Goal: Task Accomplishment & Management: Manage account settings

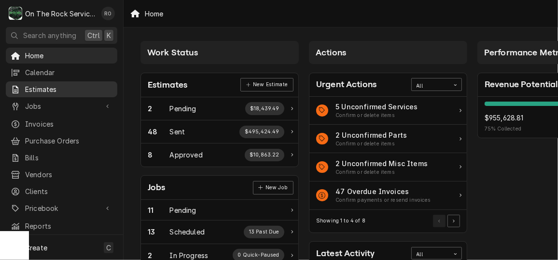
scroll to position [0, 10]
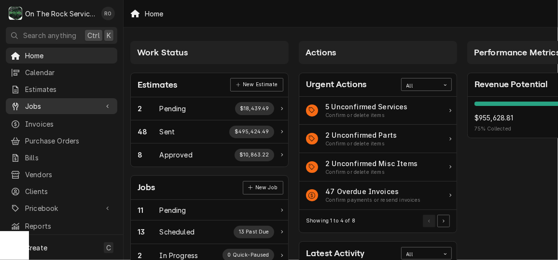
click at [51, 101] on span "Jobs" at bounding box center [61, 106] width 73 height 10
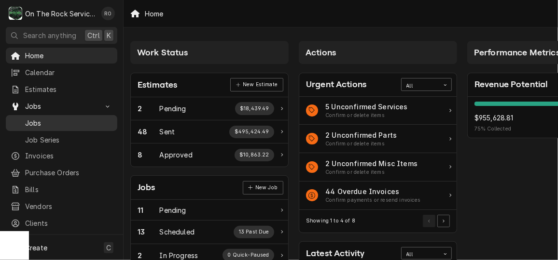
click at [72, 120] on span "Jobs" at bounding box center [68, 123] width 87 height 10
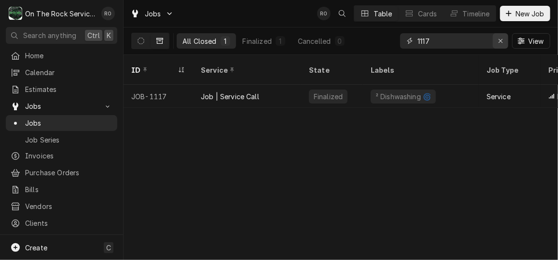
click at [495, 42] on div "Erase input" at bounding box center [500, 41] width 10 height 10
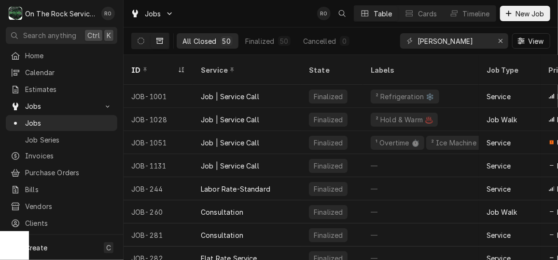
click at [262, 9] on div "Jobs RO Table Cards Timeline New Job" at bounding box center [340, 13] width 434 height 27
click at [447, 41] on input "Wade" at bounding box center [453, 40] width 72 height 15
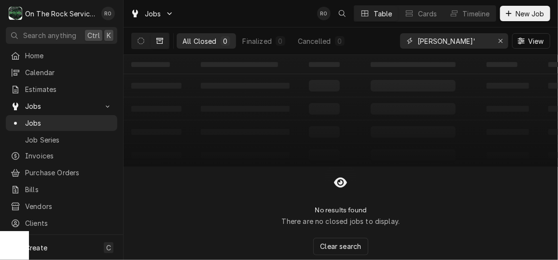
type input "Wade"
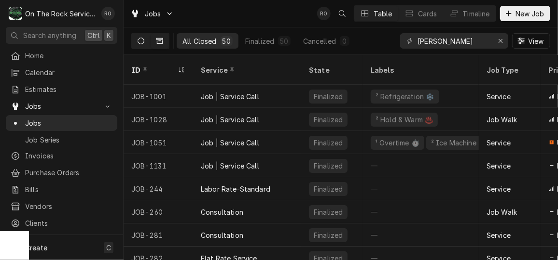
click at [144, 41] on icon "Dynamic Content Wrapper" at bounding box center [140, 41] width 7 height 7
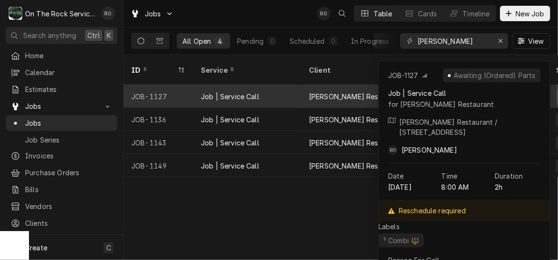
click at [255, 92] on div "Job | Service Call" at bounding box center [230, 97] width 58 height 10
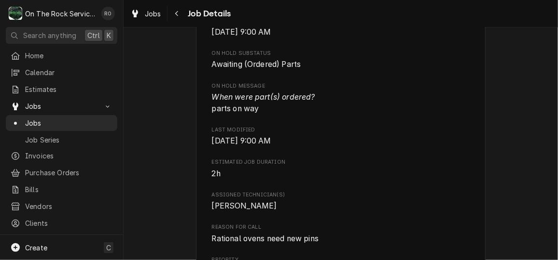
scroll to position [484, 0]
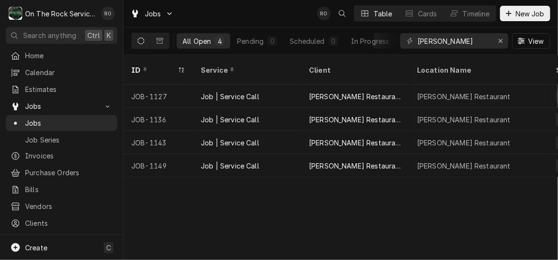
click at [281, 15] on div "Jobs RO Table Cards Timeline New Job" at bounding box center [340, 13] width 434 height 27
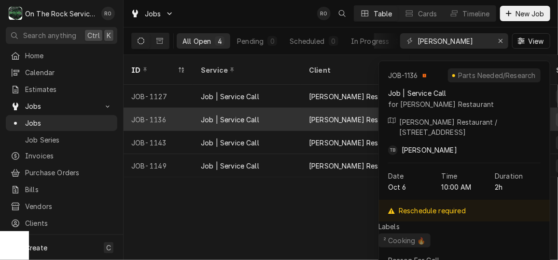
click at [246, 115] on div "Job | Service Call" at bounding box center [230, 120] width 58 height 10
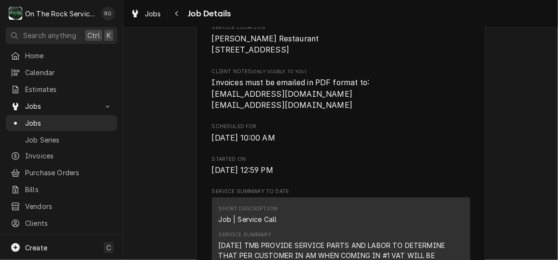
scroll to position [227, 0]
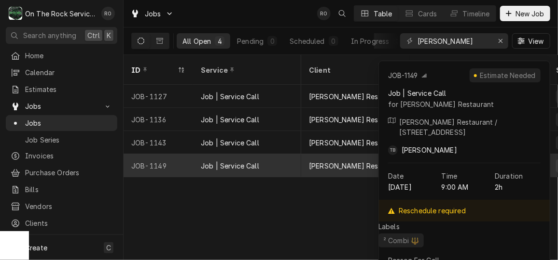
scroll to position [0, 1]
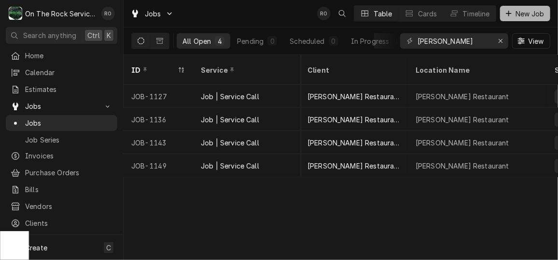
click at [513, 17] on div "Dynamic Content Wrapper" at bounding box center [509, 14] width 10 height 10
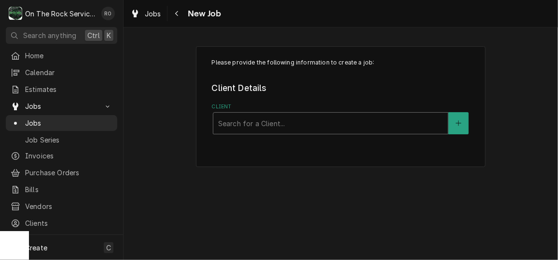
click at [382, 130] on div "Client" at bounding box center [330, 123] width 225 height 17
type input "wade"
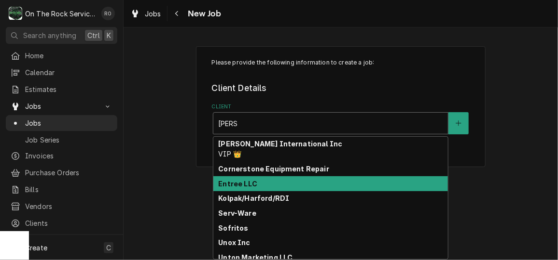
scroll to position [30, 0]
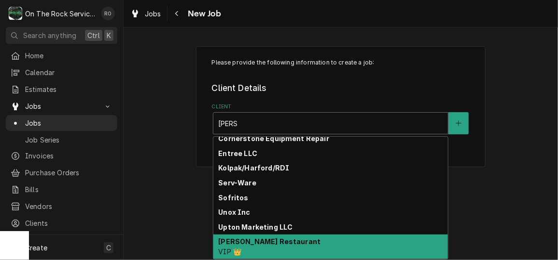
click at [300, 241] on div "Wade’s Restaurant VIP 👑" at bounding box center [330, 247] width 234 height 25
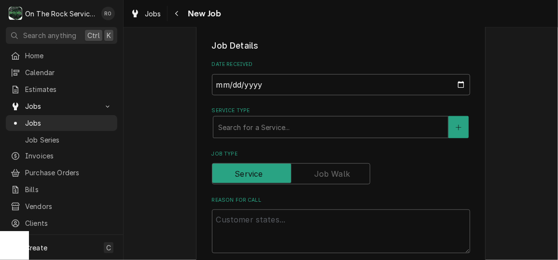
scroll to position [249, 0]
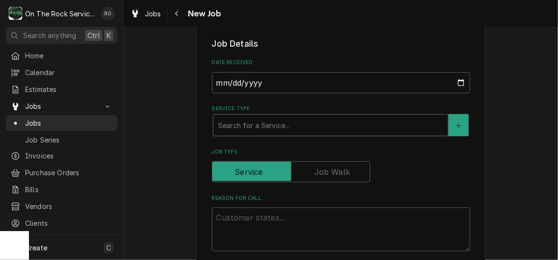
click at [302, 124] on div "Service Type" at bounding box center [330, 125] width 225 height 17
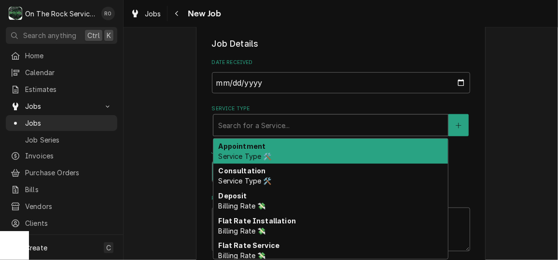
type textarea "x"
type input "s"
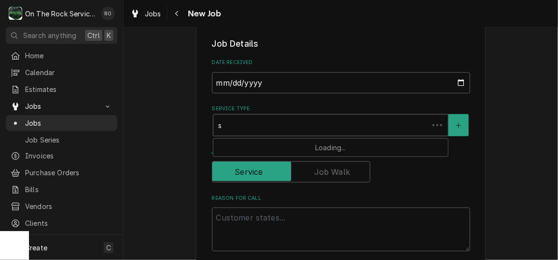
type textarea "x"
type input "se"
type textarea "x"
type input "ser"
type textarea "x"
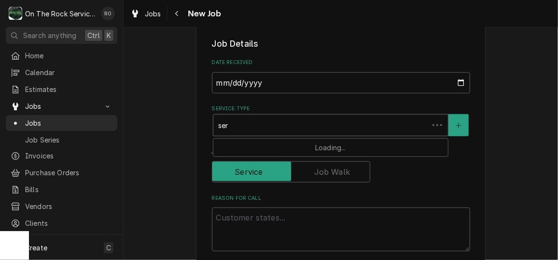
type input "serv"
type textarea "x"
type input "servi"
type textarea "x"
type input "servic"
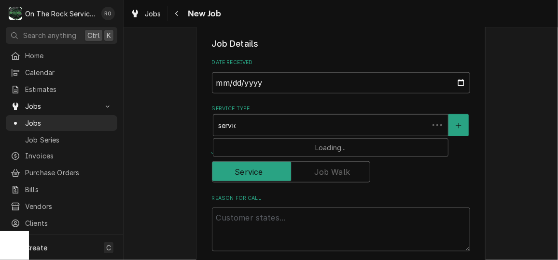
type textarea "x"
type input "service"
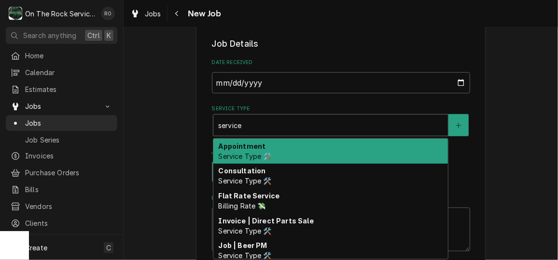
type textarea "x"
type input "service"
type textarea "x"
type input "service c"
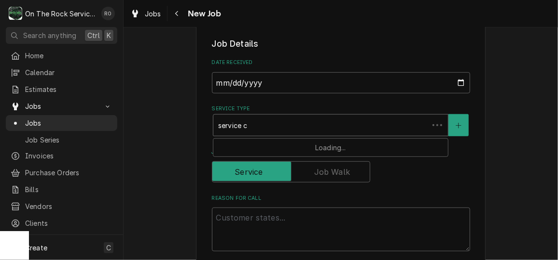
type textarea "x"
type input "service ca"
type textarea "x"
type input "service cal"
type textarea "x"
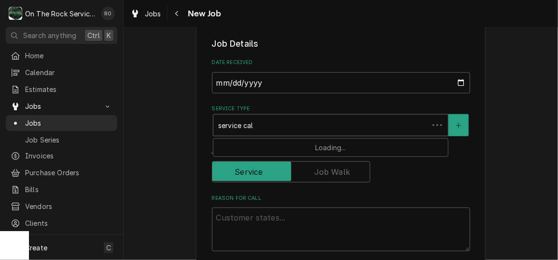
type input "service call"
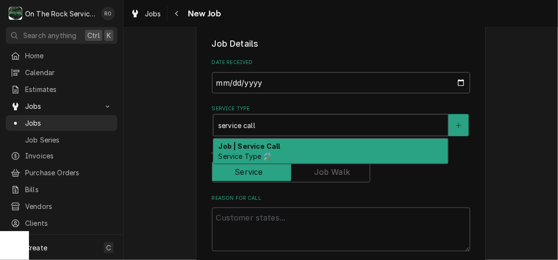
click at [298, 143] on div "Job | Service Call Service Type 🛠️" at bounding box center [330, 151] width 234 height 25
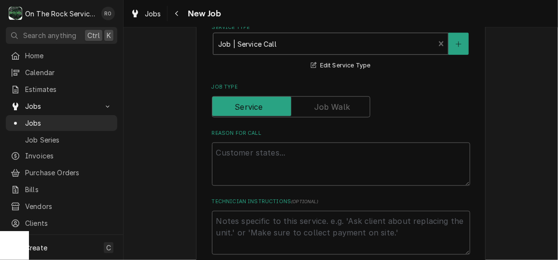
scroll to position [331, 0]
click at [290, 159] on textarea "Reason For Call" at bounding box center [341, 163] width 258 height 43
type textarea "x"
type textarea "R"
type textarea "x"
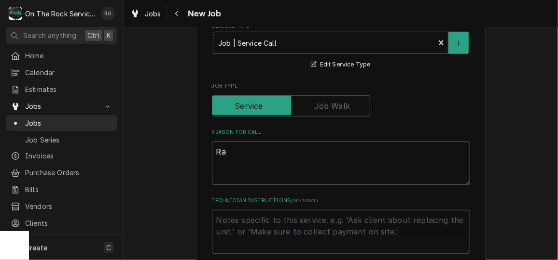
type textarea "Rat"
type textarea "x"
type textarea "Rati"
type textarea "x"
type textarea "Ratio"
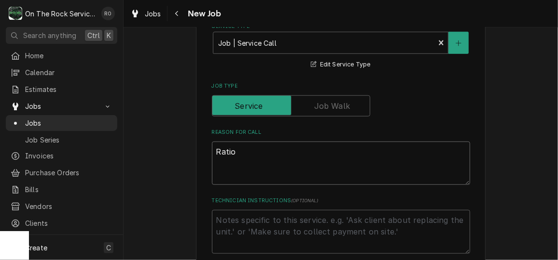
type textarea "x"
type textarea "Rationa"
type textarea "x"
type textarea "Rational"
type textarea "x"
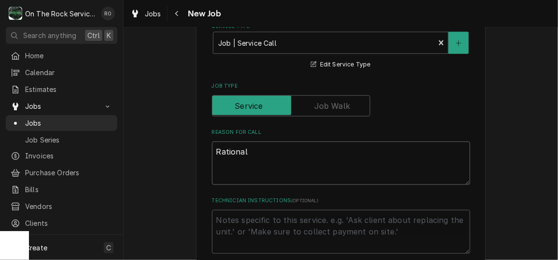
type textarea "Rational o"
type textarea "x"
type textarea "Rational ov"
type textarea "x"
type textarea "Rational ove"
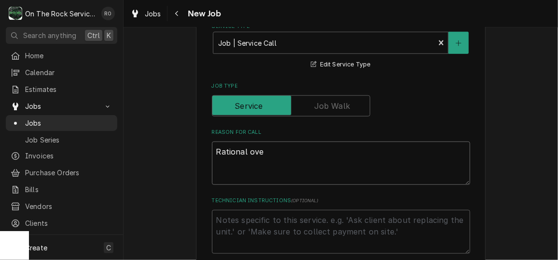
type textarea "x"
type textarea "Rational oven"
type textarea "x"
type textarea "Rational ovens"
type textarea "x"
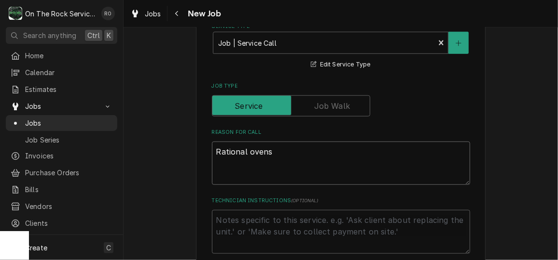
type textarea "Rational ovens"
type textarea "x"
type textarea "Rational ovens ne"
type textarea "x"
type textarea "Rational ovens nee"
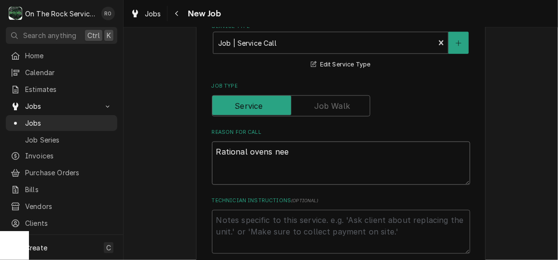
type textarea "x"
type textarea "Rational ovens need"
type textarea "x"
type textarea "Rational ovens need n"
type textarea "x"
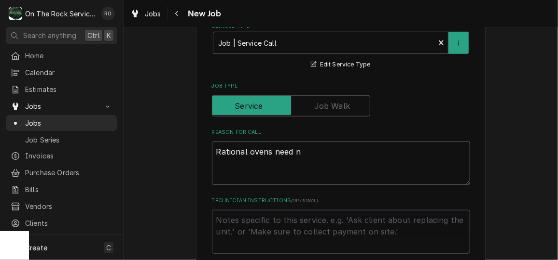
type textarea "Rational ovens need ne"
type textarea "x"
type textarea "Rational ovens need new"
type textarea "x"
type textarea "Rational ovens need new"
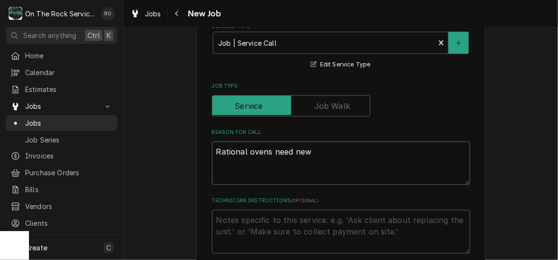
type textarea "x"
type textarea "Rational ovens need new b"
type textarea "x"
type textarea "Rational ovens need new bu"
type textarea "x"
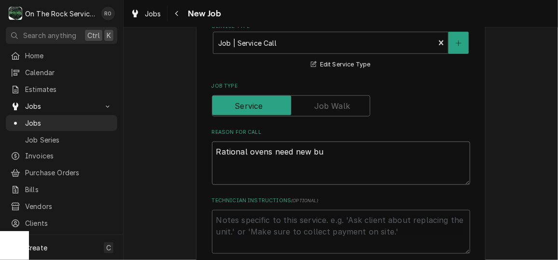
type textarea "Rational ovens need new bul"
type textarea "x"
type textarea "Rational ovens need new buls"
type textarea "x"
type textarea "Rational ovens need new bulbn"
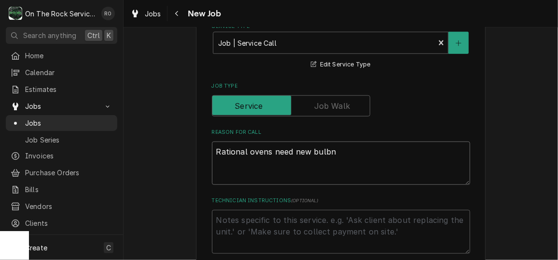
type textarea "x"
type textarea "Rational ovens need new bulbns"
type textarea "x"
type textarea "Rational ovens need new bulbns"
type textarea "x"
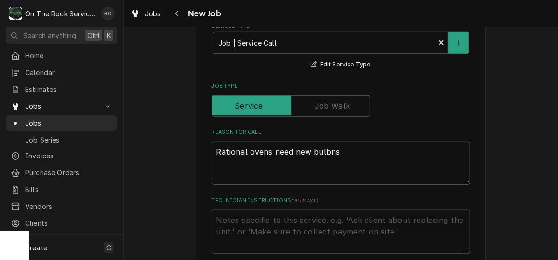
type textarea "Rational ovens need new bulbns"
type textarea "x"
type textarea "Rational ovens need new bulbn"
type textarea "x"
type textarea "Rational ovens need new bulbns"
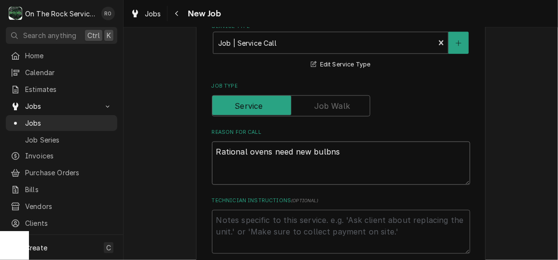
type textarea "x"
type textarea "Rational ovens need new bulbns"
type textarea "x"
type textarea "Rational ovens need new bulbns"
type textarea "x"
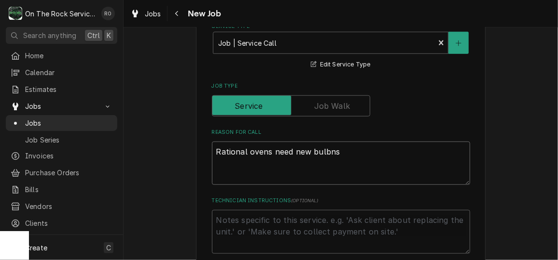
type textarea "Rational ovens need new bulbn"
type textarea "x"
type textarea "Rational ovens need new bulb"
type textarea "x"
type textarea "Rational ovens need new bulbs"
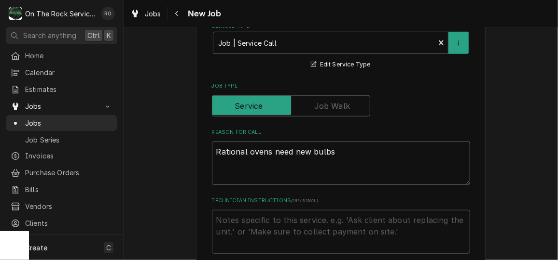
type textarea "x"
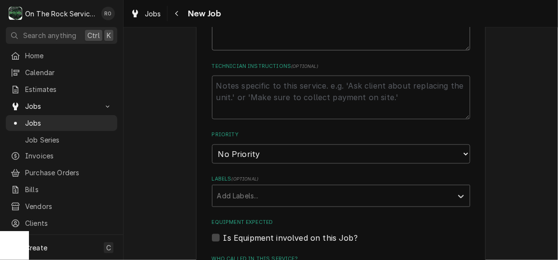
scroll to position [469, 0]
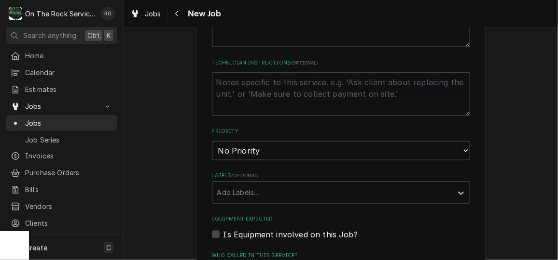
type textarea "Rational ovens need new bulbs"
click at [287, 152] on select "No Priority Urgent High Medium Low" at bounding box center [341, 150] width 258 height 19
select select "2"
click at [212, 141] on select "No Priority Urgent High Medium Low" at bounding box center [341, 150] width 258 height 19
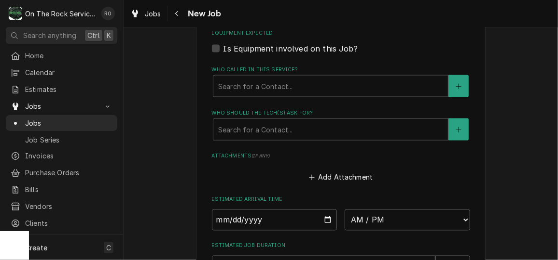
scroll to position [656, 0]
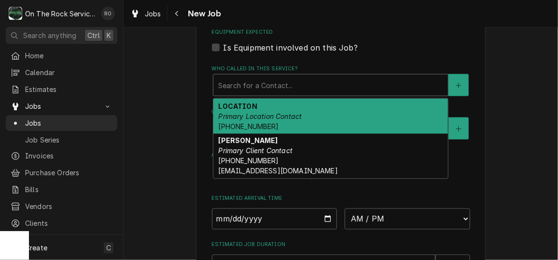
click at [243, 91] on div "Who called in this service?" at bounding box center [330, 85] width 225 height 17
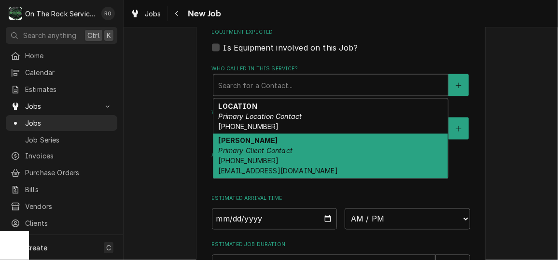
click at [248, 145] on div "Randy Primary Client Contact (864) 590-3690 Repairs@eatatwades.com" at bounding box center [330, 156] width 234 height 45
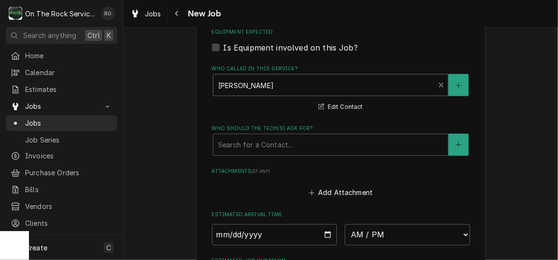
click at [248, 145] on div "Who should the tech(s) ask for?" at bounding box center [330, 144] width 225 height 17
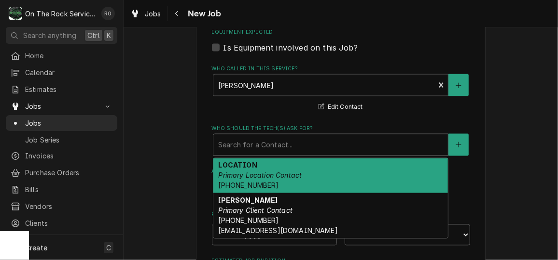
click at [251, 163] on strong "LOCATION" at bounding box center [237, 166] width 39 height 8
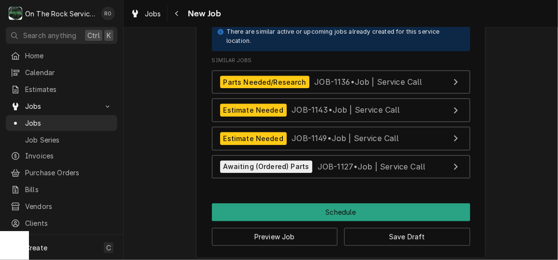
scroll to position [1006, 0]
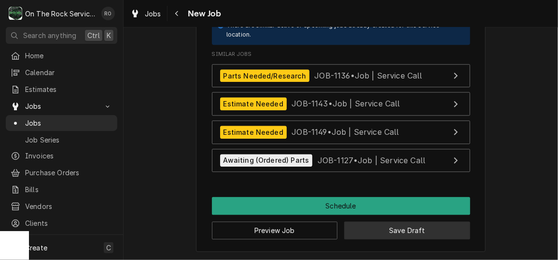
click at [397, 237] on button "Save Draft" at bounding box center [407, 231] width 126 height 18
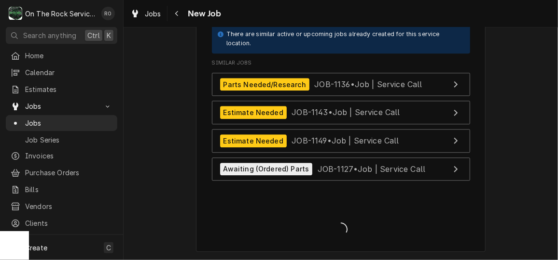
type textarea "x"
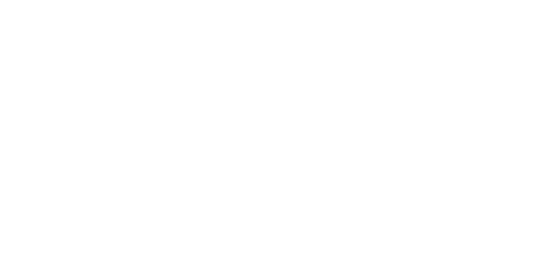
click at [397, 237] on div "Dynamic Content Wrapper" at bounding box center [279, 130] width 558 height 260
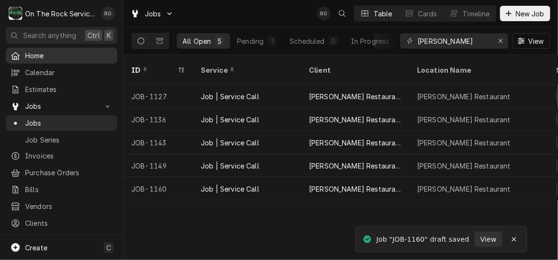
click at [41, 55] on span "Home" at bounding box center [68, 56] width 87 height 10
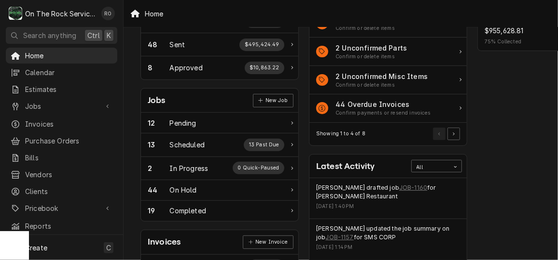
scroll to position [78, 0]
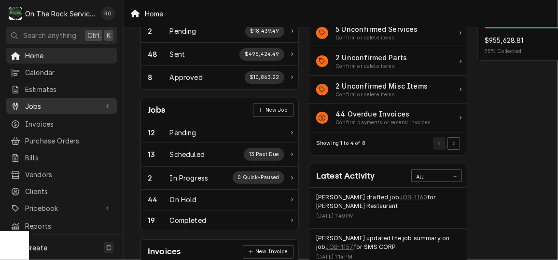
click at [42, 101] on span "Jobs" at bounding box center [61, 106] width 73 height 10
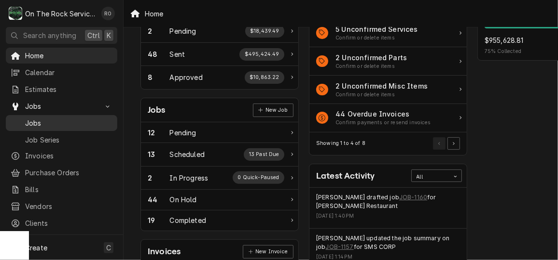
click at [44, 120] on span "Jobs" at bounding box center [68, 123] width 87 height 10
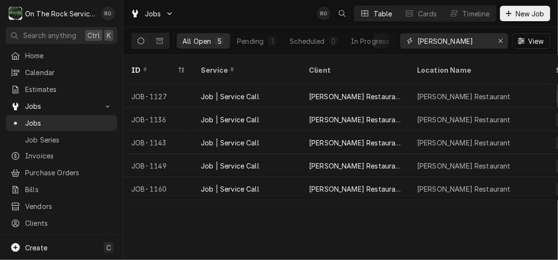
click at [469, 39] on input "Wade" at bounding box center [453, 40] width 72 height 15
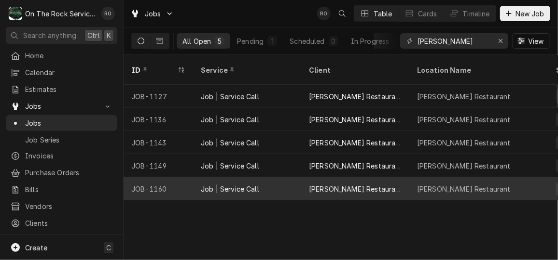
click at [195, 177] on div "Job | Service Call" at bounding box center [247, 188] width 108 height 23
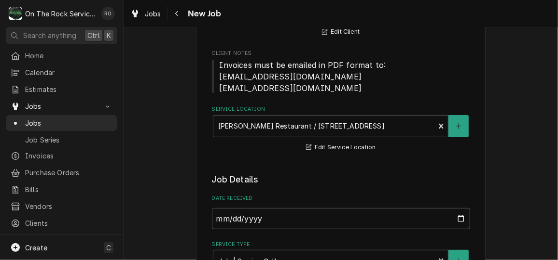
type textarea "x"
click at [61, 123] on span "Jobs" at bounding box center [68, 123] width 87 height 10
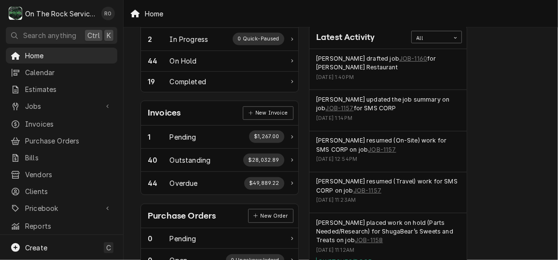
scroll to position [217, 0]
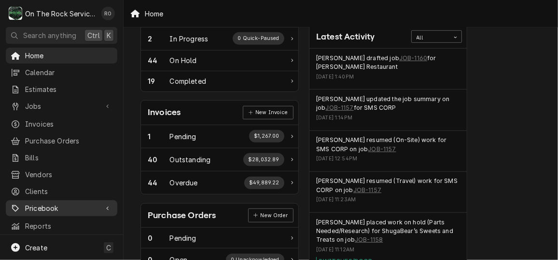
click at [63, 204] on span "Pricebook" at bounding box center [61, 209] width 73 height 10
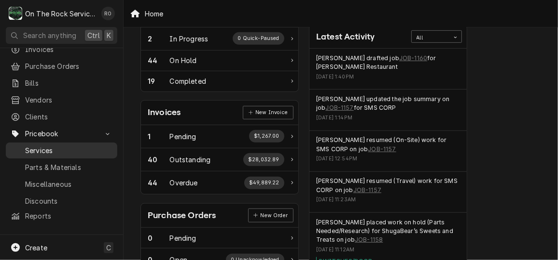
scroll to position [76, 0]
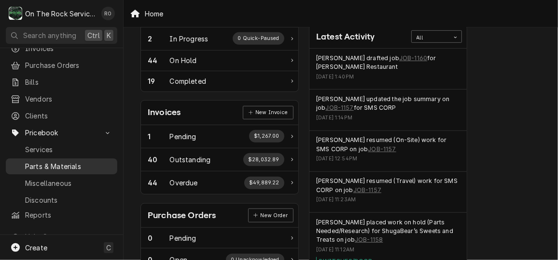
click at [67, 162] on span "Parts & Materials" at bounding box center [68, 167] width 87 height 10
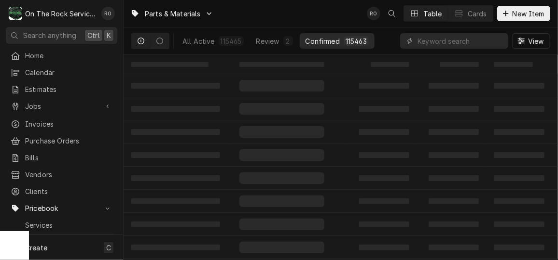
click at [442, 51] on div "View" at bounding box center [475, 40] width 150 height 27
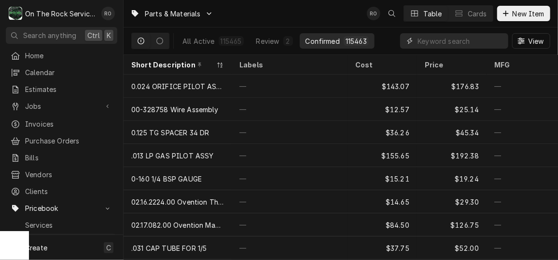
click at [441, 33] on input "Dynamic Content Wrapper" at bounding box center [460, 40] width 86 height 15
paste input "3.4.08.02.008.P2"
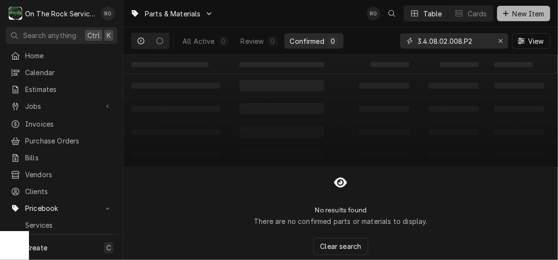
type input "3.4.08.02.008.P2"
click at [536, 16] on span "New Item" at bounding box center [528, 14] width 36 height 10
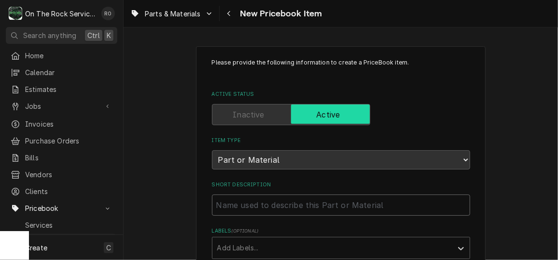
click at [287, 207] on input "Short Description" at bounding box center [341, 205] width 258 height 21
paste input "3.4.08.02.008.P2 - Spaceman - Dispense - Ss DoorGasket (2 Pack)"
type textarea "x"
type input "3.4.08.02.008.P2 - Spaceman - Dispense - Ss DoorGasket (2 Pack)"
drag, startPoint x: 282, startPoint y: 203, endPoint x: 195, endPoint y: 205, distance: 86.8
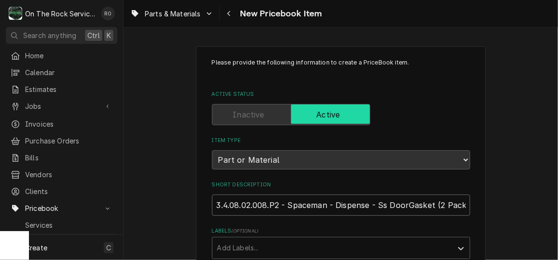
type textarea "x"
type input "Spaceman - Dispense - Ss DoorGasket (2 Pack)"
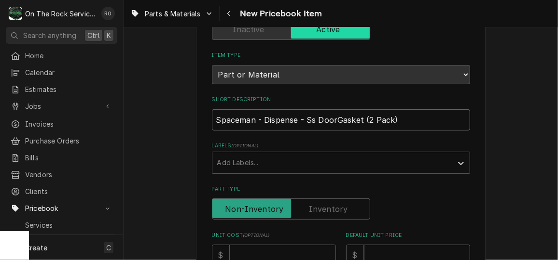
scroll to position [87, 0]
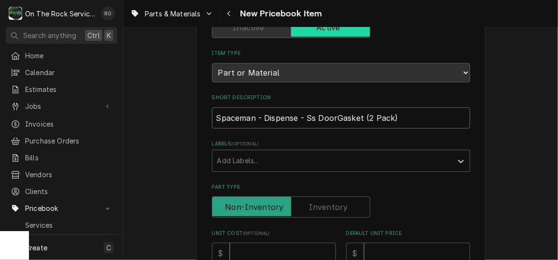
type textarea "x"
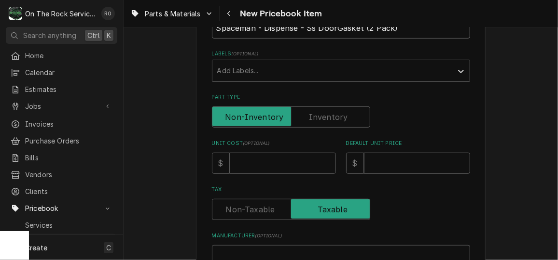
scroll to position [257, 0]
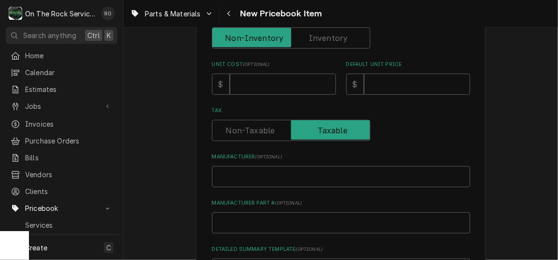
type input "Spaceman - Dispense - Ss DoorGasket (2 Pack)"
click at [258, 178] on input "Manufacturer ( optional )" at bounding box center [341, 176] width 258 height 21
drag, startPoint x: 258, startPoint y: 178, endPoint x: 238, endPoint y: 235, distance: 60.0
click at [238, 235] on div "Please provide the following information to create a PriceBook item. Active Sta…" at bounding box center [341, 108] width 258 height 613
click at [236, 222] on input "Manufacturer Part # ( optional )" at bounding box center [341, 223] width 258 height 21
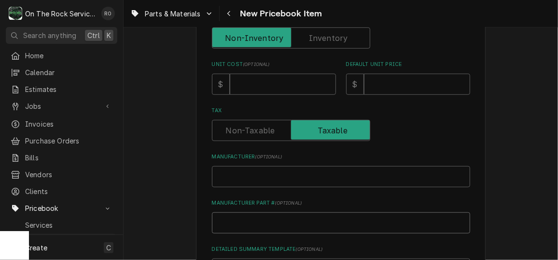
paste input "3.4.08.02.008.P2 -"
type textarea "x"
type input "3.4.08.02.008.P2 -"
type textarea "x"
type input "3.4.08.02.008.P2"
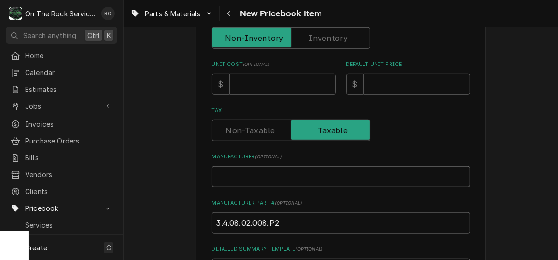
click at [289, 174] on input "Manufacturer ( optional )" at bounding box center [341, 176] width 258 height 21
type textarea "x"
type input "Sp"
type textarea "x"
type input "Spa"
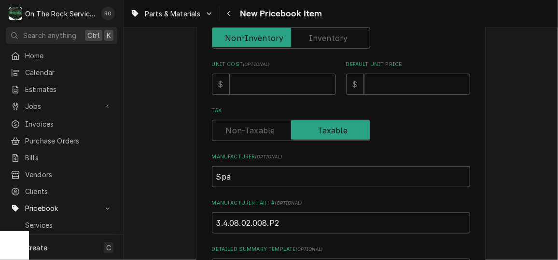
type textarea "x"
type input "Spac"
type textarea "x"
type input "Spacem"
type textarea "x"
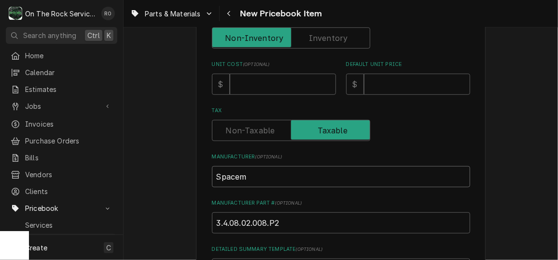
type input "Spacema"
type textarea "x"
type input "Spacemaq"
type textarea "x"
type input "Spacemaqn"
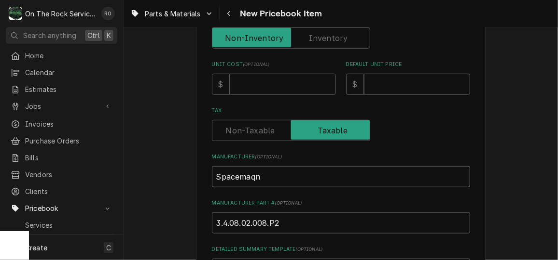
type textarea "x"
type input "Spacemaq"
type textarea "x"
type input "Spacema"
type textarea "x"
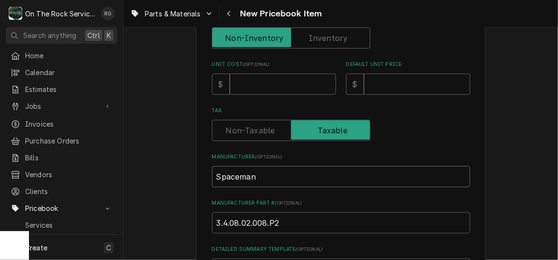
type input "Spaceman"
click at [280, 89] on input "Unit Cost ( optional )" at bounding box center [283, 84] width 106 height 21
type textarea "x"
type input "1"
type textarea "x"
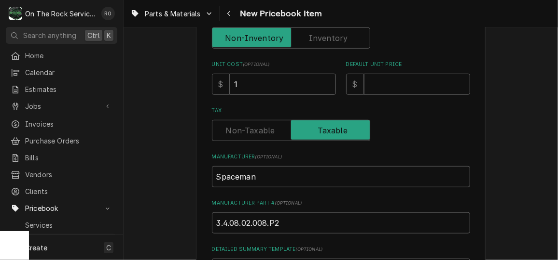
type input "19"
type textarea "x"
type input "19.298"
type textarea "x"
type input "19.298"
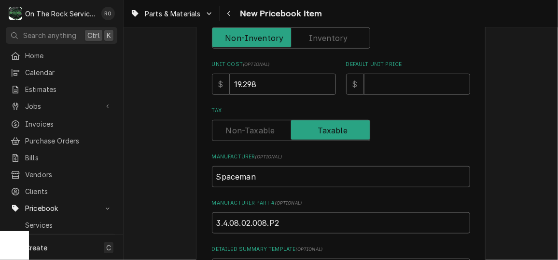
drag, startPoint x: 306, startPoint y: 98, endPoint x: 293, endPoint y: 89, distance: 16.6
click at [293, 89] on div "Please provide the following information to create a PriceBook item. Active Sta…" at bounding box center [341, 108] width 258 height 613
type textarea "x"
type input "19.29"
type textarea "x"
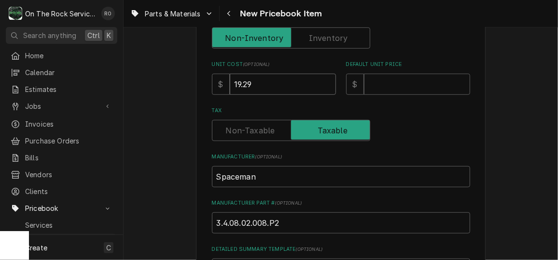
type input "19.2"
type textarea "x"
type input "19.28"
type textarea "x"
type input "4"
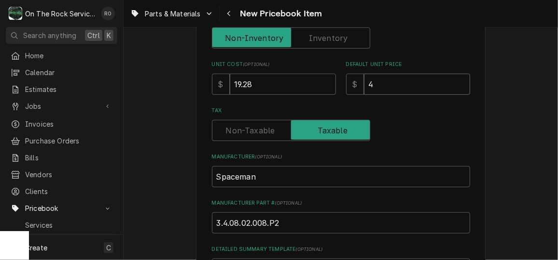
type textarea "x"
type input "43"
type textarea "x"
type input "43.4"
type textarea "x"
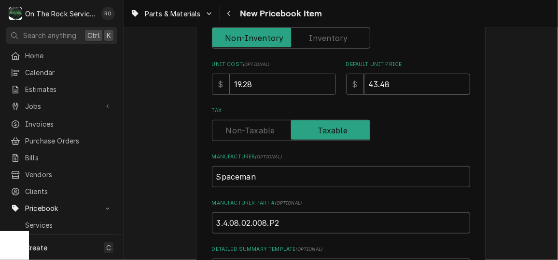
type input "43.48"
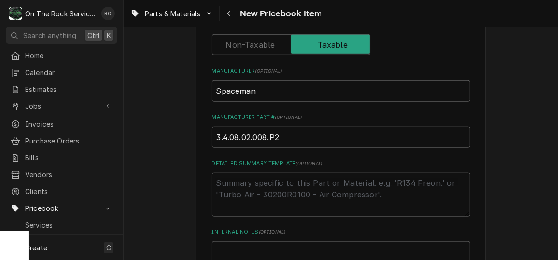
scroll to position [469, 0]
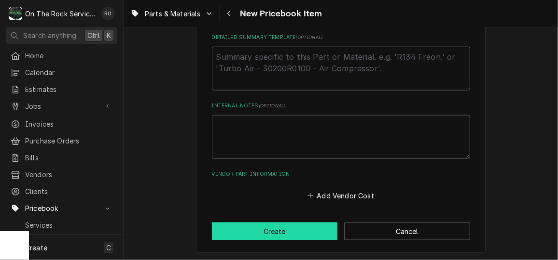
click at [296, 224] on button "Create" at bounding box center [275, 232] width 126 height 18
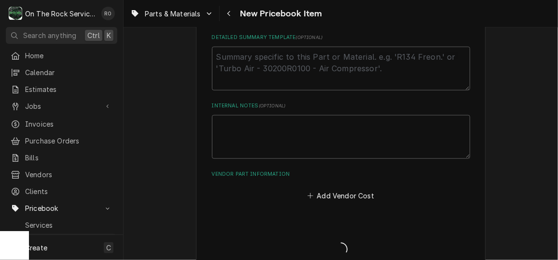
type textarea "x"
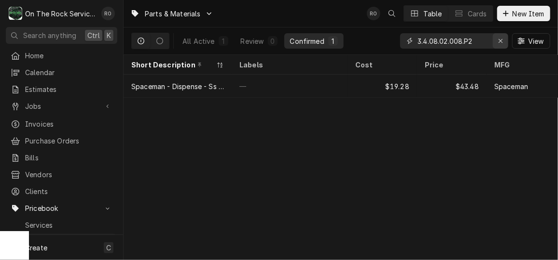
click at [499, 39] on icon "Erase input" at bounding box center [500, 41] width 5 height 7
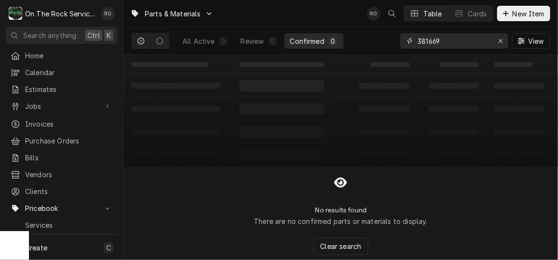
click at [426, 37] on input "381669" at bounding box center [453, 40] width 72 height 15
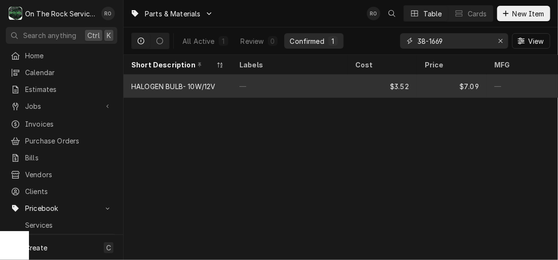
type input "38-1669"
click at [234, 82] on div "—" at bounding box center [290, 86] width 116 height 23
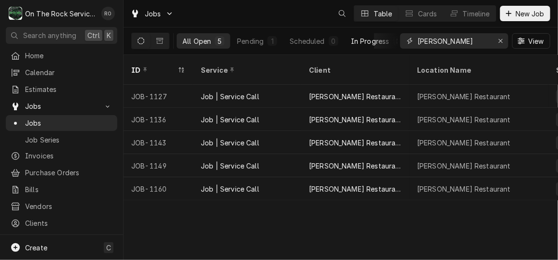
drag, startPoint x: 444, startPoint y: 40, endPoint x: 371, endPoint y: 33, distance: 73.1
click at [371, 33] on div "All Open 5 Pending 1 Scheduled 0 In Progress 0 On Hold 4 Completed 0 Wade View" at bounding box center [340, 40] width 419 height 27
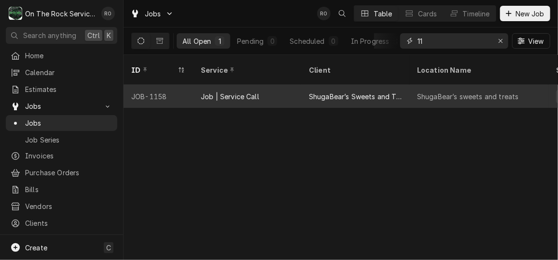
type input "1"
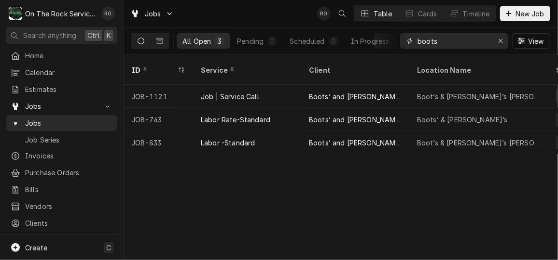
type input "boots"
click at [235, 19] on div "Jobs RO Table Cards Timeline New Job" at bounding box center [340, 13] width 434 height 27
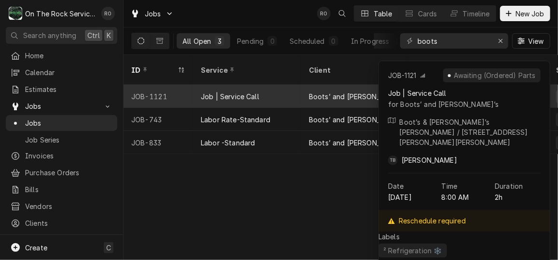
click at [236, 92] on div "Job | Service Call" at bounding box center [230, 97] width 58 height 10
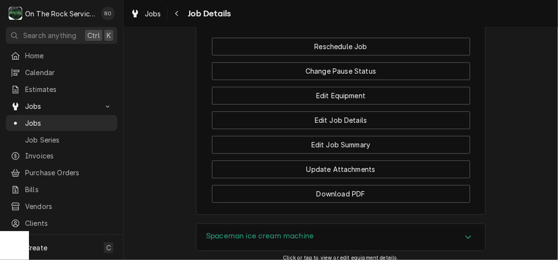
scroll to position [1103, 0]
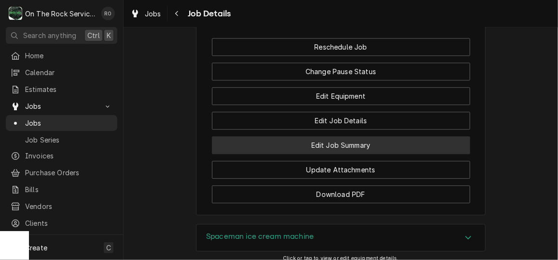
click at [355, 141] on button "Edit Job Summary" at bounding box center [341, 145] width 258 height 18
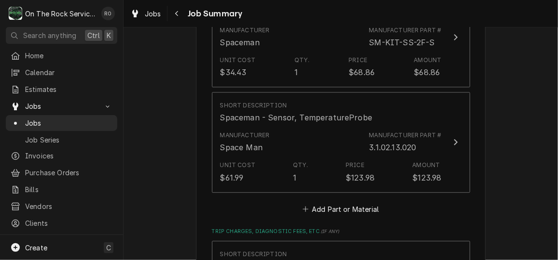
scroll to position [939, 0]
click at [362, 204] on button "Add Part or Material" at bounding box center [340, 211] width 80 height 14
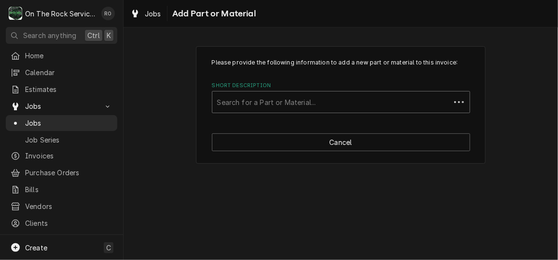
click at [319, 107] on div "Short Description" at bounding box center [331, 102] width 228 height 17
type input "[DATE]"
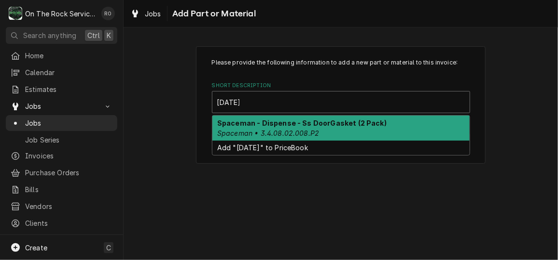
click at [318, 120] on strong "Spaceman - Dispense - Ss DoorGasket (2 Pack)" at bounding box center [301, 123] width 169 height 8
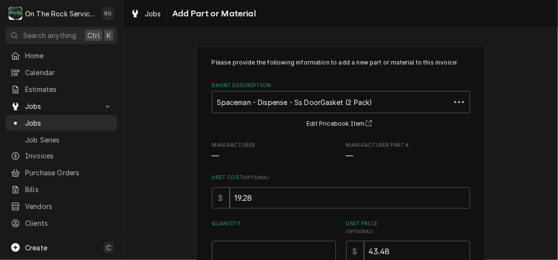
scroll to position [84, 0]
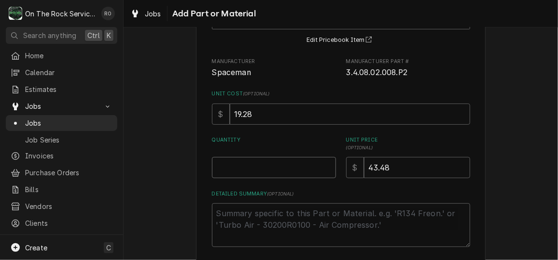
click at [256, 170] on input "Quantity" at bounding box center [274, 167] width 124 height 21
type textarea "x"
type input "2"
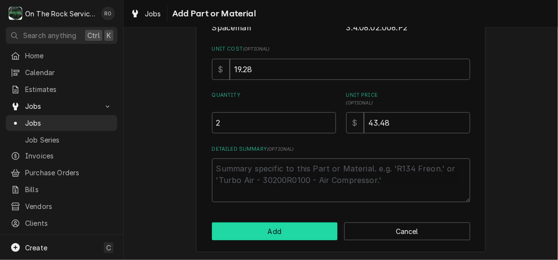
click at [278, 234] on button "Add" at bounding box center [275, 232] width 126 height 18
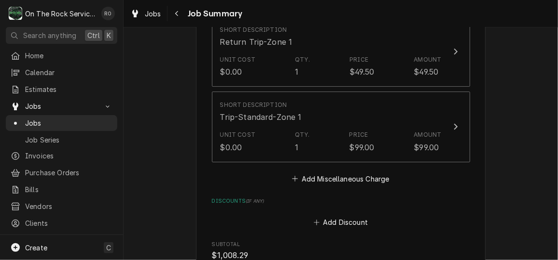
scroll to position [1616, 0]
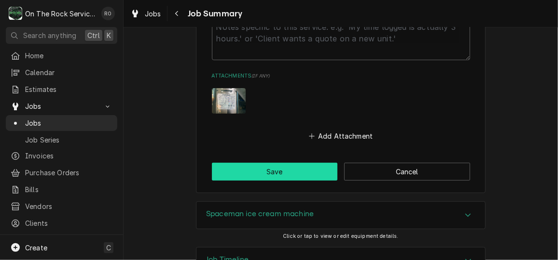
click at [308, 163] on button "Save" at bounding box center [275, 172] width 126 height 18
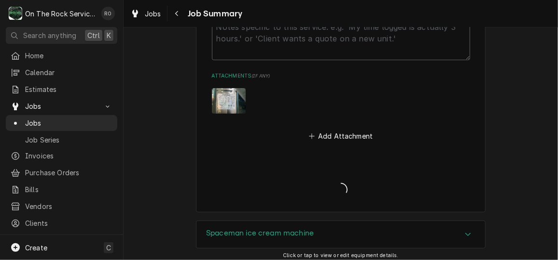
type textarea "x"
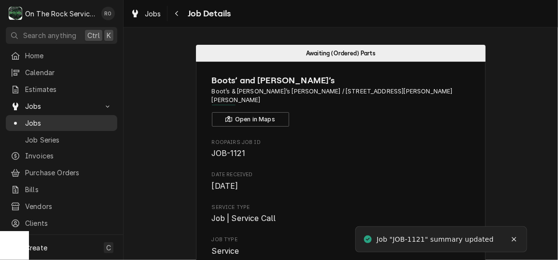
click at [49, 119] on span "Jobs" at bounding box center [68, 123] width 87 height 10
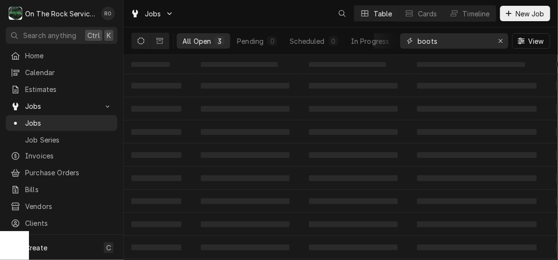
click at [457, 41] on input "boots" at bounding box center [453, 40] width 72 height 15
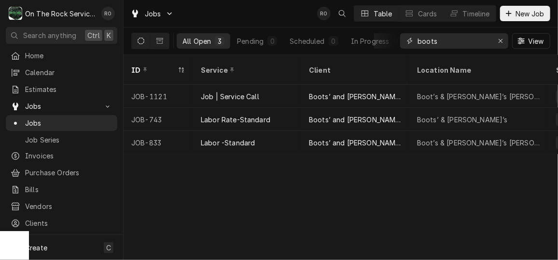
click at [457, 41] on input "boots" at bounding box center [453, 40] width 72 height 15
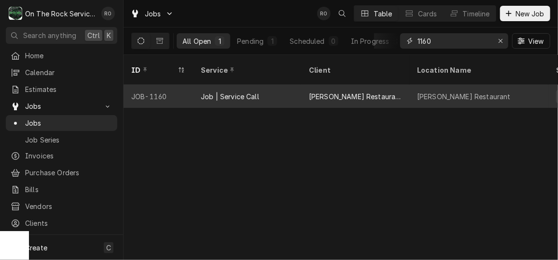
type input "1160"
click at [303, 86] on div "[PERSON_NAME] Restaurant" at bounding box center [355, 96] width 108 height 23
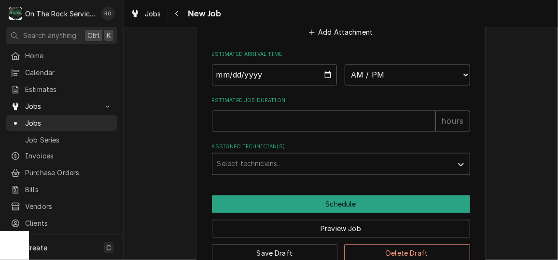
scroll to position [824, 0]
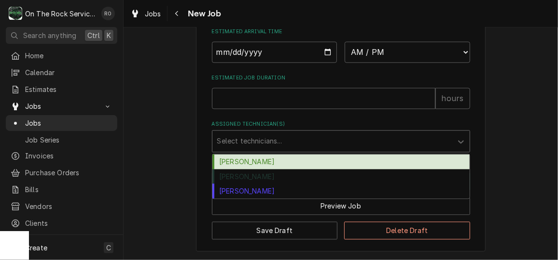
click at [290, 134] on div "Assigned Technician(s)" at bounding box center [332, 141] width 230 height 17
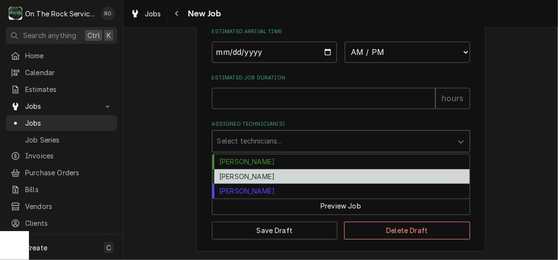
click at [276, 177] on div "[PERSON_NAME]" at bounding box center [340, 176] width 257 height 15
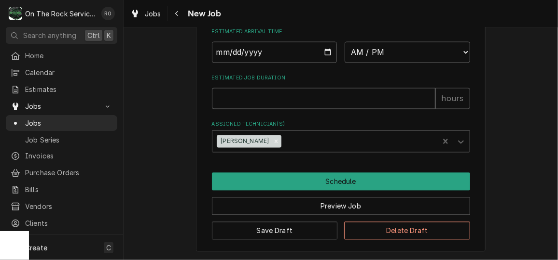
click at [263, 101] on input "Estimated Job Duration" at bounding box center [323, 98] width 223 height 21
type textarea "x"
type input "2"
type textarea "x"
type input "2"
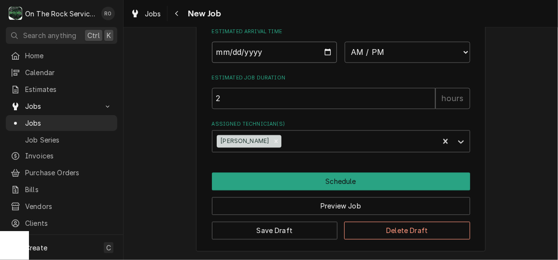
click at [326, 48] on input "Date" at bounding box center [274, 51] width 125 height 21
type textarea "x"
type input "2025-10-14"
type textarea "x"
click at [404, 44] on select "AM / PM 6:00 AM 6:15 AM 6:30 AM 6:45 AM 7:00 AM 7:15 AM 7:30 AM 7:45 AM 8:00 AM…" at bounding box center [406, 51] width 125 height 21
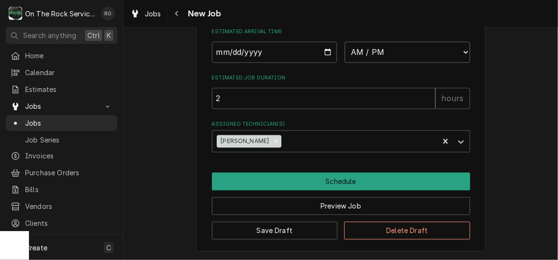
select select "09:00:00"
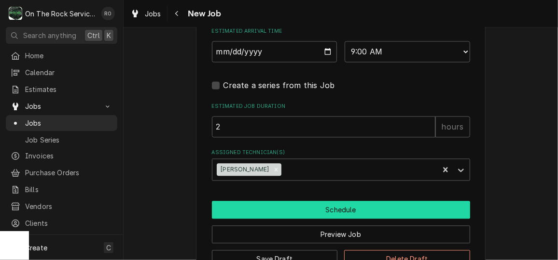
click at [342, 208] on button "Schedule" at bounding box center [341, 210] width 258 height 18
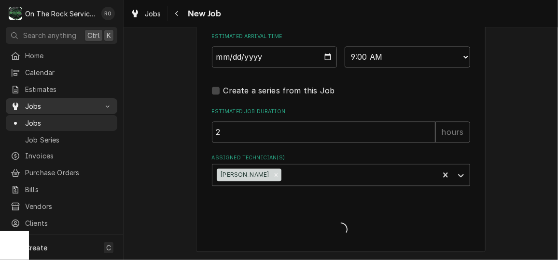
type textarea "x"
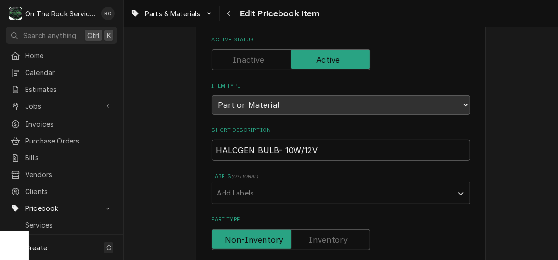
scroll to position [70, 0]
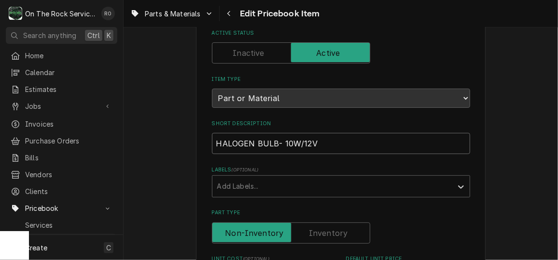
click at [212, 143] on input "HALOGEN BULB- 10W/12V" at bounding box center [341, 143] width 258 height 21
type textarea "x"
type input "RHALOGEN BULB- 10W/12V"
type textarea "x"
type input "RAHALOGEN BULB- 10W/12V"
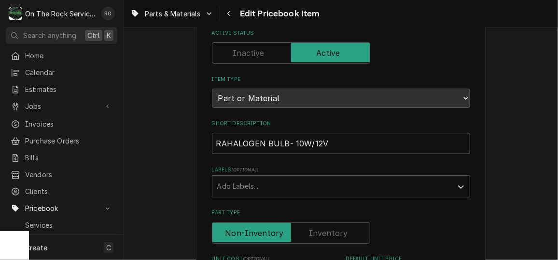
type textarea "x"
type input "RATHALOGEN BULB- 10W/12V"
type textarea "x"
type input "RATIHALOGEN BULB- 10W/12V"
type textarea "x"
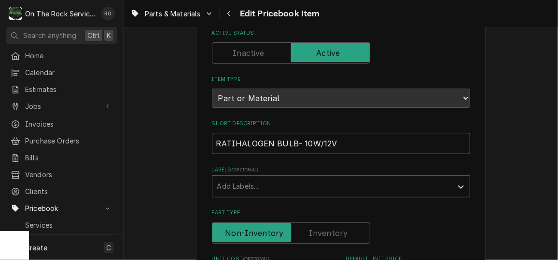
type input "RATIOHALOGEN BULB- 10W/12V"
type textarea "x"
type input "RATIONAHALOGEN BULB- 10W/12V"
type textarea "x"
type input "RATIONALHALOGEN BULB- 10W/12V"
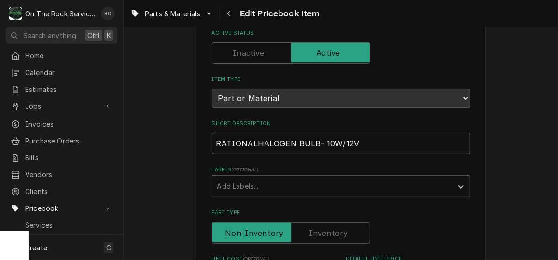
type textarea "x"
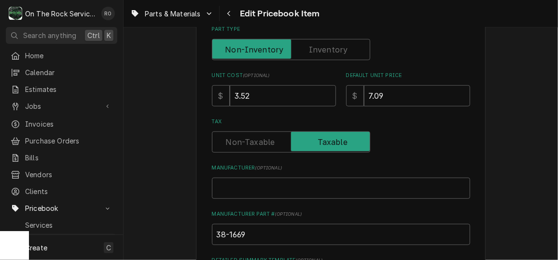
scroll to position [290, 0]
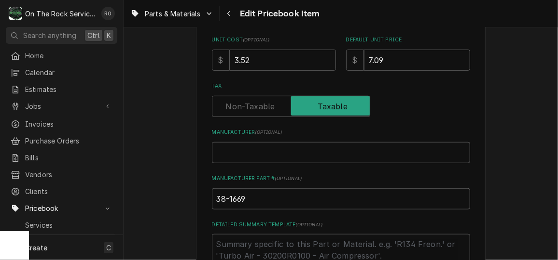
type input "RATIONAL HALOGEN BULB- 10W/12V"
click at [247, 197] on input "38-1669" at bounding box center [341, 199] width 258 height 21
type textarea "x"
type input "38-1669,"
type textarea "x"
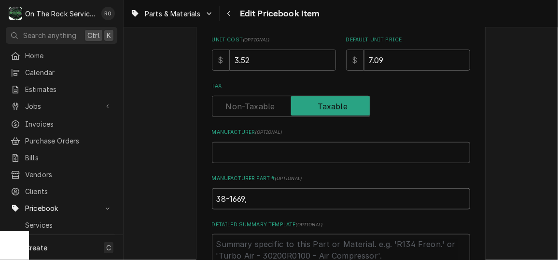
type input "38-1669,"
type textarea "x"
type input "38-1669, 3"
type textarea "x"
type input "38-1669, 38"
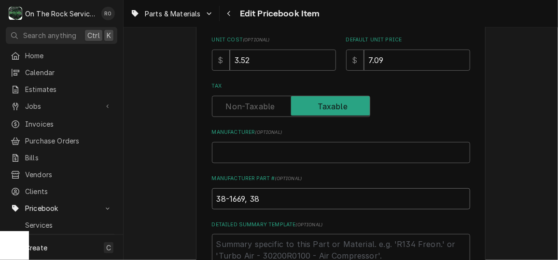
type textarea "x"
type input "38-1669, 381"
type textarea "x"
type input "38-1669, 3816"
type textarea "x"
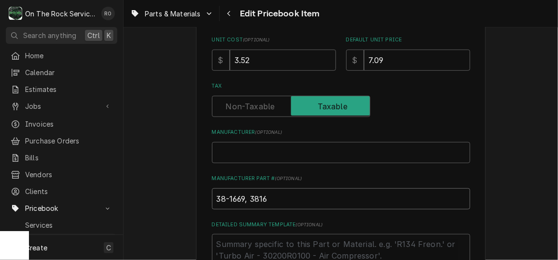
type input "38-1669, 38166"
type textarea "x"
type input "38-1669, 381669"
type textarea "x"
type input "38-1669, 381669,"
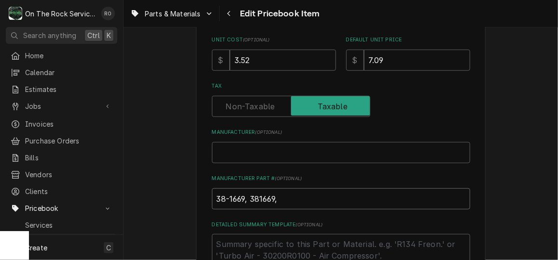
type textarea "x"
type input "38-1669, 381669,"
paste input "RATIONAL: 3024.0201 , 3024.0201P , 3024.0201P / 5"
type textarea "x"
type input "38-1669, 381669, RATIONAL: 3024.0201 , 3024.0201P , 3024.0201P / 5"
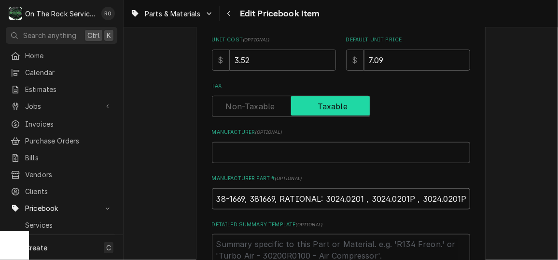
scroll to position [0, 12]
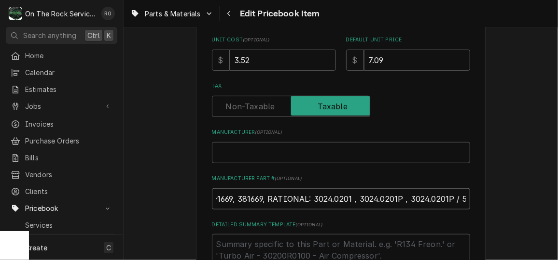
drag, startPoint x: 306, startPoint y: 196, endPoint x: 263, endPoint y: 193, distance: 43.1
click at [263, 193] on input "38-1669, 381669, RATIONAL: 3024.0201 , 3024.0201P , 3024.0201P / 5" at bounding box center [341, 199] width 258 height 21
type textarea "x"
type input "38-1669, 381669, 3024.0201 , 3024.0201P , 3024.0201P / 5"
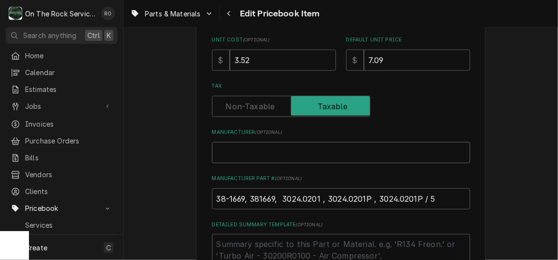
click at [220, 152] on input "Manufacturer ( optional )" at bounding box center [341, 152] width 258 height 21
paste input "RATIONAL:"
type textarea "x"
type input "RATIONAL:"
type textarea "x"
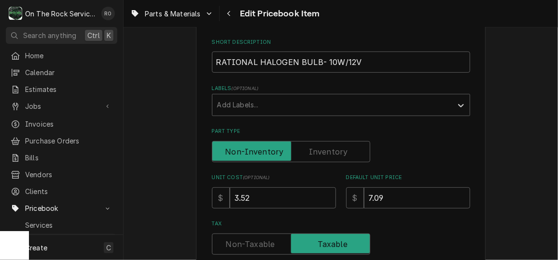
scroll to position [152, 0]
type input "RATIONAL"
click at [298, 194] on input "3.52" at bounding box center [283, 197] width 106 height 21
type textarea "x"
type input "3.5"
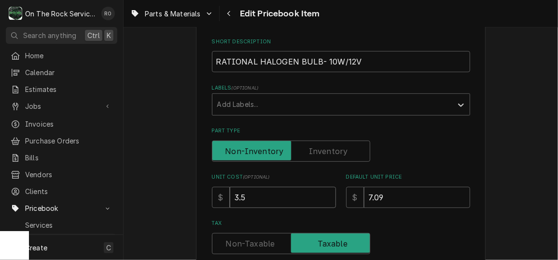
type textarea "x"
type input "3"
type textarea "x"
type input "3.1"
type textarea "x"
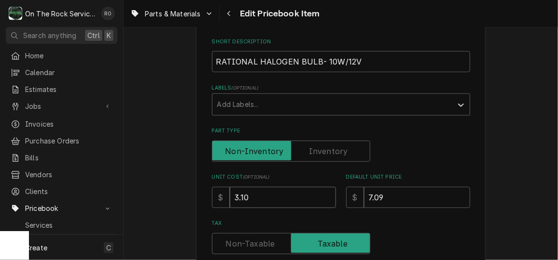
type input "3.10"
click at [382, 170] on div "Use the fields below to edit this PriceBook item. Note that changes made here w…" at bounding box center [341, 233] width 258 height 655
drag, startPoint x: 393, startPoint y: 196, endPoint x: 300, endPoint y: 183, distance: 93.1
click at [300, 183] on div "Unit Cost ( optional ) $ 3.10 Default Unit Price $ 7.09" at bounding box center [341, 191] width 258 height 34
type textarea "x"
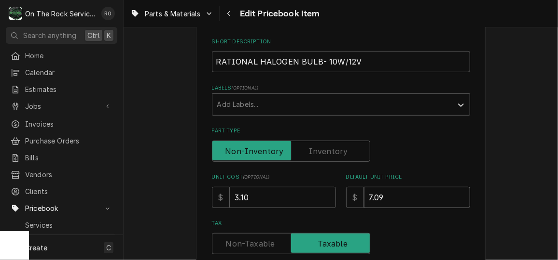
type input "9"
type textarea "x"
type input "9.3"
type textarea "x"
type input "9.30"
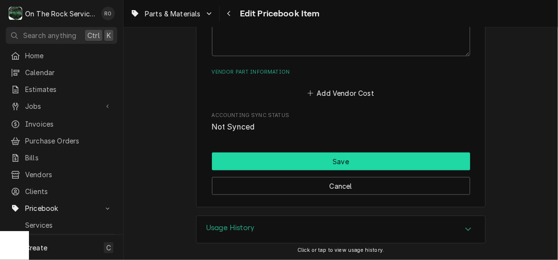
click at [377, 156] on button "Save" at bounding box center [341, 162] width 258 height 18
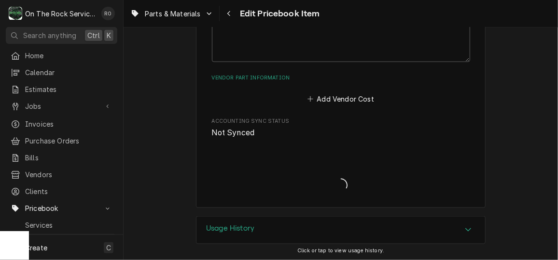
type textarea "x"
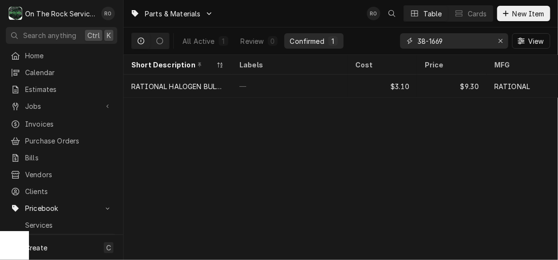
drag, startPoint x: 451, startPoint y: 41, endPoint x: 352, endPoint y: 22, distance: 101.5
click at [352, 22] on div "Parts & Materials RO Table Cards New Item All Active 1 Review 0 Confirmed 1 38-…" at bounding box center [340, 27] width 434 height 55
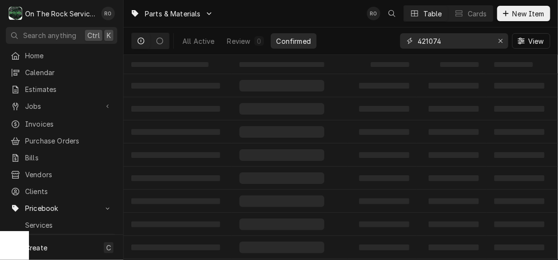
click at [427, 39] on input "421074" at bounding box center [453, 40] width 72 height 15
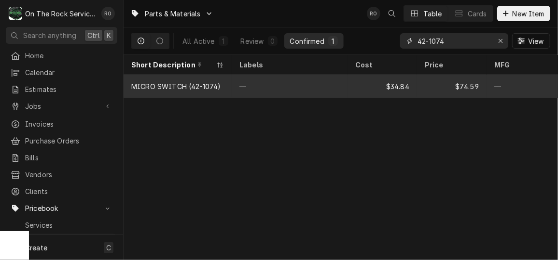
type input "42-1074"
click at [272, 80] on div "—" at bounding box center [290, 86] width 116 height 23
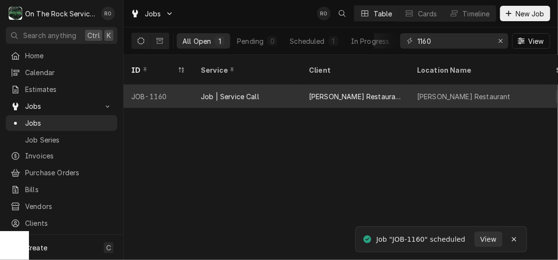
click at [359, 92] on div "[PERSON_NAME] Restaurant" at bounding box center [355, 97] width 93 height 10
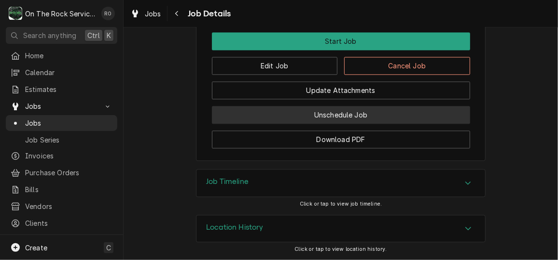
scroll to position [900, 0]
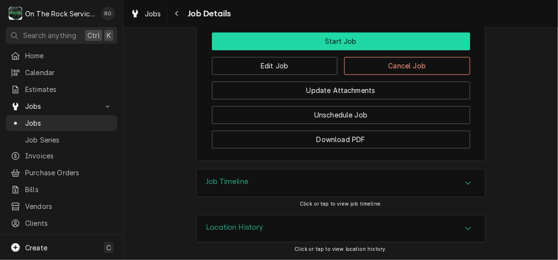
click at [314, 48] on button "Start Job" at bounding box center [341, 41] width 258 height 18
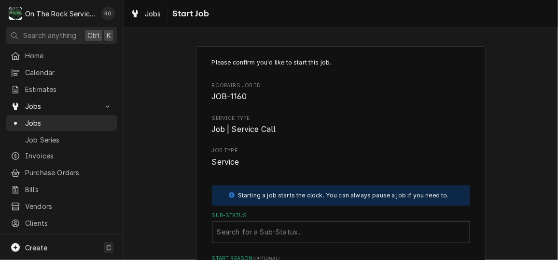
scroll to position [135, 0]
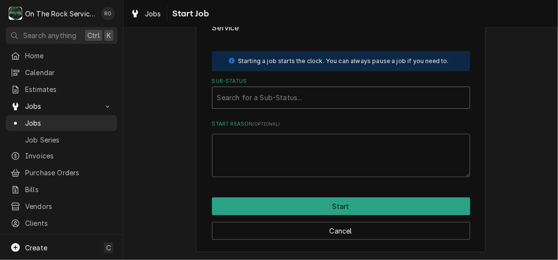
click at [294, 108] on div "Search for a Sub-Status..." at bounding box center [341, 98] width 258 height 22
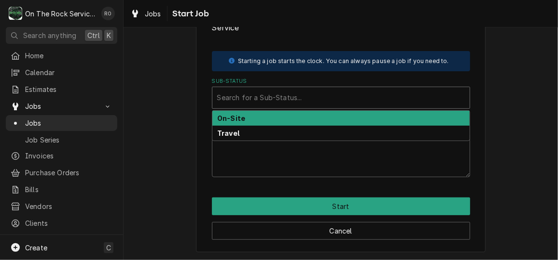
click at [294, 110] on div "On-Site Travel" at bounding box center [341, 125] width 258 height 30
click at [296, 116] on div "On-Site" at bounding box center [340, 118] width 257 height 15
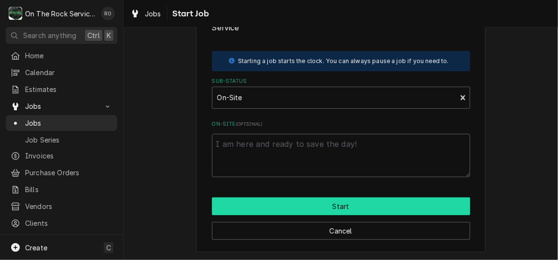
click at [306, 203] on button "Start" at bounding box center [341, 207] width 258 height 18
type textarea "x"
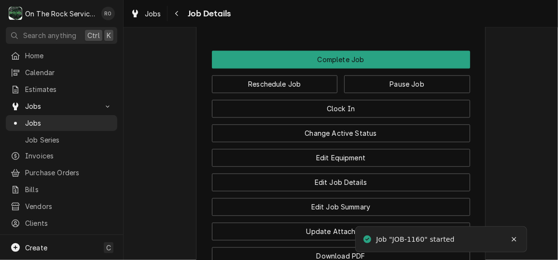
scroll to position [937, 0]
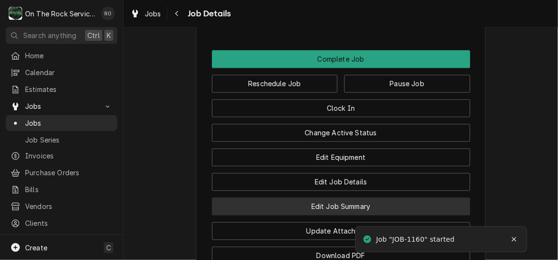
click at [323, 216] on button "Edit Job Summary" at bounding box center [341, 207] width 258 height 18
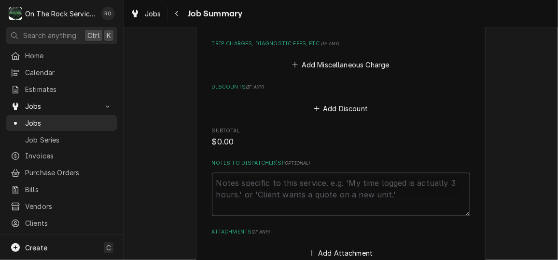
scroll to position [445, 0]
click at [341, 65] on button "Add Miscellaneous Charge" at bounding box center [340, 65] width 100 height 14
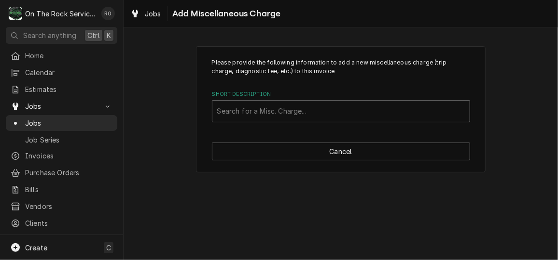
click at [317, 109] on div "Short Description" at bounding box center [340, 111] width 247 height 17
type input "shipping expe"
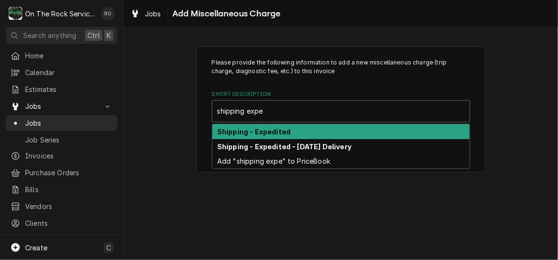
click at [313, 132] on div "Shipping - Expedited" at bounding box center [340, 131] width 257 height 15
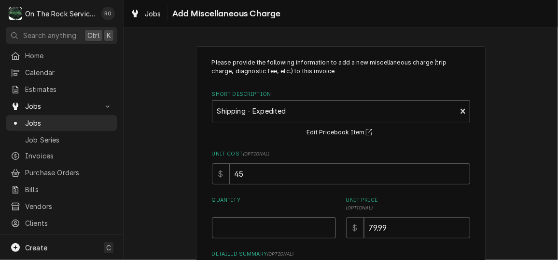
click at [263, 226] on input "Quantity" at bounding box center [274, 228] width 124 height 21
type textarea "x"
type input "1"
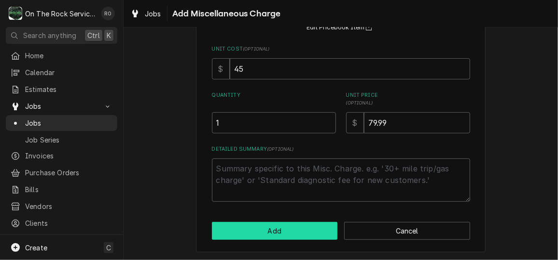
click at [262, 235] on button "Add" at bounding box center [275, 231] width 126 height 18
type textarea "x"
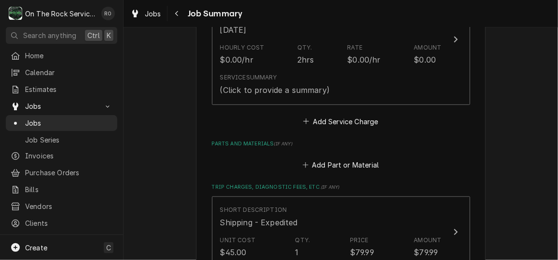
scroll to position [303, 0]
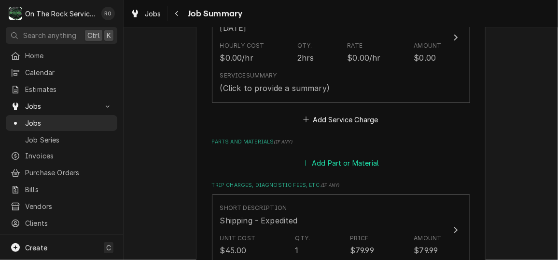
click at [356, 166] on button "Add Part or Material" at bounding box center [340, 164] width 80 height 14
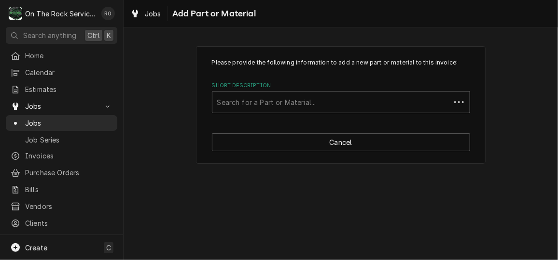
click at [353, 107] on div "Short Description" at bounding box center [331, 102] width 228 height 17
type input "381669"
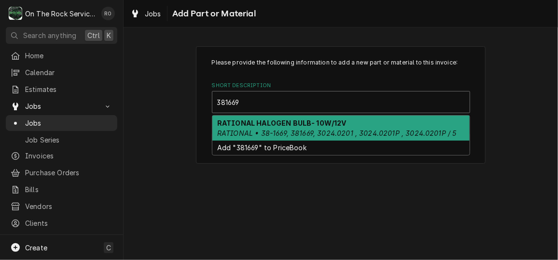
click at [352, 127] on div "RATIONAL HALOGEN BULB- 10W/12V RATIONAL • 38-1669, 381669, 3024.0201 , 3024.020…" at bounding box center [340, 128] width 257 height 25
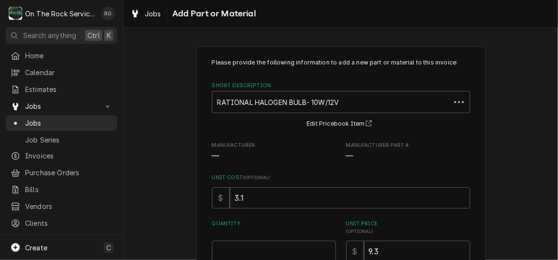
scroll to position [129, 0]
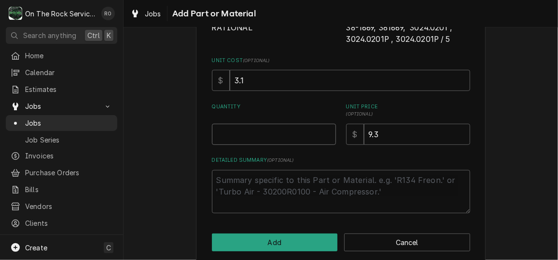
click at [276, 126] on input "Quantity" at bounding box center [274, 134] width 124 height 21
type textarea "x"
type input "1"
type textarea "x"
type input "10"
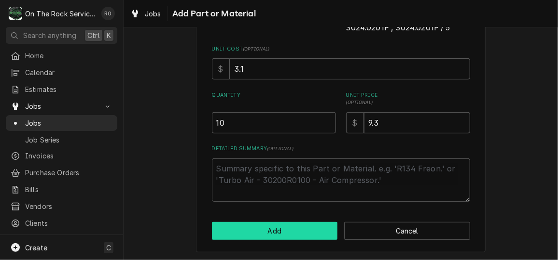
click at [281, 230] on button "Add" at bounding box center [275, 231] width 126 height 18
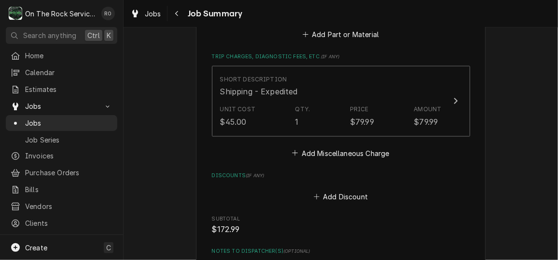
scroll to position [760, 0]
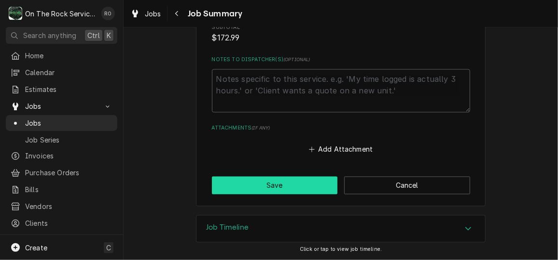
click at [310, 183] on button "Save" at bounding box center [275, 186] width 126 height 18
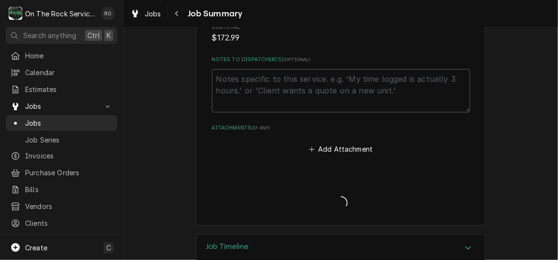
type textarea "x"
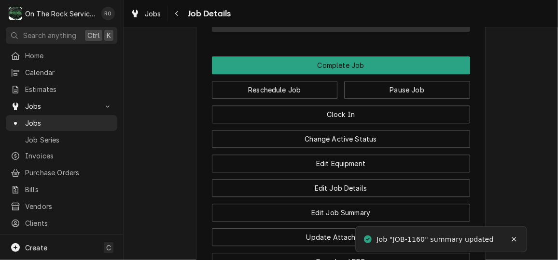
scroll to position [1008, 0]
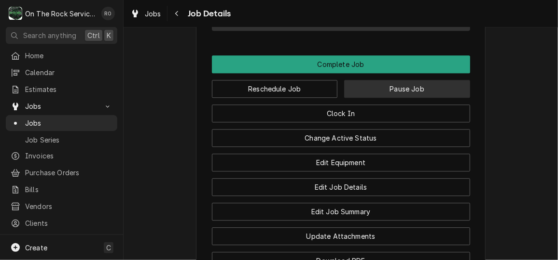
click at [440, 97] on button "Pause Job" at bounding box center [407, 89] width 126 height 18
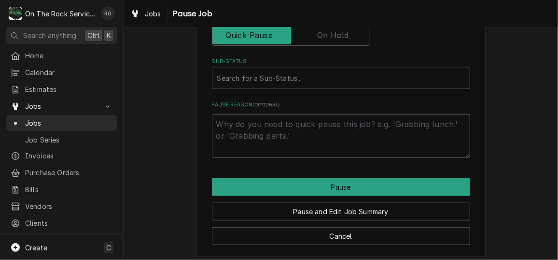
scroll to position [280, 0]
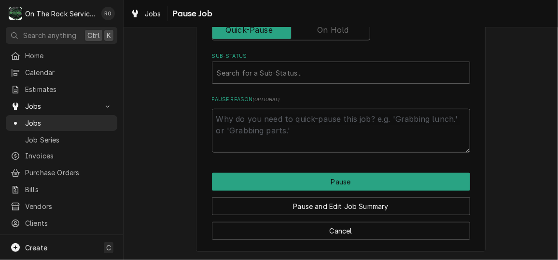
type textarea "x"
click at [343, 71] on div "Sub-Status" at bounding box center [340, 72] width 247 height 17
click at [335, 38] on input "Pause Type" at bounding box center [291, 29] width 150 height 21
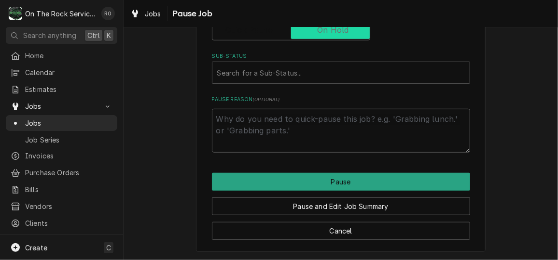
checkbox input "true"
click at [337, 66] on div "Sub-Status" at bounding box center [340, 72] width 247 height 17
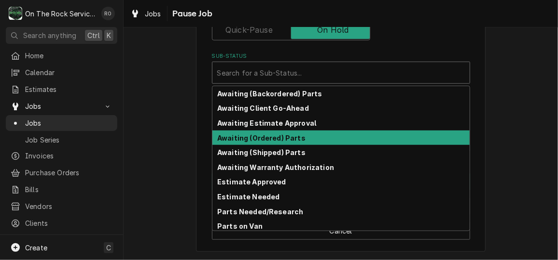
click at [330, 133] on div "Awaiting (Ordered) Parts" at bounding box center [340, 138] width 257 height 15
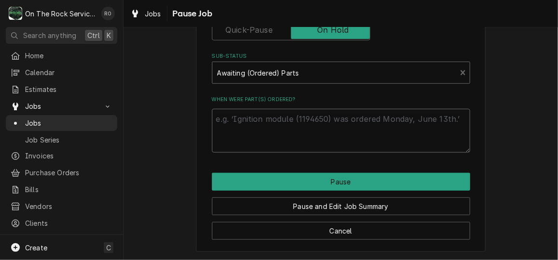
click at [309, 133] on textarea "When were part(s) ordered?" at bounding box center [341, 130] width 258 height 43
type textarea "x"
type textarea "t"
type textarea "x"
type textarea "to"
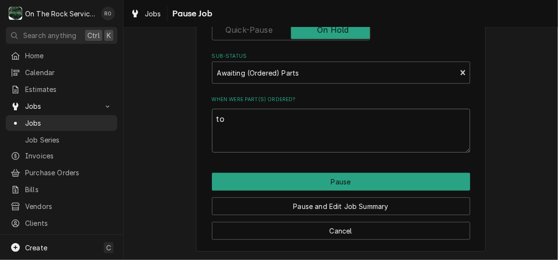
type textarea "x"
type textarea "[PERSON_NAME]"
type textarea "x"
type textarea "toda"
type textarea "x"
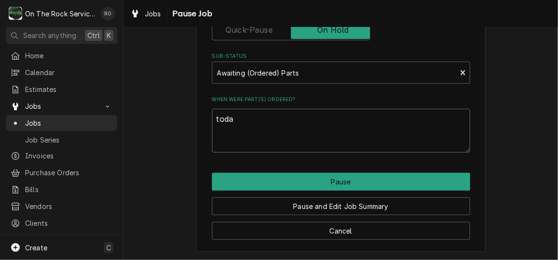
type textarea "[DATE]"
type textarea "x"
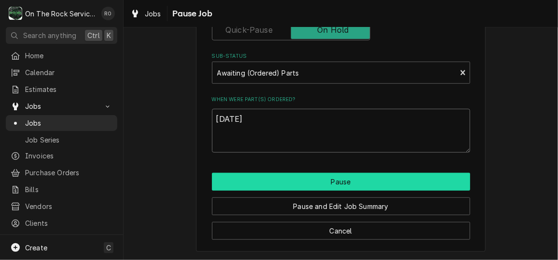
type textarea "[DATE]"
click at [306, 174] on button "Pause" at bounding box center [341, 182] width 258 height 18
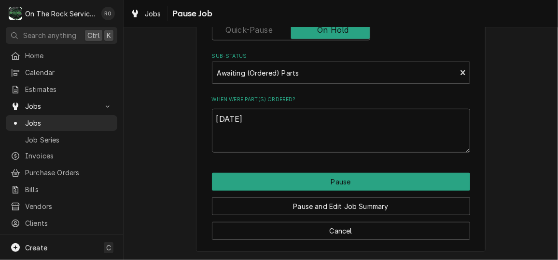
type textarea "x"
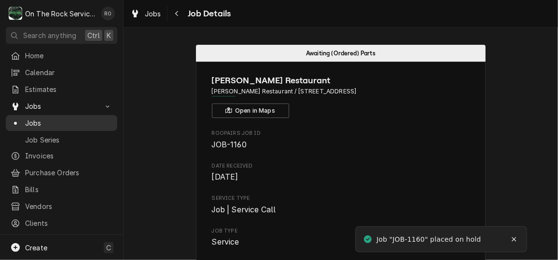
click at [65, 119] on span "Jobs" at bounding box center [68, 123] width 87 height 10
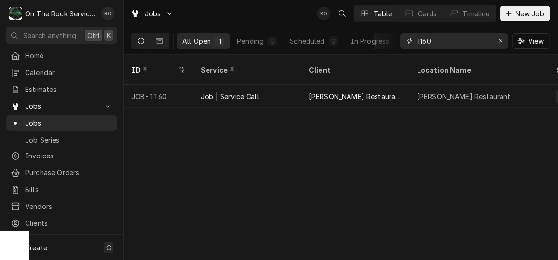
click at [468, 43] on input "1160" at bounding box center [453, 40] width 72 height 15
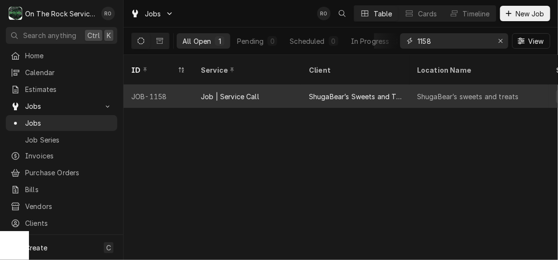
type input "1158"
click at [407, 89] on div "ShugaBear’s Sweets and Treats" at bounding box center [355, 96] width 108 height 23
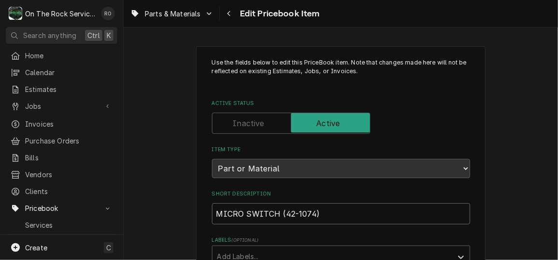
drag, startPoint x: 326, startPoint y: 204, endPoint x: 275, endPoint y: 210, distance: 51.0
click at [275, 210] on input "MICRO SWITCH (42-1074)" at bounding box center [341, 214] width 258 height 21
type textarea "x"
type input "MICRO SWITCH"
type textarea "x"
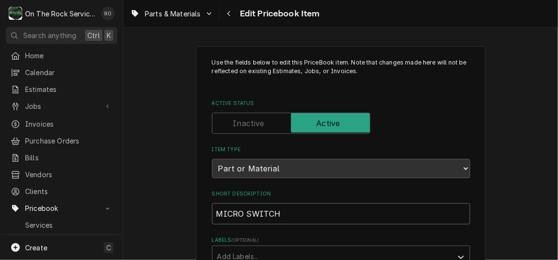
type input "MICROSWITCH"
type textarea "x"
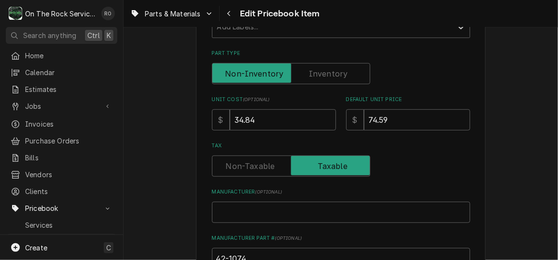
scroll to position [231, 0]
type input "MICRO-SWITCH"
drag, startPoint x: 285, startPoint y: 120, endPoint x: 157, endPoint y: 103, distance: 128.4
click at [157, 103] on div "Use the fields below to edit this PriceBook item. Note that changes made here w…" at bounding box center [340, 186] width 434 height 759
type textarea "x"
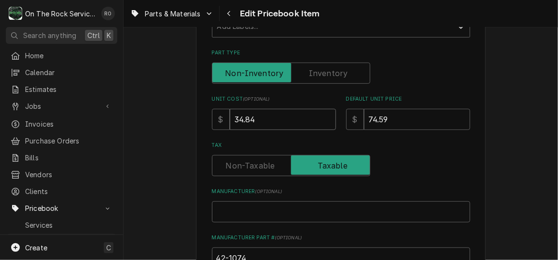
type input "6"
type textarea "x"
type input "65"
type textarea "x"
type input "65.1"
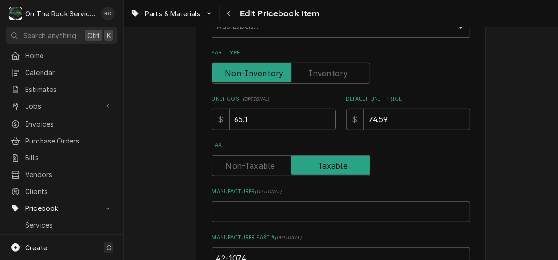
type textarea "x"
type input "65.13"
type textarea "x"
type input "1"
type textarea "x"
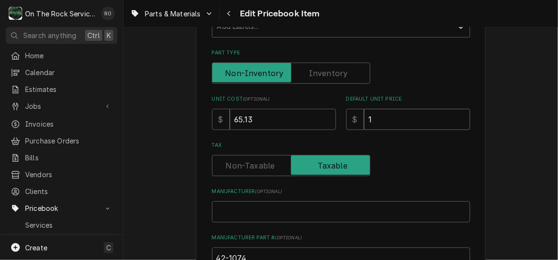
type input "13"
type textarea "x"
type input "130"
type textarea "x"
type input "130.2"
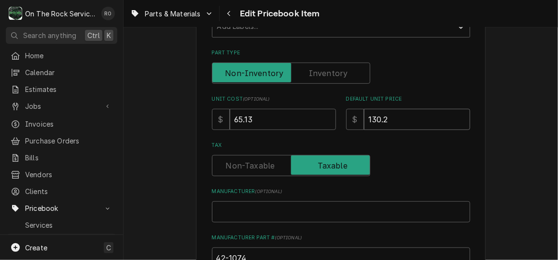
type textarea "x"
type input "130.26"
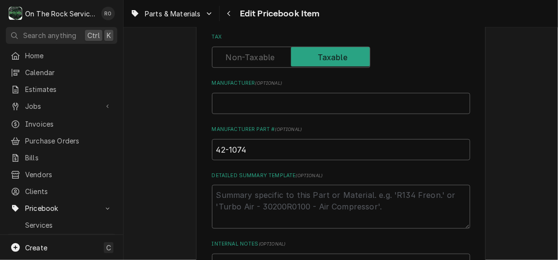
scroll to position [339, 0]
click at [257, 150] on input "42-1074" at bounding box center [341, 149] width 258 height 21
type textarea "x"
type input "42-1074,"
type textarea "x"
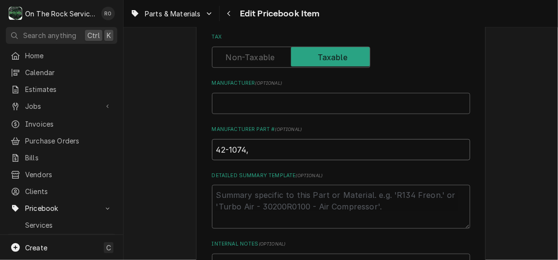
type input "42-1074,"
type textarea "x"
type input "42-1074, 4"
type textarea "x"
type input "42-1074, 42"
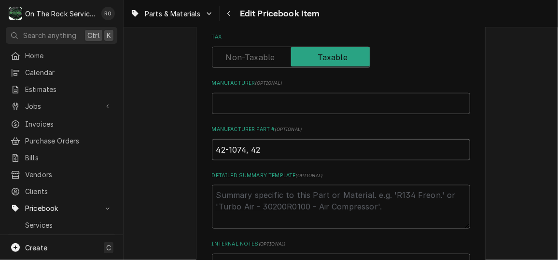
type textarea "x"
type input "42-1074, 421"
type textarea "x"
type input "42-1074, 4210"
type textarea "x"
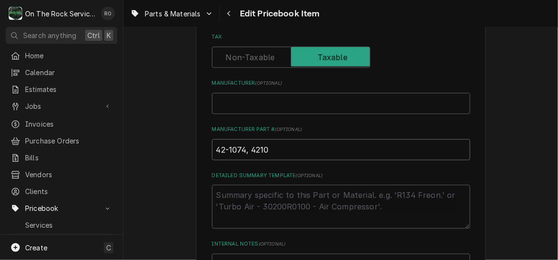
type input "42-1074, 42107"
type textarea "x"
type input "42-1074, 421074"
type textarea "x"
type input "42-1074, 421074,"
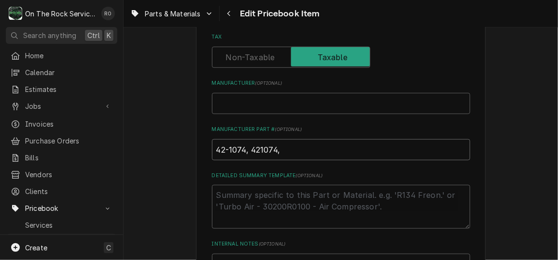
type textarea "x"
type input "42-1074, 421074,"
click at [222, 110] on input "Manufacturer ( optional )" at bounding box center [341, 103] width 258 height 21
type textarea "x"
type input "M"
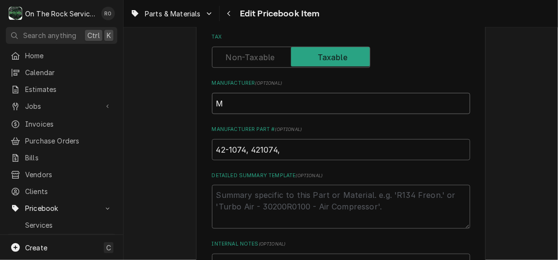
type textarea "x"
type input "Ma"
type textarea "x"
type input "Mac"
type textarea "x"
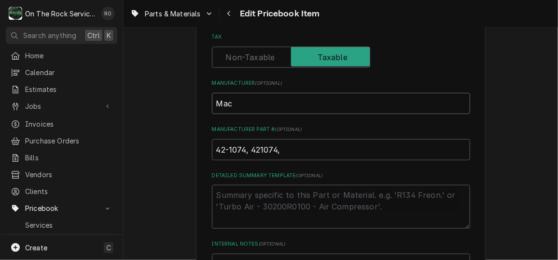
type input "Ma"
type textarea "x"
type input "Mav"
type textarea "x"
type input "Mavr"
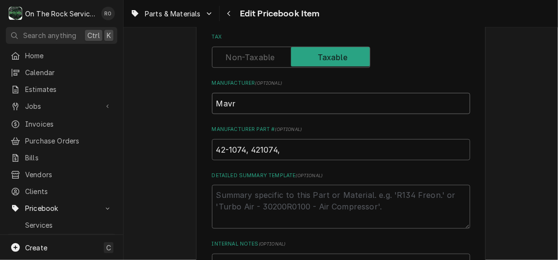
type textarea "x"
type input "Mavri"
type textarea "x"
type input "Mavrik"
type textarea "x"
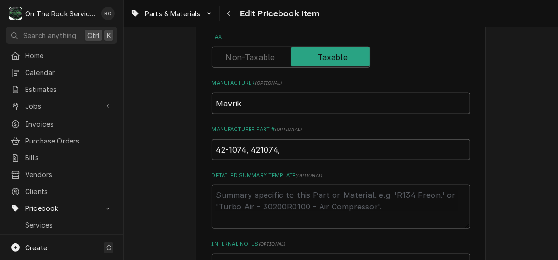
type input "Mavrik,"
type textarea "x"
type input "Mavrik,"
type textarea "x"
type input "Mavrik, V"
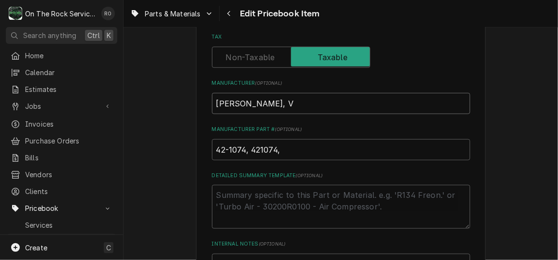
type textarea "x"
type input "Mavrik, Va"
type textarea "x"
type input "Mavrik, Var"
type textarea "x"
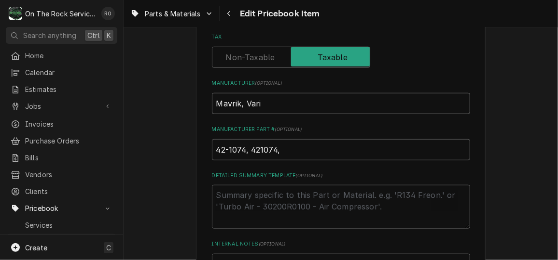
type input "Mavrik, Vario"
type textarea "x"
type input "Mavrik, Variou"
type textarea "x"
type input "Mavrik, Various"
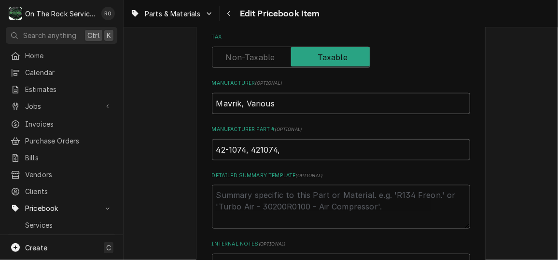
type textarea "x"
type input "Mavrik, Various."
type textarea "x"
type input "Mavrik, Various"
type textarea "x"
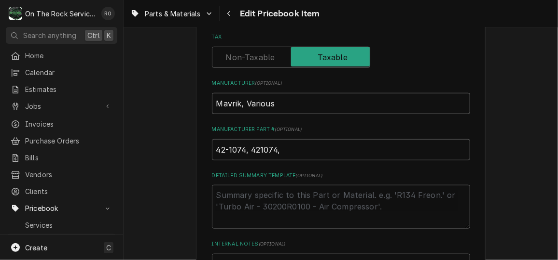
type input "Mavrik, Various,"
type textarea "x"
type input "Mavrik, Various,"
type textarea "x"
type input "Mavrik, Various, I"
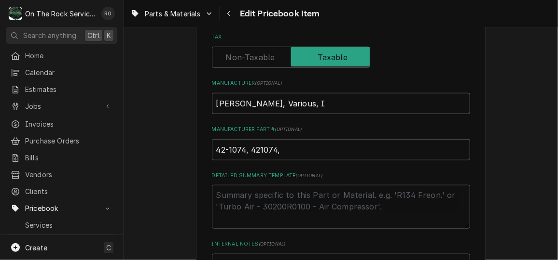
type textarea "x"
type input "Mavrik, Various, IM"
type textarea "x"
type input "Mavrik, Various, IMP"
type textarea "x"
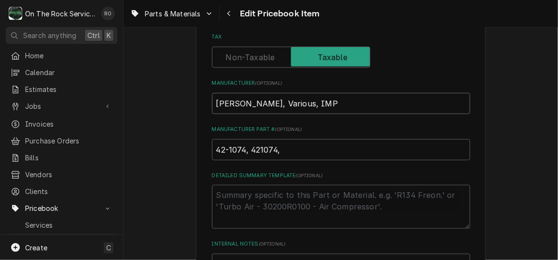
type input "Mavrik, Various, IMP1"
type textarea "x"
type input "Mavrik, Various, IMP11"
type textarea "x"
type input "Mavrik, Various, IMP115"
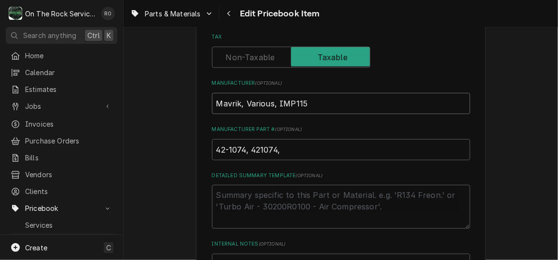
type textarea "x"
type input "Mavrik, Various, IMP1155"
drag, startPoint x: 323, startPoint y: 100, endPoint x: 272, endPoint y: 96, distance: 51.3
click at [272, 96] on input "Mavrik, Various, IMP1155" at bounding box center [341, 103] width 258 height 21
type textarea "x"
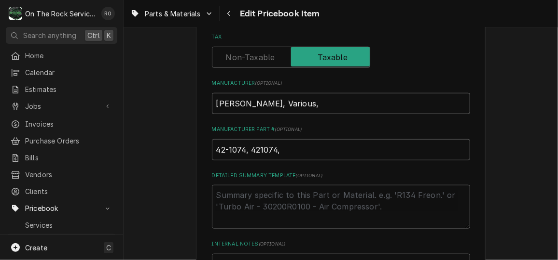
type input "Mavrik, Various,"
click at [299, 149] on input "42-1074, 421074," at bounding box center [341, 149] width 258 height 21
type textarea "x"
type input "42-1074, 421074, I"
type textarea "x"
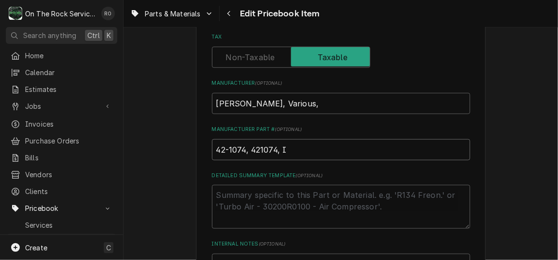
type input "42-1074, 421074, IM"
type textarea "x"
type input "42-1074, 421074, IMP"
type textarea "x"
type input "42-1074, 421074, IMP1"
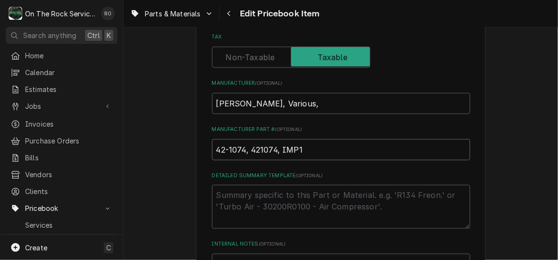
type textarea "x"
type input "42-1074, 421074, IMP11"
type textarea "x"
type input "42-1074, 421074, IMP115"
type textarea "x"
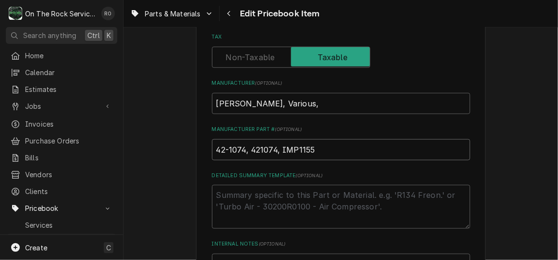
type input "42-1074, 421074, IMP1155"
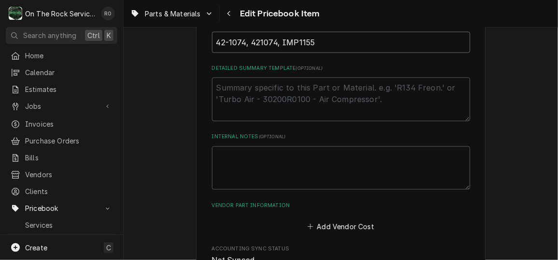
scroll to position [494, 0]
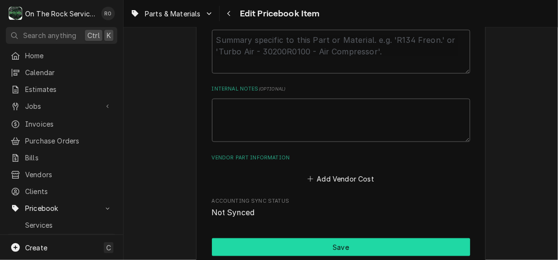
click at [363, 245] on button "Save" at bounding box center [341, 248] width 258 height 18
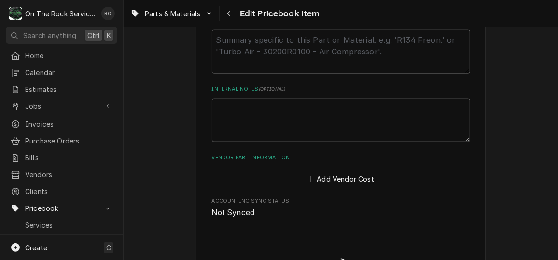
type textarea "x"
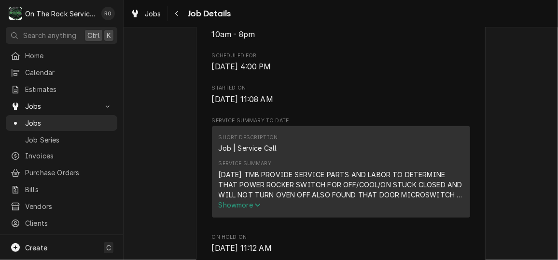
scroll to position [297, 0]
click at [251, 208] on span "Show more" at bounding box center [239, 204] width 42 height 8
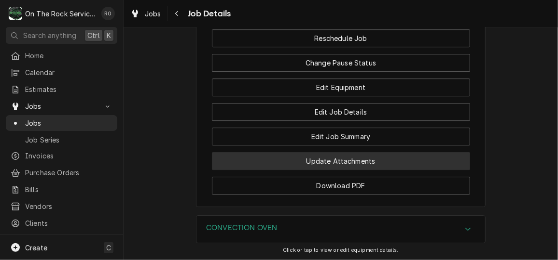
scroll to position [1243, 0]
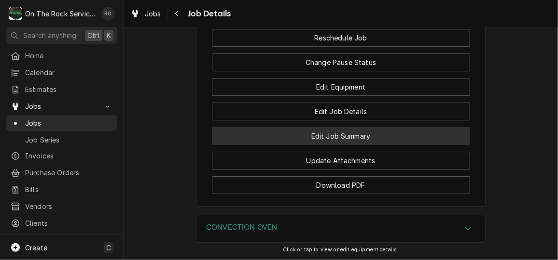
click at [368, 145] on button "Edit Job Summary" at bounding box center [341, 136] width 258 height 18
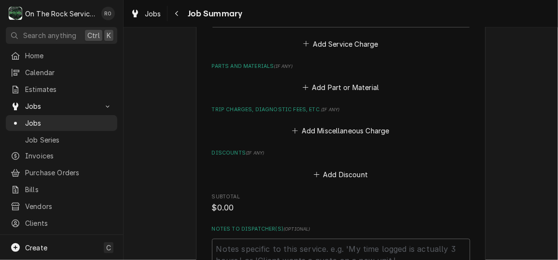
scroll to position [464, 0]
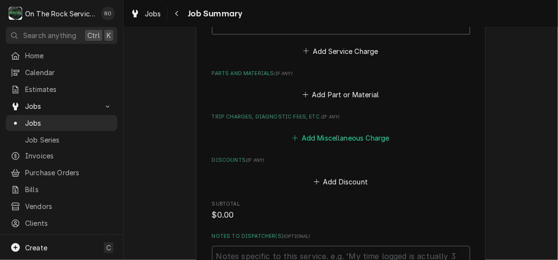
click at [341, 139] on button "Add Miscellaneous Charge" at bounding box center [340, 139] width 100 height 14
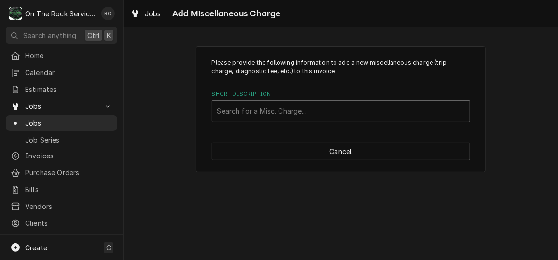
click at [325, 114] on div "Short Description" at bounding box center [340, 111] width 247 height 17
type input "shipping"
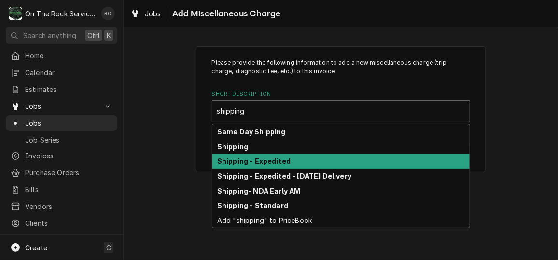
click at [317, 163] on div "Shipping - Expedited" at bounding box center [340, 161] width 257 height 15
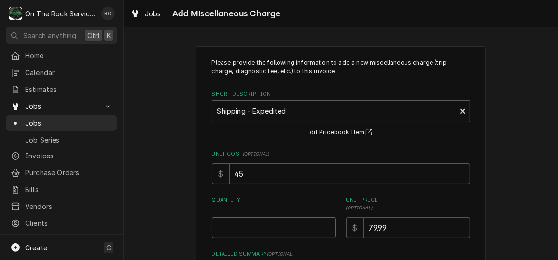
click at [279, 226] on input "Quantity" at bounding box center [274, 228] width 124 height 21
type textarea "x"
type input "1"
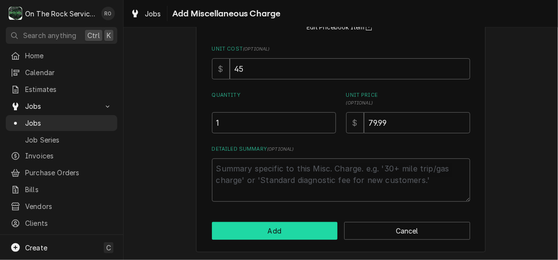
click at [279, 231] on button "Add" at bounding box center [275, 231] width 126 height 18
type textarea "x"
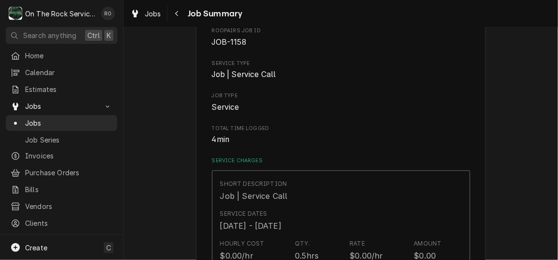
scroll to position [464, 0]
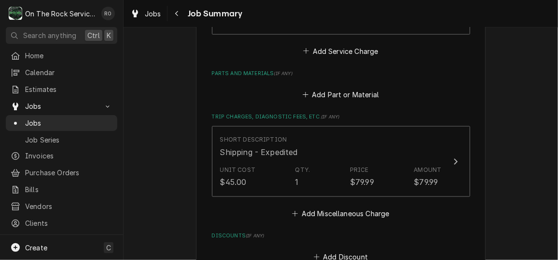
drag, startPoint x: 329, startPoint y: 208, endPoint x: 283, endPoint y: 206, distance: 46.3
click at [283, 206] on div "Short Description Shipping - Expedited Unit Cost $45.00 Qty. 1 Price $79.99 Amo…" at bounding box center [341, 173] width 258 height 94
click at [321, 212] on button "Add Miscellaneous Charge" at bounding box center [340, 214] width 100 height 14
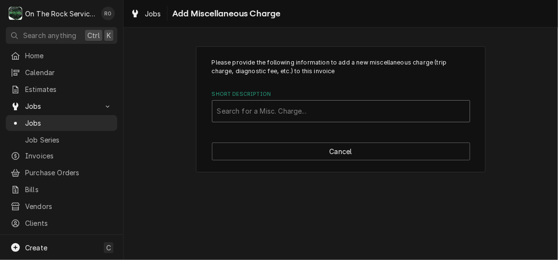
click at [289, 112] on div "Short Description" at bounding box center [340, 111] width 247 height 17
type input "Trip"
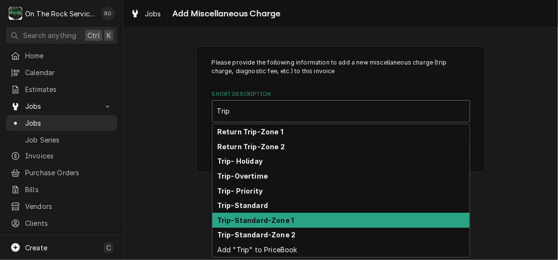
click at [291, 218] on div "Trip-Standard-Zone 1" at bounding box center [340, 220] width 257 height 15
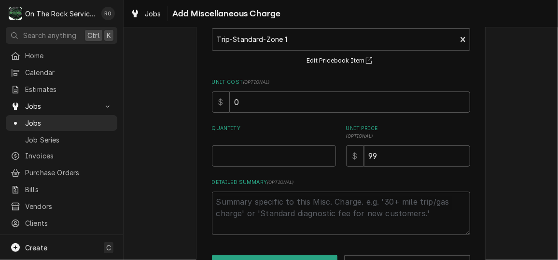
scroll to position [82, 0]
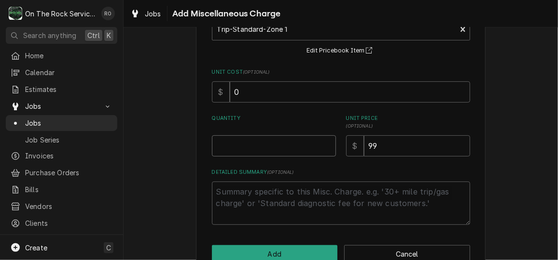
click at [259, 151] on input "Quantity" at bounding box center [274, 146] width 124 height 21
type textarea "x"
type input "1"
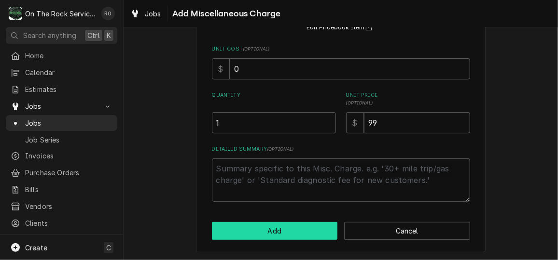
click at [273, 230] on button "Add" at bounding box center [275, 231] width 126 height 18
type textarea "x"
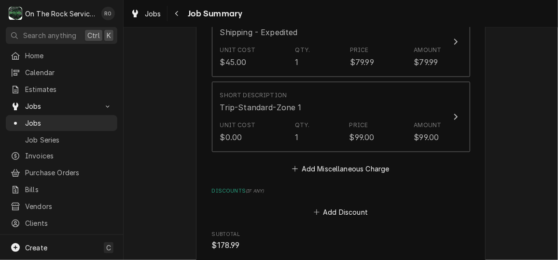
scroll to position [589, 0]
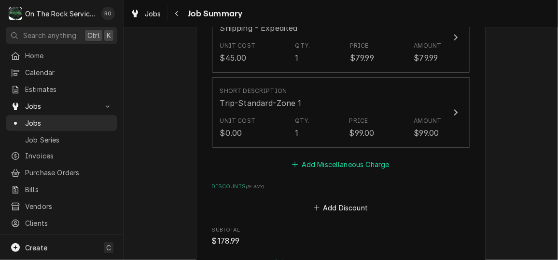
click at [337, 159] on button "Add Miscellaneous Charge" at bounding box center [340, 165] width 100 height 14
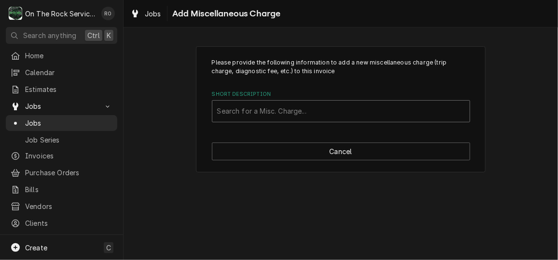
click at [331, 103] on div "Short Description" at bounding box center [340, 111] width 247 height 17
type input "return"
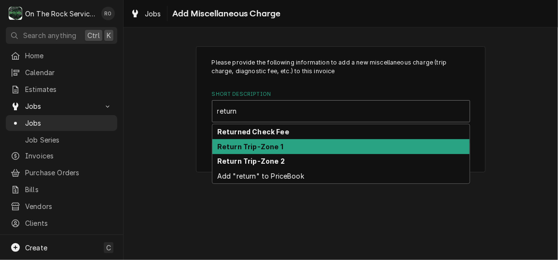
click at [320, 145] on div "Return Trip-Zone 1" at bounding box center [340, 146] width 257 height 15
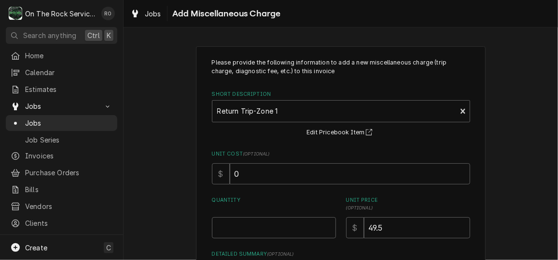
scroll to position [105, 0]
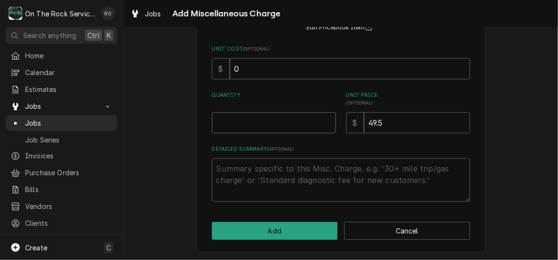
click at [273, 119] on input "Quantity" at bounding box center [274, 122] width 124 height 21
type textarea "x"
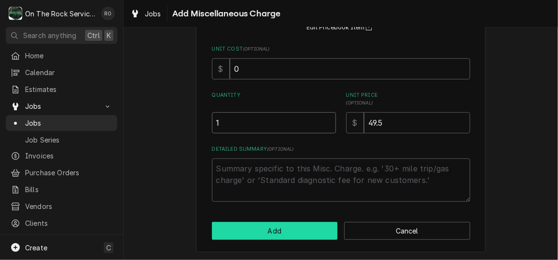
type input "1"
click at [291, 234] on button "Add" at bounding box center [275, 231] width 126 height 18
type textarea "x"
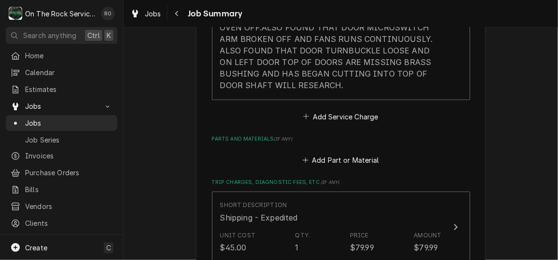
scroll to position [398, 0]
click at [361, 159] on button "Add Part or Material" at bounding box center [340, 161] width 80 height 14
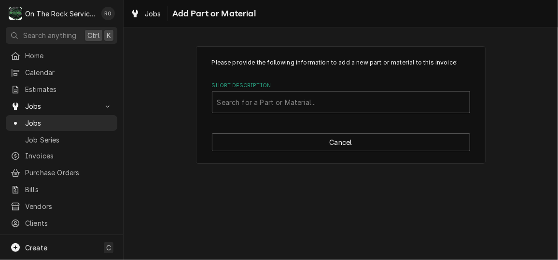
click at [322, 102] on div "Short Description" at bounding box center [340, 102] width 247 height 17
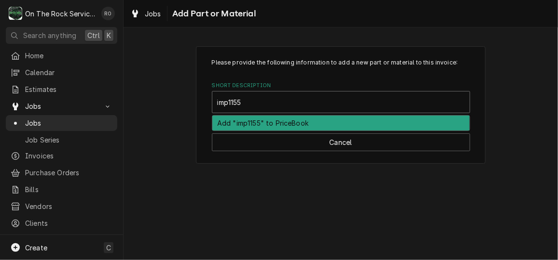
type input "imp1155"
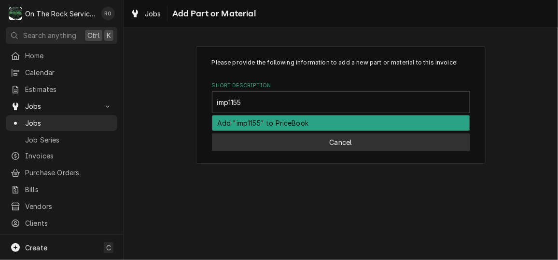
type input "imp1155"
click at [338, 145] on button "Cancel" at bounding box center [341, 143] width 258 height 18
type textarea "x"
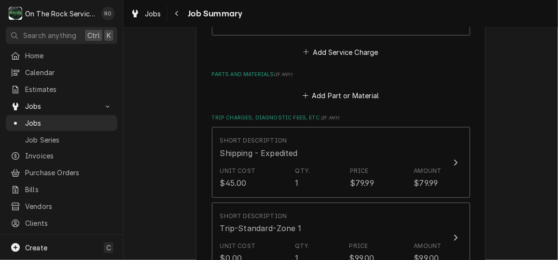
scroll to position [461, 0]
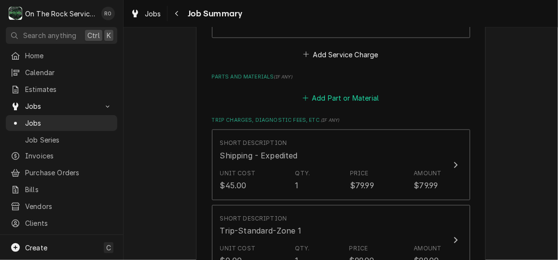
click at [345, 92] on button "Add Part or Material" at bounding box center [340, 99] width 80 height 14
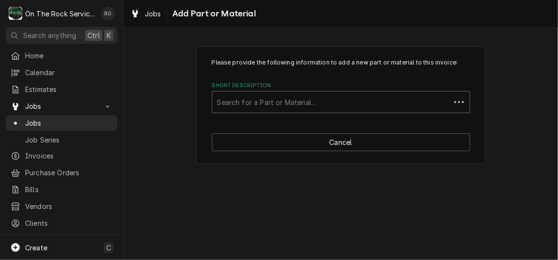
click at [321, 95] on div "Short Description" at bounding box center [331, 102] width 228 height 17
type input "imp1155"
drag, startPoint x: 321, startPoint y: 95, endPoint x: 310, endPoint y: 100, distance: 12.7
click at [310, 100] on div "Short Description" at bounding box center [340, 102] width 247 height 17
type input "imp1155"
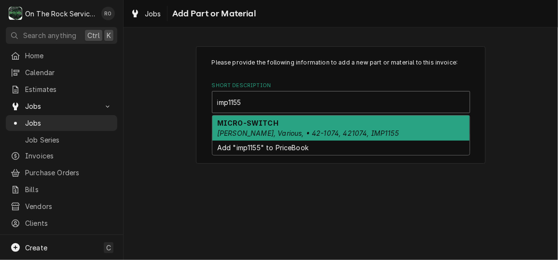
click at [305, 125] on div "MICRO-SWITCH Mavrik, Various, • 42-1074, 421074, IMP1155" at bounding box center [340, 128] width 257 height 25
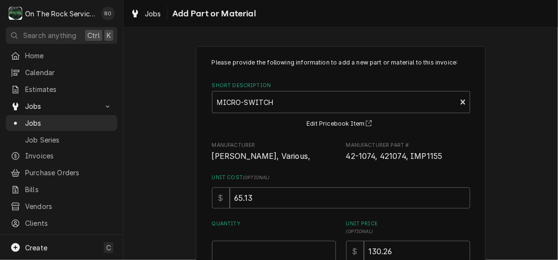
scroll to position [129, 0]
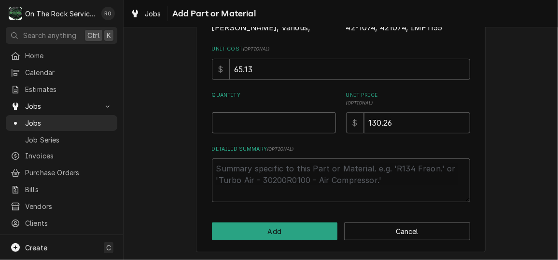
click at [287, 113] on input "Quantity" at bounding box center [274, 122] width 124 height 21
type textarea "x"
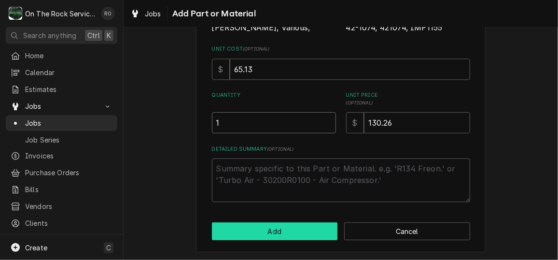
type input "1"
click at [282, 238] on button "Add" at bounding box center [275, 232] width 126 height 18
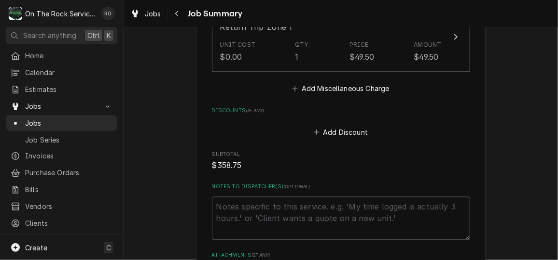
scroll to position [1057, 0]
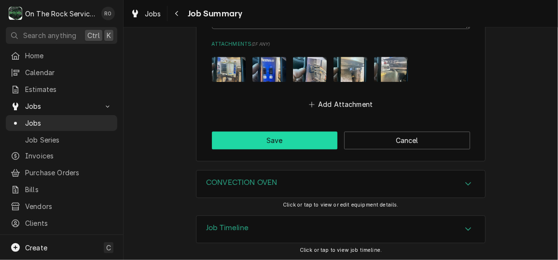
click at [266, 144] on button "Save" at bounding box center [275, 141] width 126 height 18
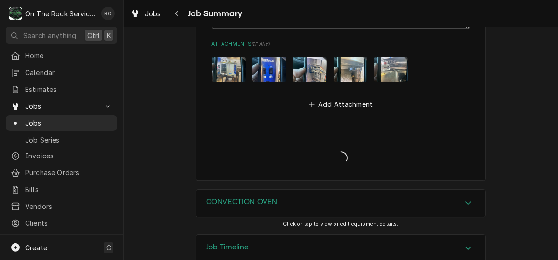
type textarea "x"
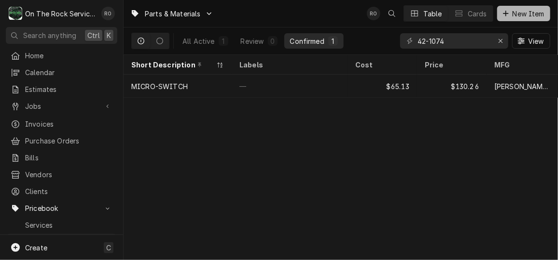
click at [518, 16] on span "New Item" at bounding box center [528, 14] width 36 height 10
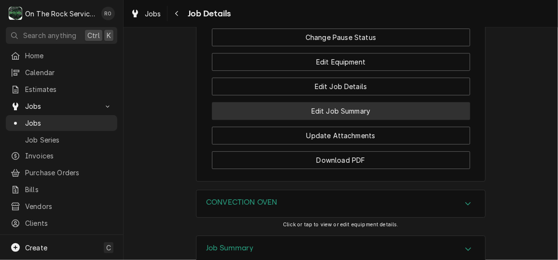
scroll to position [1231, 0]
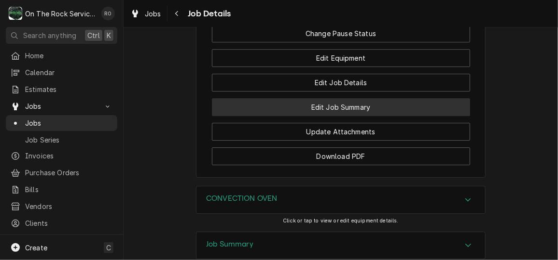
click at [371, 116] on button "Edit Job Summary" at bounding box center [341, 107] width 258 height 18
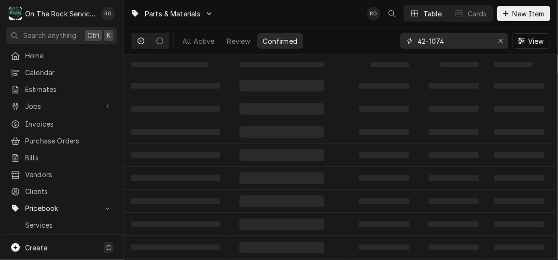
click at [467, 44] on input "42-1074" at bounding box center [453, 40] width 72 height 15
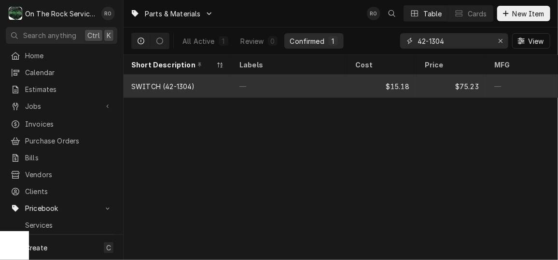
type input "42-1304"
click at [291, 91] on div "—" at bounding box center [290, 86] width 116 height 23
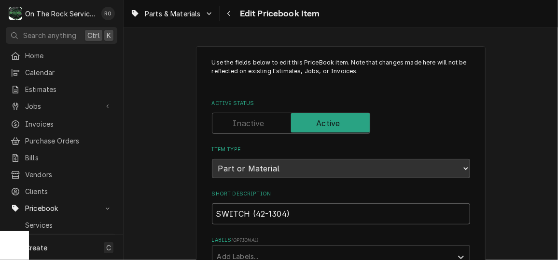
drag, startPoint x: 296, startPoint y: 214, endPoint x: 245, endPoint y: 208, distance: 51.4
click at [245, 208] on input "SWITCH (42-1304)" at bounding box center [341, 214] width 258 height 21
type textarea "x"
type input "SWITCH"
type textarea "x"
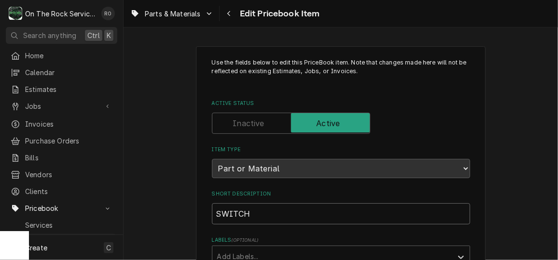
type input "SWITCH_"
type textarea "x"
type input "SWITCH_LI"
type textarea "x"
type input "SWITCH_LIG"
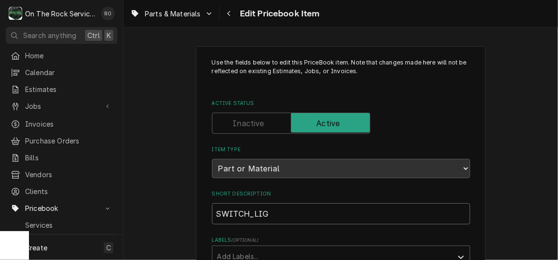
type textarea "x"
type input "SWITCH_LIGH"
type textarea "x"
type input "SWITCH_LIGHT"
type textarea "x"
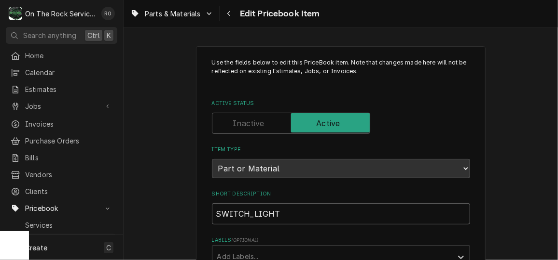
type input "SWITCH_LIGHTE"
type textarea "x"
type input "SWITCH_LIGHTED"
type textarea "x"
type input "SWITCH_LIGHTED_"
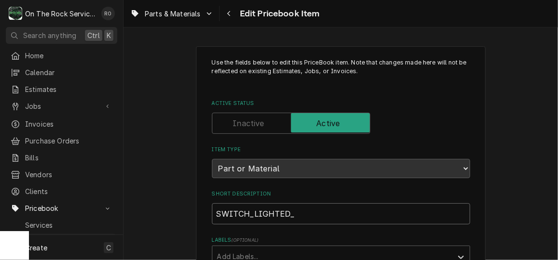
type textarea "x"
type input "SWITCH_LIGHTED_R"
type textarea "x"
type input "SWITCH_LIGHTED_RO"
type textarea "x"
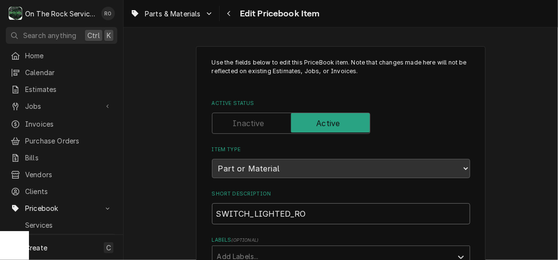
type input "SWITCH_LIGHTED_R"
type textarea "x"
type input "SWITCH_LIGHTED_"
type textarea "x"
type input "SWITCH_LIGHTED"
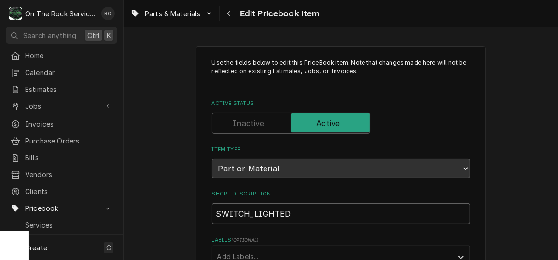
type textarea "x"
type input "SWITCH_LIGHTED-"
type textarea "x"
type input "SWITCH_LIGHTED-R"
type textarea "x"
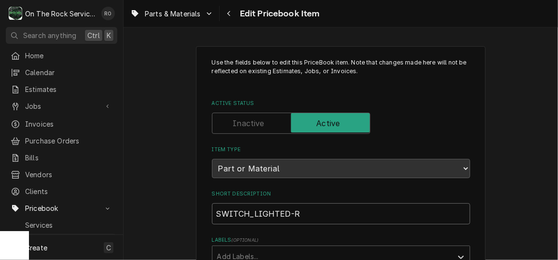
type input "SWITCH_LIGHTED-RO"
type textarea "x"
type input "SWITCH_LIGHTED-ROC"
type textarea "x"
type input "SWITCH_LIGHTED-ROCK"
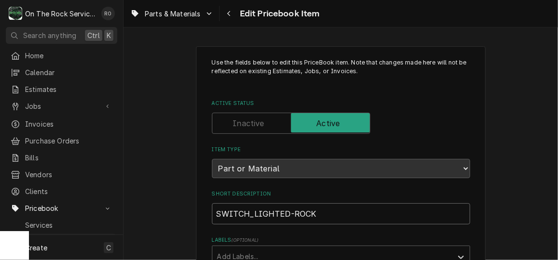
type textarea "x"
type input "SWITCH_LIGHTED-ROCKE"
type textarea "x"
type input "SWITCH_LIGHTED-ROCKER"
type textarea "x"
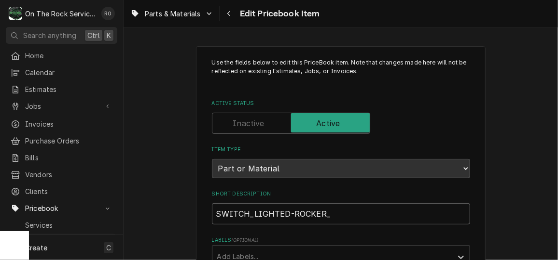
type input "SWITCH_LIGHTED-ROCKER_"
type textarea "x"
type input "SWITCH_LIGHTED-ROCKER"
type textarea "x"
type input "SWITCH_LIGHTED-ROCKE"
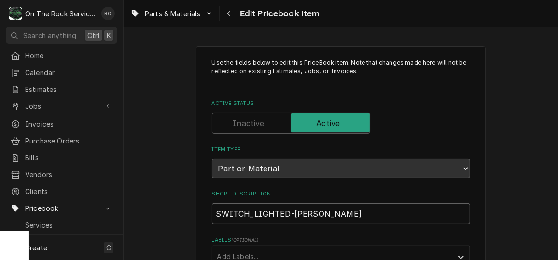
type textarea "x"
type input "SWITCH_LIGHTED-ROCK"
type textarea "x"
type input "SWITCH_LIGHTED-ROC"
type textarea "x"
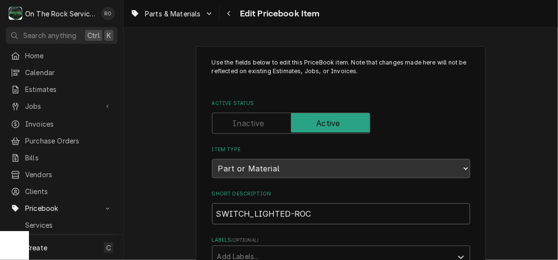
type input "SWITCH_LIGHTED-RO"
type textarea "x"
type input "SWITCH_LIGHTED-R"
type textarea "x"
type input "SWITCH_LIGHTED-"
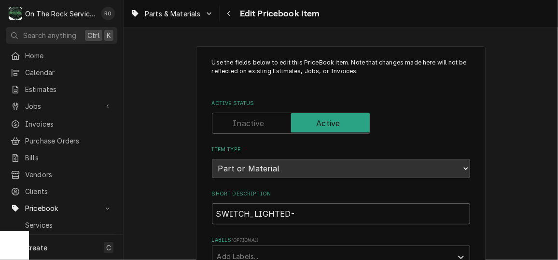
type textarea "x"
type input "SWITCH_LIGHTED"
type textarea "x"
type input "SWITCH_LIGHTE"
type textarea "x"
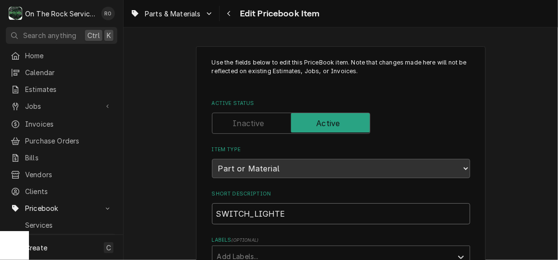
type input "SWITCH_LIGHT"
type textarea "x"
type input "SWITCH_LIGH"
type textarea "x"
type input "SWITCH_LIG"
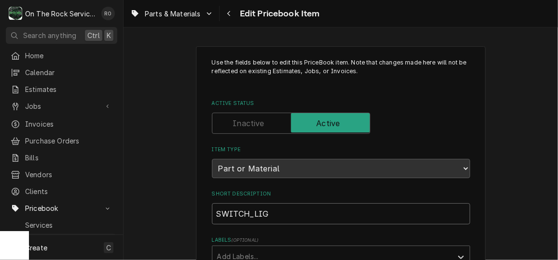
type textarea "x"
type input "SWITCH_LI"
type textarea "x"
type input "SWITCH_L"
type textarea "x"
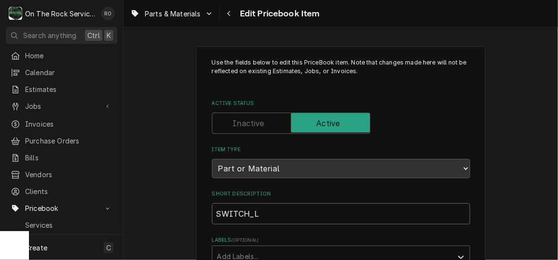
type input "SWITCH_"
type textarea "x"
type input "SWITCH_L"
type textarea "x"
type input "SWITCH_LI"
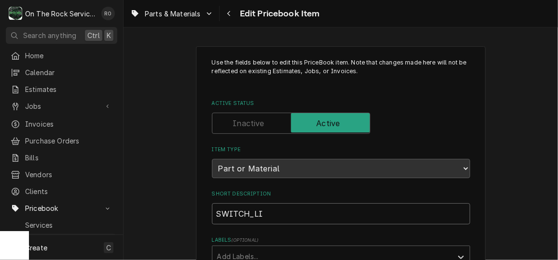
type textarea "x"
type input "SWITCH_LIG"
type textarea "x"
type input "SWITCH_LIGH"
type textarea "x"
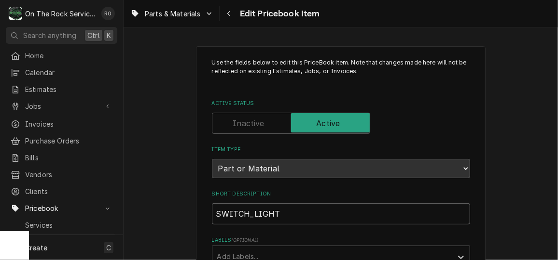
type input "SWITCH_LIGHTE"
type textarea "x"
type input "SWITCH_LIGHTED"
type textarea "x"
type input "SWITCH_LIGHTED_"
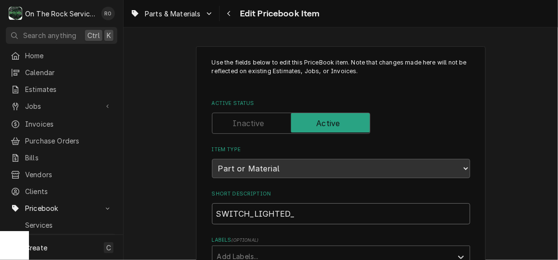
type textarea "x"
type input "SWITCH_LIGHTED_P"
type textarea "x"
type input "SWITCH_LIGHTED_PO"
type textarea "x"
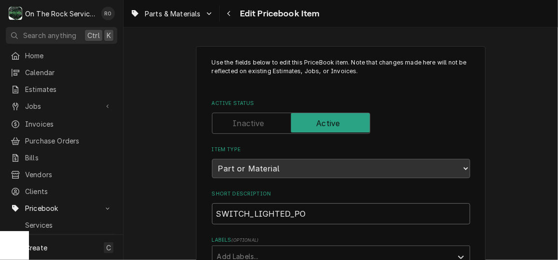
type input "SWITCH_LIGHTED_POW"
type textarea "x"
type input "SWITCH_LIGHTED_POWE"
type textarea "x"
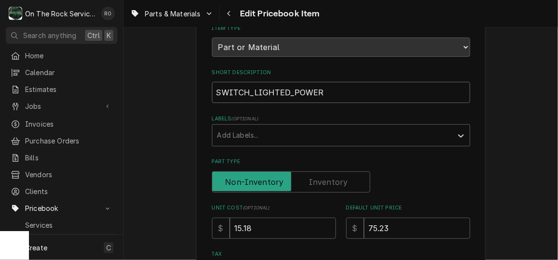
scroll to position [148, 0]
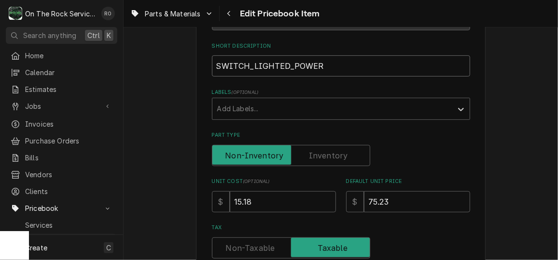
type input "SWITCH_LIGHTED_POWER"
drag, startPoint x: 293, startPoint y: 203, endPoint x: 164, endPoint y: 195, distance: 129.5
type textarea "x"
type input "5"
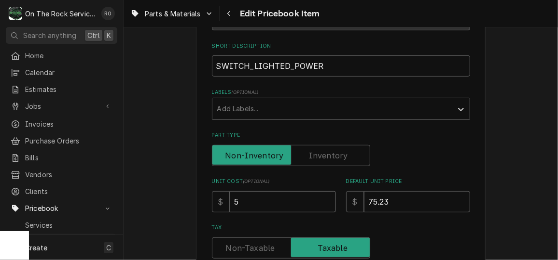
type textarea "x"
type input "52"
type textarea "x"
type input "52.9"
type textarea "x"
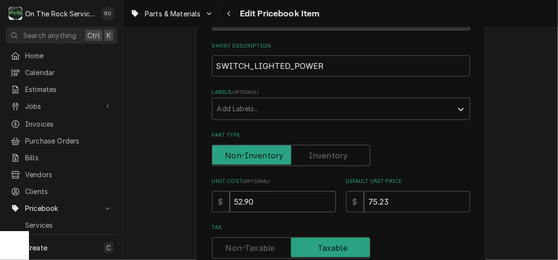
type input "52.90"
type textarea "x"
type input "1"
type textarea "x"
type input "10"
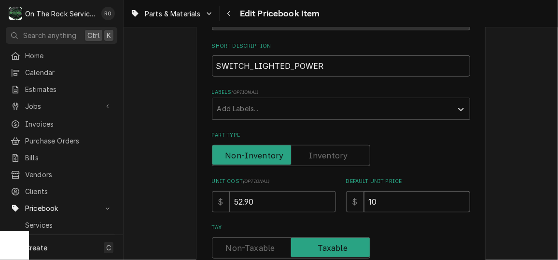
type textarea "x"
type input "105"
type textarea "x"
type input "105.8"
type textarea "x"
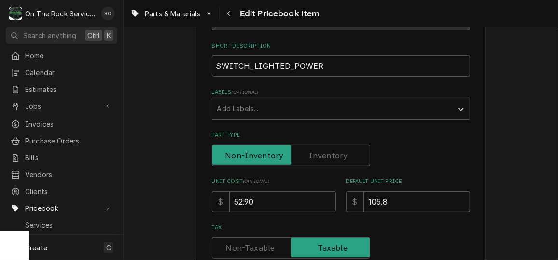
type input "105.80"
type textarea "x"
type input "105.801"
type textarea "x"
type input "105.8011"
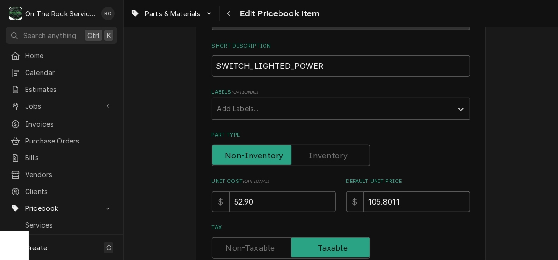
type textarea "x"
type input "105.801"
type textarea "x"
type input "105.80"
type textarea "x"
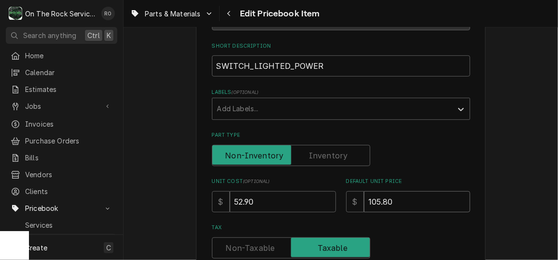
type input "105.8"
type textarea "x"
type input "105"
type textarea "x"
type input "10"
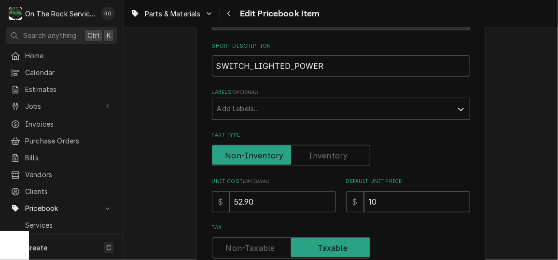
type textarea "x"
type input "1"
type textarea "x"
type input "11"
type textarea "x"
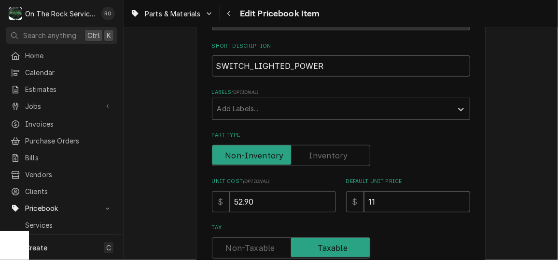
type input "119"
type textarea "x"
type input "119.0"
type textarea "x"
type input "119.03"
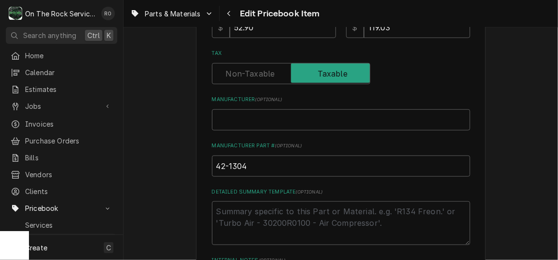
scroll to position [342, 0]
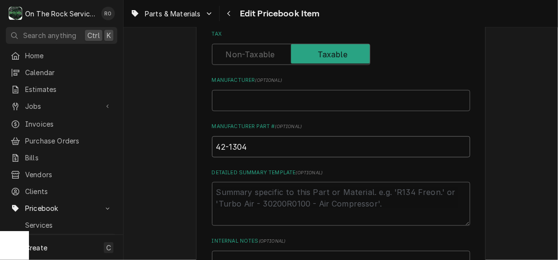
click at [250, 142] on input "42-1304" at bounding box center [341, 146] width 258 height 21
type textarea "x"
type input "42-1304,"
type textarea "x"
type input "42-1304,"
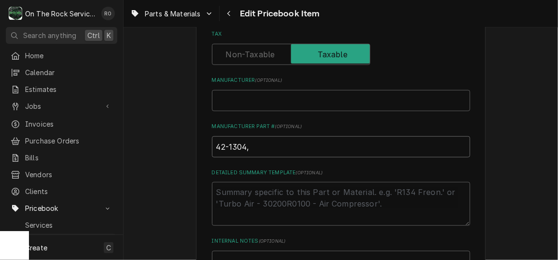
type textarea "x"
type input "42-1304, 4"
type textarea "x"
type input "42-1304, 43"
type textarea "x"
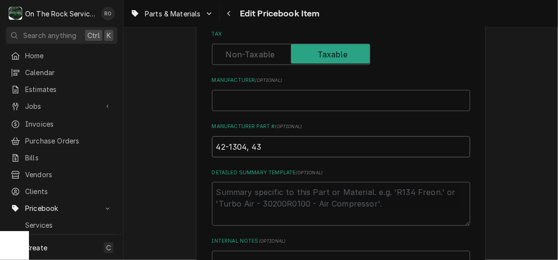
type input "42-1304, 4"
type textarea "x"
type input "42-1304, 42"
type textarea "x"
type input "42-1304, 421"
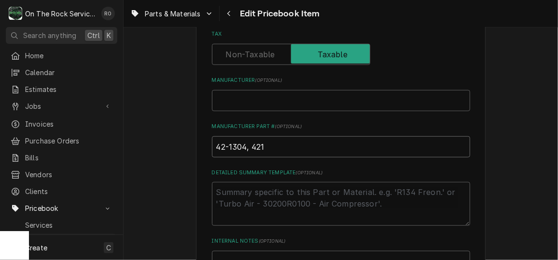
type textarea "x"
type input "42-1304, 4213"
type textarea "x"
type input "42-1304, 421304"
type textarea "x"
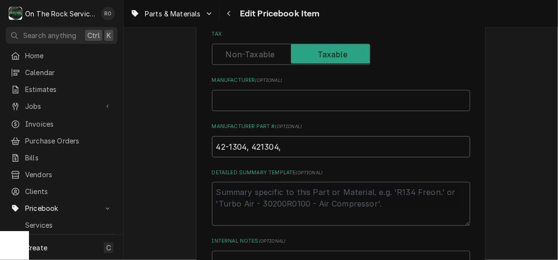
type input "42-1304, 421304,"
type textarea "x"
type input "42-1304, 421304, I"
type textarea "x"
type input "42-1304, 421304, IM"
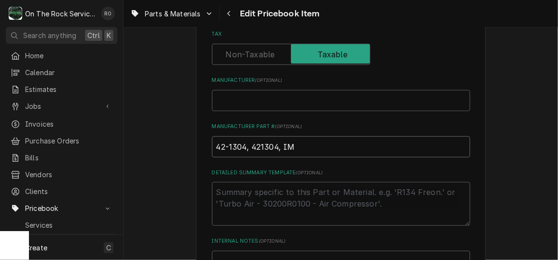
type textarea "x"
type input "42-1304, 421304, IMP"
type textarea "x"
type input "42-1304, 421304, IMP1"
type textarea "x"
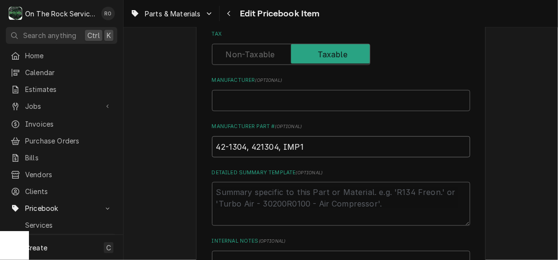
type input "42-1304, 421304, IMP11"
type textarea "x"
type input "42-1304, 421304, IMP112"
type textarea "x"
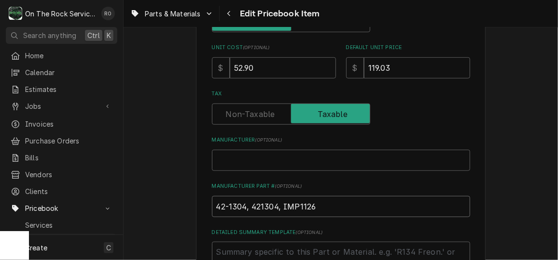
scroll to position [280, 0]
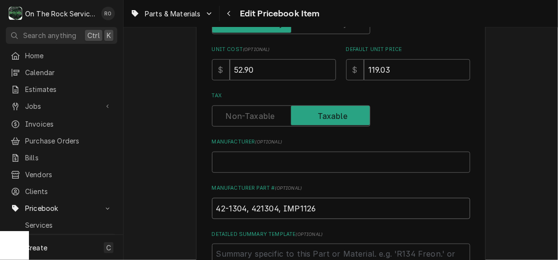
type input "42-1304, 421304, IMP1126"
click at [331, 161] on input "Manufacturer ( optional )" at bounding box center [341, 162] width 258 height 21
type textarea "x"
type input "M"
type textarea "x"
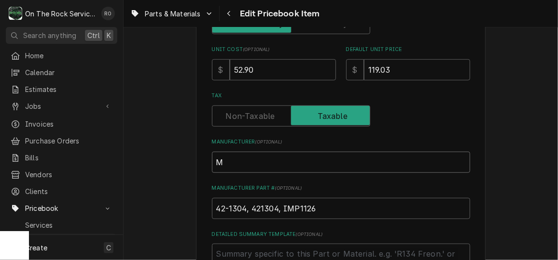
type input "Ma"
type textarea "x"
type input "Mav"
type textarea "x"
type input "Mavr"
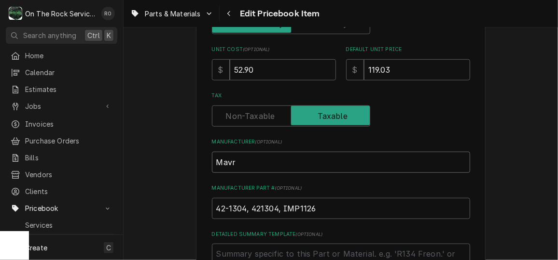
type textarea "x"
type input "Mavri"
type textarea "x"
type input "Mavrik"
type textarea "x"
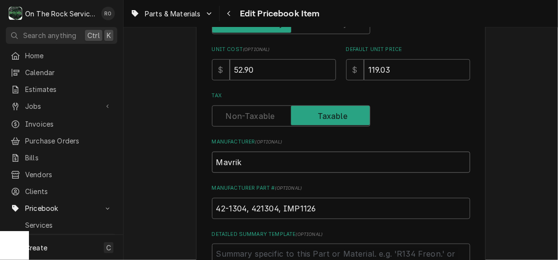
type input "Mavrik,"
type textarea "x"
type input "Mavrik,"
type textarea "x"
type input "Mavrik, V"
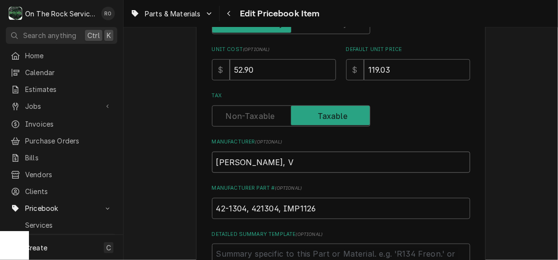
type textarea "x"
type input "Mavrik, Va"
type textarea "x"
type input "Mavrik, Var"
type textarea "x"
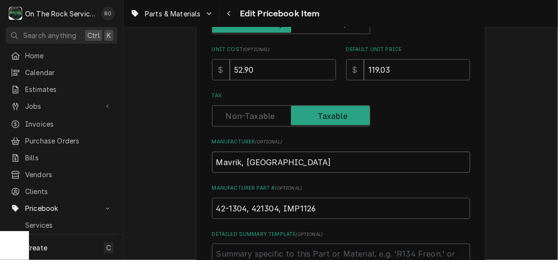
type input "Mavrik, Vari"
type textarea "x"
type input "Mavrik, Vario"
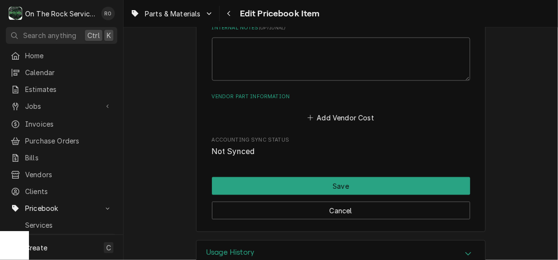
scroll to position [580, 0]
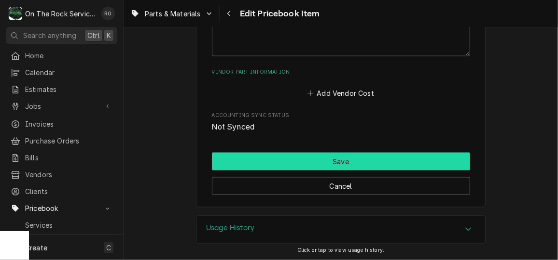
click at [313, 159] on button "Save" at bounding box center [341, 162] width 258 height 18
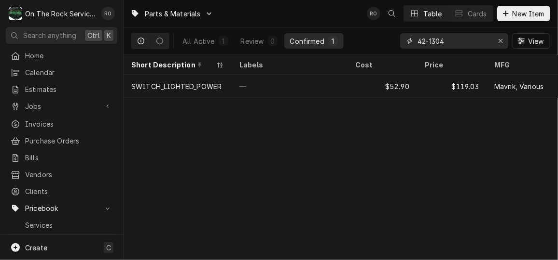
drag, startPoint x: 453, startPoint y: 40, endPoint x: 380, endPoint y: 36, distance: 73.9
click at [380, 36] on div "All Active 1 Review 0 Confirmed 1 42-1304 View" at bounding box center [340, 40] width 419 height 27
type input "26-2457"
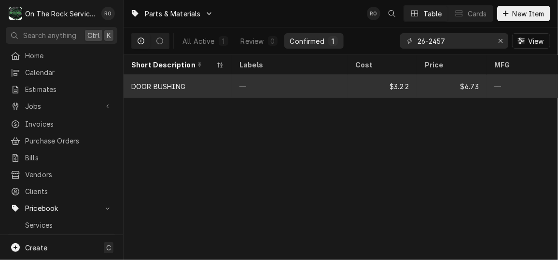
drag, startPoint x: 294, startPoint y: 89, endPoint x: 230, endPoint y: 85, distance: 64.3
click at [230, 85] on div "DOOR BUSHING" at bounding box center [177, 86] width 108 height 23
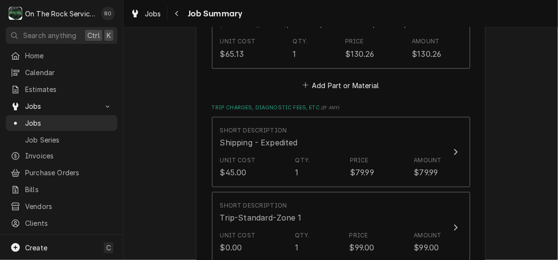
scroll to position [580, 0]
click at [341, 78] on button "Add Part or Material" at bounding box center [340, 85] width 80 height 14
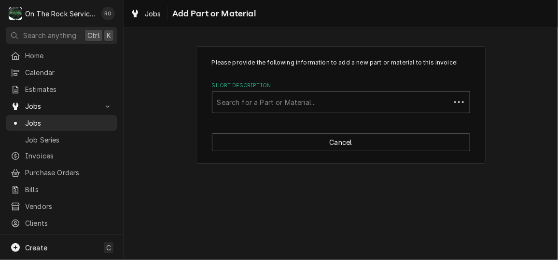
click at [347, 101] on div "Short Description" at bounding box center [331, 102] width 228 height 17
type input "IMP1126"
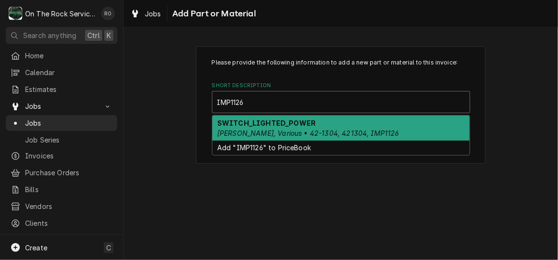
click at [341, 121] on div "SWITCH_LIGHTED_POWER Mavrik, Various • 42-1304, 421304, IMP1126" at bounding box center [340, 128] width 257 height 25
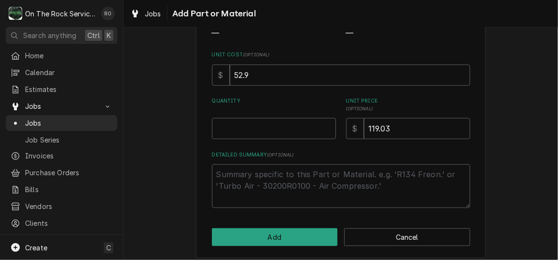
scroll to position [129, 0]
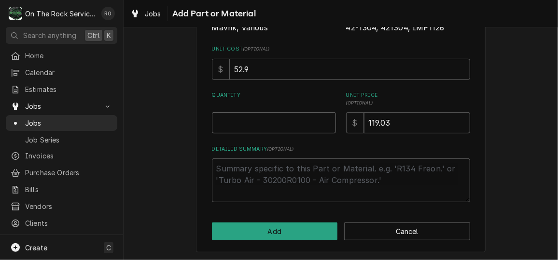
click at [300, 117] on input "Quantity" at bounding box center [274, 122] width 124 height 21
type textarea "x"
type input "1"
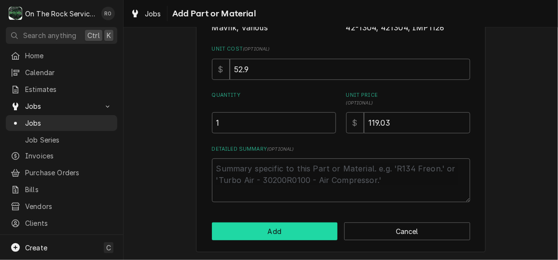
click at [282, 226] on button "Add" at bounding box center [275, 232] width 126 height 18
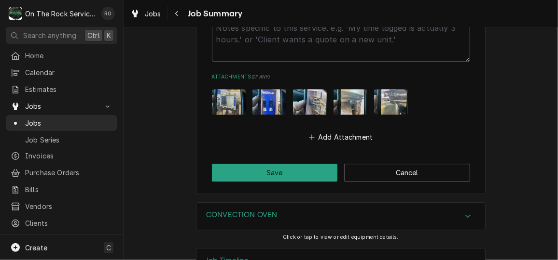
scroll to position [1146, 0]
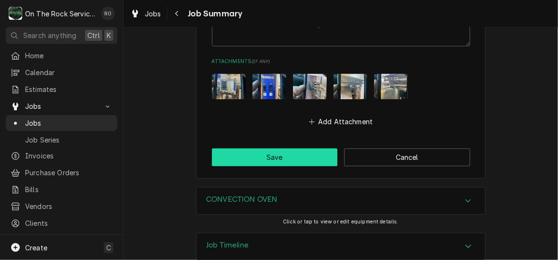
click at [258, 156] on button "Save" at bounding box center [275, 158] width 126 height 18
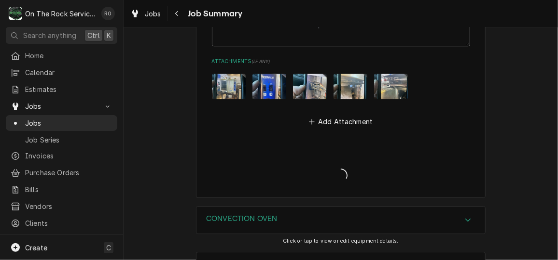
type textarea "x"
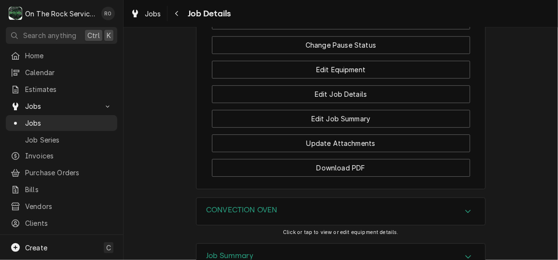
scroll to position [1216, 0]
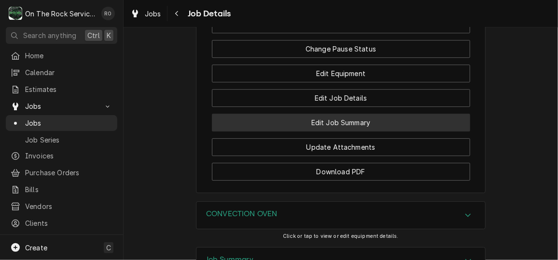
click at [298, 132] on button "Edit Job Summary" at bounding box center [341, 123] width 258 height 18
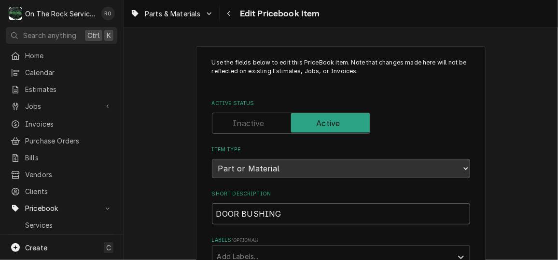
drag, startPoint x: 316, startPoint y: 216, endPoint x: 200, endPoint y: 204, distance: 117.3
paste input ", 1/2" HOLE, 5/8"OD, 3/8" WIDE LESS SHOULDER, 7/8" DIA SHOULDER, BRONZE AMWERIC…"
type textarea "x"
type input "DOOR BUSHING, 1/2" HOLE, 5/8"OD, 3/8" WIDE LESS SHOULDER, 7/8" DIA SHOULDER, BR…"
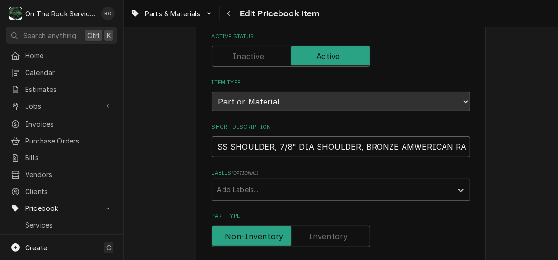
scroll to position [68, 0]
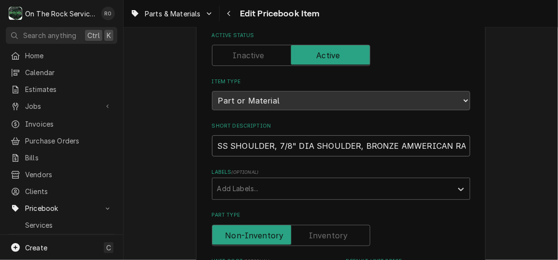
drag, startPoint x: 460, startPoint y: 146, endPoint x: 388, endPoint y: 142, distance: 71.5
click at [388, 142] on input "DOOR BUSHING, 1/2" HOLE, 5/8"OD, 3/8" WIDE LESS SHOULDER, 7/8" DIA SHOULDER, BR…" at bounding box center [341, 146] width 258 height 21
type textarea "x"
type input "DOOR BUSHING, 1/2" HOLE, 5/8"OD, 3/8" WIDE LESS SHOULDER, 7/8" DIA SHOULDER, BR…"
type textarea "x"
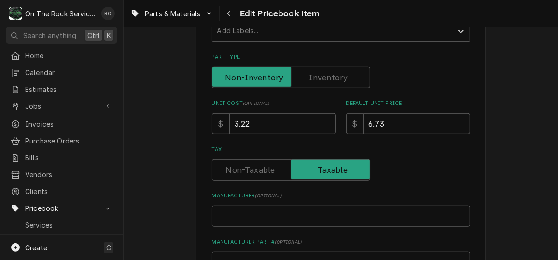
scroll to position [227, 0]
type input "DOOR BUSHING, 1/2" HOLE, 5/8"OD, 3/8" WIDE LESS SHOULDER, 7/8" DIA SHOULDER, BR…"
click at [301, 224] on input "Manufacturer ( optional )" at bounding box center [341, 215] width 258 height 21
type textarea "x"
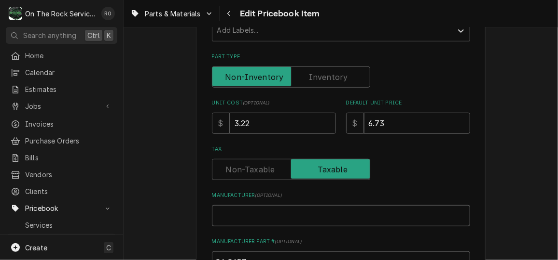
type input "M"
type textarea "x"
type input "Mav"
type textarea "x"
type input "Mavr"
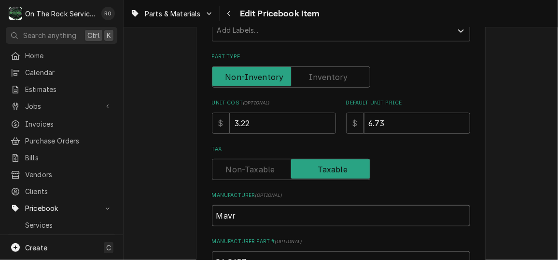
type textarea "x"
type input "Mavri"
type textarea "x"
type input "Mavrik"
type textarea "x"
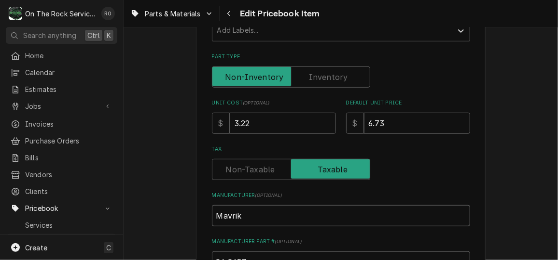
type input "Mavrik,"
type textarea "x"
type input "Mavrik,"
type textarea "x"
type input "Mavrik, I"
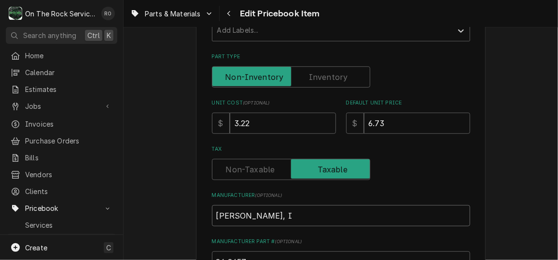
type textarea "x"
type input "Mavrik, Im"
type textarea "x"
type input "Mavrik, Impe"
type textarea "x"
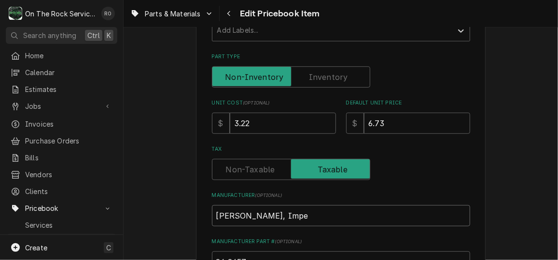
type input "Mavrik, Imper"
type textarea "x"
type input "Mavrik, Imperi"
type textarea "x"
type input "Mavrik, Imperia"
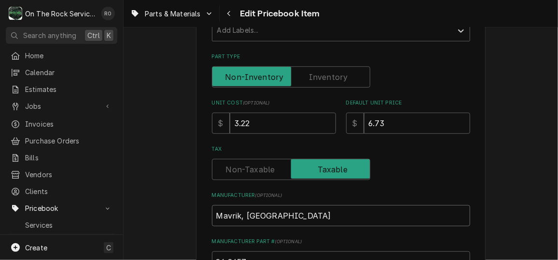
type textarea "x"
type input "Mavrik, Imperial"
type textarea "x"
type input "Mavrik, Imperial,"
type textarea "x"
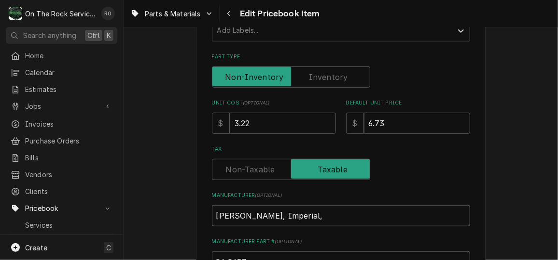
type input "Mavrik, Imperial,"
type textarea "x"
type input "Mavrik, Imperial, R"
type textarea "x"
type input "Mavrik, Imperial, Ro"
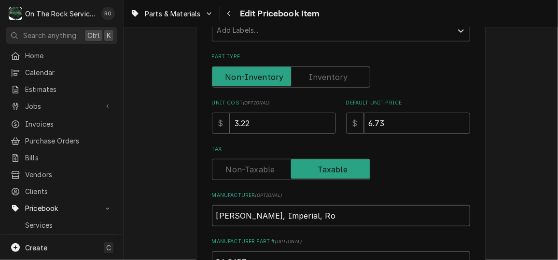
type textarea "x"
type input "Mavrik, Imperial, Roa"
type textarea "x"
type input "Mavrik, Imperial, Roay"
type textarea "x"
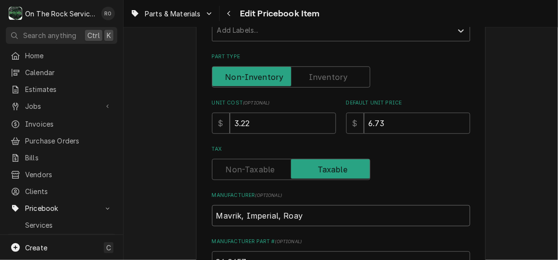
type input "Mavrik, Imperial, Roa"
type textarea "x"
type input "Mavrik, Imperial, Ro"
type textarea "x"
type input "Mavrik, Imperial, R"
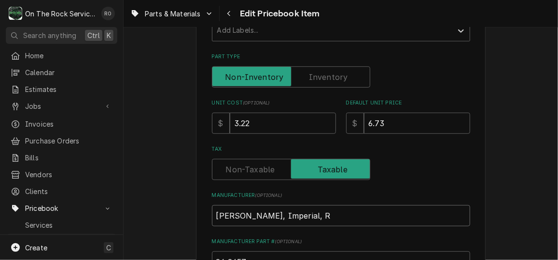
type textarea "x"
type input "Mavrik, Imperial, Ro"
type textarea "x"
type input "Mavrik, Imperial, Roy"
type textarea "x"
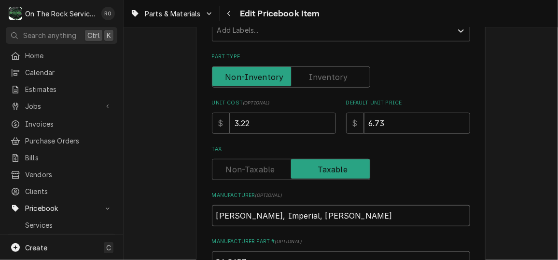
type input "Mavrik, Imperial, Roya"
type textarea "x"
type input "Mavrik, Imperial, Royal"
type textarea "x"
type input "Mavrik, Imperial, Royal,"
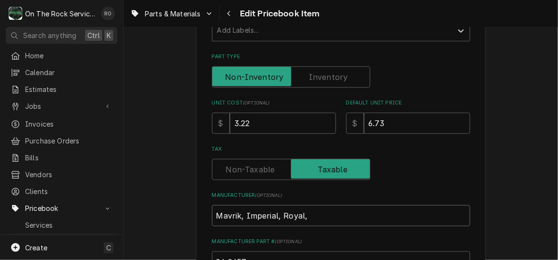
type textarea "x"
type input "Mavrik, Imperial, Royal, A"
type textarea "x"
type input "Mavrik, Imperial, Royal, Am"
type textarea "x"
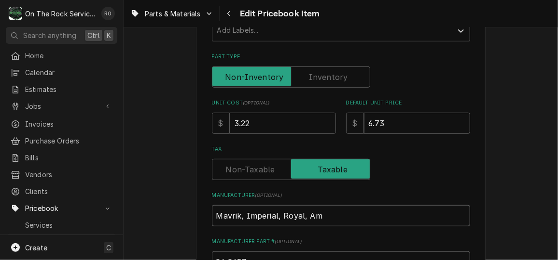
type input "Mavrik, Imperial, Royal, Am"
type textarea "x"
type input "Mavrik, Imperial, Royal, Am R"
type textarea "x"
type input "Mavrik, Imperial, Royal, Am Ran"
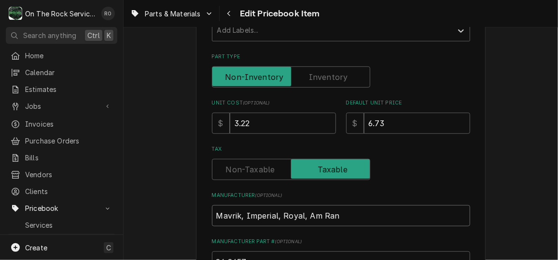
type textarea "x"
type input "Mavrik, Imperial, Royal, Am Rang"
type textarea "x"
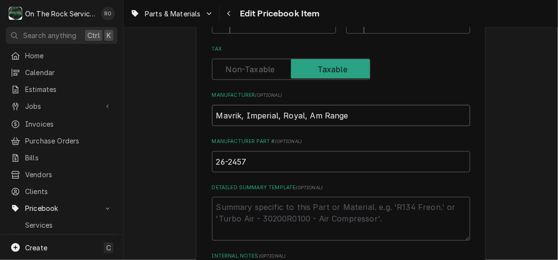
scroll to position [327, 0]
type input "Mavrik, Imperial, Royal, Am Range"
click at [263, 164] on input "26-2457" at bounding box center [341, 161] width 258 height 21
type textarea "x"
type input "26-2457,"
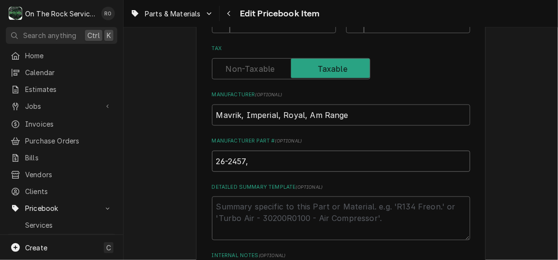
type textarea "x"
type input "26-2457,"
type textarea "x"
type input "26-2457, 2"
type textarea "x"
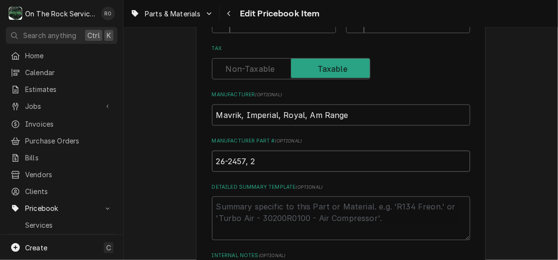
type input "26-2457, 26"
type textarea "x"
type input "26-2457, 262"
type textarea "x"
type input "26-2457, 2624"
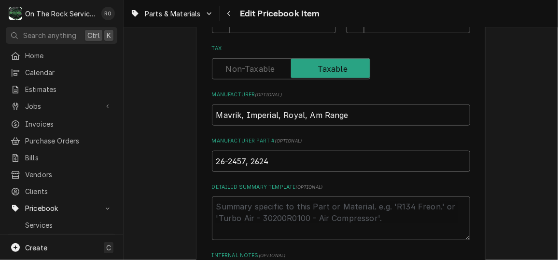
type textarea "x"
type input "26-2457, 262458"
type textarea "x"
type input "26-2457, 2624587"
type textarea "x"
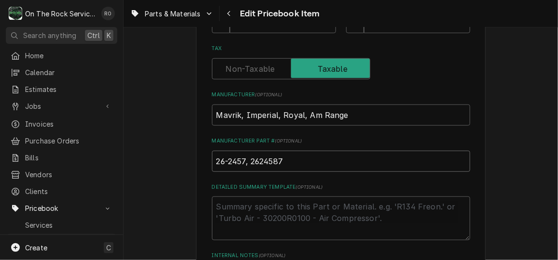
type input "26-2457, 262458"
type textarea "x"
type input "26-2457, 26245"
type textarea "x"
type input "26-2457, 262457"
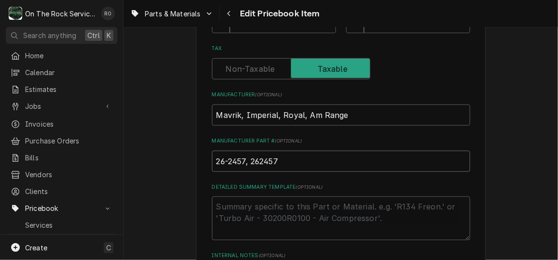
type textarea "x"
type input "26-2457, 262457,"
type textarea "x"
type input "26-2457, 262457,"
paste input "A43000"
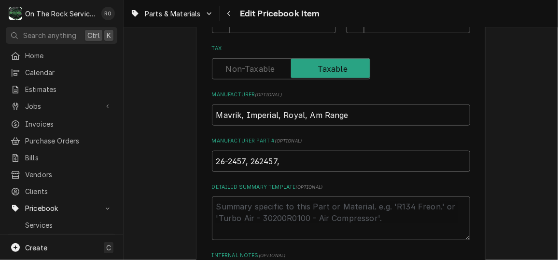
type textarea "x"
type input "26-2457, 262457, A43000"
type textarea "x"
type input "26-2457, 262457, A43000,"
type textarea "x"
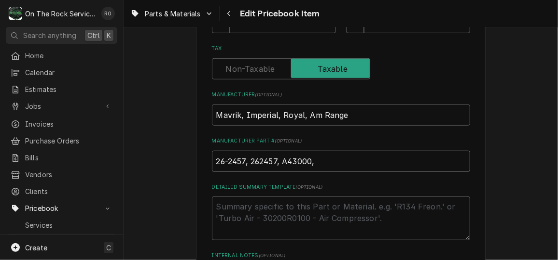
type input "26-2457, 262457, A43000,"
paste input "1840"
type textarea "x"
type input "26-2457, 262457, A43000, 1840"
type textarea "x"
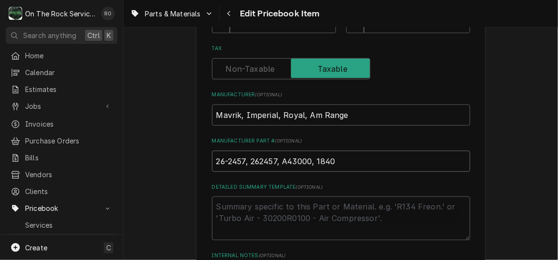
type input "26-2457, 262457, A43000, 1840,"
type textarea "x"
type input "26-2457, 262457, A43000, 1840,"
paste input "2532"
type textarea "x"
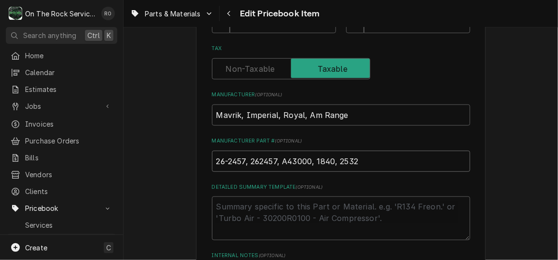
type input "26-2457, 262457, A43000, 1840, 2532"
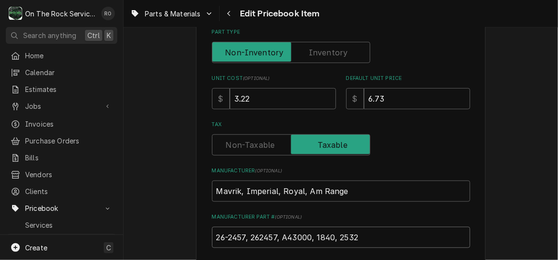
scroll to position [251, 0]
drag, startPoint x: 260, startPoint y: 95, endPoint x: 197, endPoint y: 87, distance: 63.6
click at [197, 87] on div "Use the fields below to edit this PriceBook item. Note that changes made here w…" at bounding box center [340, 166] width 289 height 742
type textarea "x"
type input "3"
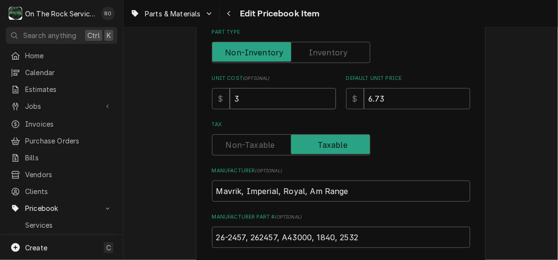
type textarea "x"
type input "3.5"
type textarea "x"
type input "3.50"
type textarea "x"
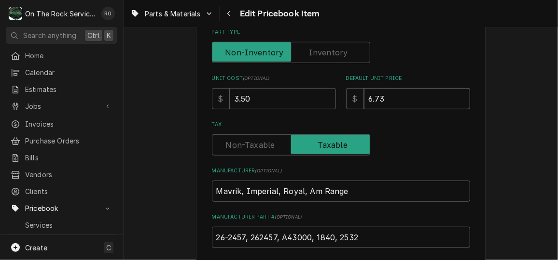
type input "2"
type textarea "x"
type input "2"
type textarea "x"
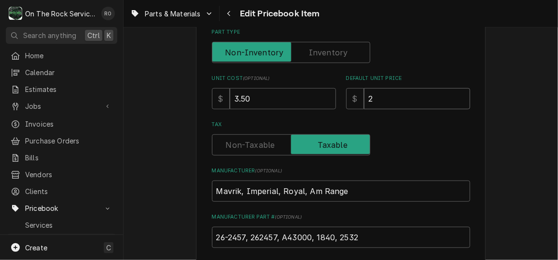
type input "20"
type textarea "x"
type input "20.2"
type textarea "x"
type input "20.28"
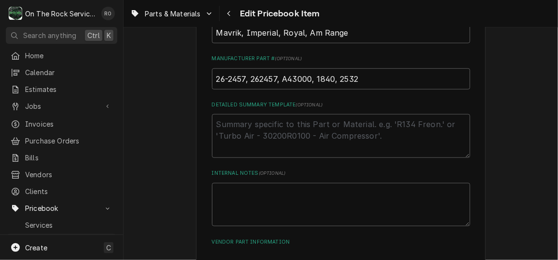
scroll to position [580, 0]
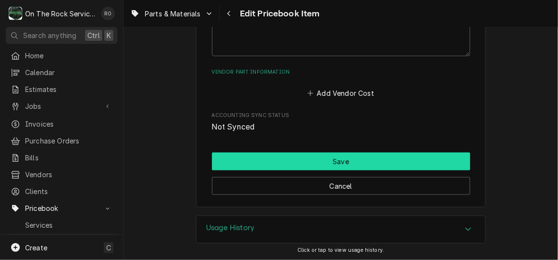
click at [335, 164] on button "Save" at bounding box center [341, 162] width 258 height 18
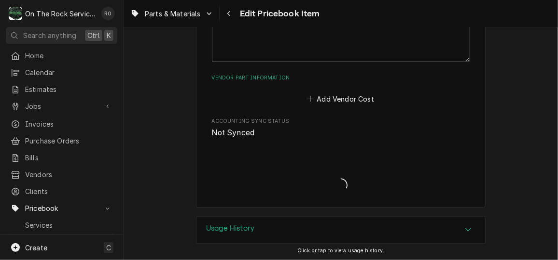
type textarea "x"
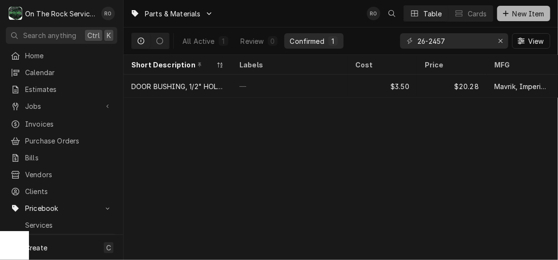
click at [522, 6] on button "New Item" at bounding box center [523, 13] width 53 height 15
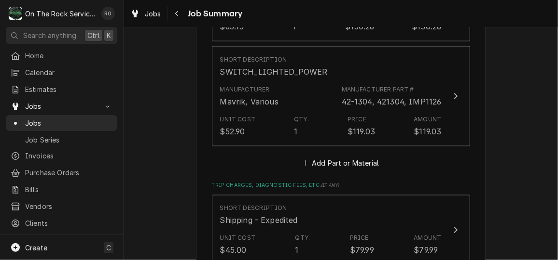
scroll to position [596, 0]
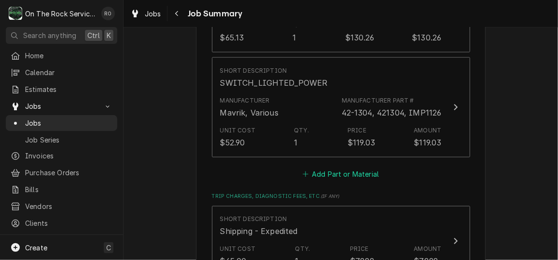
click at [363, 176] on button "Add Part or Material" at bounding box center [340, 175] width 80 height 14
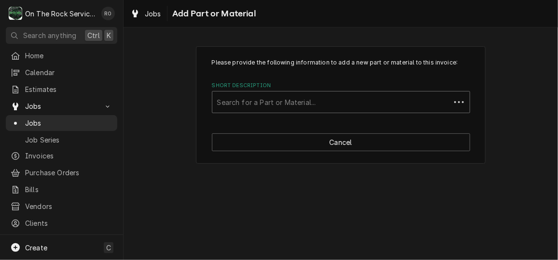
click at [352, 94] on div "Short Description" at bounding box center [331, 102] width 228 height 17
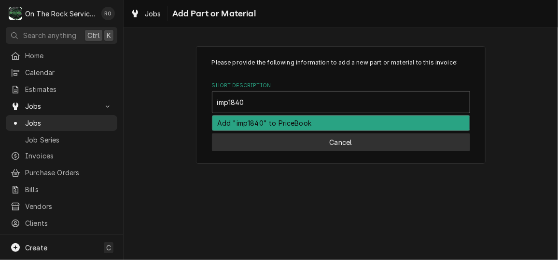
type input "imp1840"
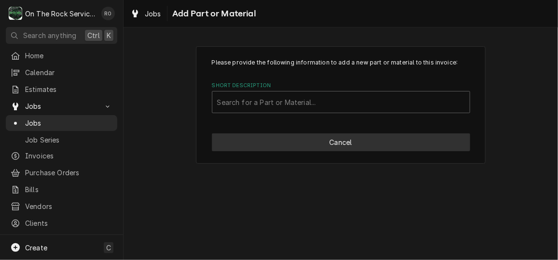
click at [355, 150] on button "Cancel" at bounding box center [341, 143] width 258 height 18
type textarea "x"
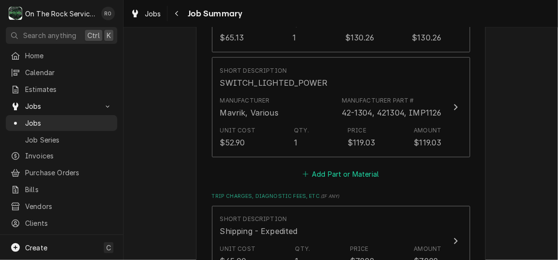
click at [371, 170] on button "Add Part or Material" at bounding box center [340, 175] width 80 height 14
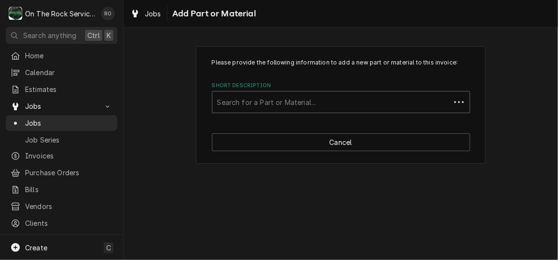
click at [333, 101] on div "Short Description" at bounding box center [331, 102] width 228 height 17
type input "1840"
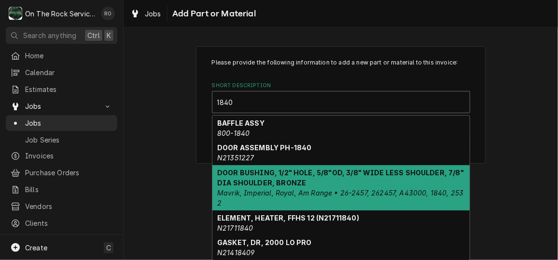
click at [324, 175] on strong "DOOR BUSHING, 1/2" HOLE, 5/8"OD, 3/8" WIDE LESS SHOULDER, 7/8" DIA SHOULDER, BR…" at bounding box center [340, 178] width 246 height 18
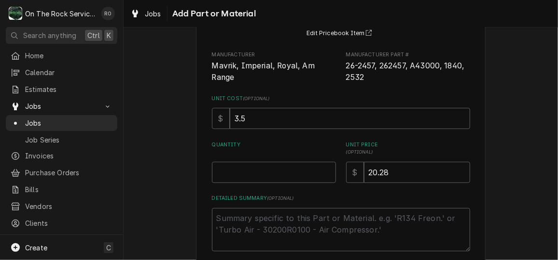
scroll to position [91, 0]
click at [295, 178] on input "Quantity" at bounding box center [274, 172] width 124 height 21
type textarea "x"
type input "2"
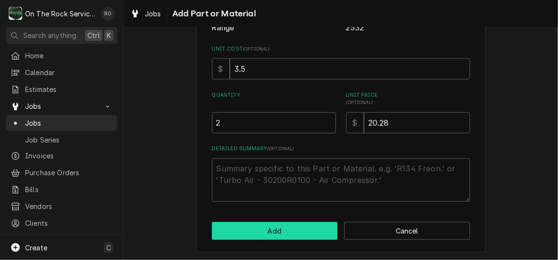
click at [292, 232] on button "Add" at bounding box center [275, 231] width 126 height 18
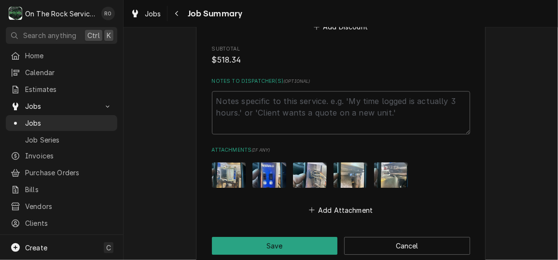
scroll to position [1202, 0]
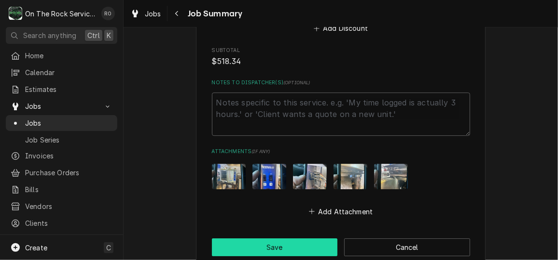
click at [302, 250] on button "Save" at bounding box center [275, 248] width 126 height 18
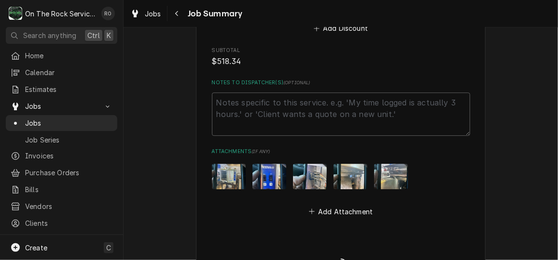
type textarea "x"
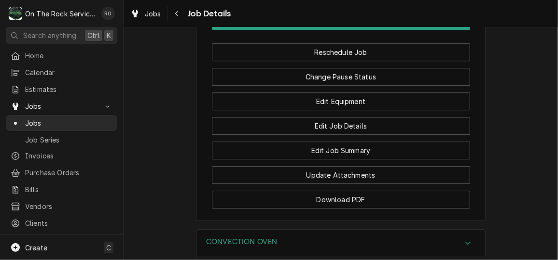
scroll to position [1251, 0]
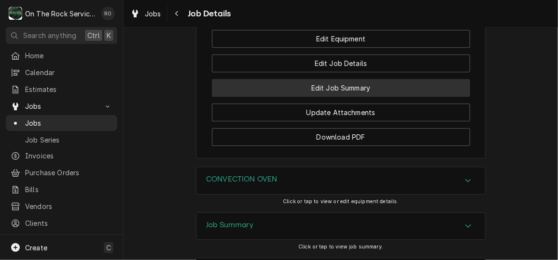
click at [349, 94] on button "Edit Job Summary" at bounding box center [341, 88] width 258 height 18
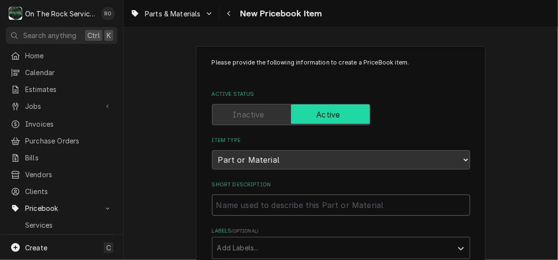
click at [338, 209] on input "Short Description" at bounding box center [341, 205] width 258 height 21
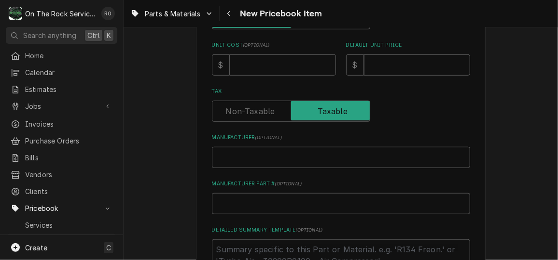
scroll to position [276, 0]
click at [258, 158] on input "Manufacturer ( optional )" at bounding box center [341, 157] width 258 height 21
type textarea "x"
type input "I"
type textarea "x"
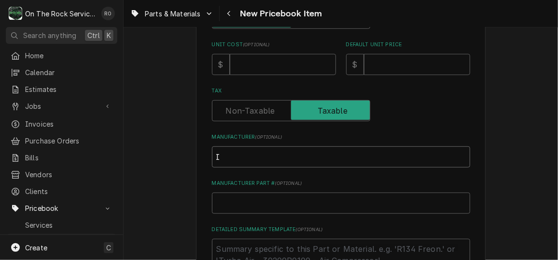
type input "Im"
type textarea "x"
type input "Imp"
type textarea "x"
type input "Impe"
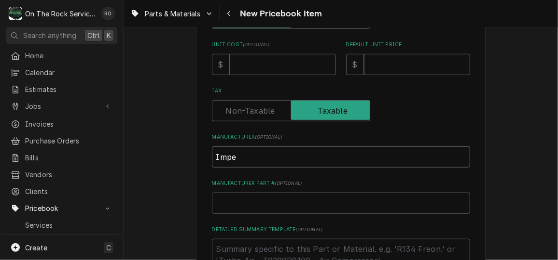
type textarea "x"
type input "Imper"
type textarea "x"
type input "Imperi"
type textarea "x"
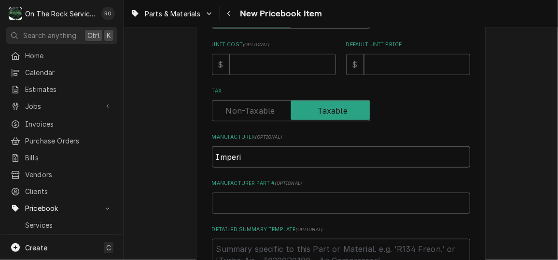
type input "Imperia"
type textarea "x"
type input "Imperial"
type textarea "x"
type input "I"
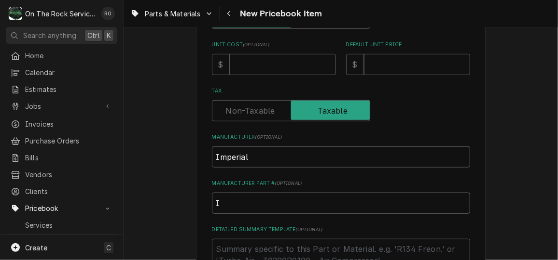
type textarea "x"
type input "IM"
type textarea "x"
type input "IMP"
type textarea "x"
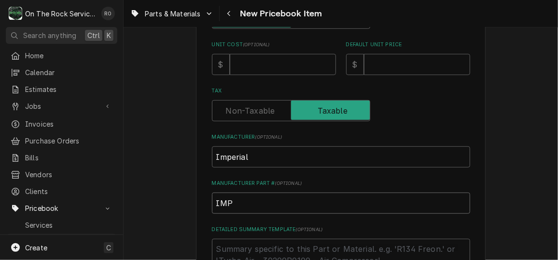
type input "IMP3"
type textarea "x"
type input "IMP34"
type textarea "x"
type input "IMP348"
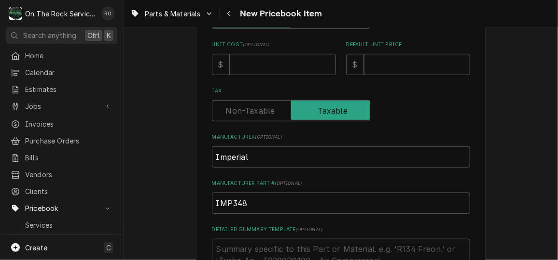
type textarea "x"
type input "IMP3482"
type textarea "x"
type input "IMP34827"
type textarea "x"
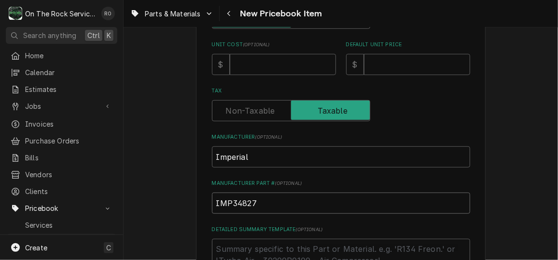
type input "IMP3482"
type textarea "x"
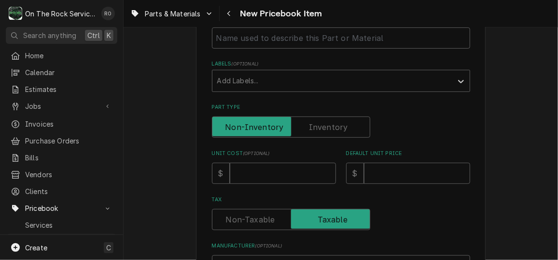
scroll to position [167, 0]
type input "IMP34826"
click at [258, 167] on input "Unit Cost ( optional )" at bounding box center [283, 174] width 106 height 21
type textarea "x"
type input "1"
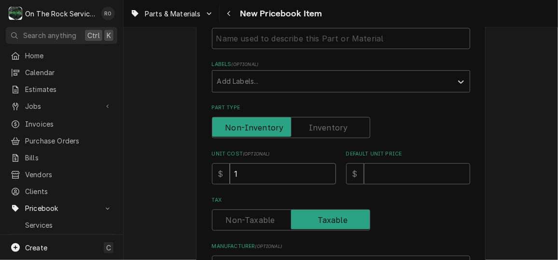
type textarea "x"
type input "14"
type textarea "x"
type input "14.8"
type textarea "x"
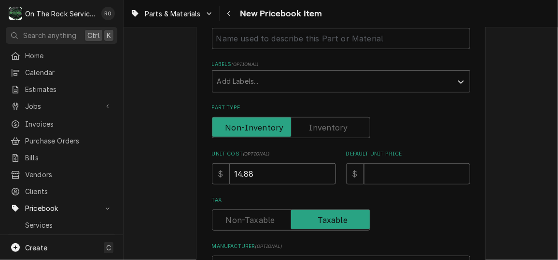
type input "14.88"
type textarea "x"
type input "3"
type textarea "x"
type input "37"
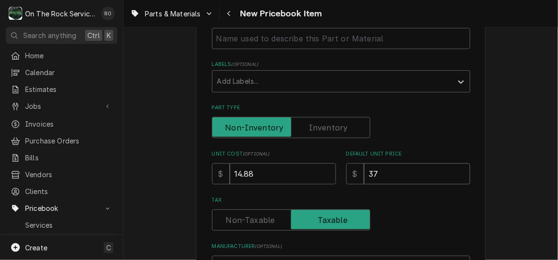
type textarea "x"
type input "37.2"
type textarea "x"
type input "37.20"
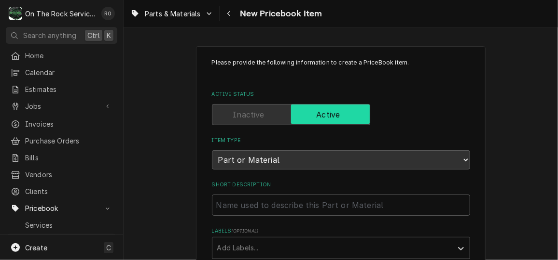
scroll to position [16, 0]
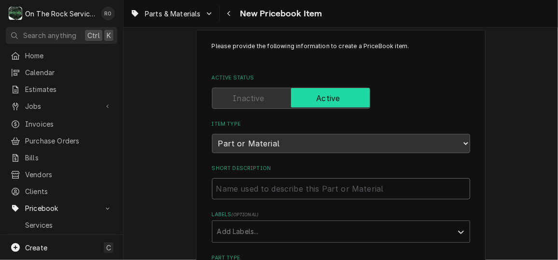
click at [267, 195] on input "Short Description" at bounding box center [341, 188] width 258 height 21
paste input "BRONZE BUSHING 1/2" ID, 5/8" OD, SHOULDER = 7/8" DIA, 1/2" THICK, ONE FLAT SIDE…"
type textarea "x"
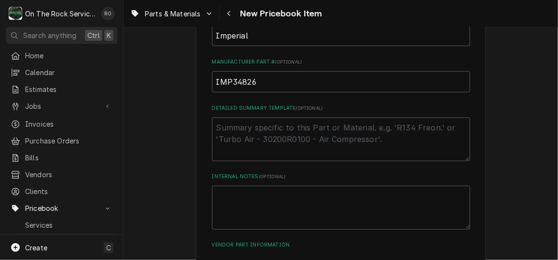
scroll to position [469, 0]
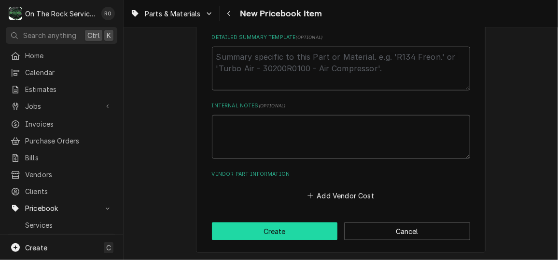
type input "BRONZE BUSHING 1/2" ID, 5/8" OD, SHOULDER = 7/8" DIA, 1/2" THICK, ONE FLAT SIDE…"
click at [296, 234] on button "Create" at bounding box center [275, 232] width 126 height 18
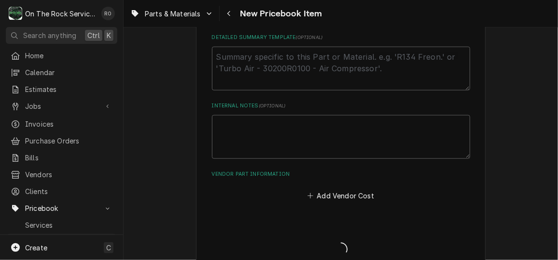
type textarea "x"
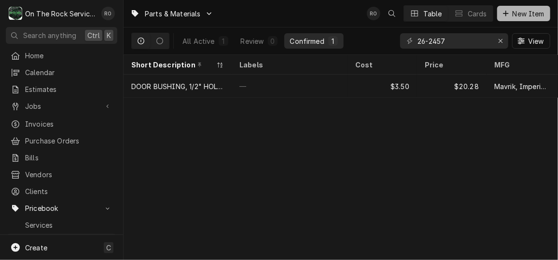
click at [518, 18] on span "New Item" at bounding box center [528, 14] width 36 height 10
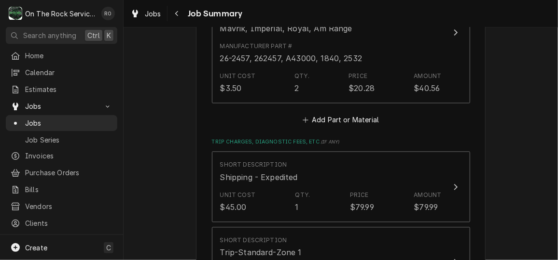
scroll to position [787, 0]
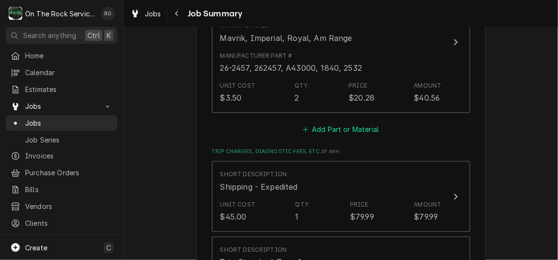
click at [356, 126] on button "Add Part or Material" at bounding box center [340, 130] width 80 height 14
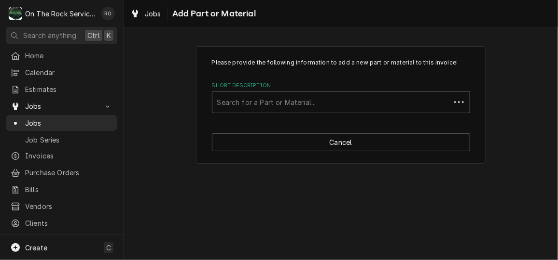
click at [356, 100] on div "Short Description" at bounding box center [331, 102] width 228 height 17
type input "imp34826"
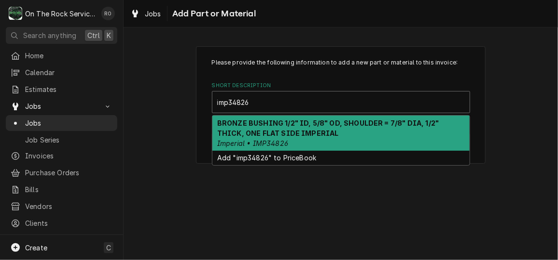
click at [356, 139] on div "BRONZE BUSHING 1/2" ID, 5/8" OD, SHOULDER = 7/8" DIA, 1/2" THICK, ONE FLAT SIDE…" at bounding box center [340, 133] width 257 height 35
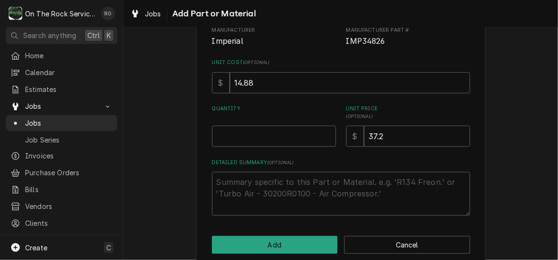
scroll to position [117, 0]
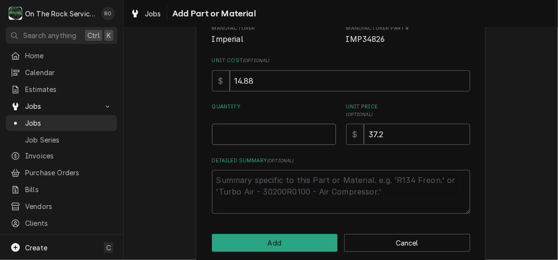
click at [262, 142] on input "Quantity" at bounding box center [274, 134] width 124 height 21
type textarea "x"
type input "2"
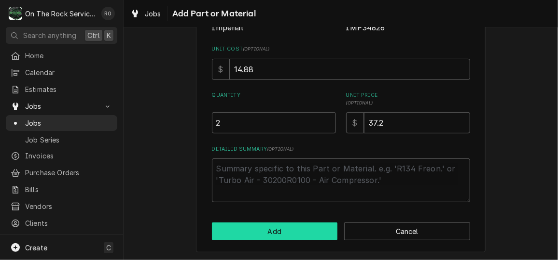
click at [273, 231] on button "Add" at bounding box center [275, 232] width 126 height 18
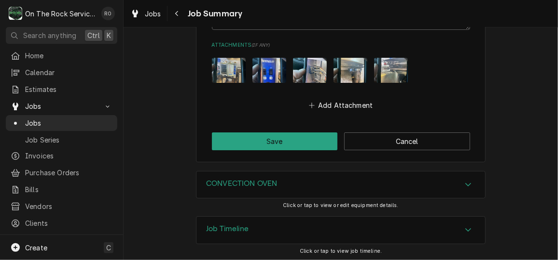
scroll to position [1427, 0]
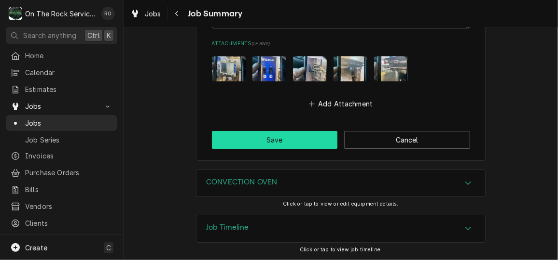
click at [306, 139] on button "Save" at bounding box center [275, 140] width 126 height 18
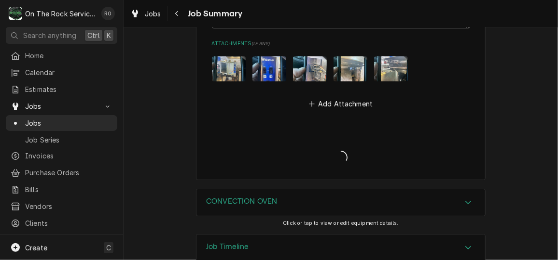
type textarea "x"
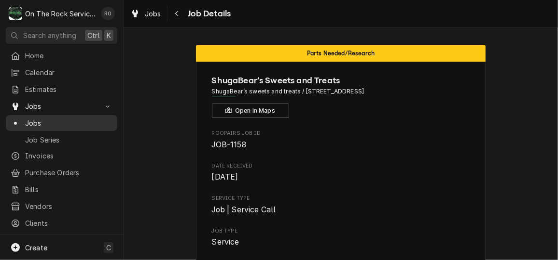
click at [53, 123] on span "Jobs" at bounding box center [68, 123] width 87 height 10
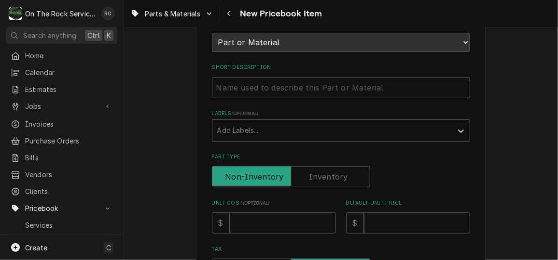
scroll to position [124, 0]
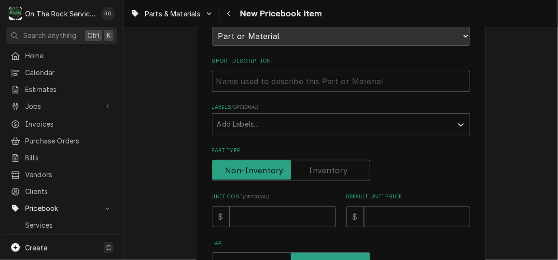
click at [248, 85] on input "Short Description" at bounding box center [341, 81] width 258 height 21
paste input "Groen 182176 LIMIT SWITCH, COMPACT W ROLLER"
type textarea "x"
type input "Groen 182176 LIMIT SWITCH, COMPACT W ROLLER"
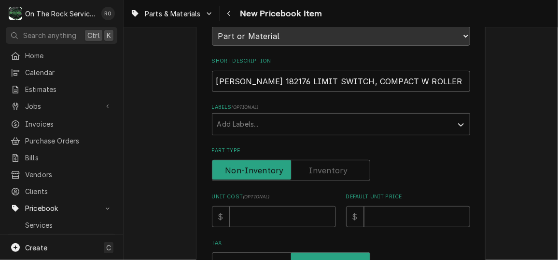
drag, startPoint x: 262, startPoint y: 82, endPoint x: 239, endPoint y: 82, distance: 23.2
click at [239, 82] on input "Groen 182176 LIMIT SWITCH, COMPACT W ROLLER" at bounding box center [341, 81] width 258 height 21
type textarea "x"
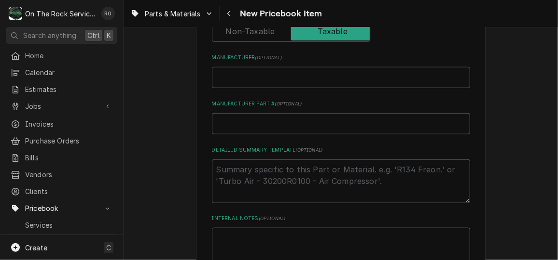
scroll to position [363, 0]
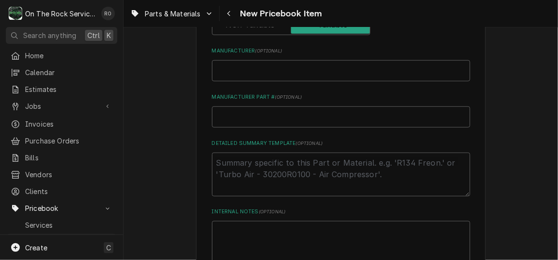
type input "Groen LIMIT SWITCH, COMPACT W ROLLER"
click at [242, 117] on input "Manufacturer Part # ( optional )" at bounding box center [341, 117] width 258 height 21
paste input "182176"
type textarea "x"
type input "182176"
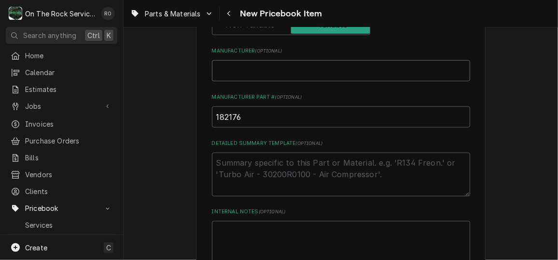
click at [250, 64] on input "Manufacturer ( optional )" at bounding box center [341, 70] width 258 height 21
type textarea "x"
type input "G"
type textarea "x"
type input "Gr"
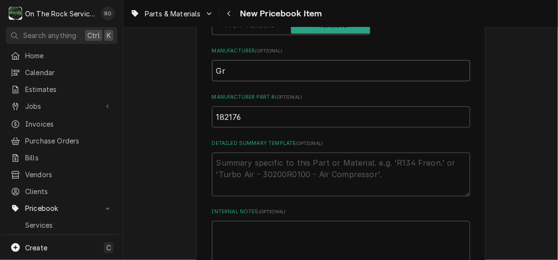
type textarea "x"
type input "Gro"
type textarea "x"
type input "Groe"
type textarea "x"
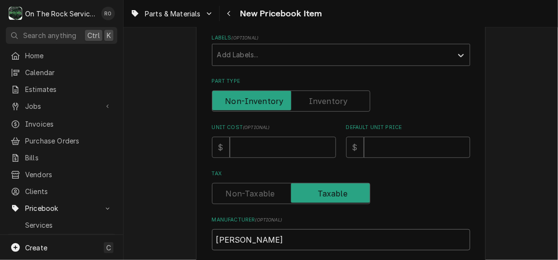
scroll to position [192, 0]
type input "Groen"
click at [270, 138] on input "Unit Cost ( optional )" at bounding box center [283, 148] width 106 height 21
type textarea "x"
type input "1"
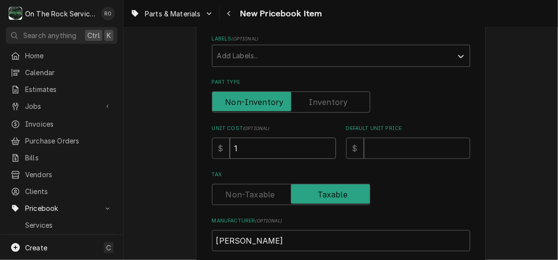
type textarea "x"
type input "11"
type textarea "x"
type input "114"
type textarea "x"
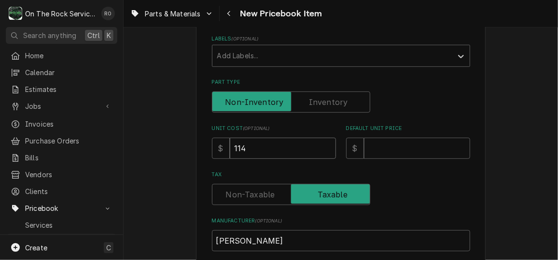
type input "114.1"
type textarea "x"
type input "114.12"
type textarea "x"
type input "2"
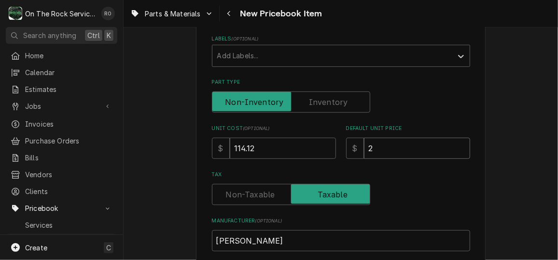
type textarea "x"
type input "22"
type textarea "x"
type input "228"
type textarea "x"
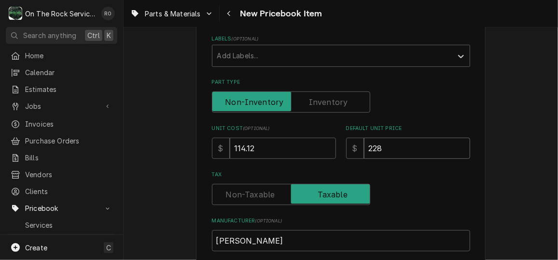
type input "228.2"
type textarea "x"
type input "228.24"
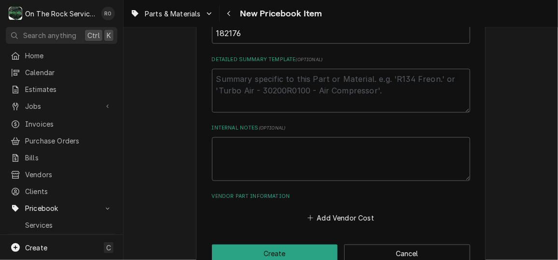
scroll to position [469, 0]
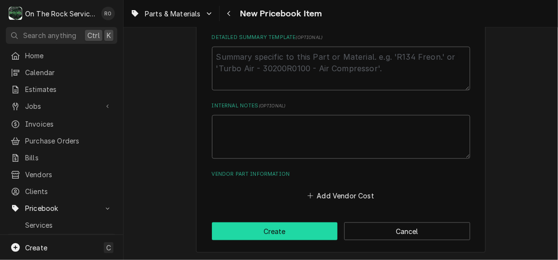
click at [275, 228] on button "Create" at bounding box center [275, 232] width 126 height 18
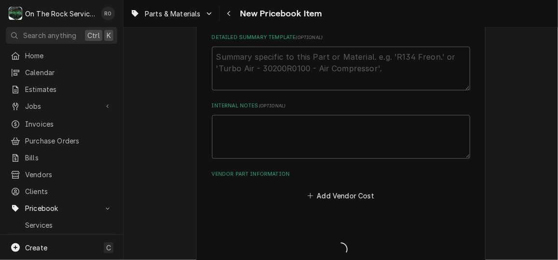
type textarea "x"
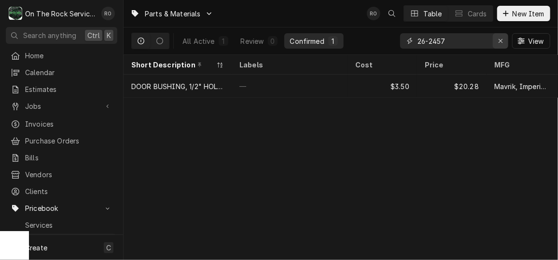
click at [501, 38] on icon "Erase input" at bounding box center [500, 41] width 5 height 7
type input "182176"
click at [520, 23] on div "Parts & Materials RO Table Cards New Item" at bounding box center [340, 13] width 434 height 27
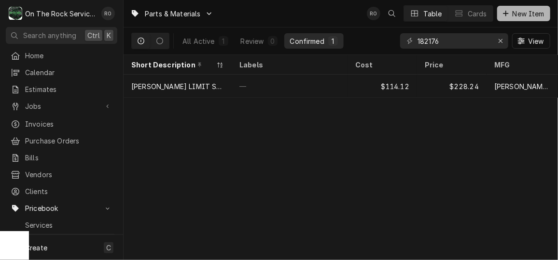
click at [518, 14] on span "New Item" at bounding box center [528, 14] width 36 height 10
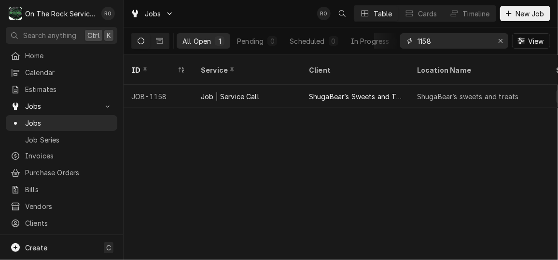
click at [450, 39] on input "1158" at bounding box center [453, 40] width 72 height 15
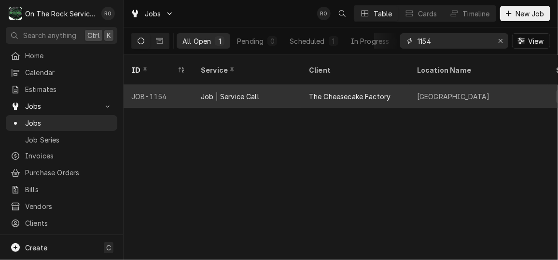
type input "1154"
click at [415, 85] on div "Greenville" at bounding box center [478, 96] width 139 height 23
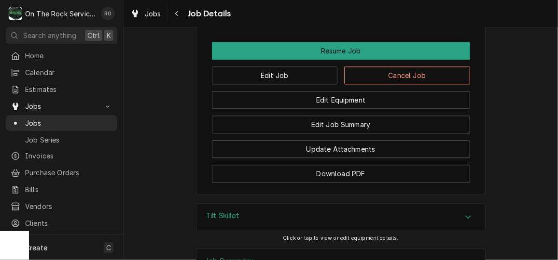
scroll to position [961, 0]
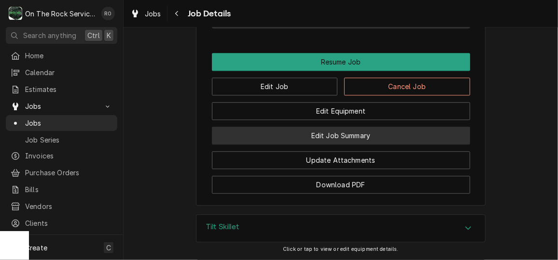
click at [337, 144] on button "Edit Job Summary" at bounding box center [341, 136] width 258 height 18
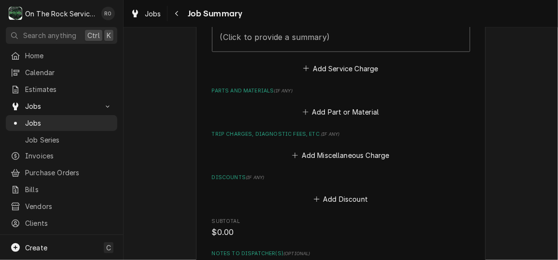
scroll to position [355, 0]
click at [343, 112] on button "Add Part or Material" at bounding box center [340, 112] width 80 height 14
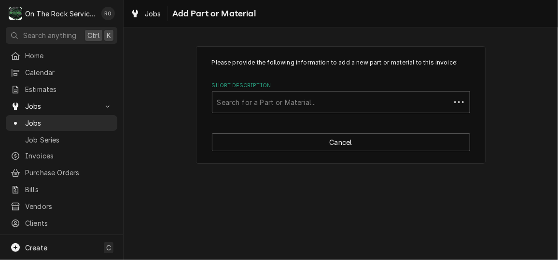
click at [307, 95] on div "Short Description" at bounding box center [331, 102] width 228 height 17
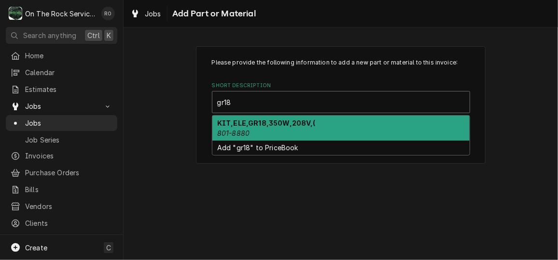
type input "gr18"
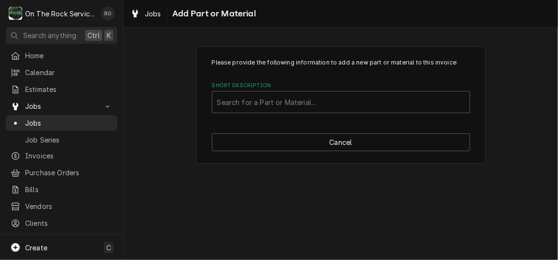
click at [465, 81] on div "Please provide the following information to add a new part or material to this …" at bounding box center [341, 85] width 258 height 55
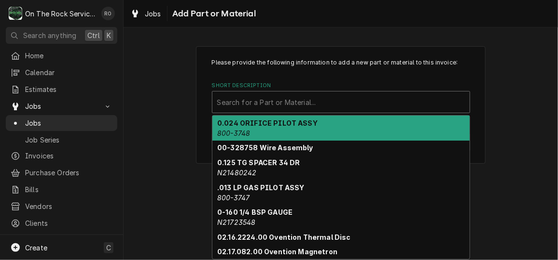
click at [302, 102] on div "Short Description" at bounding box center [340, 102] width 247 height 17
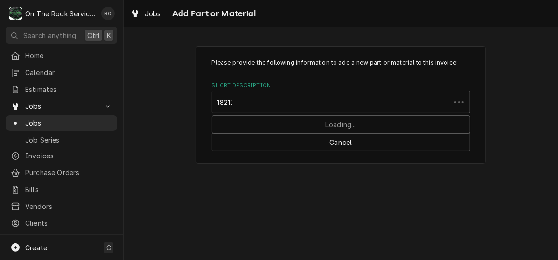
type input "182176"
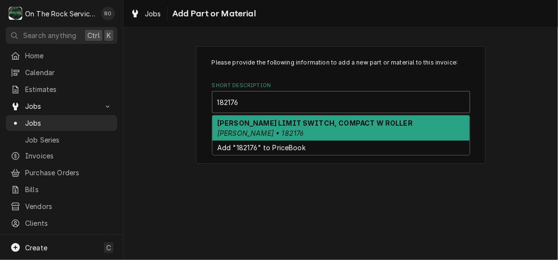
click at [297, 122] on strong "Groen LIMIT SWITCH, COMPACT W ROLLER" at bounding box center [314, 123] width 195 height 8
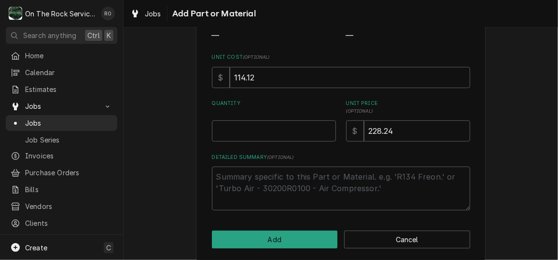
scroll to position [129, 0]
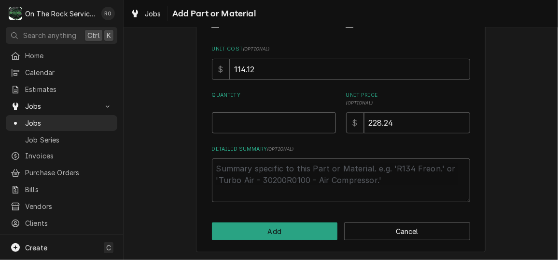
click at [276, 128] on input "Quantity" at bounding box center [274, 122] width 124 height 21
type textarea "x"
type input "1"
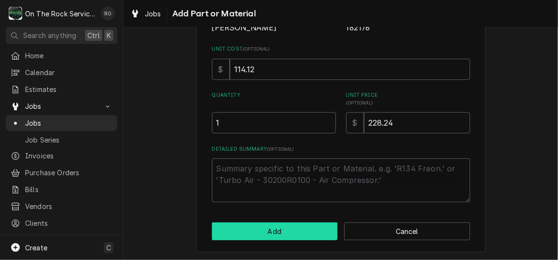
click at [293, 229] on button "Add" at bounding box center [275, 232] width 126 height 18
type textarea "x"
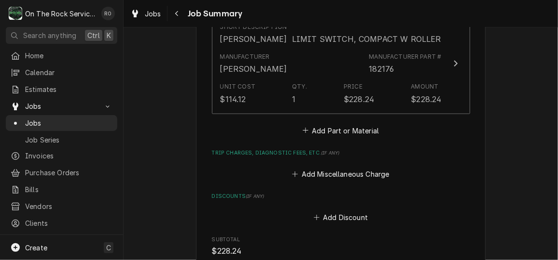
scroll to position [442, 0]
click at [342, 178] on button "Add Miscellaneous Charge" at bounding box center [340, 174] width 100 height 14
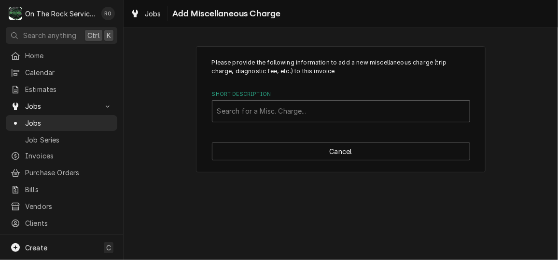
click at [318, 116] on div "Short Description" at bounding box center [340, 111] width 247 height 17
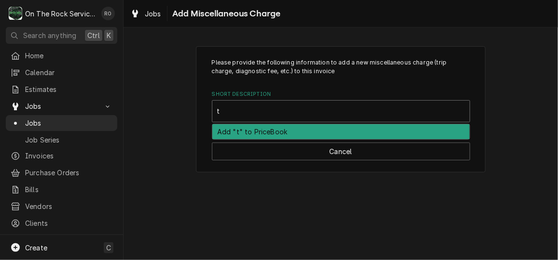
click at [318, 116] on div "t" at bounding box center [340, 111] width 247 height 17
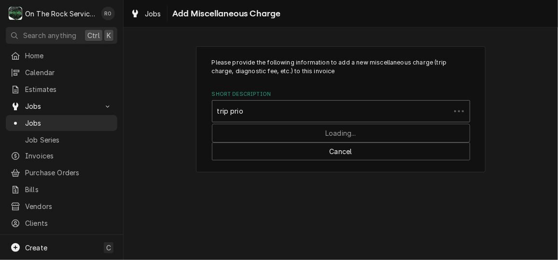
type input "trip prior"
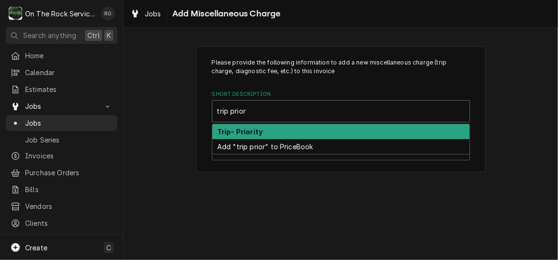
click at [313, 134] on div "Trip- Priority" at bounding box center [340, 131] width 257 height 15
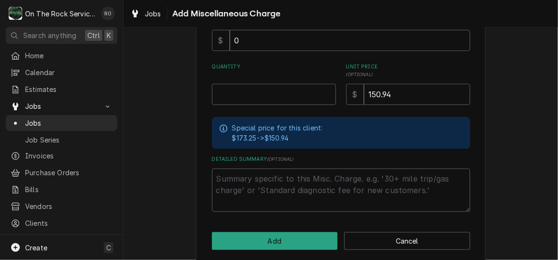
scroll to position [134, 0]
click at [278, 82] on div "Quantity" at bounding box center [274, 84] width 124 height 42
click at [280, 95] on input "Quantity" at bounding box center [274, 93] width 124 height 21
type textarea "x"
type input "1"
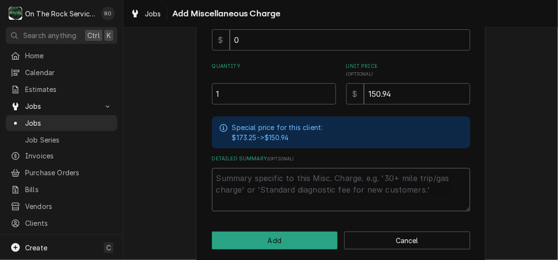
click at [261, 175] on textarea "Detailed Summary ( optional )" at bounding box center [341, 189] width 258 height 43
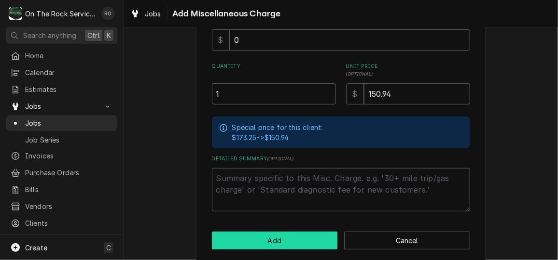
click at [266, 238] on button "Add" at bounding box center [275, 241] width 126 height 18
type textarea "x"
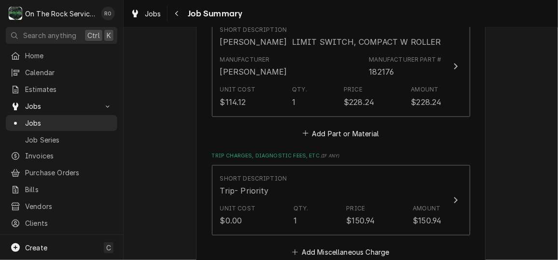
scroll to position [492, 0]
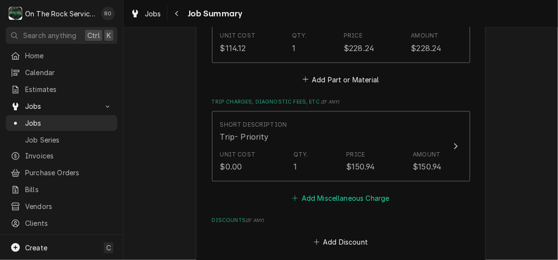
click at [325, 198] on button "Add Miscellaneous Charge" at bounding box center [340, 199] width 100 height 14
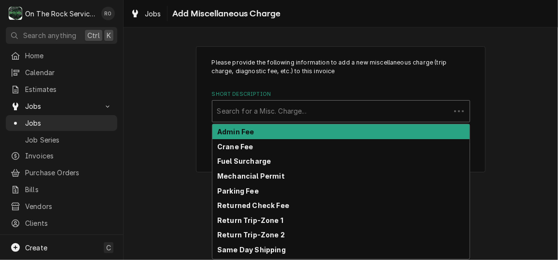
click at [309, 118] on div "Short Description" at bounding box center [331, 111] width 228 height 17
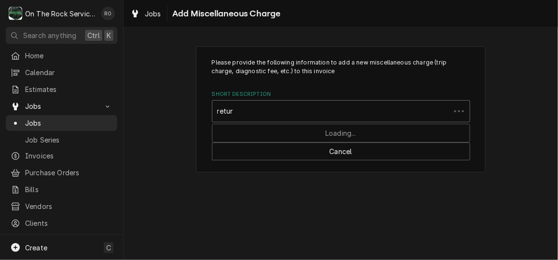
type input "return"
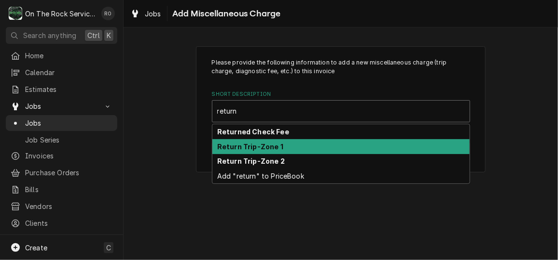
click at [308, 144] on div "Return Trip-Zone 1" at bounding box center [340, 146] width 257 height 15
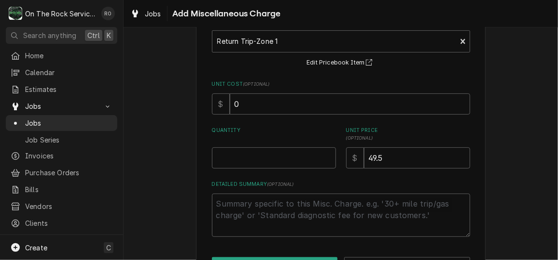
scroll to position [105, 0]
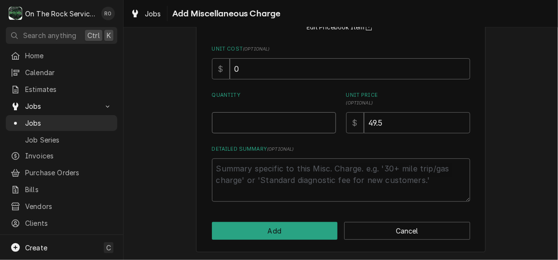
click at [291, 118] on input "Quantity" at bounding box center [274, 122] width 124 height 21
type textarea "x"
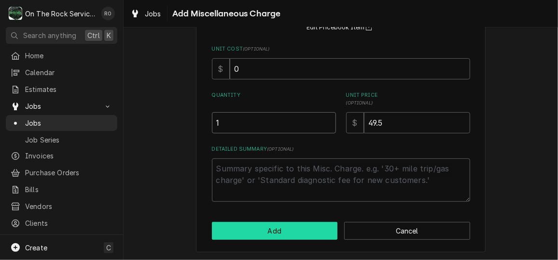
type input "1"
click at [301, 229] on button "Add" at bounding box center [275, 231] width 126 height 18
type textarea "x"
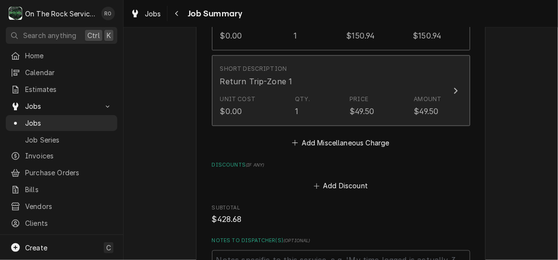
scroll to position [629, 0]
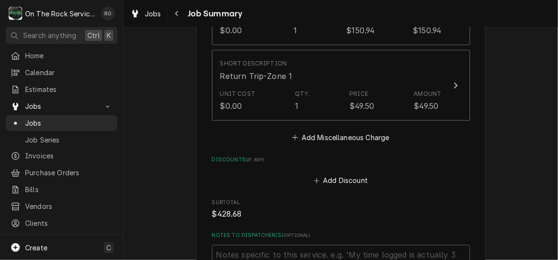
click at [368, 130] on div "Short Description Trip- Priority Unit Cost $0.00 Qty. 1 Price $150.94 Amount $1…" at bounding box center [341, 59] width 258 height 169
click at [368, 135] on button "Add Miscellaneous Charge" at bounding box center [340, 138] width 100 height 14
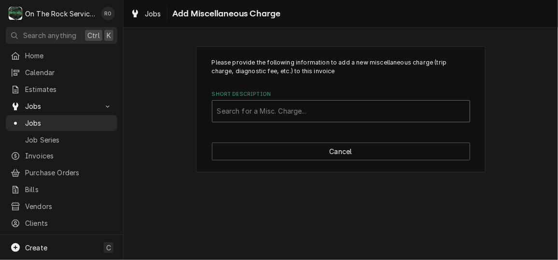
click at [350, 105] on div "Short Description" at bounding box center [340, 111] width 247 height 17
type input "shipping"
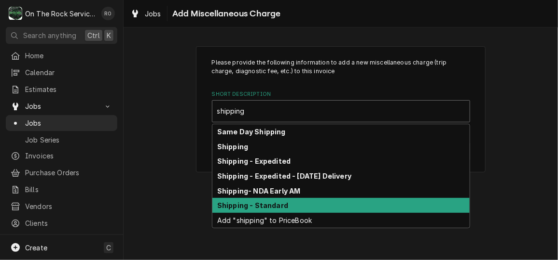
click at [332, 210] on div "Shipping - Standard" at bounding box center [340, 205] width 257 height 15
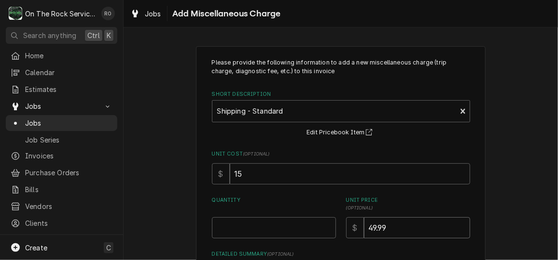
click at [368, 229] on input "49.99" at bounding box center [417, 228] width 106 height 21
type textarea "x"
type input "9.99"
type textarea "x"
type input "69.99"
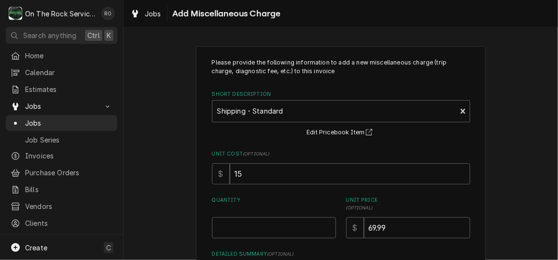
scroll to position [105, 0]
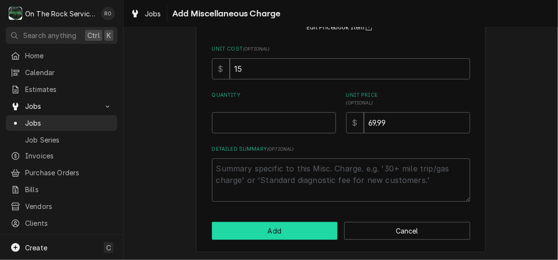
click at [298, 235] on button "Add" at bounding box center [275, 231] width 126 height 18
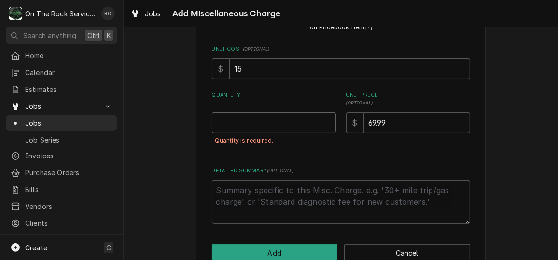
click at [274, 121] on input "Quantity" at bounding box center [274, 122] width 124 height 21
type textarea "x"
type input "1"
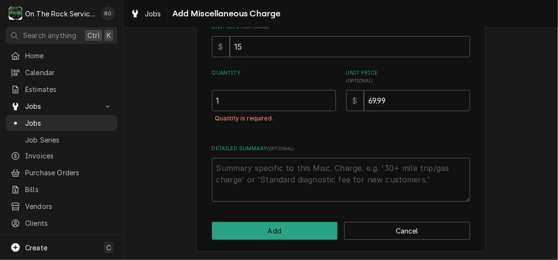
click at [289, 246] on div "Please provide the following information to add a new miscellaneous charge (tri…" at bounding box center [340, 86] width 289 height 334
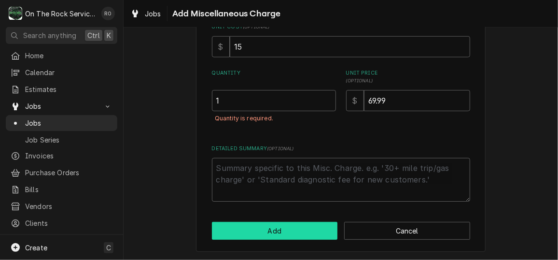
click at [290, 225] on button "Add" at bounding box center [275, 231] width 126 height 18
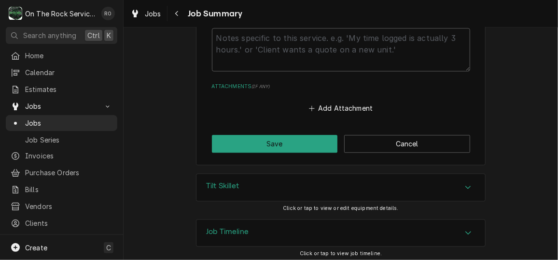
scroll to position [926, 0]
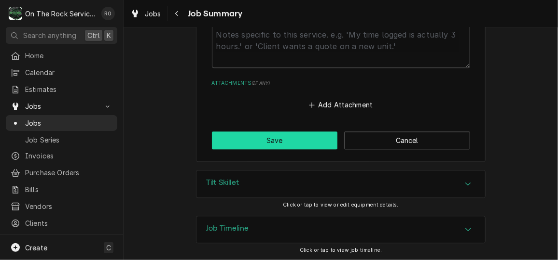
click at [283, 142] on button "Save" at bounding box center [275, 141] width 126 height 18
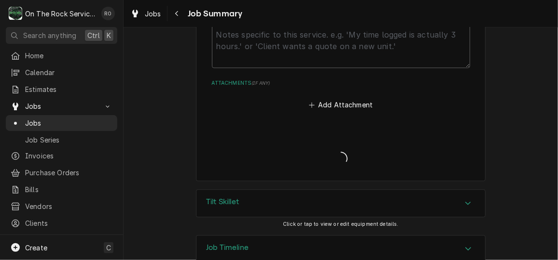
type textarea "x"
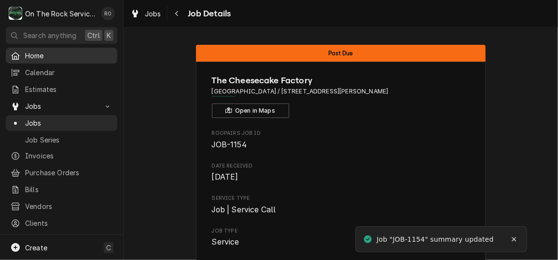
click at [25, 51] on span "Home" at bounding box center [68, 56] width 87 height 10
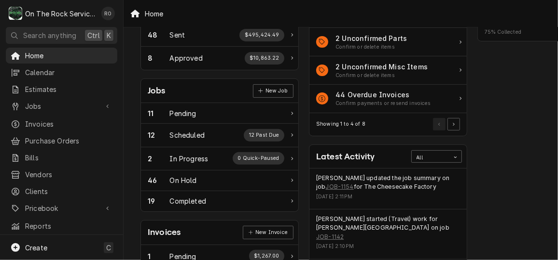
scroll to position [120, 0]
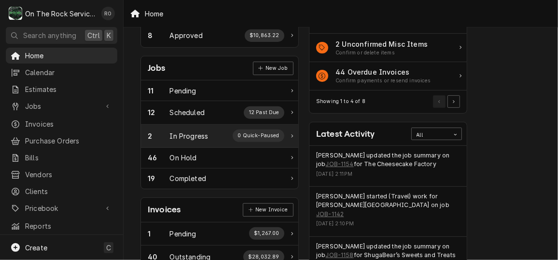
click at [230, 133] on div "2 In Progress 0 Quick-Paused" at bounding box center [216, 136] width 136 height 13
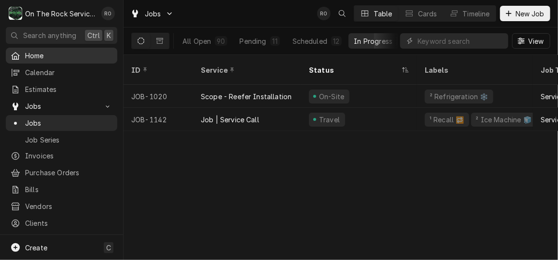
click at [58, 54] on span "Home" at bounding box center [68, 56] width 87 height 10
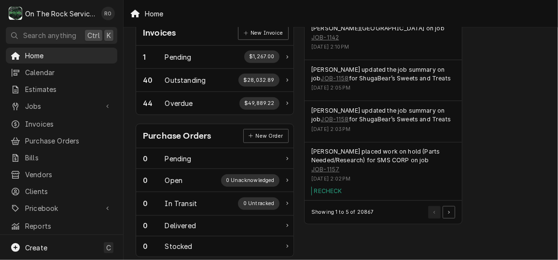
scroll to position [296, 5]
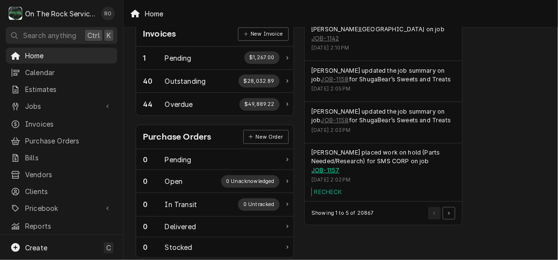
click at [330, 166] on link "JOB-1157" at bounding box center [325, 170] width 28 height 9
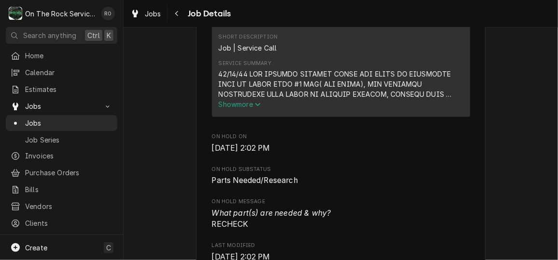
scroll to position [385, 0]
click at [237, 109] on span "Show more" at bounding box center [239, 105] width 42 height 8
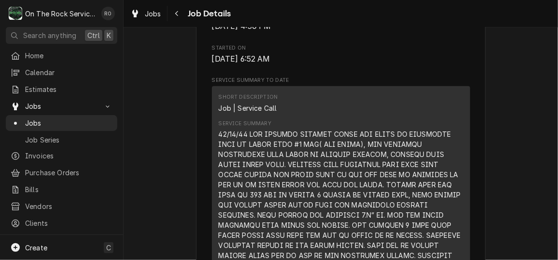
scroll to position [307, 0]
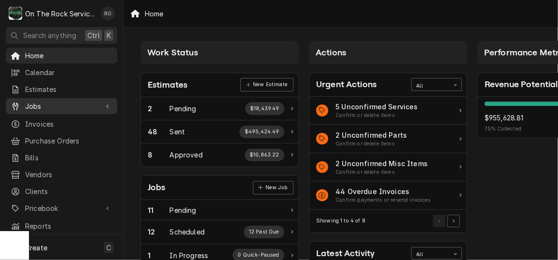
click at [57, 105] on span "Jobs" at bounding box center [61, 106] width 73 height 10
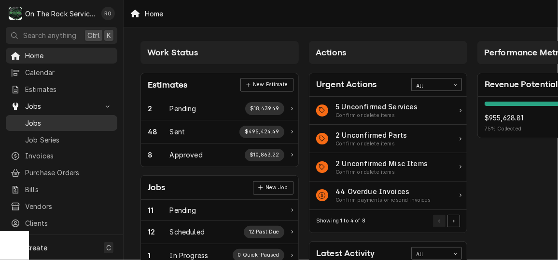
click at [60, 118] on span "Jobs" at bounding box center [68, 123] width 87 height 10
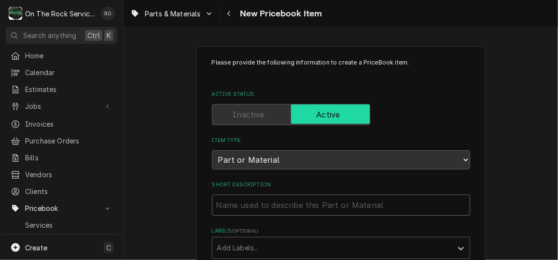
click at [300, 205] on input "Short Description" at bounding box center [341, 205] width 258 height 21
paste input "Rational 42.00.260P Control Board, Sicotronic, SCC_WE61-202"
type textarea "x"
type input "Rational 42.00.260P Control Board, Sicotronic, SCC_WE61-202"
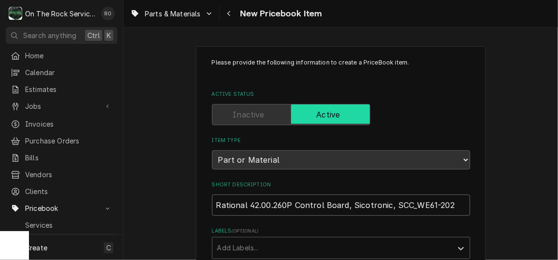
drag, startPoint x: 288, startPoint y: 204, endPoint x: 245, endPoint y: 203, distance: 43.4
click at [245, 203] on input "Rational 42.00.260P Control Board, Sicotronic, SCC_WE61-202" at bounding box center [341, 205] width 258 height 21
type textarea "x"
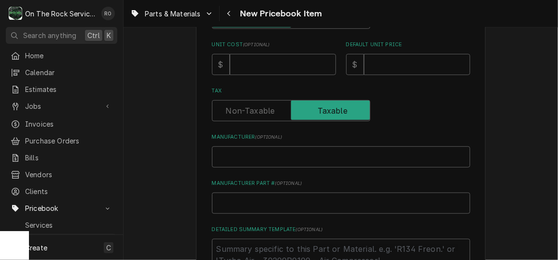
scroll to position [277, 0]
type input "Rational Control Board, Sicotronic, SCC_WE61-202"
click at [249, 200] on input "Manufacturer Part # ( optional )" at bounding box center [341, 202] width 258 height 21
paste input "42.00.260P"
type textarea "x"
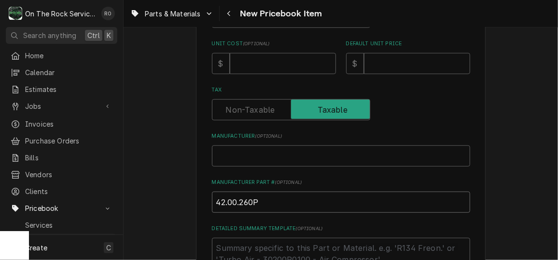
type input "42.00.260P"
click at [256, 154] on input "Manufacturer ( optional )" at bounding box center [341, 156] width 258 height 21
type textarea "x"
type input "R"
type textarea "x"
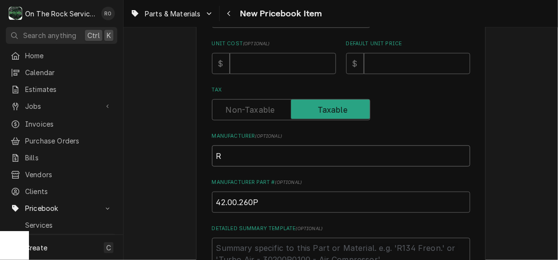
type input "Ra"
type textarea "x"
type input "Rati"
type textarea "x"
type input "Ratio"
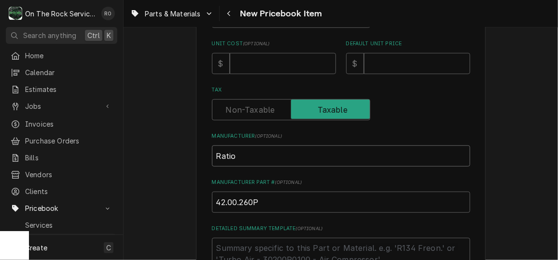
type textarea "x"
type input "Rationa"
type textarea "x"
type input "Rational"
type textarea "x"
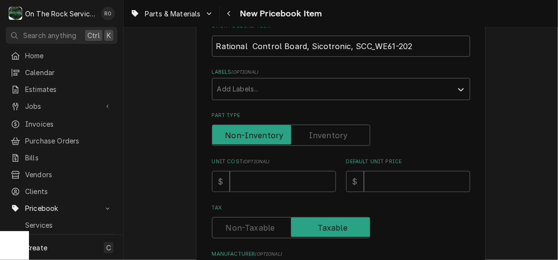
scroll to position [153, 0]
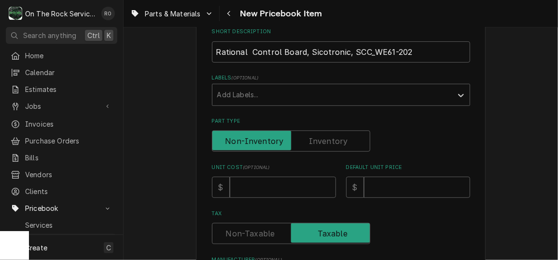
type input "Rational"
click at [260, 194] on input "Unit Cost ( optional )" at bounding box center [283, 187] width 106 height 21
type textarea "x"
type input "1"
type textarea "x"
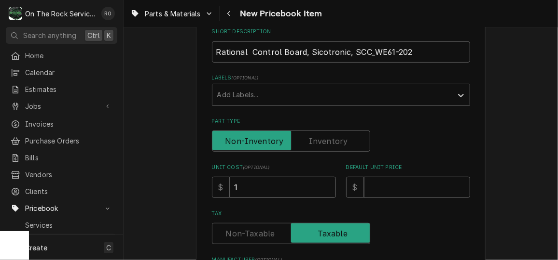
type input "16"
type textarea "x"
type input "164"
type textarea "x"
type input "1645"
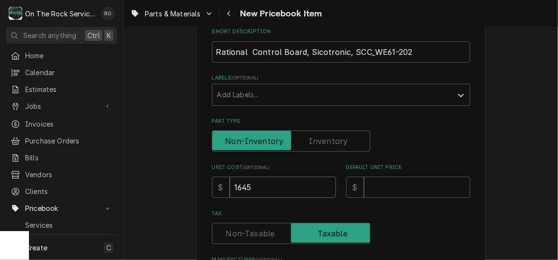
type textarea "x"
type input "1645.0"
type textarea "x"
type input "1645.06"
type textarea "x"
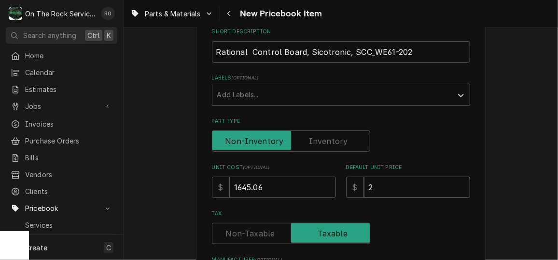
type input "23"
type textarea "x"
type input "230"
type textarea "x"
type input "2303"
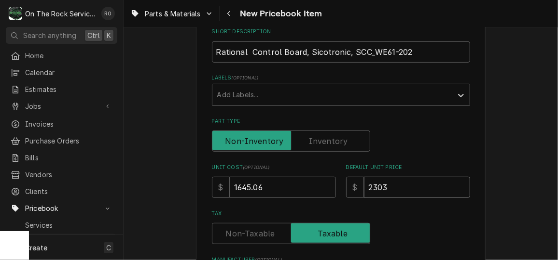
type textarea "x"
type input "2303.8"
type textarea "x"
type input "2303.84"
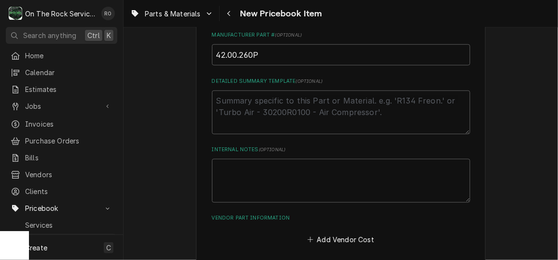
scroll to position [469, 0]
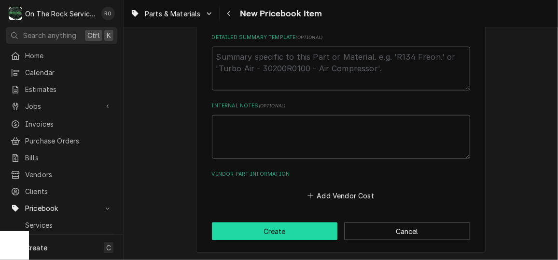
click at [279, 234] on button "Create" at bounding box center [275, 232] width 126 height 18
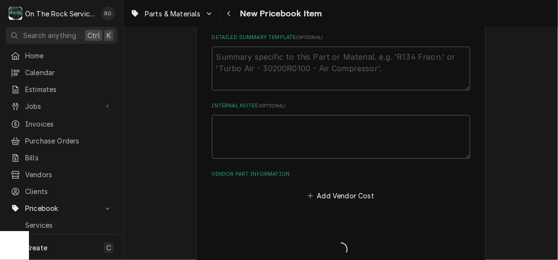
type textarea "x"
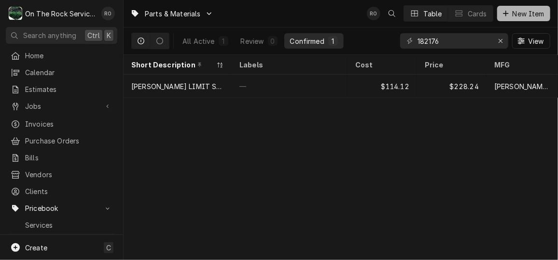
click at [526, 9] on span "New Item" at bounding box center [528, 14] width 36 height 10
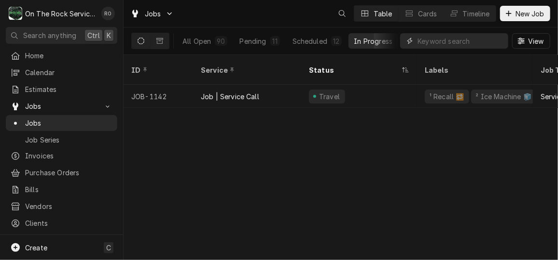
click at [460, 45] on input "Dynamic Content Wrapper" at bounding box center [460, 40] width 86 height 15
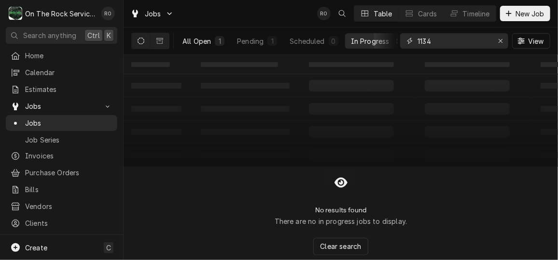
type input "1134"
click at [203, 38] on div "All Open" at bounding box center [196, 41] width 28 height 10
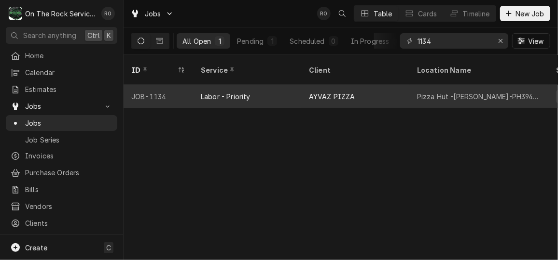
click at [225, 90] on div "Labor - Priority" at bounding box center [247, 96] width 108 height 23
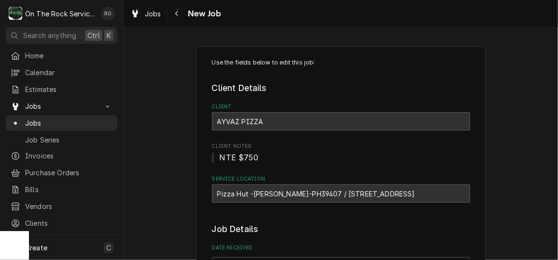
type textarea "x"
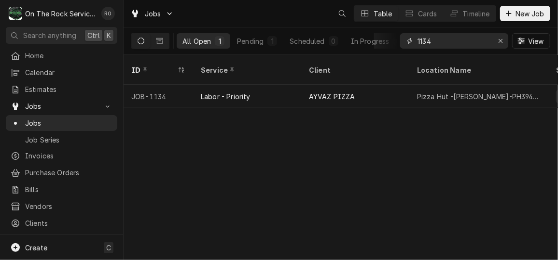
click at [438, 41] on input "1134" at bounding box center [453, 40] width 72 height 15
type input "1143"
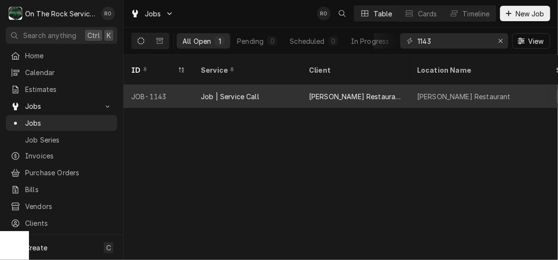
click at [380, 90] on div "[PERSON_NAME] Restaurant" at bounding box center [355, 96] width 108 height 23
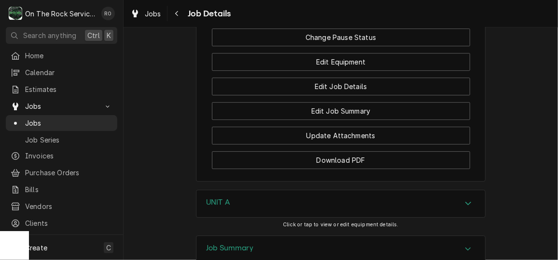
scroll to position [1213, 0]
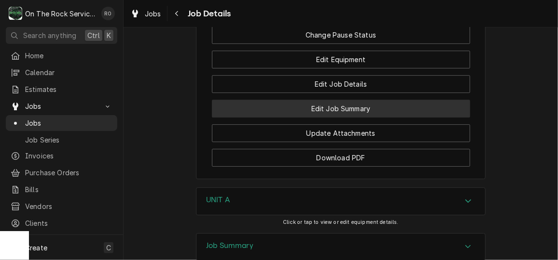
click at [350, 118] on button "Edit Job Summary" at bounding box center [341, 109] width 258 height 18
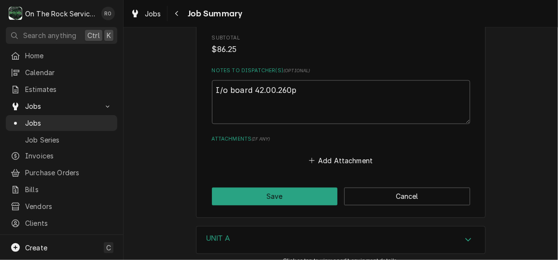
scroll to position [819, 0]
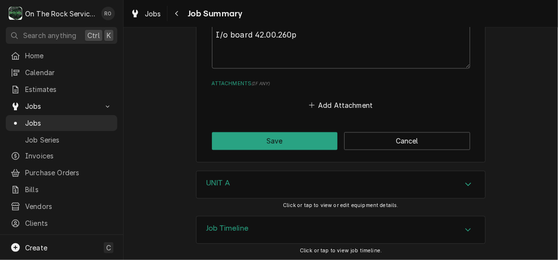
click at [447, 224] on div "Job Timeline" at bounding box center [340, 230] width 288 height 27
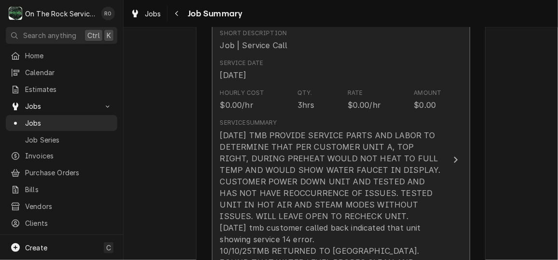
scroll to position [256, 0]
click at [426, 157] on div "[DATE] TMB PROVIDE SERVICE PARTS AND LABOR TO DETERMINE THAT PER CUSTOMER UNIT …" at bounding box center [330, 211] width 221 height 162
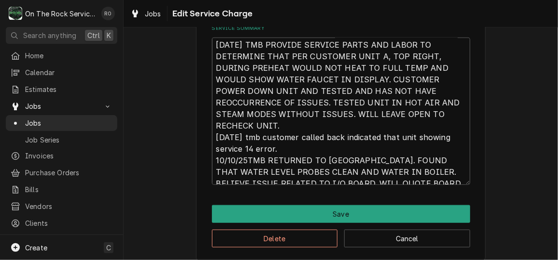
scroll to position [11, 0]
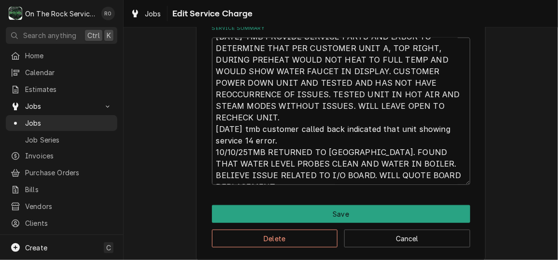
drag, startPoint x: 212, startPoint y: 41, endPoint x: 461, endPoint y: 192, distance: 290.8
type textarea "x"
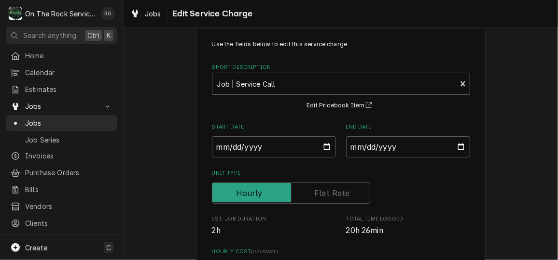
scroll to position [0, 0]
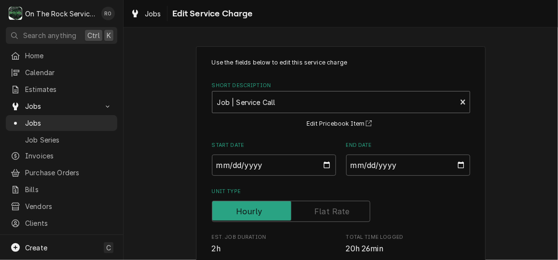
type textarea "x"
click at [345, 108] on div "Short Description" at bounding box center [334, 102] width 234 height 17
type input "incurred"
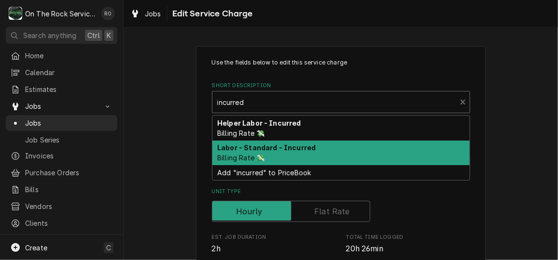
click at [326, 149] on div "Labor - Standard - Incurred Billing Rate 💸" at bounding box center [340, 153] width 257 height 25
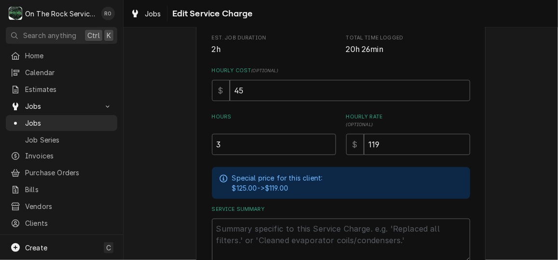
scroll to position [284, 0]
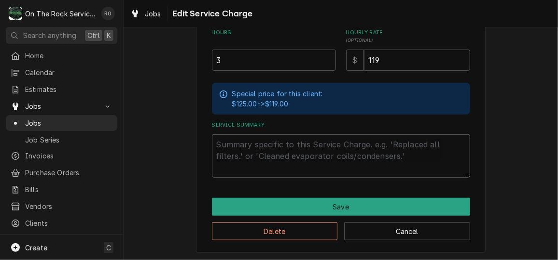
click at [281, 156] on textarea "Service Summary" at bounding box center [341, 156] width 258 height 43
paste textarea "[DATE] TMB PROVIDE SERVICE PARTS AND LABOR TO DETERMINE THAT PER CUSTOMER UNIT …"
type textarea "x"
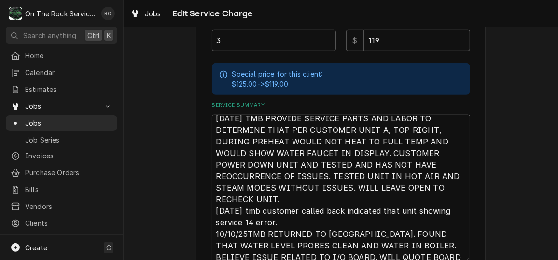
scroll to position [11, 0]
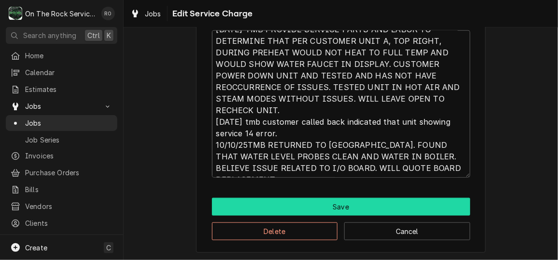
type textarea "[DATE] TMB PROVIDE SERVICE PARTS AND LABOR TO DETERMINE THAT PER CUSTOMER UNIT …"
click at [429, 208] on button "Save" at bounding box center [341, 207] width 258 height 18
type textarea "x"
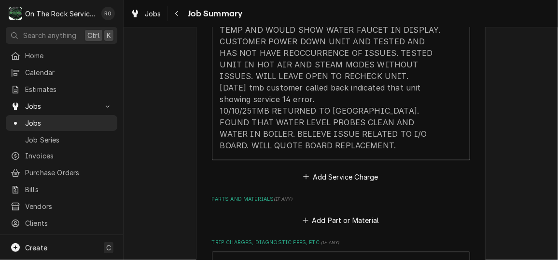
scroll to position [397, 0]
click at [378, 177] on div "Short Description Labor - Standard - Incurred Service Date Oct 8, 2025 Hourly C…" at bounding box center [341, 30] width 258 height 304
click at [364, 173] on button "Add Service Charge" at bounding box center [340, 176] width 78 height 14
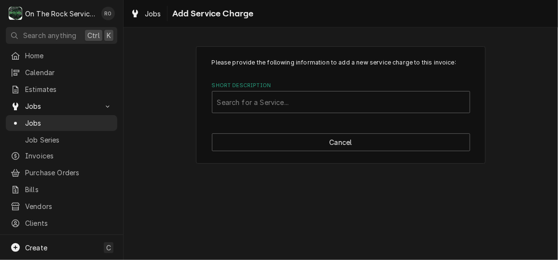
click at [363, 114] on div "Please provide the following information to add a new service charge to this in…" at bounding box center [340, 105] width 289 height 118
click at [360, 102] on div "Short Description" at bounding box center [340, 102] width 247 height 17
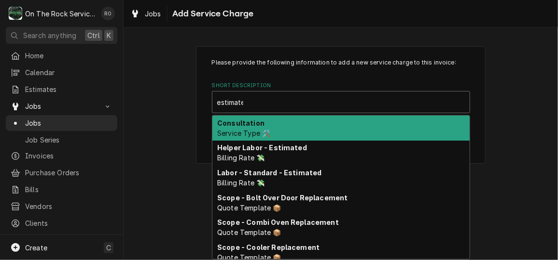
type input "estimated"
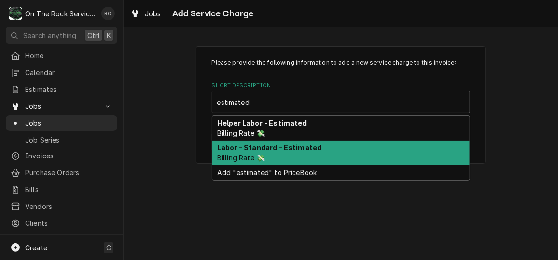
click at [316, 153] on div "Labor - Standard - Estimated Billing Rate 💸" at bounding box center [340, 153] width 257 height 25
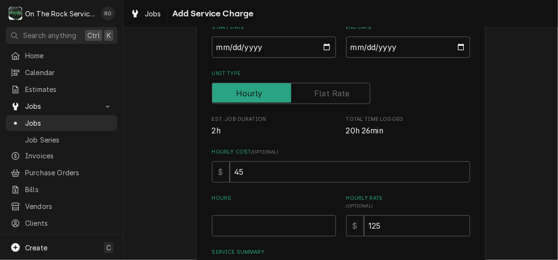
scroll to position [143, 0]
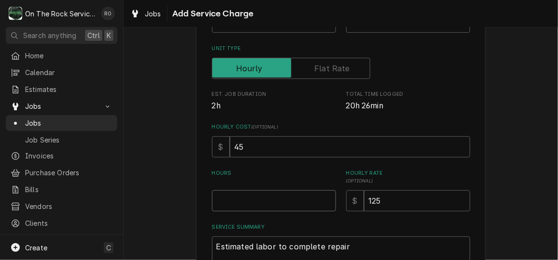
click at [297, 196] on input "Hours" at bounding box center [274, 201] width 124 height 21
type textarea "x"
type input "2"
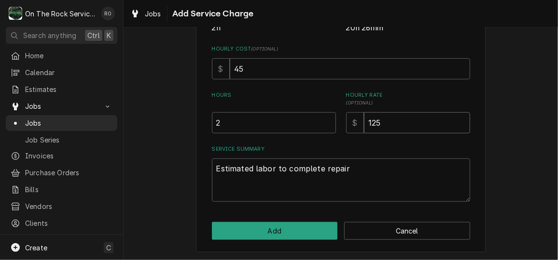
drag, startPoint x: 386, startPoint y: 123, endPoint x: 319, endPoint y: 109, distance: 68.1
click at [319, 109] on div "Hours 2 Hourly Rate ( optional ) $ 125" at bounding box center [341, 113] width 258 height 42
type textarea "x"
type input "1"
type textarea "x"
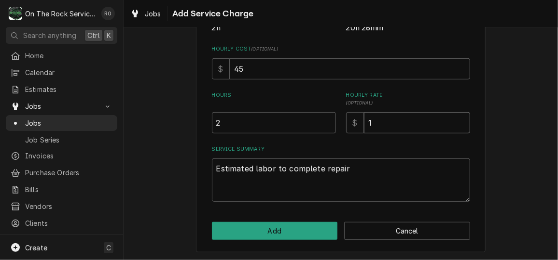
type input "11"
type textarea "x"
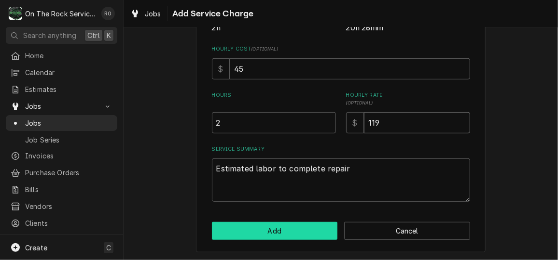
type input "119"
click at [291, 233] on button "Add" at bounding box center [275, 231] width 126 height 18
click at [291, 233] on button "Add" at bounding box center [275, 232] width 126 height 18
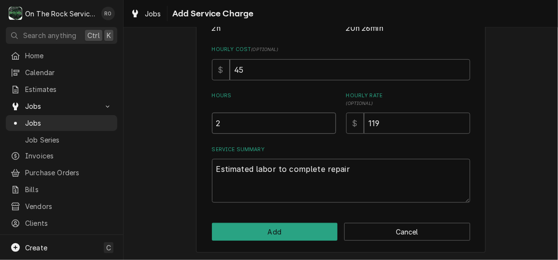
click at [238, 119] on input "2" at bounding box center [274, 123] width 124 height 21
type textarea "x"
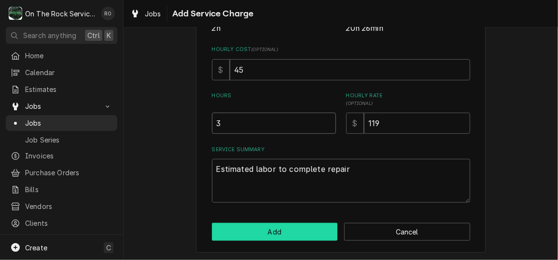
type input "3"
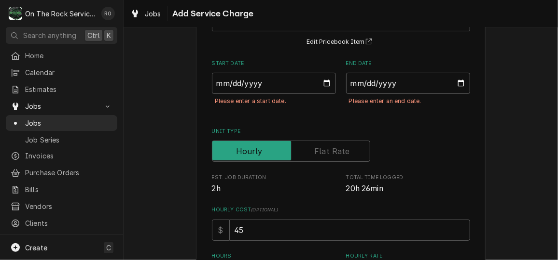
scroll to position [82, 0]
click at [321, 82] on input "Start Date" at bounding box center [274, 83] width 124 height 21
type textarea "x"
type input "2025-10-14"
click at [457, 82] on input "End Date" at bounding box center [408, 83] width 124 height 21
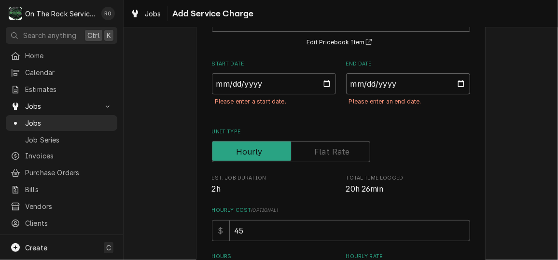
type textarea "x"
type input "2025-10-14"
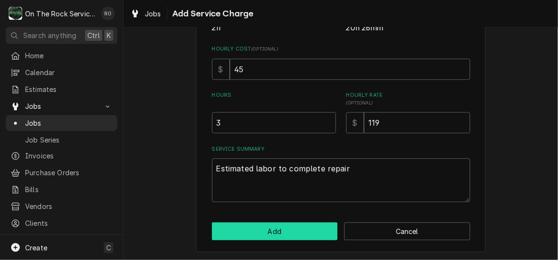
click at [279, 225] on button "Add" at bounding box center [275, 232] width 126 height 18
type textarea "x"
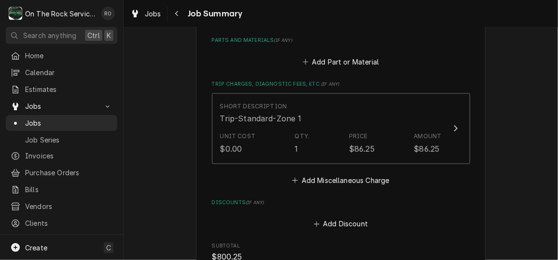
scroll to position [696, 0]
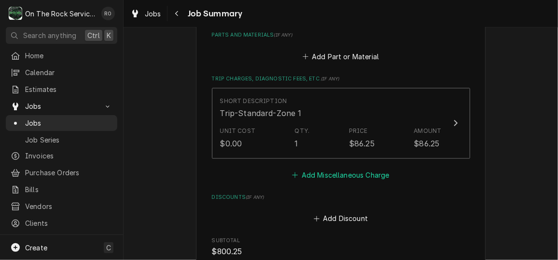
click at [362, 173] on button "Add Miscellaneous Charge" at bounding box center [340, 176] width 100 height 14
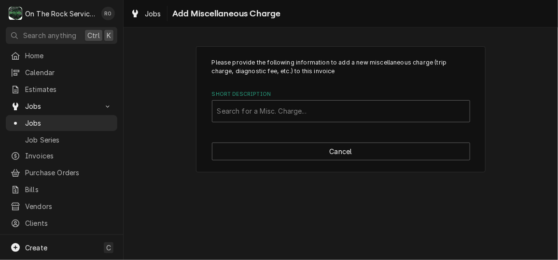
click at [345, 96] on label "Short Description" at bounding box center [341, 95] width 258 height 8
click at [346, 112] on div "Short Description" at bounding box center [340, 111] width 247 height 17
type input "return"
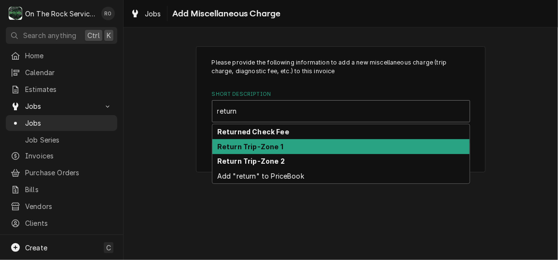
click at [331, 150] on div "Return Trip-Zone 1" at bounding box center [340, 146] width 257 height 15
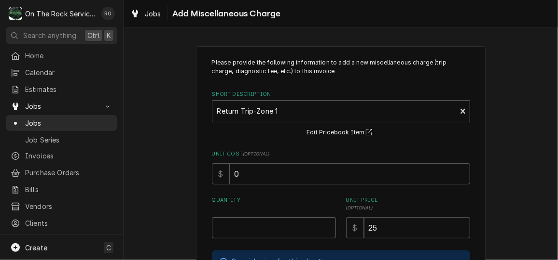
click at [291, 230] on input "Quantity" at bounding box center [274, 228] width 124 height 21
type textarea "x"
type input "1"
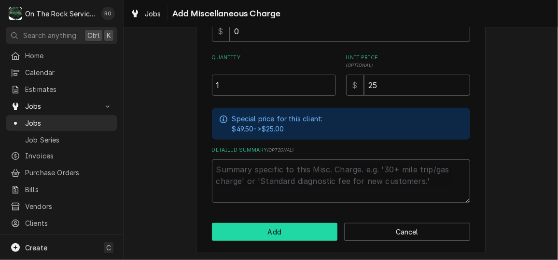
click at [291, 231] on button "Add" at bounding box center [275, 232] width 126 height 18
type textarea "x"
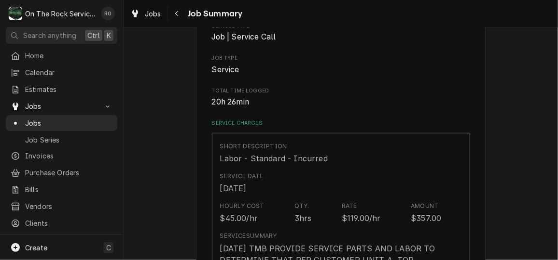
scroll to position [696, 0]
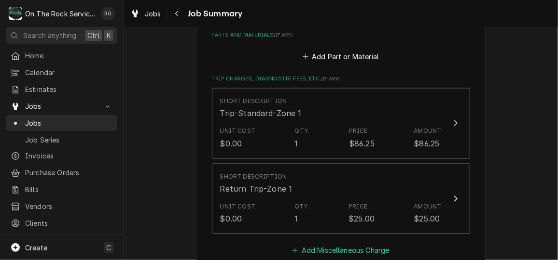
click at [341, 247] on button "Add Miscellaneous Charge" at bounding box center [340, 251] width 100 height 14
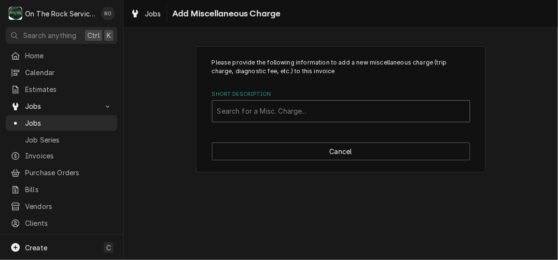
click at [312, 104] on div "Short Description" at bounding box center [340, 111] width 247 height 17
type input "expedited"
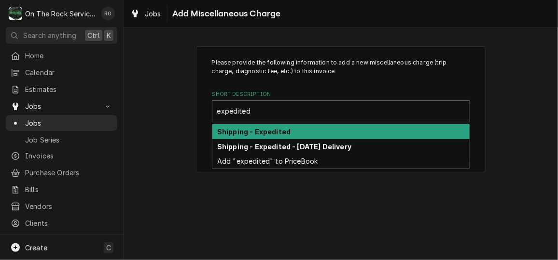
click at [306, 133] on div "Shipping - Expedited" at bounding box center [340, 131] width 257 height 15
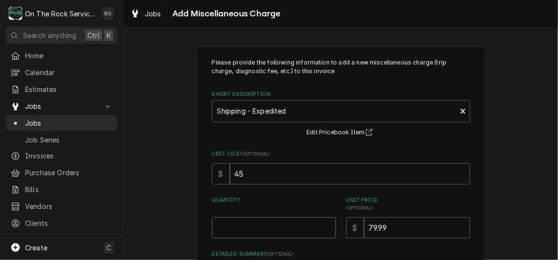
click at [288, 226] on input "Quantity" at bounding box center [274, 228] width 124 height 21
type textarea "x"
type input "1"
type textarea "x"
type input "9"
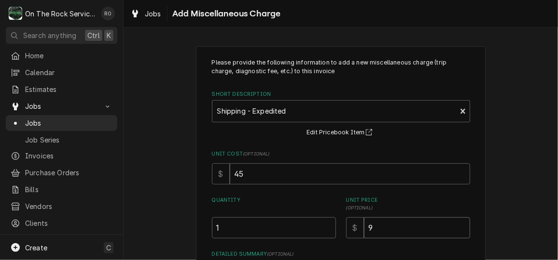
type textarea "x"
type input "99"
type textarea "x"
type input "99.9"
type textarea "x"
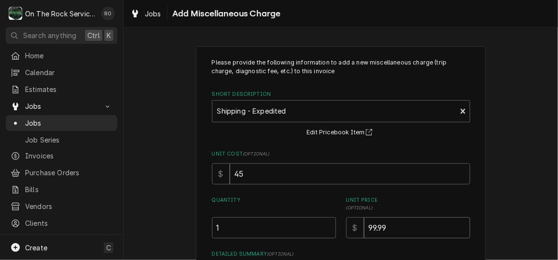
type input "99.99"
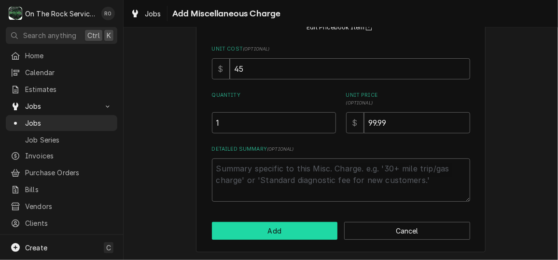
click at [288, 232] on button "Add" at bounding box center [275, 231] width 126 height 18
type textarea "x"
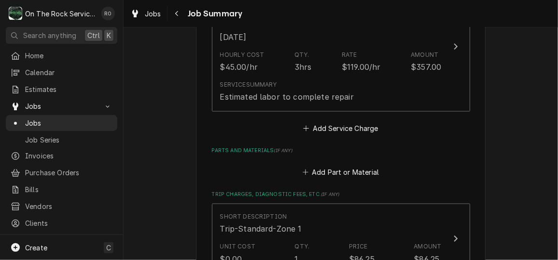
scroll to position [581, 0]
click at [335, 167] on button "Add Part or Material" at bounding box center [340, 172] width 80 height 14
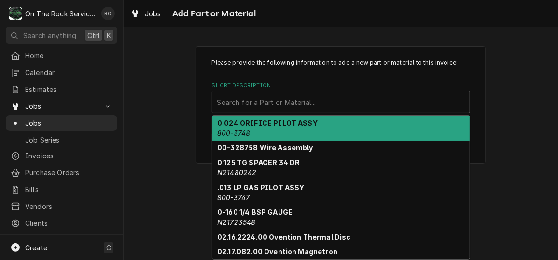
click at [330, 100] on div "Short Description" at bounding box center [340, 102] width 247 height 17
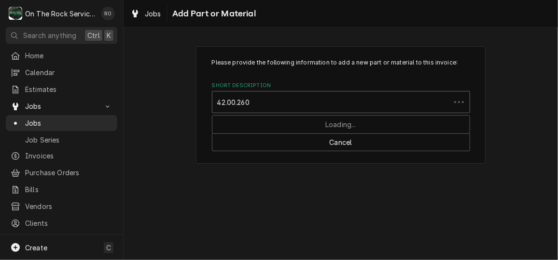
type input "42.00.260p"
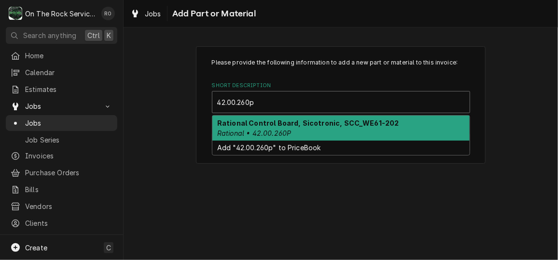
click at [326, 133] on div "Rational Control Board, Sicotronic, SCC_WE61-202 Rational • 42.00.260P" at bounding box center [340, 128] width 257 height 25
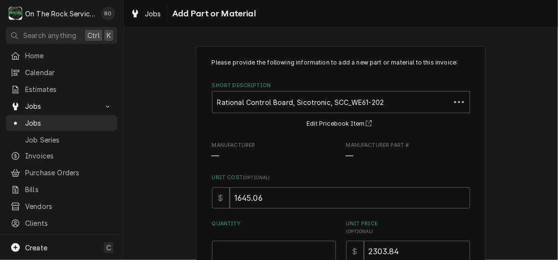
scroll to position [129, 0]
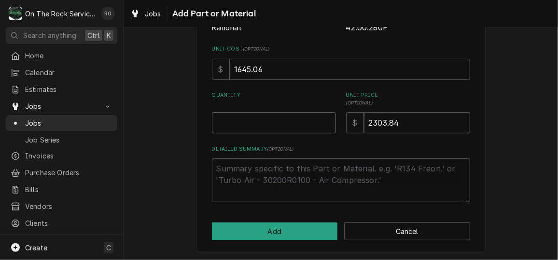
click at [291, 125] on input "Quantity" at bounding box center [274, 122] width 124 height 21
type textarea "x"
type input "1"
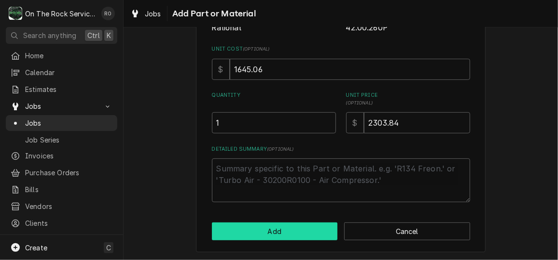
click at [299, 230] on button "Add" at bounding box center [275, 232] width 126 height 18
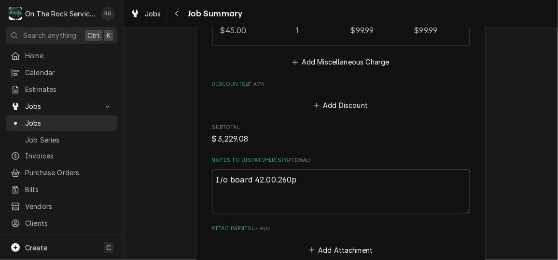
scroll to position [1212, 0]
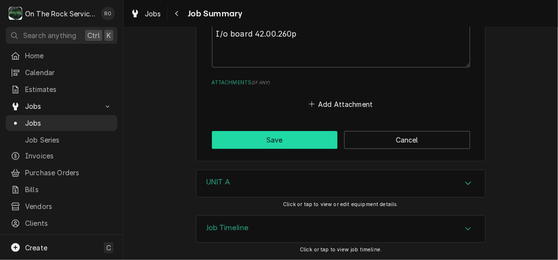
click at [305, 142] on button "Save" at bounding box center [275, 140] width 126 height 18
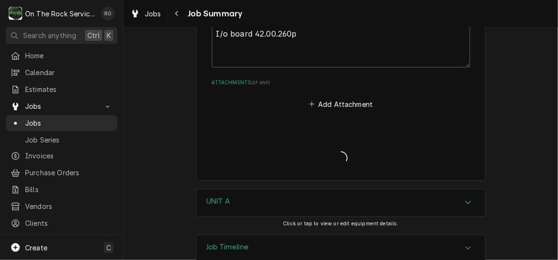
type textarea "x"
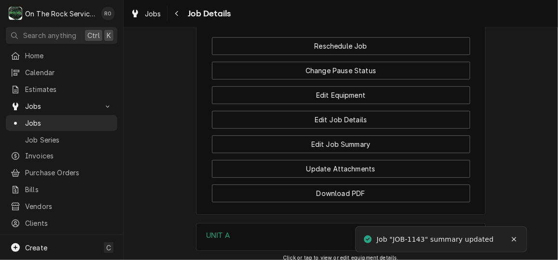
scroll to position [1398, 0]
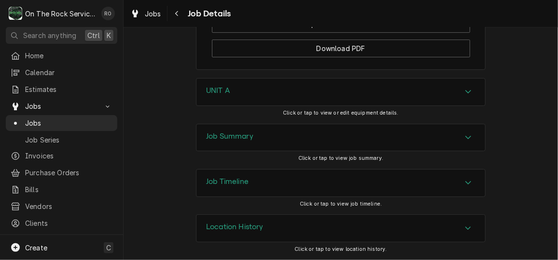
click at [436, 148] on div "Job Summary" at bounding box center [340, 137] width 288 height 27
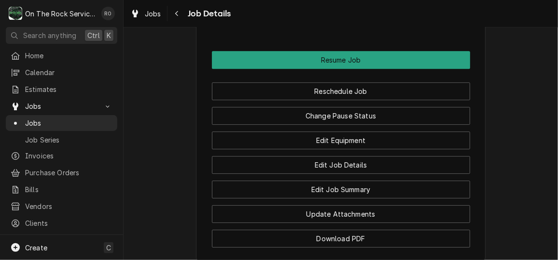
scroll to position [1220, 0]
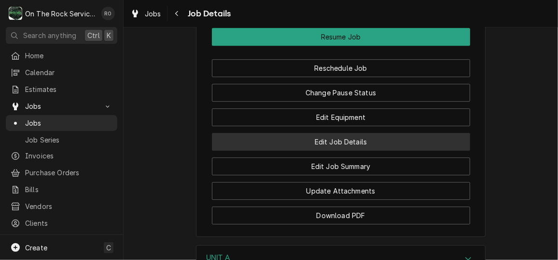
click at [355, 151] on button "Edit Job Details" at bounding box center [341, 142] width 258 height 18
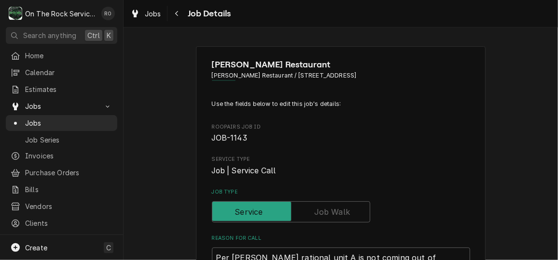
type textarea "x"
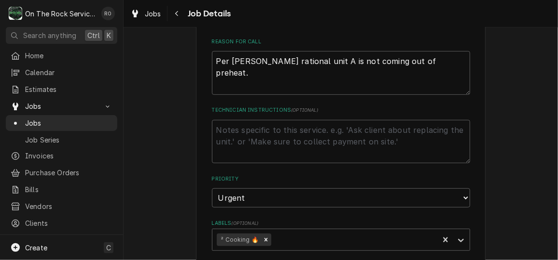
scroll to position [120, 0]
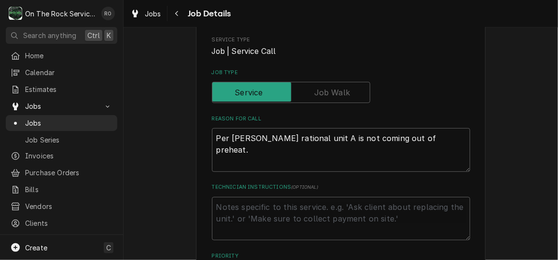
click at [340, 89] on label "Job Type" at bounding box center [291, 92] width 158 height 21
click at [340, 89] on input "Job Type" at bounding box center [291, 92] width 150 height 21
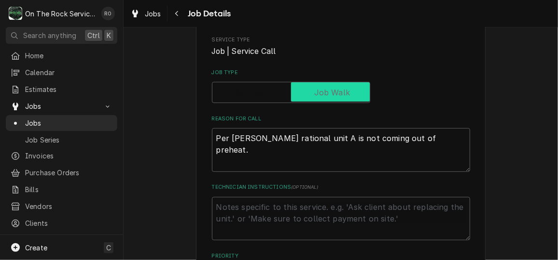
checkbox input "true"
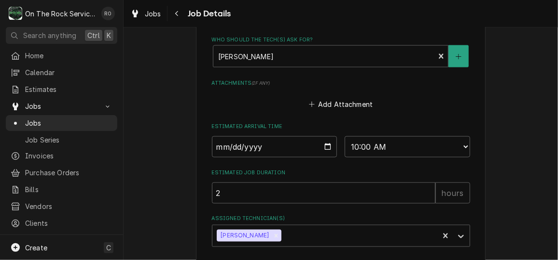
scroll to position [621, 0]
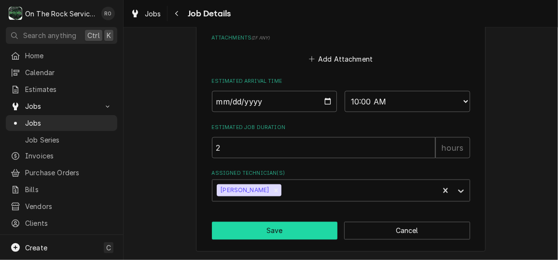
click at [306, 227] on button "Save" at bounding box center [275, 231] width 126 height 18
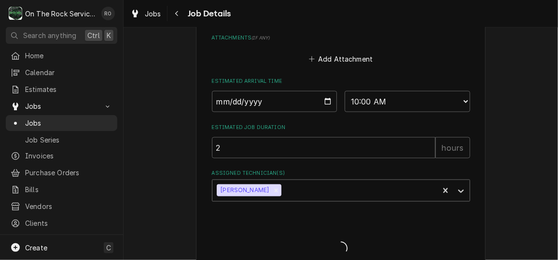
type textarea "x"
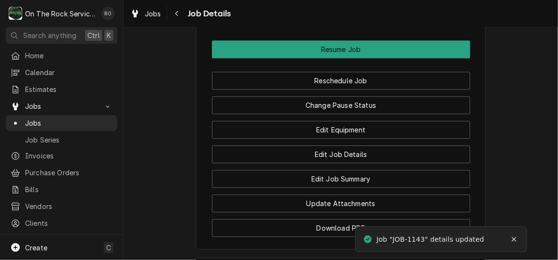
scroll to position [1207, 0]
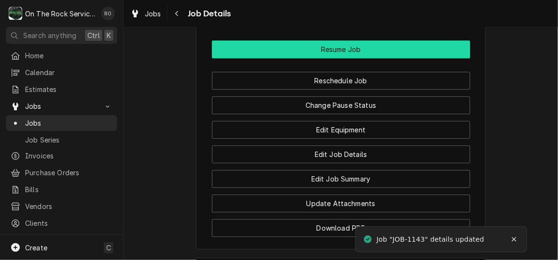
click at [359, 57] on button "Resume Job" at bounding box center [341, 50] width 258 height 18
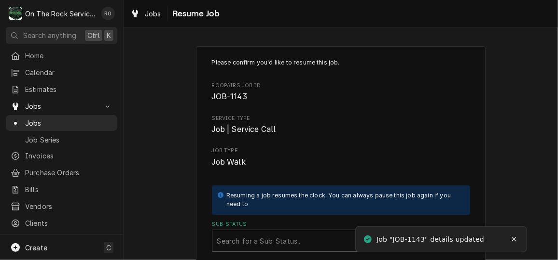
scroll to position [88, 0]
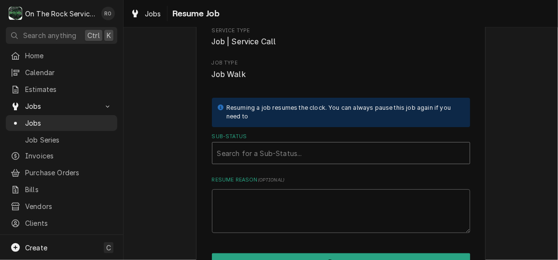
click at [331, 142] on div "Search for a Sub-Status..." at bounding box center [341, 153] width 258 height 22
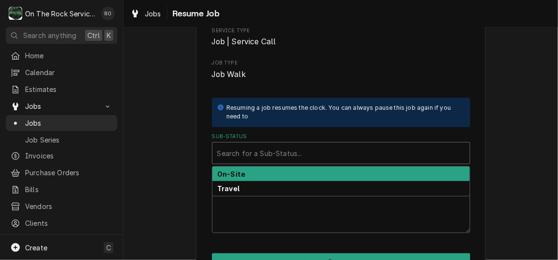
click at [333, 172] on div "On-Site" at bounding box center [340, 174] width 257 height 15
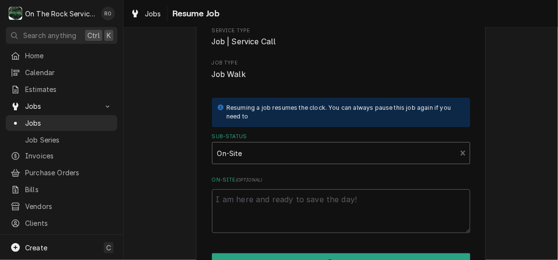
click at [333, 172] on div "Please confirm you'd like to resume this job. Roopairs Job ID JOB-1143 Service …" at bounding box center [341, 102] width 258 height 263
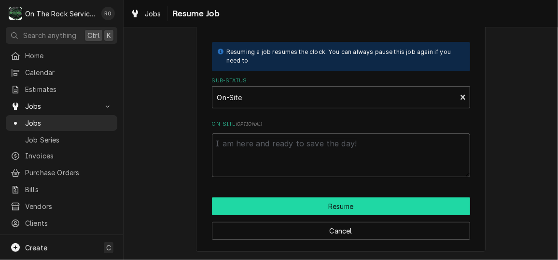
click at [340, 201] on button "Resume" at bounding box center [341, 207] width 258 height 18
type textarea "x"
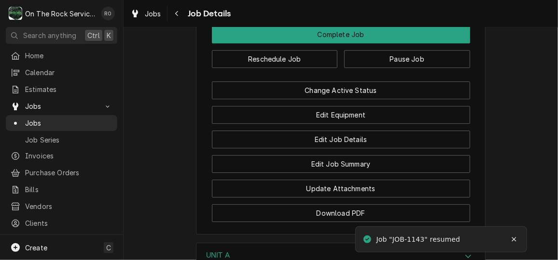
scroll to position [1138, 0]
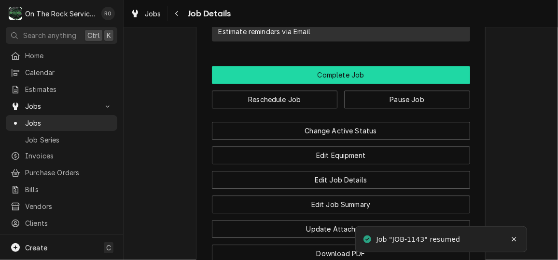
click at [393, 83] on button "Complete Job" at bounding box center [341, 75] width 258 height 18
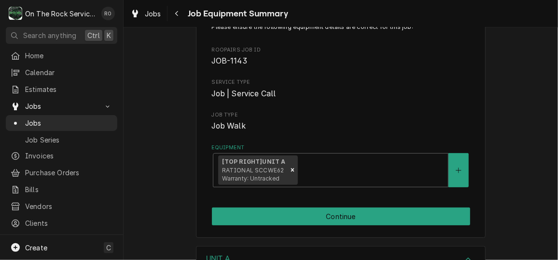
scroll to position [76, 0]
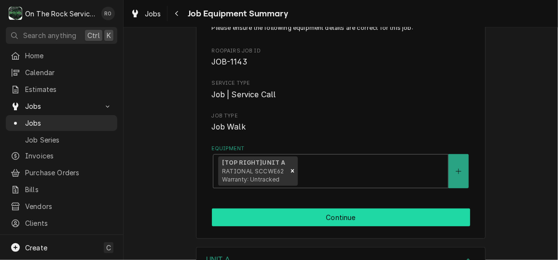
click at [400, 213] on button "Continue" at bounding box center [341, 218] width 258 height 18
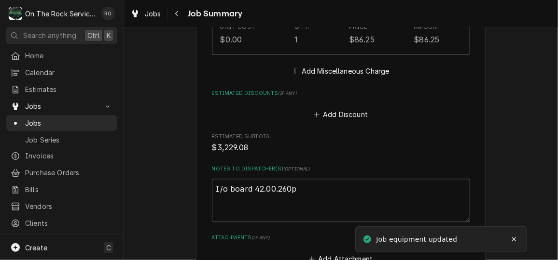
scroll to position [1152, 0]
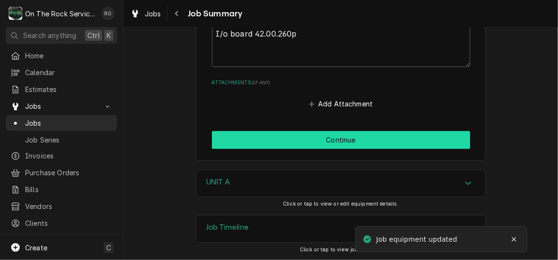
click at [382, 142] on button "Continue" at bounding box center [341, 140] width 258 height 18
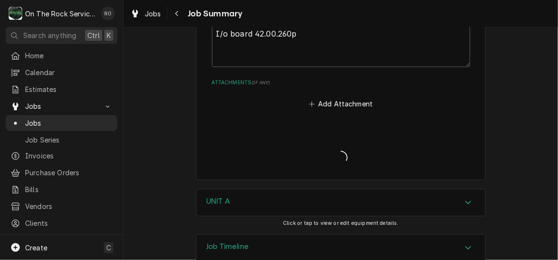
type textarea "x"
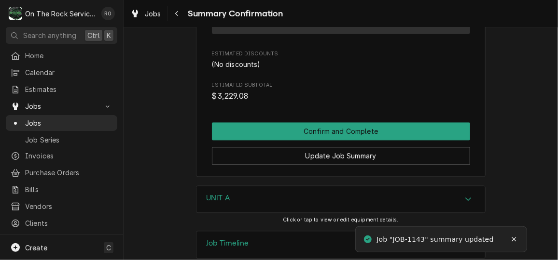
scroll to position [863, 0]
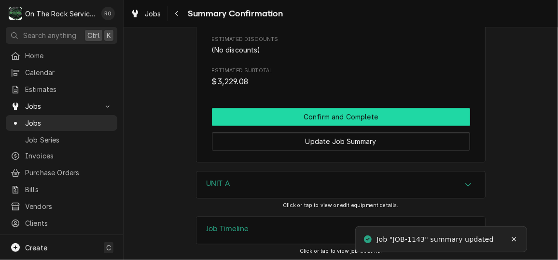
click at [379, 111] on button "Confirm and Complete" at bounding box center [341, 117] width 258 height 18
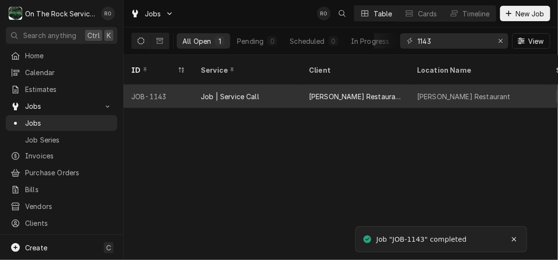
click at [402, 88] on div "[PERSON_NAME] Restaurant" at bounding box center [355, 96] width 108 height 23
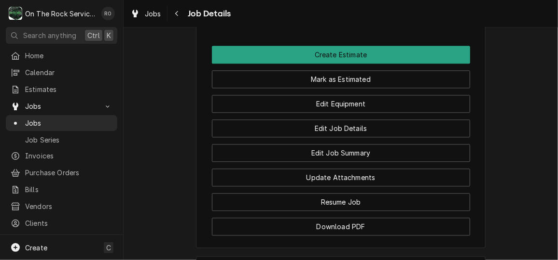
scroll to position [938, 0]
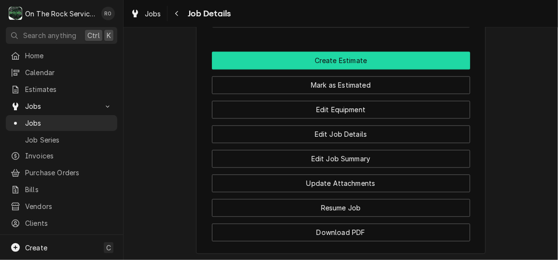
click at [382, 69] on button "Create Estimate" at bounding box center [341, 61] width 258 height 18
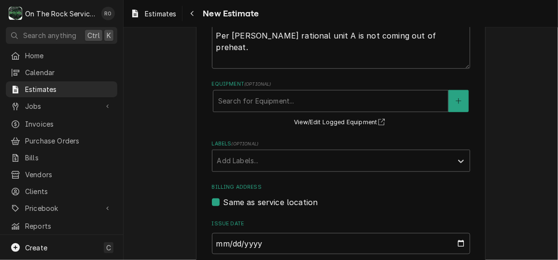
scroll to position [318, 0]
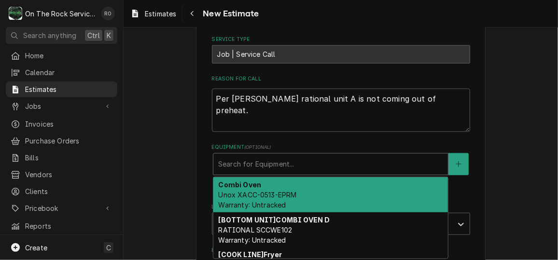
click at [374, 166] on div "Equipment" at bounding box center [330, 164] width 225 height 17
type textarea "x"
type input "u"
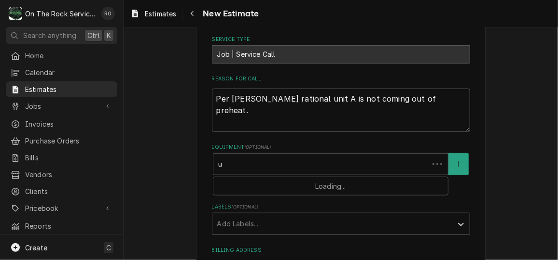
type textarea "x"
type input "un"
type textarea "x"
type input "uni"
type textarea "x"
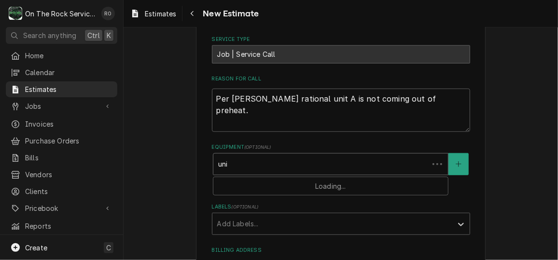
type input "unit"
type textarea "x"
type input "unit"
type textarea "x"
type input "unit 1"
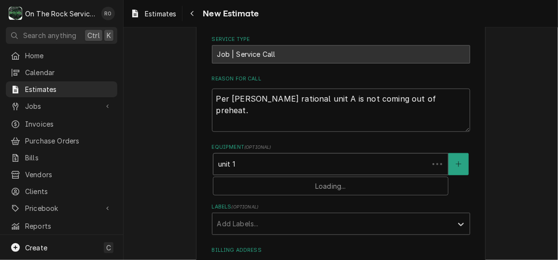
type textarea "x"
type input "unit 1"
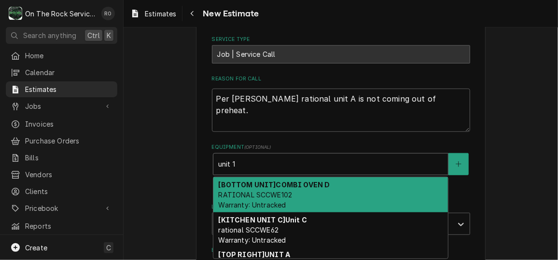
type textarea "x"
type input "unit 1"
type textarea "x"
type input "unit"
type textarea "x"
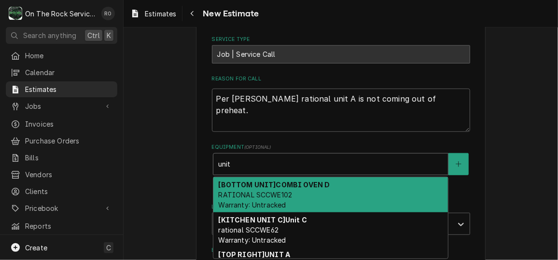
type input "unitq"
type textarea "x"
type input "unitqa"
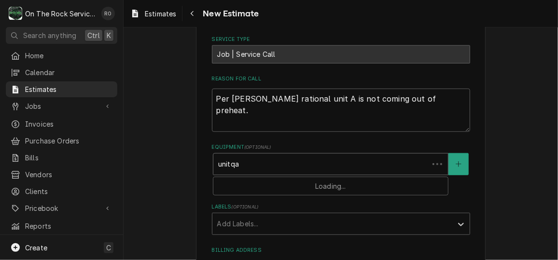
type textarea "x"
type input "unitq"
type textarea "x"
type input "unit"
type textarea "x"
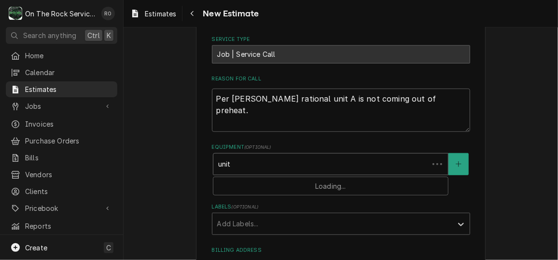
type input "unita"
type textarea "x"
type input "unit"
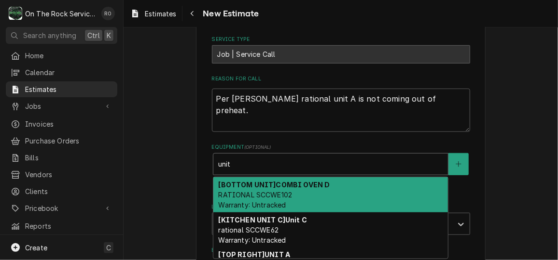
type textarea "x"
type input "unit a"
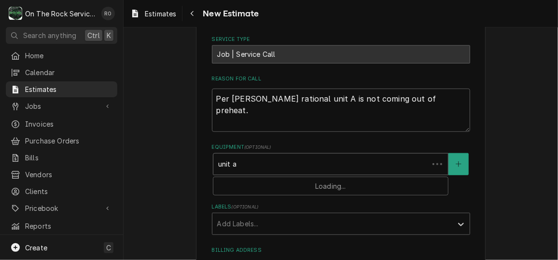
type textarea "x"
type input "unit a"
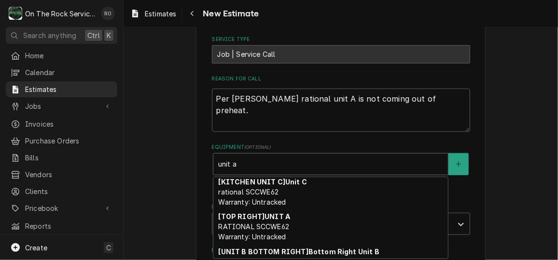
scroll to position [39, 0]
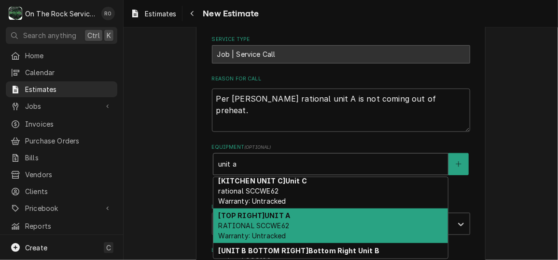
click at [334, 223] on div "[TOP RIGHT] UNIT A RATIONAL SCCWE62 Warranty: Untracked" at bounding box center [330, 226] width 234 height 35
type textarea "x"
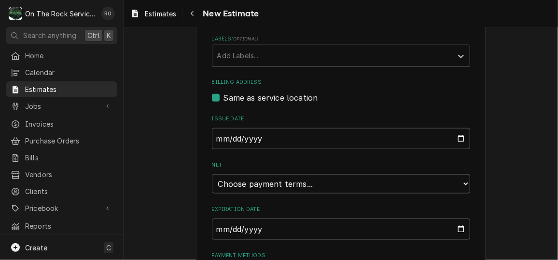
scroll to position [506, 0]
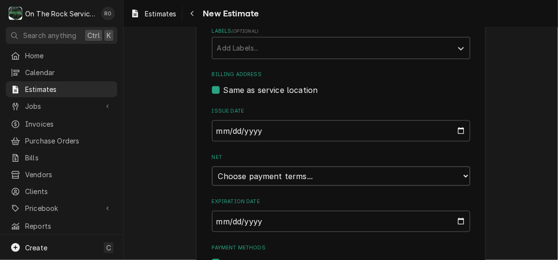
click at [342, 175] on select "Choose payment terms... Same Day Net 7 Net 14 Net 21 Net 30 Net 45 Net 60 Net 90" at bounding box center [341, 176] width 258 height 19
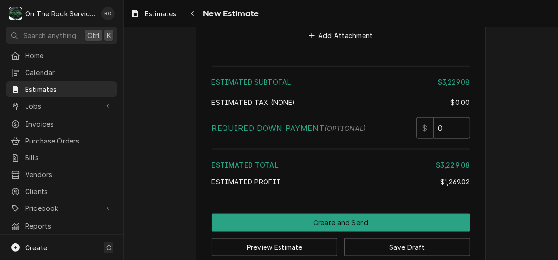
scroll to position [2012, 0]
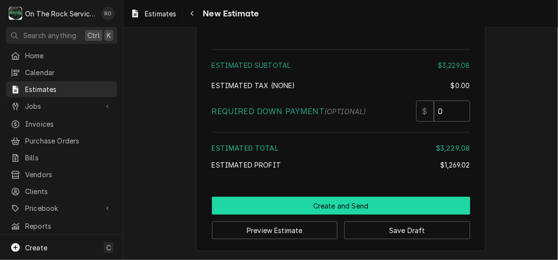
click at [354, 211] on button "Create and Send" at bounding box center [341, 206] width 258 height 18
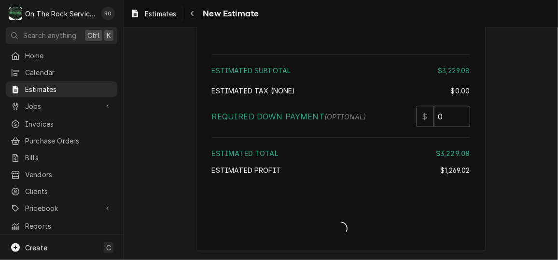
type textarea "x"
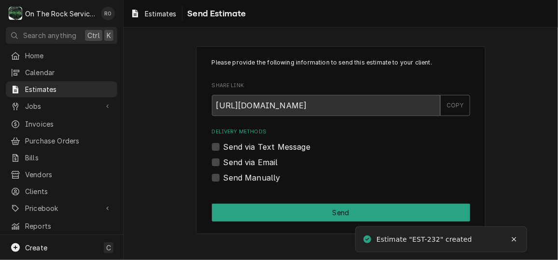
click at [251, 160] on label "Send via Email" at bounding box center [250, 163] width 55 height 12
click at [251, 160] on input "Send via Email" at bounding box center [352, 167] width 258 height 21
checkbox input "true"
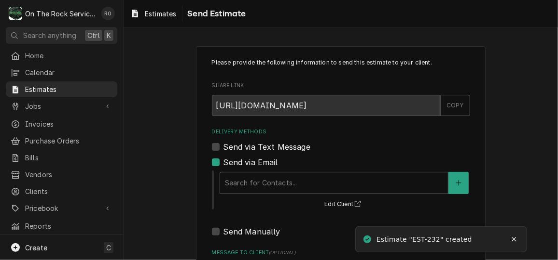
click at [256, 177] on div "Delivery Methods" at bounding box center [334, 183] width 218 height 17
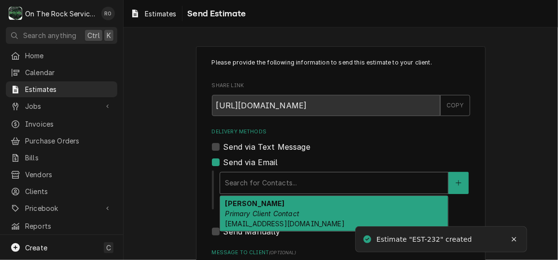
click at [262, 221] on span "Repairs@eatatwades.com" at bounding box center [284, 224] width 119 height 8
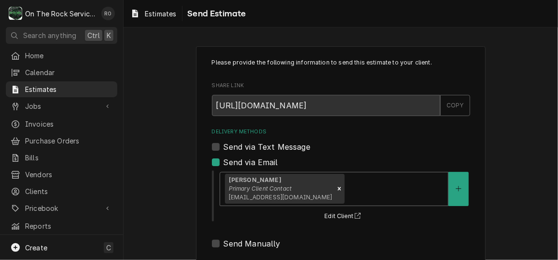
scroll to position [116, 0]
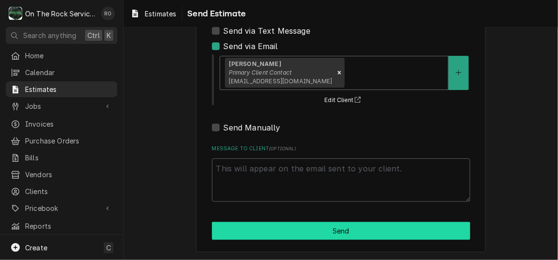
click at [278, 234] on button "Send" at bounding box center [341, 231] width 258 height 18
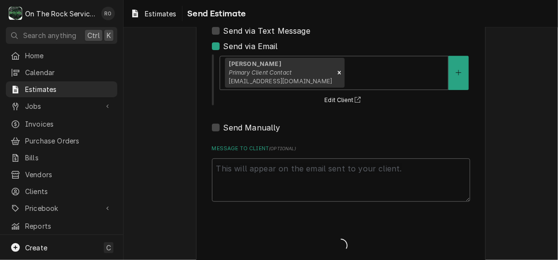
type textarea "x"
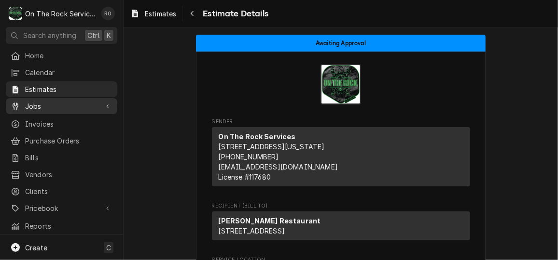
click at [74, 100] on div "Jobs" at bounding box center [62, 106] width 108 height 12
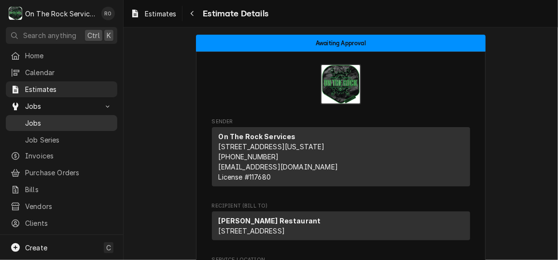
click at [69, 125] on div "Jobs" at bounding box center [62, 123] width 108 height 12
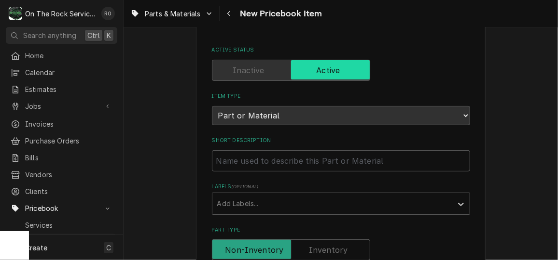
scroll to position [47, 0]
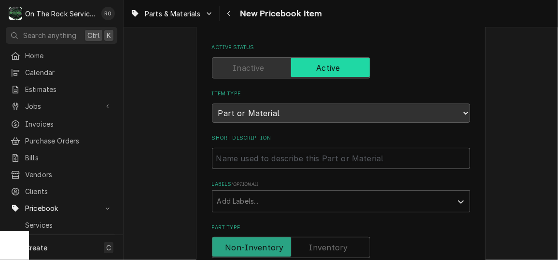
click at [268, 155] on input "Short Description" at bounding box center [341, 158] width 258 height 21
paste input "Rational 87.01.955S PUMP, CARE CONTROL"
type textarea "x"
type input "Rational 87.01.955S PUMP, CARE CONTROL"
drag, startPoint x: 283, startPoint y: 158, endPoint x: 243, endPoint y: 158, distance: 40.0
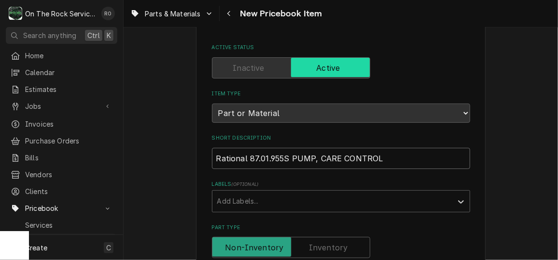
click at [243, 158] on input "Rational 87.01.955S PUMP, CARE CONTROL" at bounding box center [341, 158] width 258 height 21
type textarea "x"
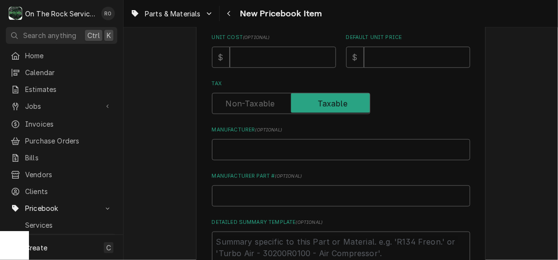
scroll to position [292, 0]
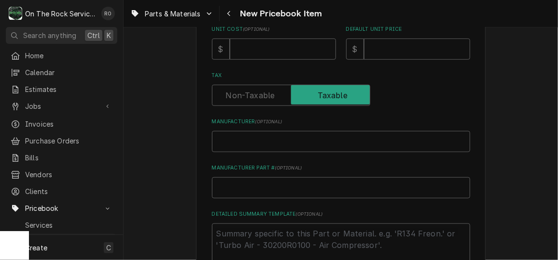
type input "Rational PUMP, CARE CONTROL"
click at [249, 194] on input "Manufacturer Part # ( optional )" at bounding box center [341, 187] width 258 height 21
paste input "87.01.955S"
type textarea "x"
type input "87.01.955S"
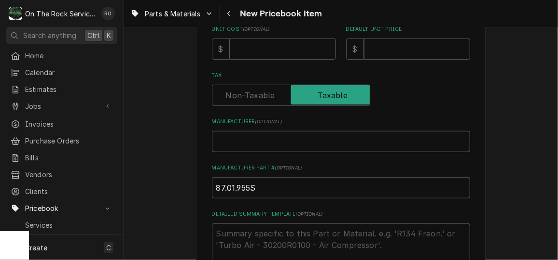
click at [260, 141] on input "Manufacturer ( optional )" at bounding box center [341, 141] width 258 height 21
type textarea "x"
type input "R"
type textarea "x"
type input "Ra"
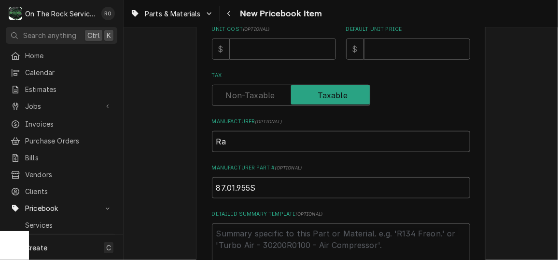
type textarea "x"
type input "Rati"
type textarea "x"
type input "Ration"
type textarea "x"
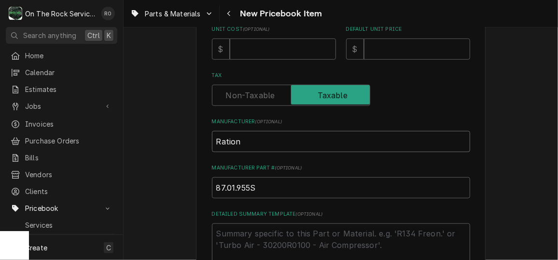
type input "Rationa"
type textarea "x"
type input "Rational"
click at [253, 44] on input "Unit Cost ( optional )" at bounding box center [283, 49] width 106 height 21
click at [297, 48] on input "Unit Cost ( optional )" at bounding box center [283, 49] width 106 height 21
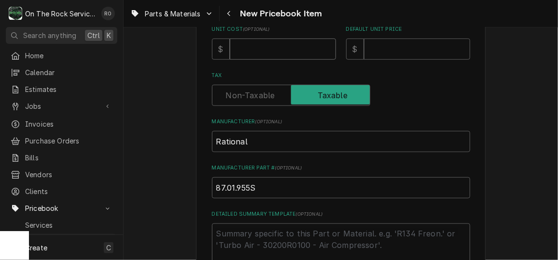
type textarea "x"
type input "2"
type textarea "x"
type input "208"
type textarea "x"
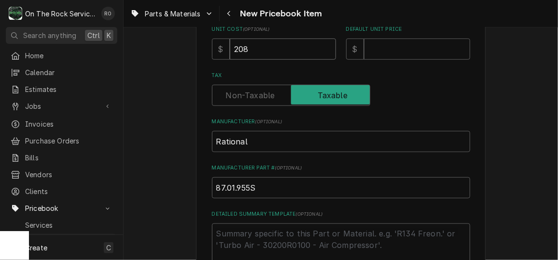
type input "208.5"
type textarea "x"
type input "208.52"
type textarea "x"
type input "3"
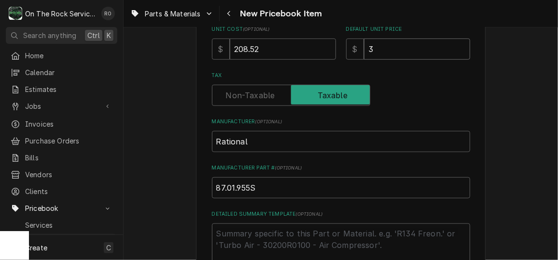
type textarea "x"
type input "36"
type textarea "x"
type input "364"
type textarea "x"
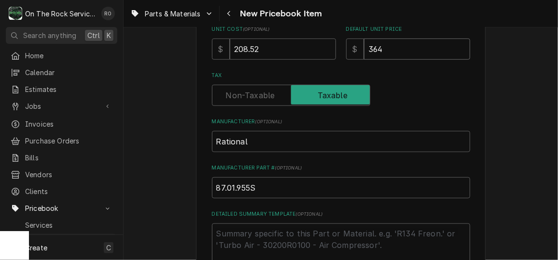
type input "364.9"
type textarea "x"
type input "364.91"
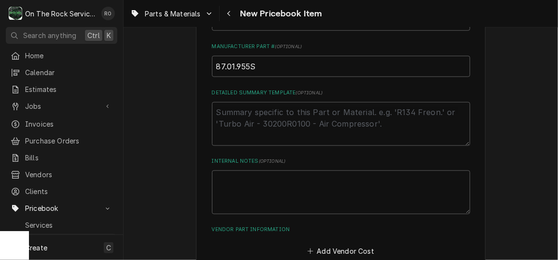
scroll to position [469, 0]
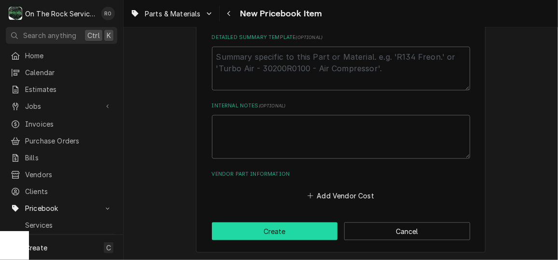
click at [291, 228] on button "Create" at bounding box center [275, 232] width 126 height 18
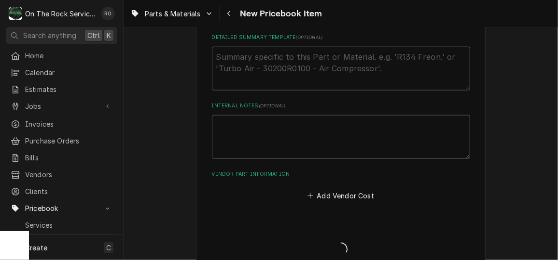
type textarea "x"
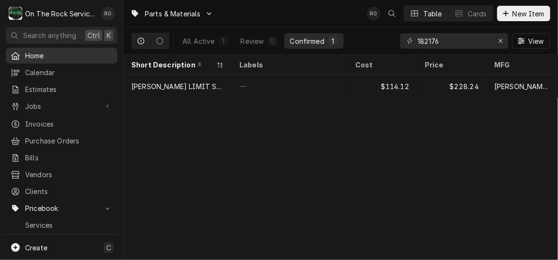
click at [48, 52] on span "Home" at bounding box center [68, 56] width 87 height 10
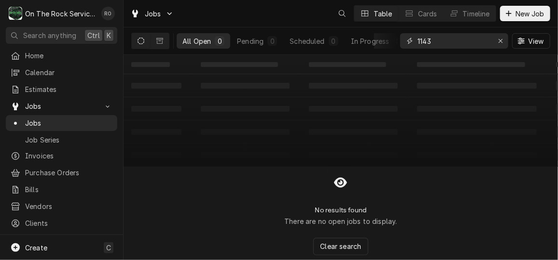
click at [470, 38] on input "1143" at bounding box center [453, 40] width 72 height 15
type input "1149"
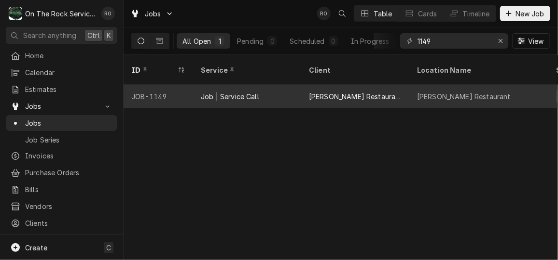
click at [317, 92] on div "[PERSON_NAME] Restaurant" at bounding box center [355, 97] width 93 height 10
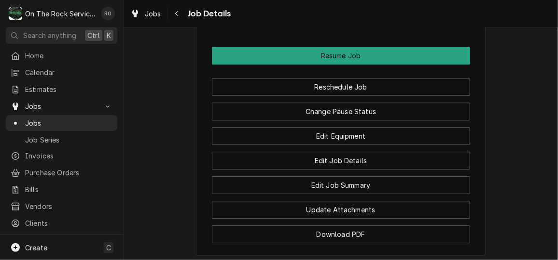
scroll to position [1137, 0]
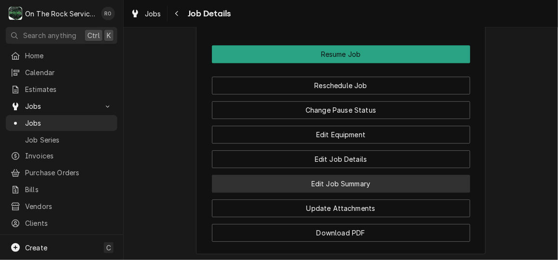
click at [324, 193] on button "Edit Job Summary" at bounding box center [341, 184] width 258 height 18
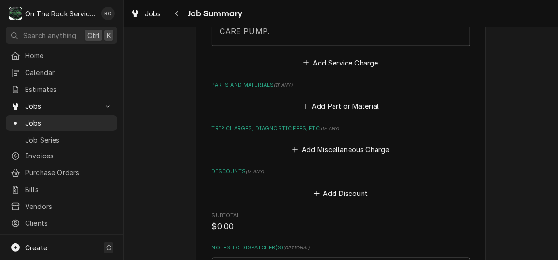
scroll to position [414, 0]
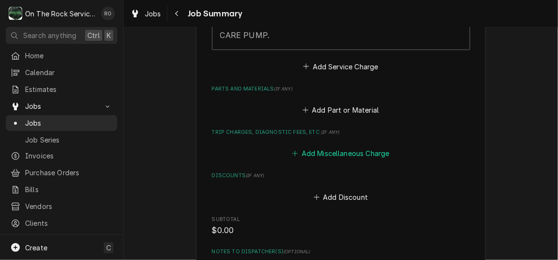
click at [362, 147] on button "Add Miscellaneous Charge" at bounding box center [340, 154] width 100 height 14
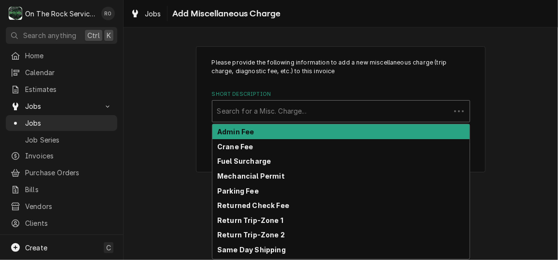
click at [320, 104] on div "Short Description" at bounding box center [331, 111] width 228 height 17
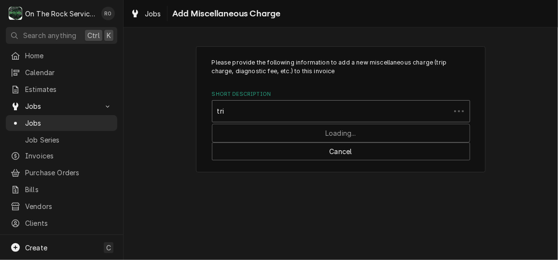
type input "trip"
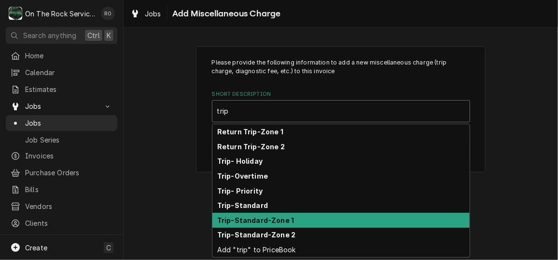
click at [299, 224] on div "Trip-Standard-Zone 1" at bounding box center [340, 220] width 257 height 15
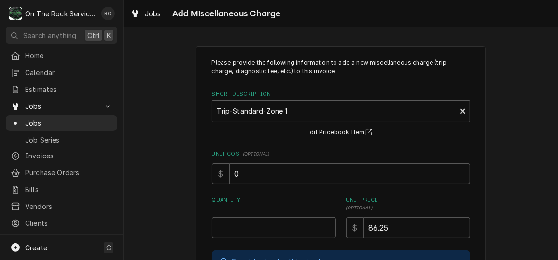
click at [266, 241] on div "Please provide the following information to add a new miscellaneous charge (tri…" at bounding box center [341, 201] width 258 height 287
click at [269, 231] on input "Quantity" at bounding box center [274, 228] width 124 height 21
type textarea "x"
type input "1"
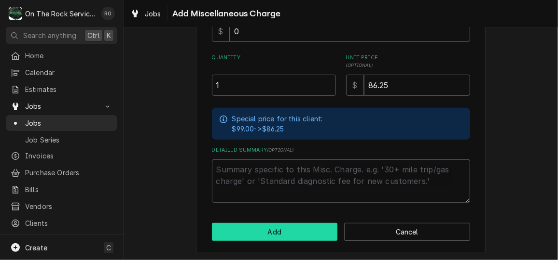
click at [270, 233] on button "Add" at bounding box center [275, 232] width 126 height 18
type textarea "x"
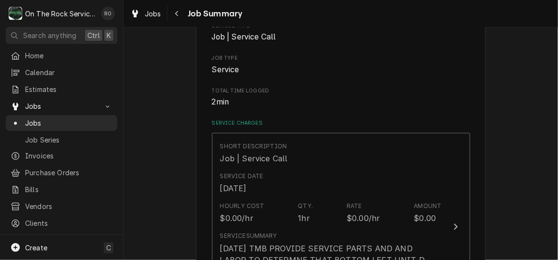
scroll to position [414, 0]
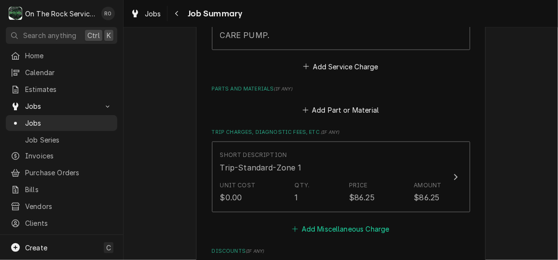
click at [320, 222] on button "Add Miscellaneous Charge" at bounding box center [340, 229] width 100 height 14
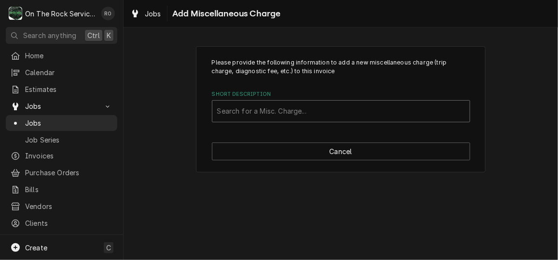
click at [300, 114] on div "Short Description" at bounding box center [340, 111] width 247 height 17
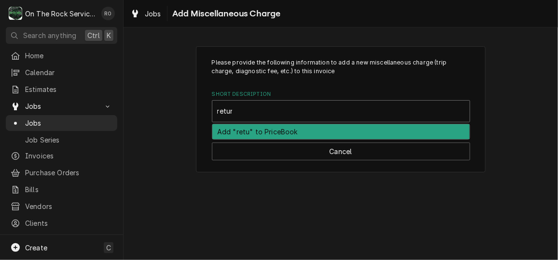
type input "return"
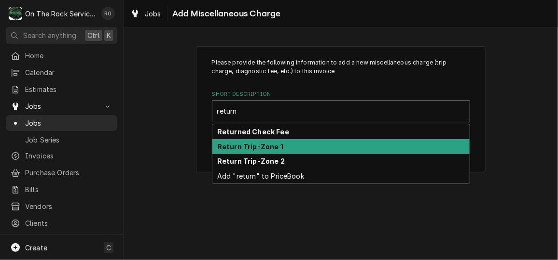
click at [298, 145] on div "Return Trip-Zone 1" at bounding box center [340, 146] width 257 height 15
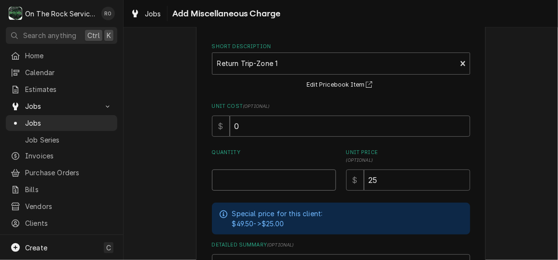
click at [291, 184] on input "Quantity" at bounding box center [274, 180] width 124 height 21
type textarea "x"
type input "1"
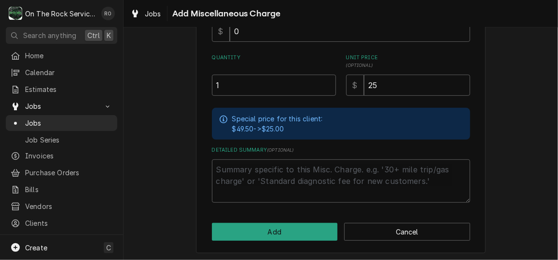
click at [299, 244] on div "Please provide the following information to add a new miscellaneous charge (tri…" at bounding box center [340, 79] width 289 height 350
click at [300, 242] on div "Please provide the following information to add a new miscellaneous charge (tri…" at bounding box center [340, 79] width 289 height 350
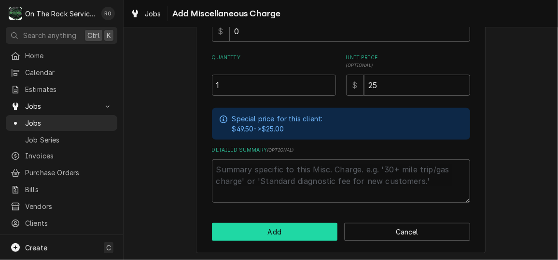
click at [304, 233] on button "Add" at bounding box center [275, 232] width 126 height 18
type textarea "x"
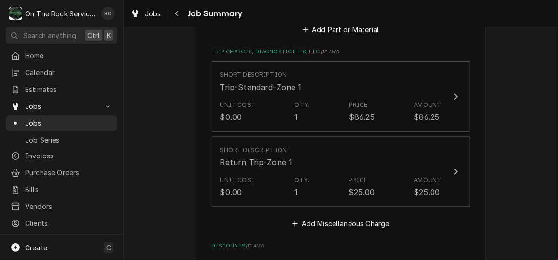
scroll to position [543, 0]
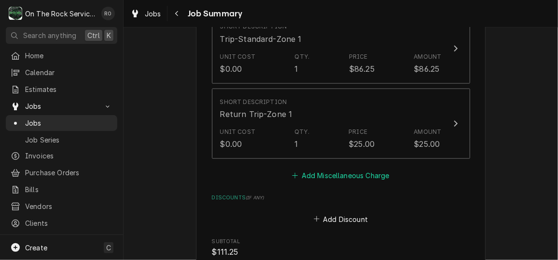
click at [336, 169] on button "Add Miscellaneous Charge" at bounding box center [340, 176] width 100 height 14
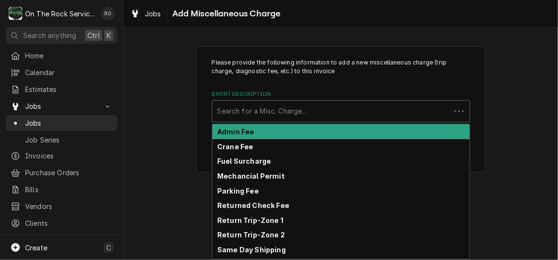
click at [316, 107] on div "Short Description" at bounding box center [331, 111] width 228 height 17
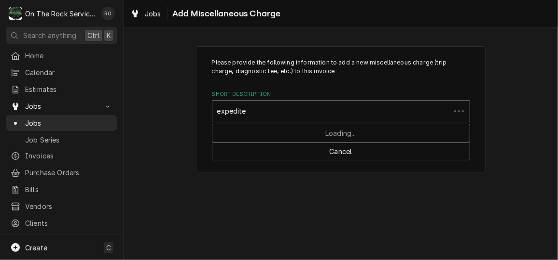
type input "expedited"
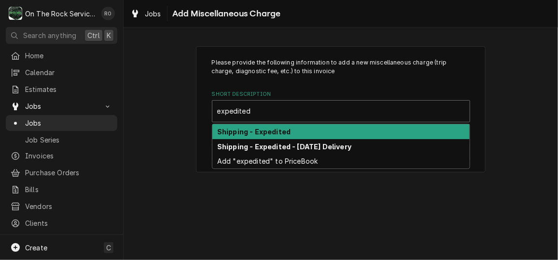
click at [310, 128] on div "Shipping - Expedited" at bounding box center [340, 131] width 257 height 15
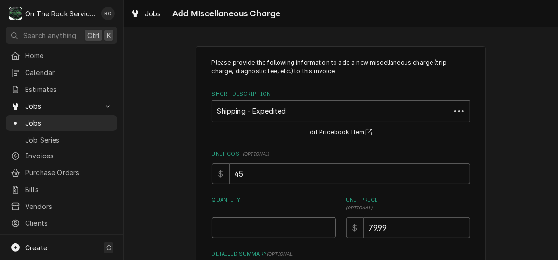
click at [279, 222] on input "Quantity" at bounding box center [274, 228] width 124 height 21
type textarea "x"
type input "1"
type textarea "x"
type input "9"
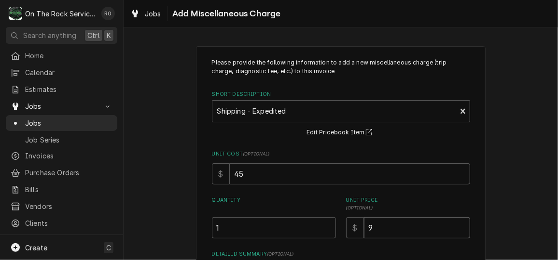
type textarea "x"
type input "99"
type textarea "x"
type input "99.9"
type textarea "x"
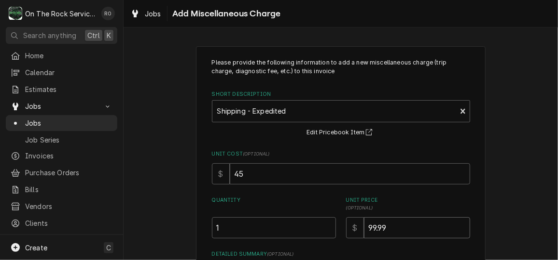
type input "99.99"
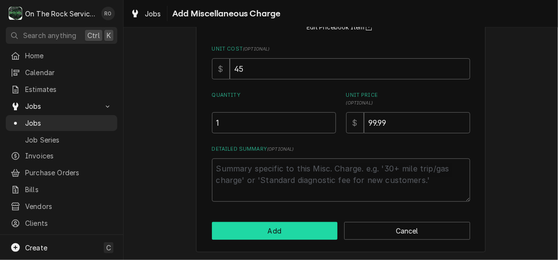
click at [278, 231] on button "Add" at bounding box center [275, 231] width 126 height 18
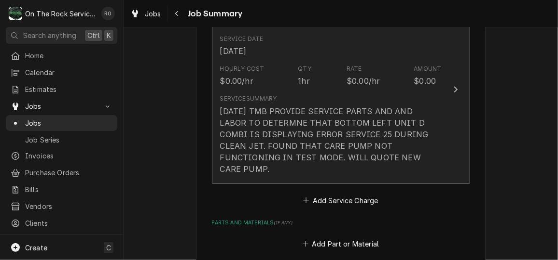
click at [334, 151] on div "10/10/25 TMB PROVIDE SERVICE PARTS AND AND LABOR TO DETERMNE THAT BOTTOM LEFT U…" at bounding box center [330, 140] width 221 height 69
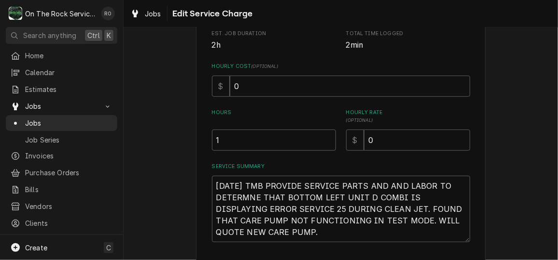
scroll to position [204, 0]
drag, startPoint x: 291, startPoint y: 233, endPoint x: 196, endPoint y: 183, distance: 107.6
click at [196, 183] on div "Use the fields below to edit this service charge Short Description Job | Servic…" at bounding box center [340, 80] width 289 height 476
type textarea "x"
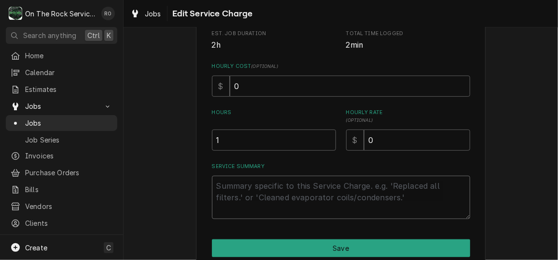
scroll to position [0, 0]
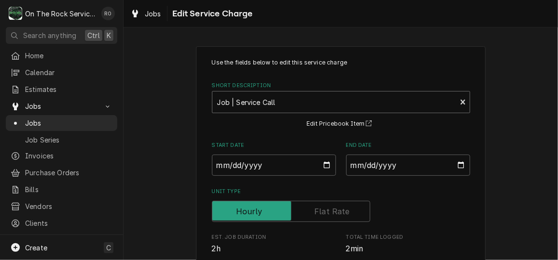
click at [395, 93] on div "Job | Service Call Service Type 🛠️" at bounding box center [334, 102] width 244 height 21
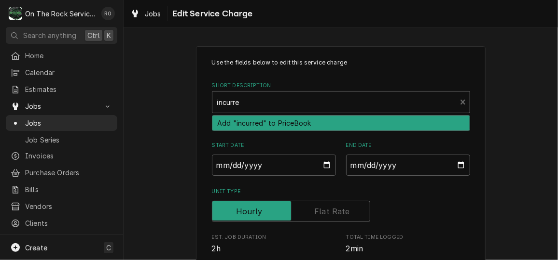
type input "incurred"
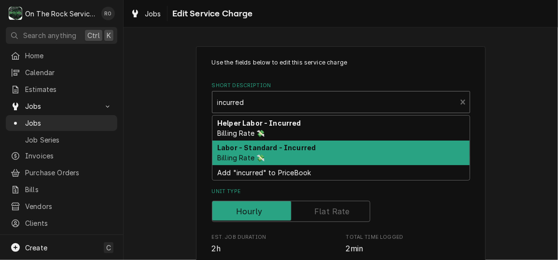
click at [356, 149] on div "Labor - Standard - Incurred Billing Rate 💸" at bounding box center [340, 153] width 257 height 25
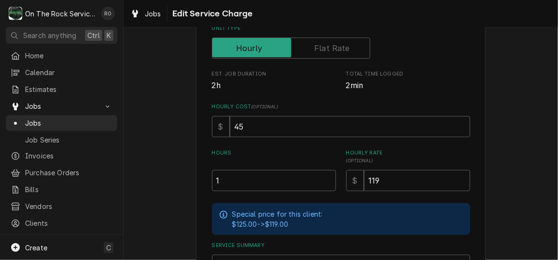
scroll to position [200, 0]
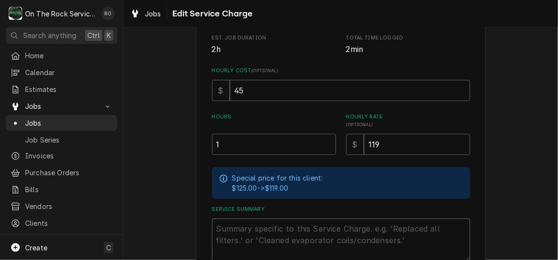
click at [279, 231] on textarea "Service Summary" at bounding box center [341, 240] width 258 height 43
paste textarea "10/10/25 TMB PROVIDE SERVICE PARTS AND AND LABOR TO DETERMNE THAT BOTTOM LEFT U…"
type textarea "x"
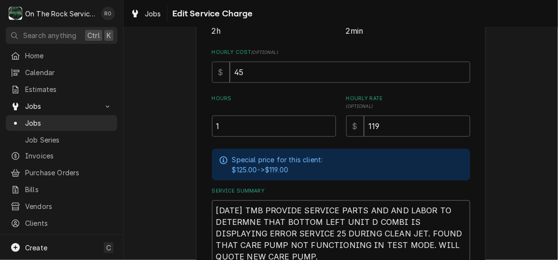
scroll to position [307, 0]
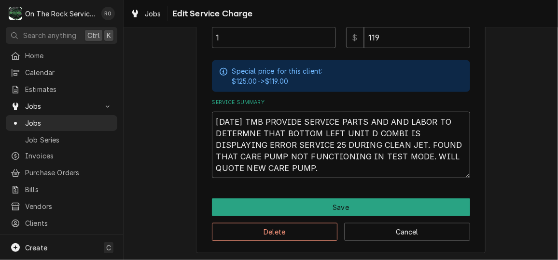
type textarea "10/10/25 TMB PROVIDE SERVICE PARTS AND AND LABOR TO DETERMNE THAT BOTTOM LEFT U…"
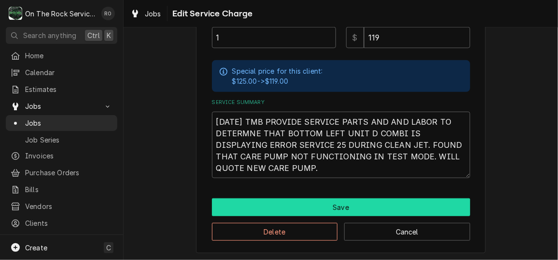
click at [312, 201] on button "Save" at bounding box center [341, 208] width 258 height 18
type textarea "x"
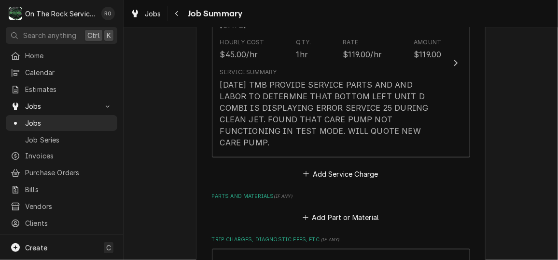
scroll to position [280, 0]
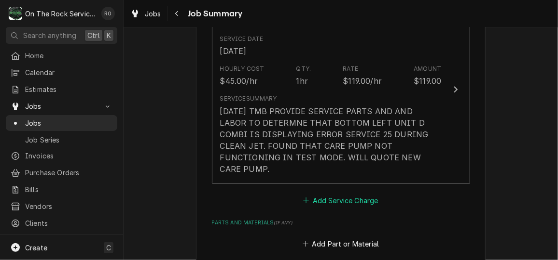
click at [340, 194] on button "Add Service Charge" at bounding box center [340, 201] width 78 height 14
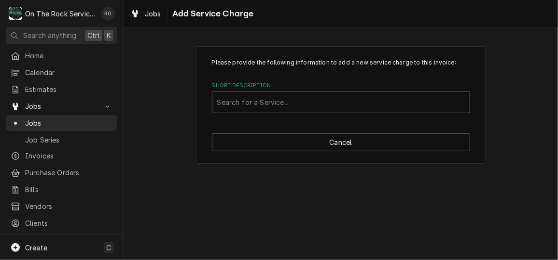
click at [324, 97] on div "Short Description" at bounding box center [340, 102] width 247 height 17
type input "estimated"
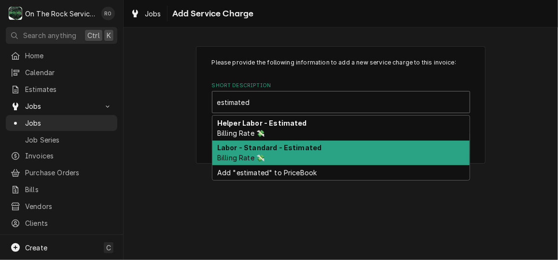
click at [287, 153] on div "Labor - Standard - Estimated Billing Rate 💸" at bounding box center [340, 153] width 257 height 25
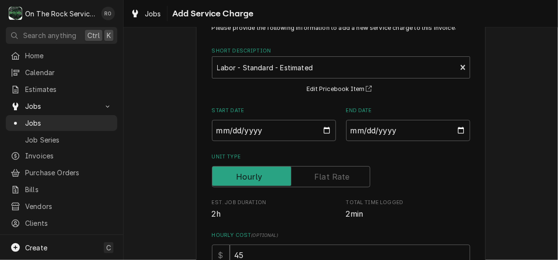
scroll to position [37, 0]
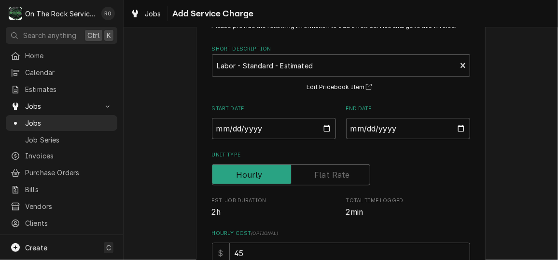
click at [318, 128] on input "Start Date" at bounding box center [274, 128] width 124 height 21
type textarea "x"
type input "[DATE]"
click at [455, 131] on input "End Date" at bounding box center [408, 128] width 124 height 21
type textarea "x"
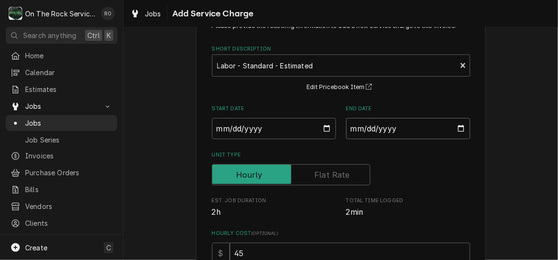
type input "2025-10-14"
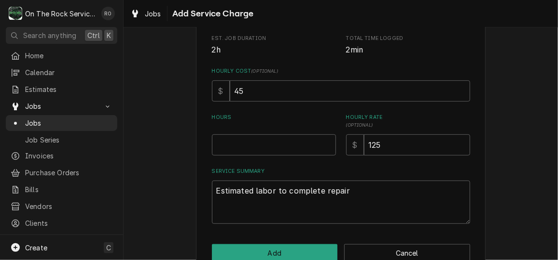
scroll to position [201, 0]
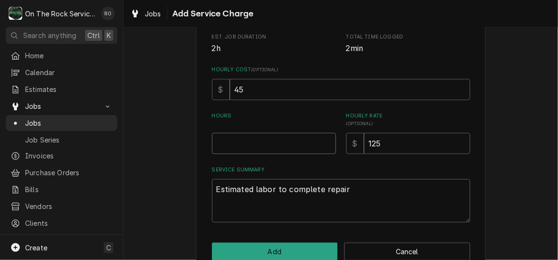
click at [293, 150] on input "Hours" at bounding box center [274, 143] width 124 height 21
type textarea "x"
type input "3"
type textarea "x"
type input "1"
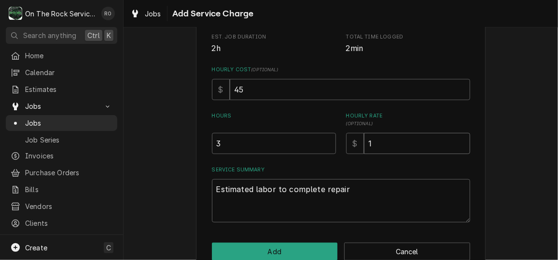
type textarea "x"
type input "11"
type textarea "x"
type input "119"
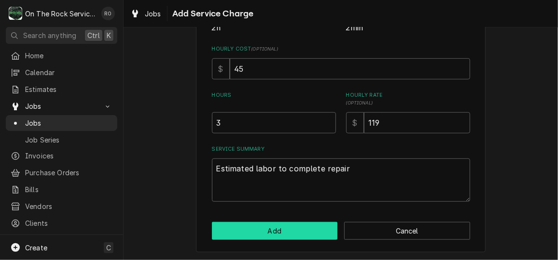
click at [287, 238] on button "Add" at bounding box center [275, 231] width 126 height 18
type textarea "x"
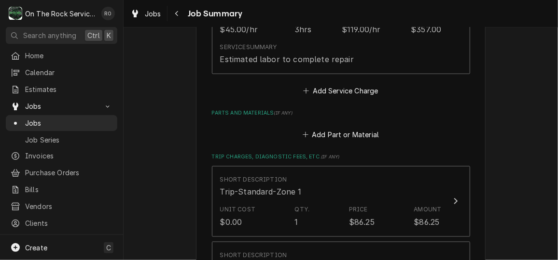
scroll to position [529, 0]
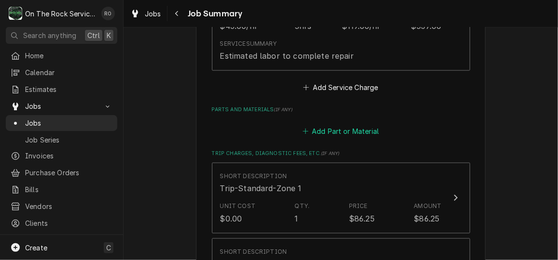
click at [334, 124] on button "Add Part or Material" at bounding box center [340, 131] width 80 height 14
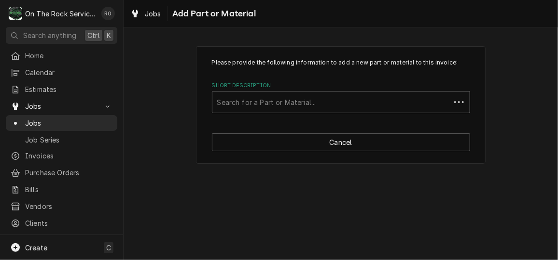
click at [323, 103] on div "Short Description" at bounding box center [331, 102] width 228 height 17
type input "87.01.955s"
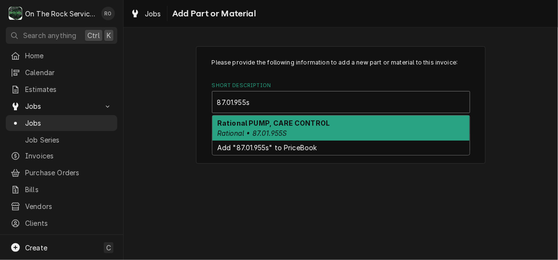
click at [321, 126] on strong "Rational PUMP, CARE CONTROL" at bounding box center [273, 123] width 112 height 8
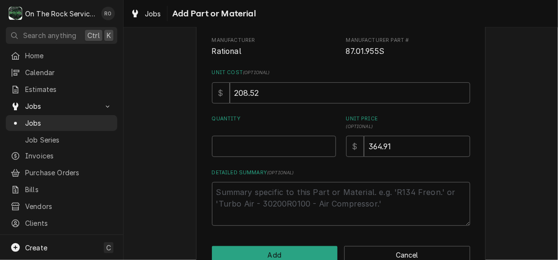
scroll to position [129, 0]
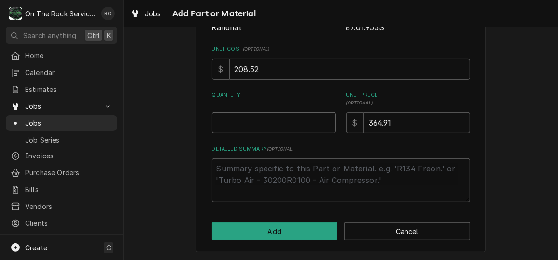
click at [297, 123] on input "Quantity" at bounding box center [274, 122] width 124 height 21
type textarea "x"
type input "1"
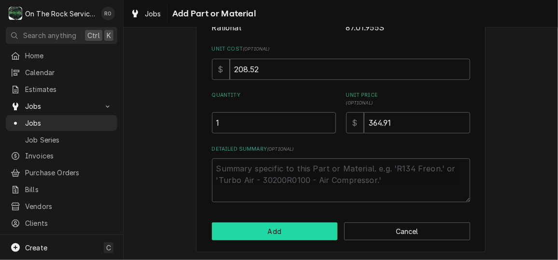
click at [298, 231] on button "Add" at bounding box center [275, 232] width 126 height 18
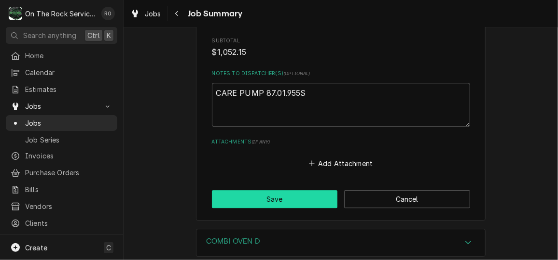
scroll to position [1063, 0]
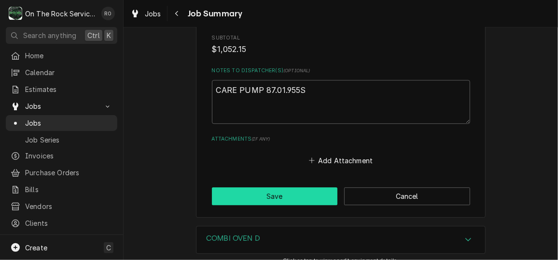
click at [280, 190] on button "Save" at bounding box center [275, 197] width 126 height 18
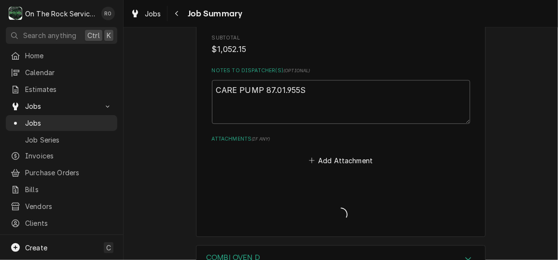
type textarea "x"
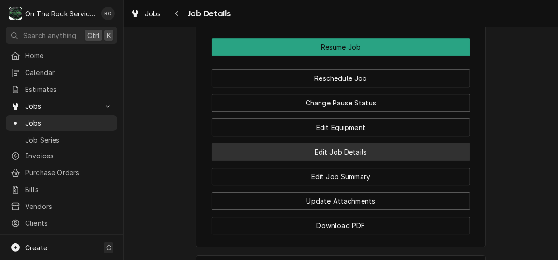
scroll to position [1207, 0]
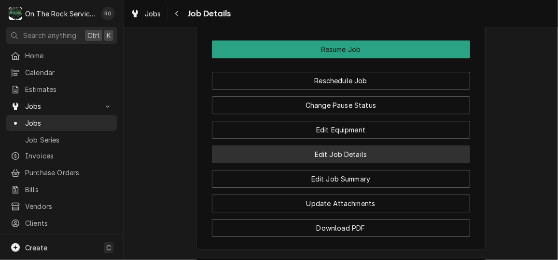
click at [360, 164] on button "Edit Job Details" at bounding box center [341, 155] width 258 height 18
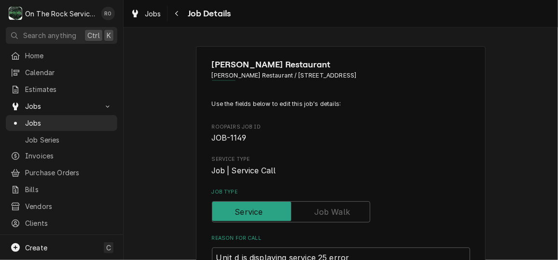
type textarea "x"
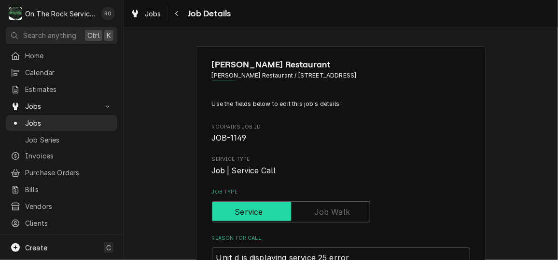
click at [344, 205] on input "Job Type" at bounding box center [291, 212] width 150 height 21
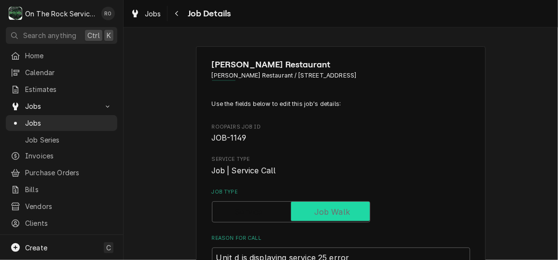
checkbox input "true"
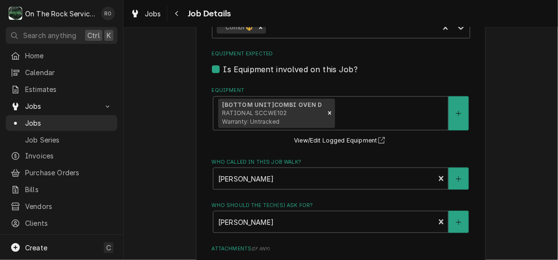
scroll to position [621, 0]
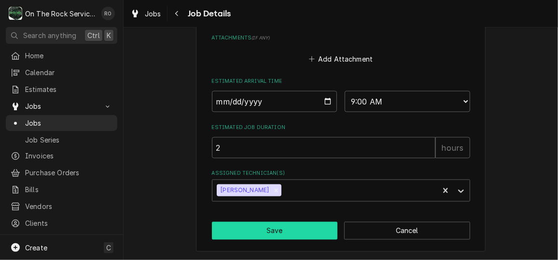
click at [294, 236] on button "Save" at bounding box center [275, 231] width 126 height 18
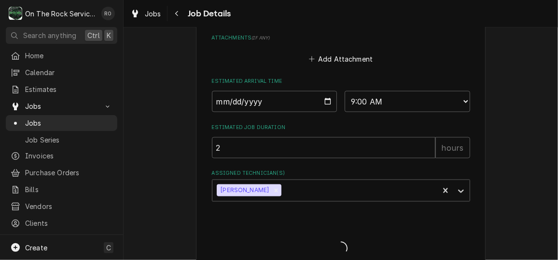
type textarea "x"
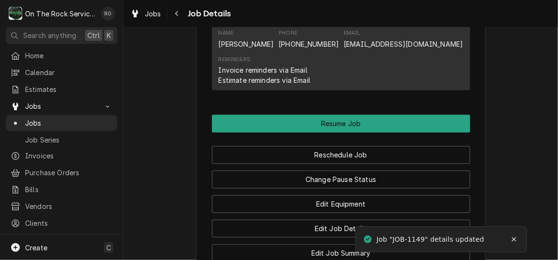
scroll to position [1169, 0]
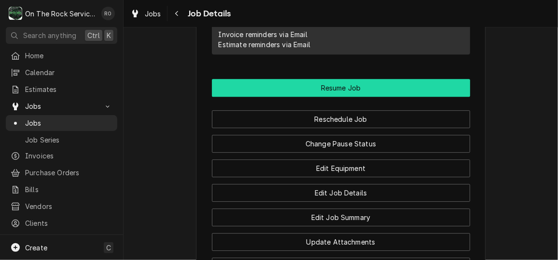
click at [358, 97] on button "Resume Job" at bounding box center [341, 88] width 258 height 18
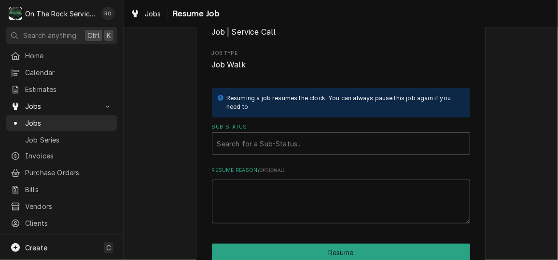
scroll to position [116, 0]
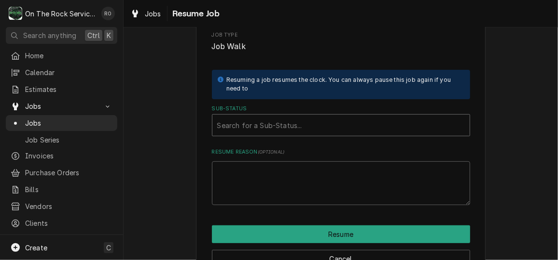
click at [375, 124] on div "Sub-Status" at bounding box center [340, 125] width 247 height 17
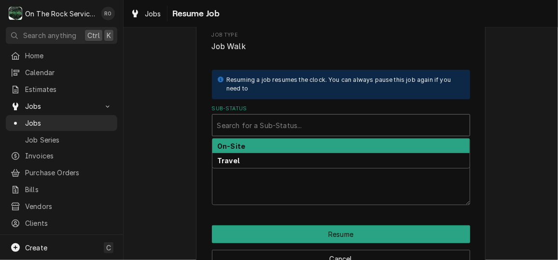
click at [372, 141] on div "On-Site" at bounding box center [340, 146] width 257 height 15
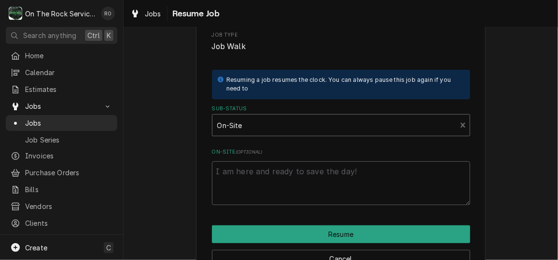
scroll to position [144, 0]
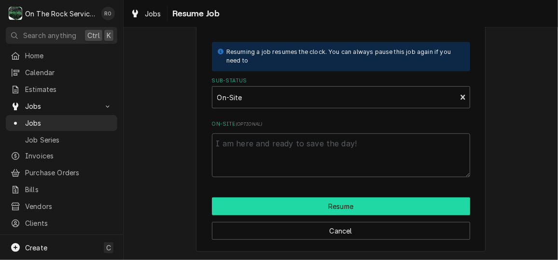
click at [377, 213] on button "Resume" at bounding box center [341, 207] width 258 height 18
type textarea "x"
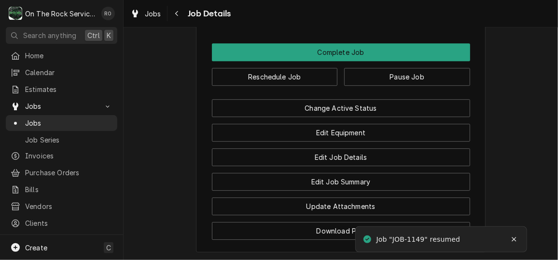
scroll to position [1160, 0]
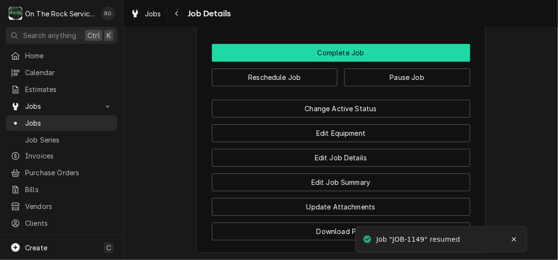
click at [387, 60] on button "Complete Job" at bounding box center [341, 53] width 258 height 18
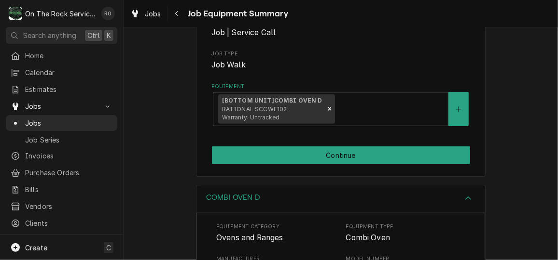
scroll to position [130, 0]
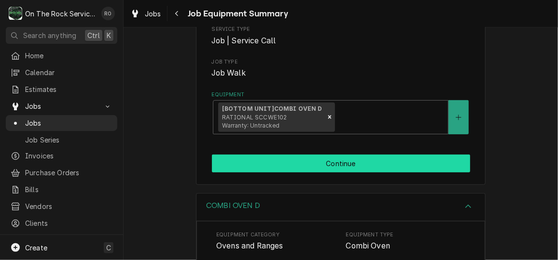
click at [377, 159] on button "Continue" at bounding box center [341, 164] width 258 height 18
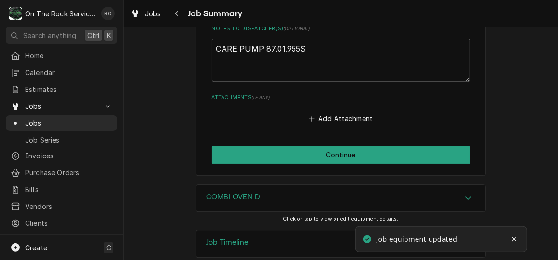
scroll to position [1048, 0]
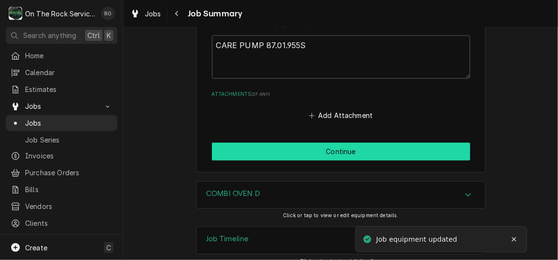
click at [412, 143] on button "Continue" at bounding box center [341, 152] width 258 height 18
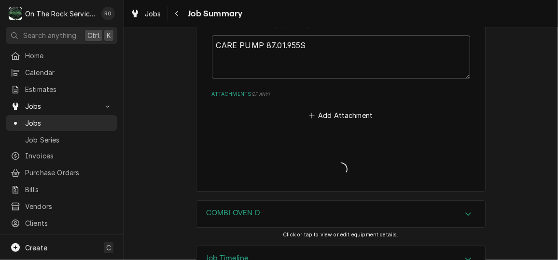
type textarea "x"
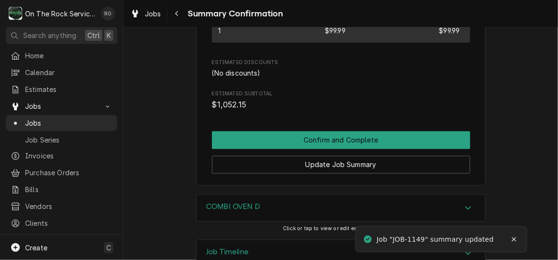
scroll to position [782, 0]
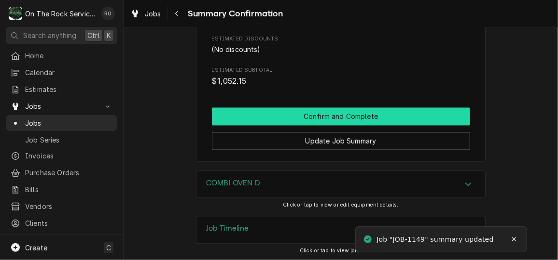
click at [419, 113] on button "Confirm and Complete" at bounding box center [341, 117] width 258 height 18
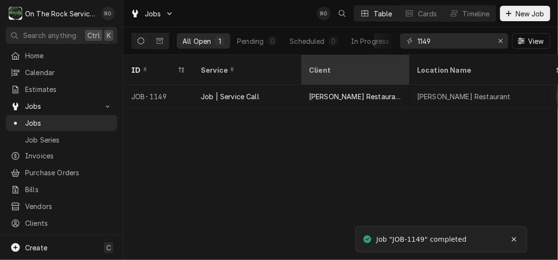
click at [354, 71] on th "Client" at bounding box center [355, 70] width 108 height 30
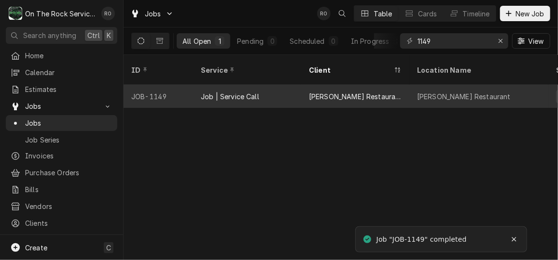
click at [260, 90] on div "Job | Service Call" at bounding box center [247, 96] width 108 height 23
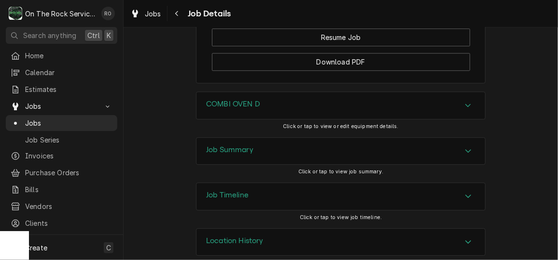
scroll to position [1120, 0]
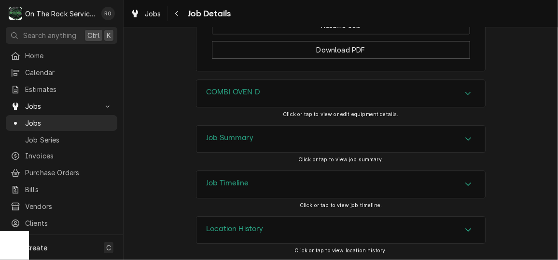
click at [364, 153] on div "Job Summary" at bounding box center [340, 139] width 288 height 27
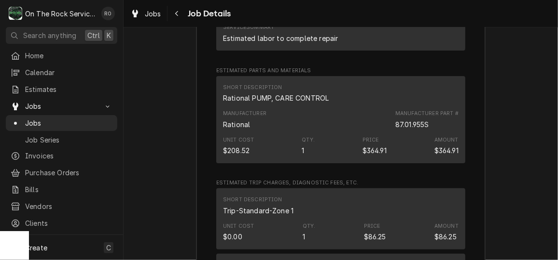
scroll to position [1583, 0]
click at [228, 117] on div "Manufacturer" at bounding box center [244, 113] width 43 height 8
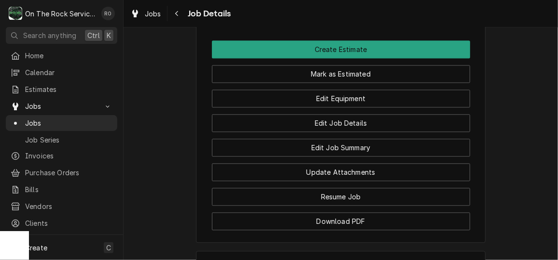
scroll to position [938, 0]
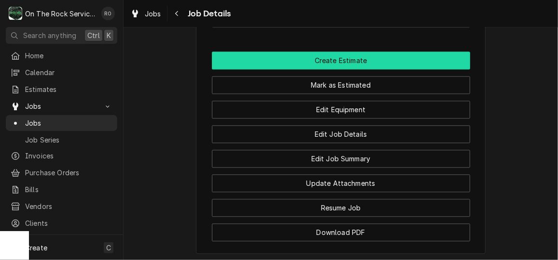
click at [268, 64] on button "Create Estimate" at bounding box center [341, 61] width 258 height 18
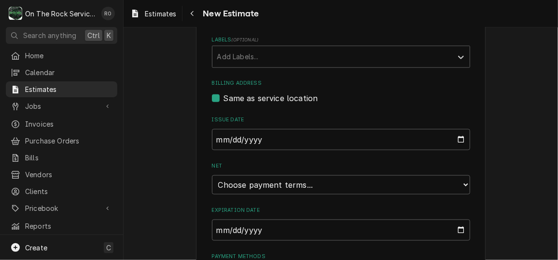
scroll to position [544, 0]
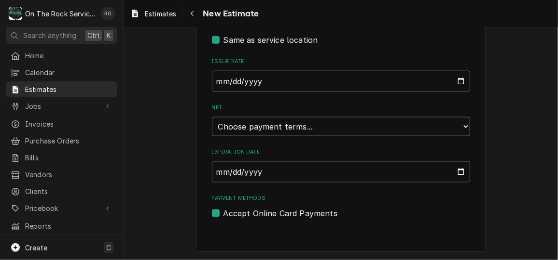
click at [381, 132] on select "Choose payment terms... Same Day Net 7 Net 14 Net 21 Net 30 Net 45 Net 60 Net 90" at bounding box center [341, 126] width 258 height 19
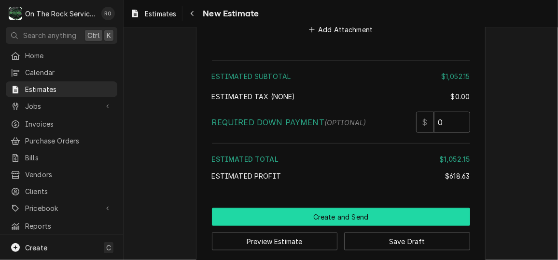
click at [331, 208] on button "Create and Send" at bounding box center [341, 217] width 258 height 18
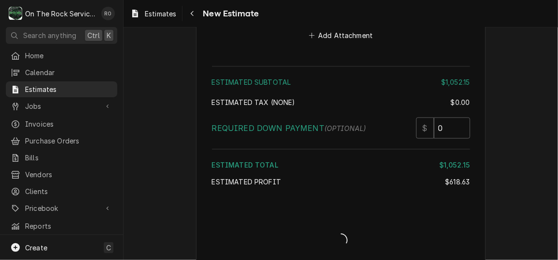
type textarea "x"
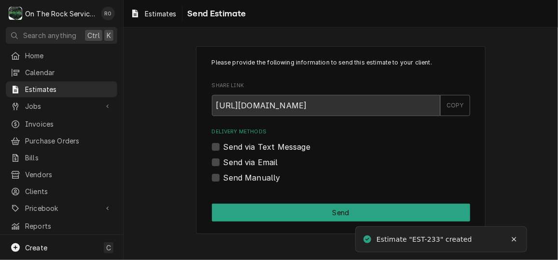
click at [249, 163] on label "Send via Email" at bounding box center [250, 163] width 55 height 12
click at [249, 163] on input "Send via Email" at bounding box center [352, 167] width 258 height 21
checkbox input "true"
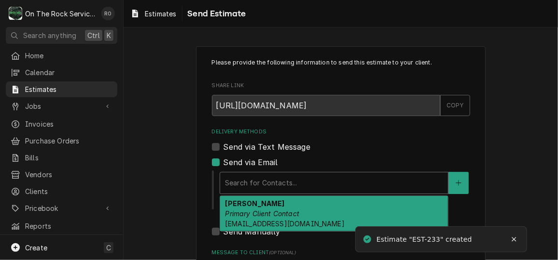
click at [267, 182] on div "Delivery Methods" at bounding box center [334, 183] width 218 height 17
click at [269, 202] on div "Randy Primary Client Contact Repairs@eatatwades.com" at bounding box center [334, 213] width 228 height 35
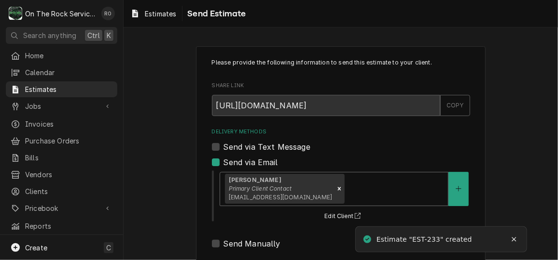
scroll to position [116, 0]
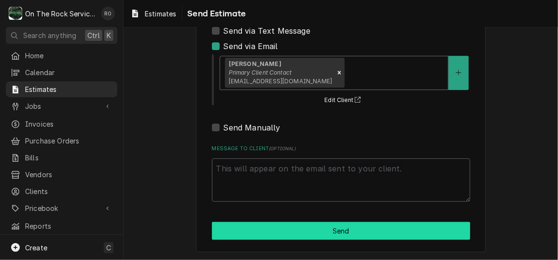
click at [274, 229] on button "Send" at bounding box center [341, 231] width 258 height 18
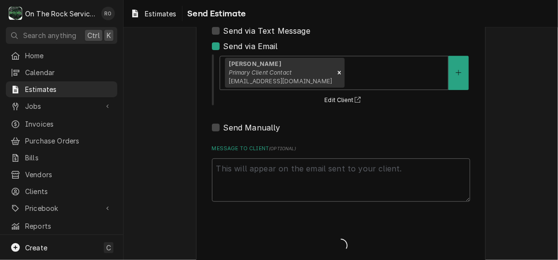
type textarea "x"
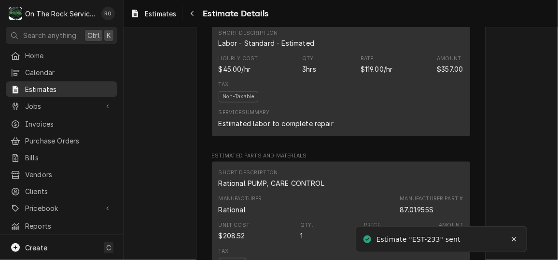
scroll to position [760, 0]
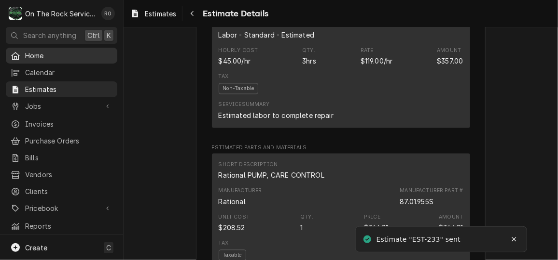
click at [54, 51] on span "Home" at bounding box center [68, 56] width 87 height 10
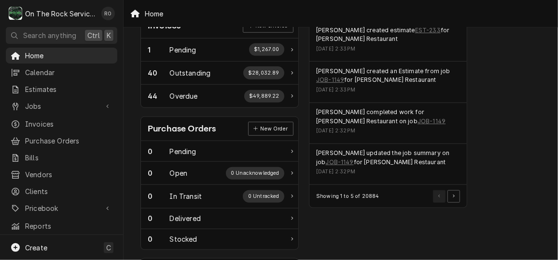
scroll to position [305, 0]
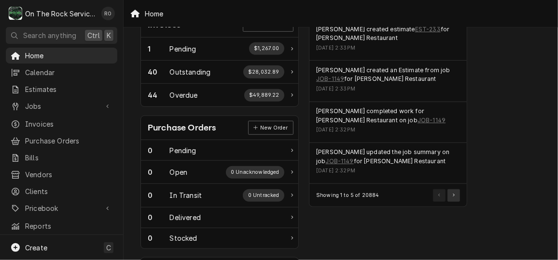
click at [451, 190] on button "Pagination Controls" at bounding box center [453, 196] width 13 height 13
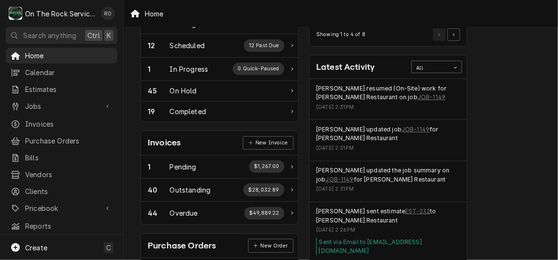
scroll to position [0, 0]
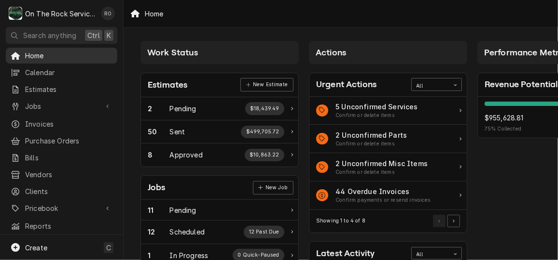
click at [68, 51] on span "Home" at bounding box center [68, 56] width 87 height 10
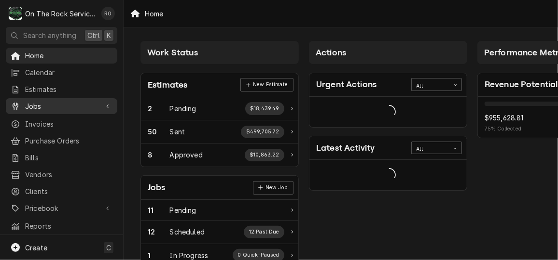
click at [36, 101] on span "Jobs" at bounding box center [61, 106] width 73 height 10
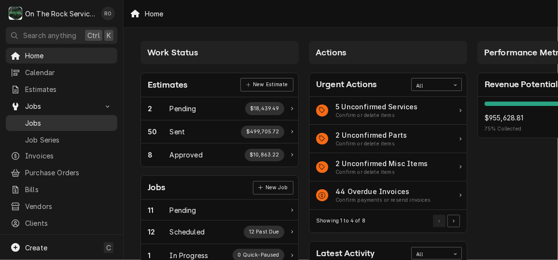
click at [47, 118] on span "Jobs" at bounding box center [68, 123] width 87 height 10
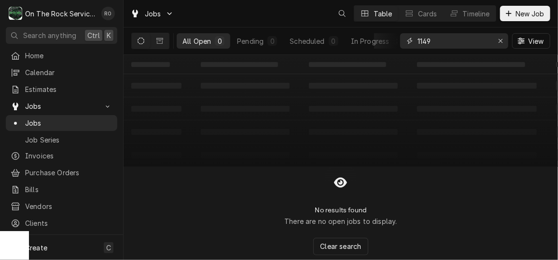
click at [443, 40] on input "1149" at bounding box center [453, 40] width 72 height 15
type input "panda"
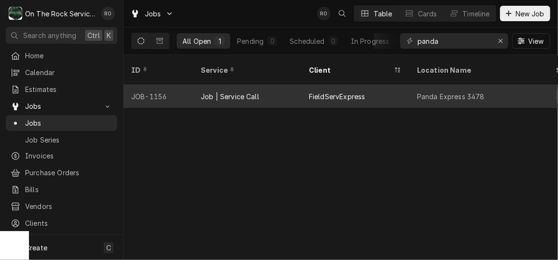
click at [406, 85] on div "FieldServExpress" at bounding box center [355, 96] width 108 height 23
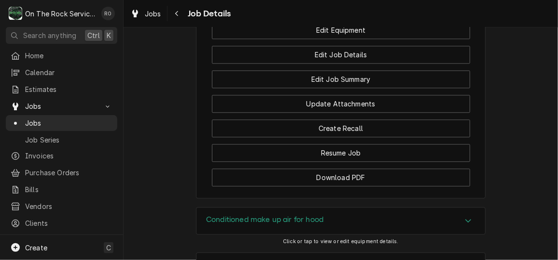
scroll to position [999, 0]
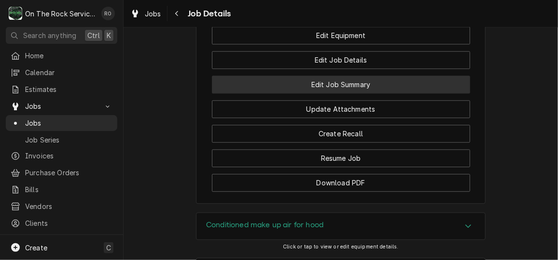
click at [386, 94] on button "Edit Job Summary" at bounding box center [341, 85] width 258 height 18
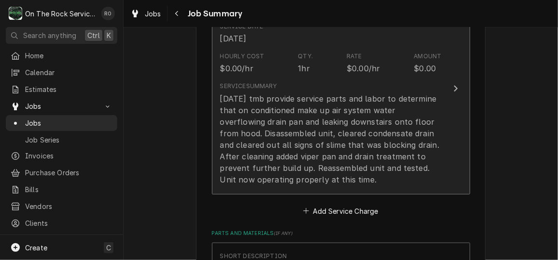
click at [403, 119] on div "[DATE] tmb provide service parts and labor to determine that on conditioned mak…" at bounding box center [330, 139] width 221 height 93
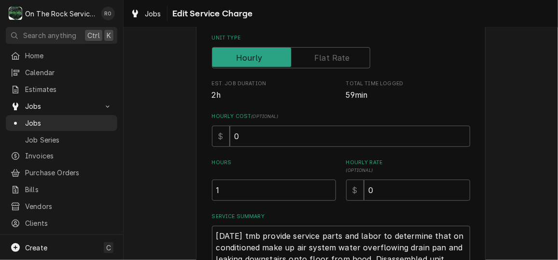
scroll to position [293, 0]
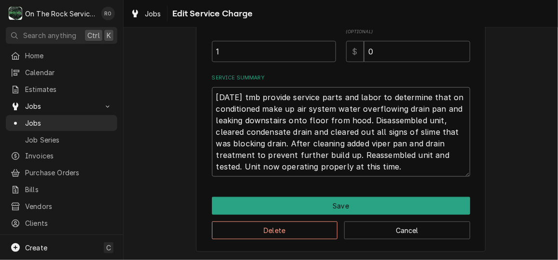
drag, startPoint x: 414, startPoint y: 169, endPoint x: 194, endPoint y: 92, distance: 233.1
click at [196, 92] on div "Use the fields below to edit this service charge Short Description Job | Servic…" at bounding box center [340, 3] width 289 height 499
type textarea "x"
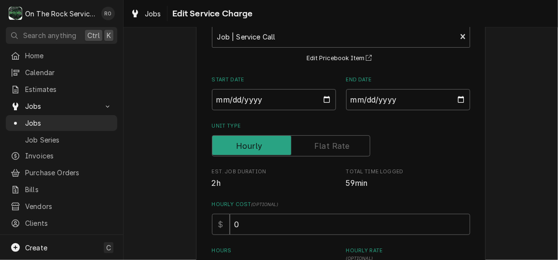
scroll to position [0, 0]
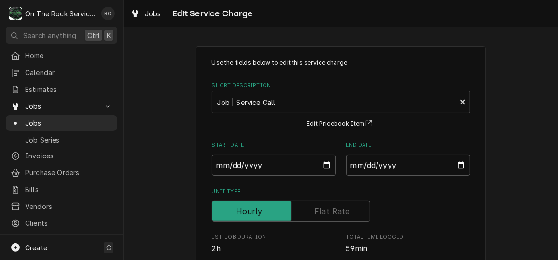
type textarea "x"
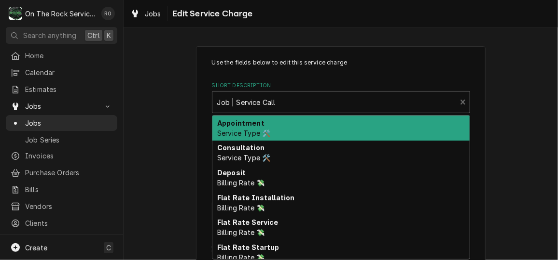
click at [440, 100] on div "Short Description" at bounding box center [334, 102] width 234 height 17
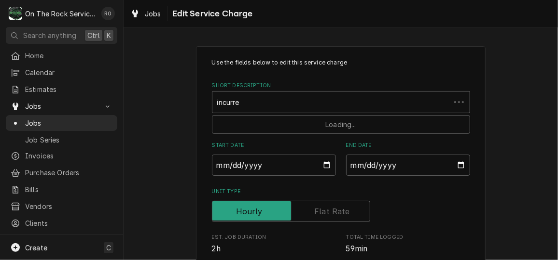
type input "incurred"
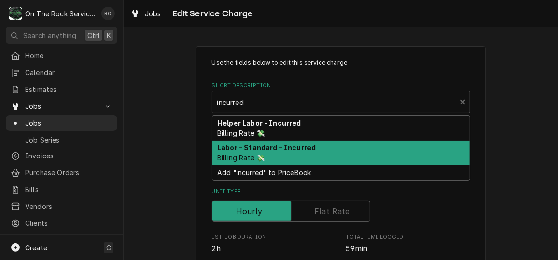
click at [386, 143] on div "Labor - Standard - Incurred Billing Rate 💸" at bounding box center [340, 153] width 257 height 25
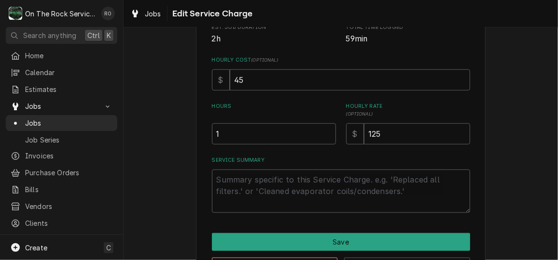
scroll to position [246, 0]
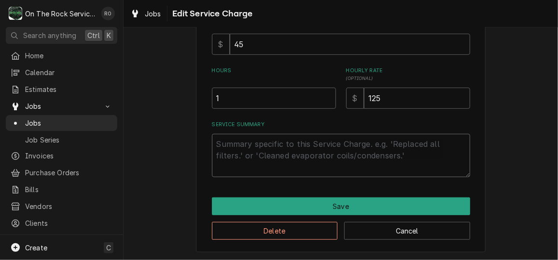
click at [301, 151] on textarea "Service Summary" at bounding box center [341, 155] width 258 height 43
paste textarea "10/13/25 tmb provide service parts and labor to determine that on conditioned m…"
type textarea "x"
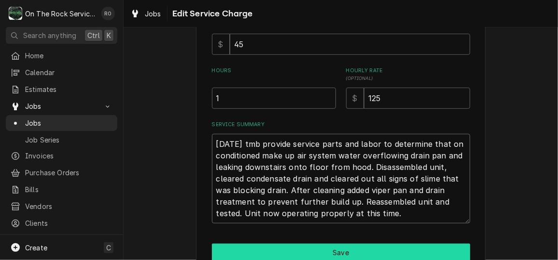
type textarea "10/13/25 tmb provide service parts and labor to determine that on conditioned m…"
click at [378, 253] on button "Save" at bounding box center [341, 253] width 258 height 18
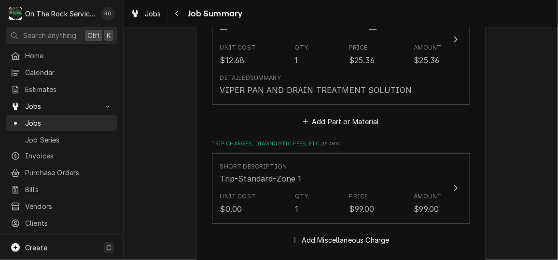
scroll to position [592, 0]
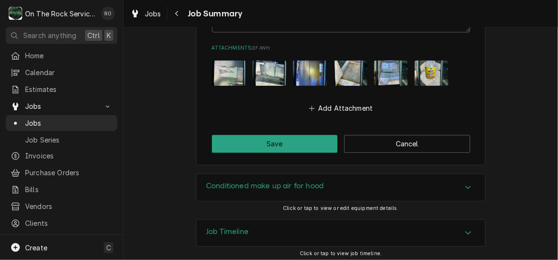
scroll to position [925, 0]
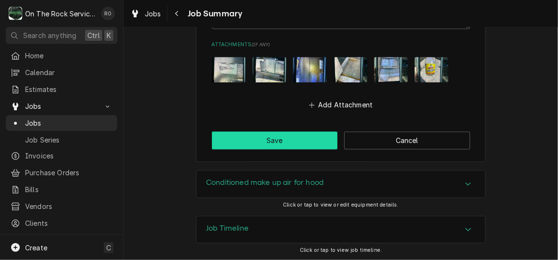
click at [288, 141] on button "Save" at bounding box center [275, 141] width 126 height 18
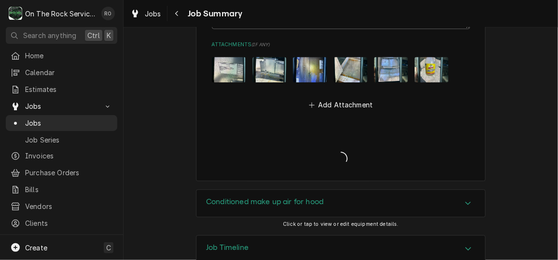
type textarea "x"
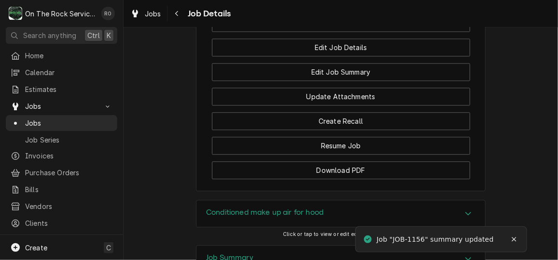
scroll to position [1151, 0]
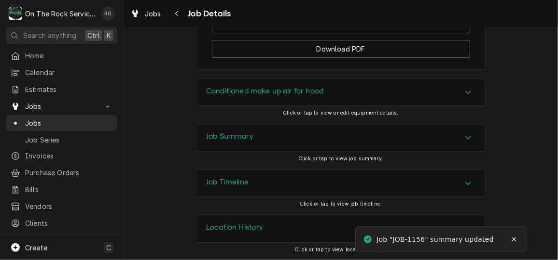
click at [315, 179] on div "Job Timeline" at bounding box center [340, 183] width 288 height 27
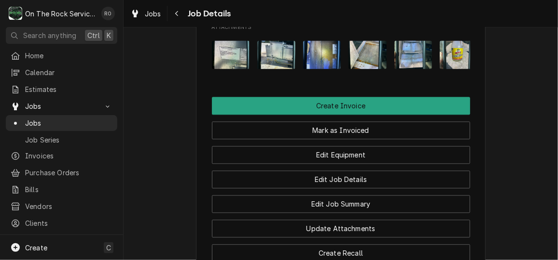
scroll to position [879, 0]
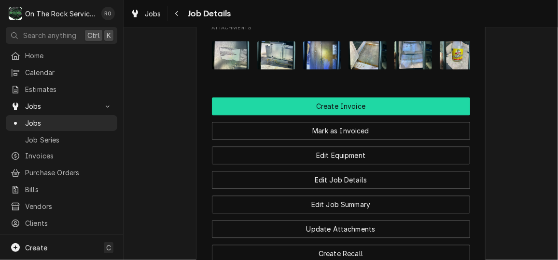
click at [370, 115] on button "Create Invoice" at bounding box center [341, 106] width 258 height 18
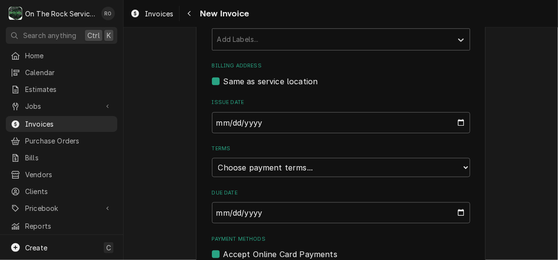
scroll to position [285, 0]
click at [342, 169] on select "Choose payment terms... Same Day Net 7 Net 14 Net 21 Net 30 Net 45 Net 60 Net 90" at bounding box center [341, 168] width 258 height 19
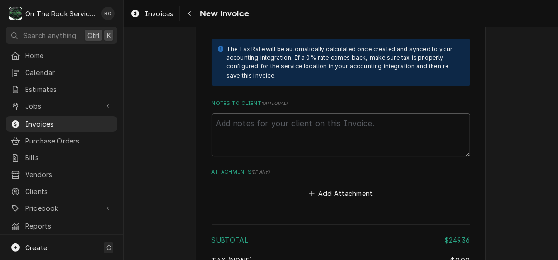
scroll to position [1419, 0]
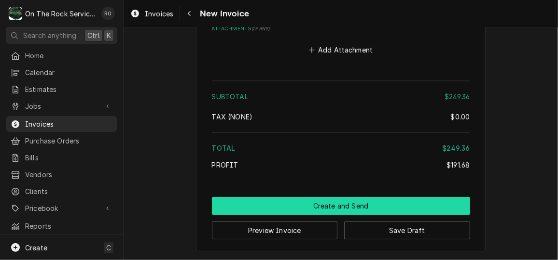
click at [337, 202] on button "Create and Send" at bounding box center [341, 206] width 258 height 18
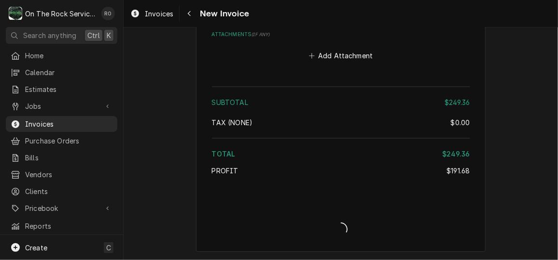
type textarea "x"
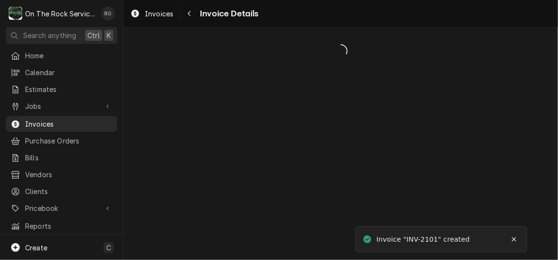
click at [337, 202] on div "Dynamic Content Wrapper" at bounding box center [340, 143] width 434 height 233
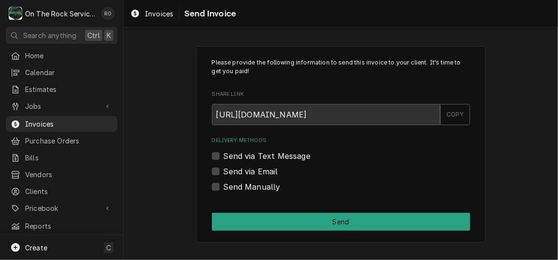
click at [223, 167] on label "Send via Email" at bounding box center [250, 172] width 55 height 12
click at [223, 167] on input "Send via Email" at bounding box center [352, 176] width 258 height 21
checkbox input "true"
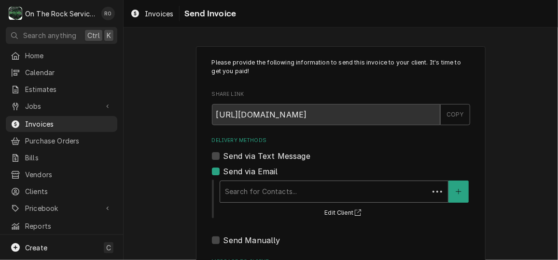
click at [246, 183] on div "Delivery Methods" at bounding box center [324, 191] width 199 height 17
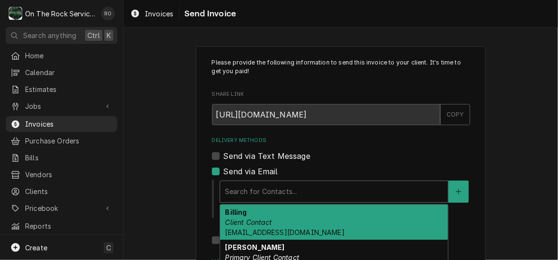
click at [341, 220] on div "Billing Client Contact accounting@fieldservexpress.com" at bounding box center [334, 222] width 228 height 35
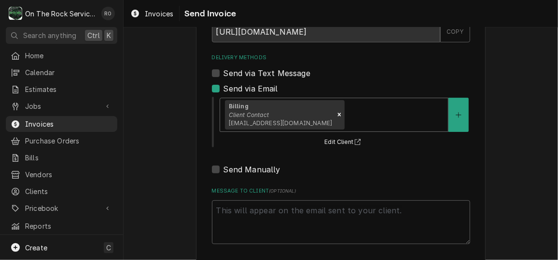
scroll to position [125, 0]
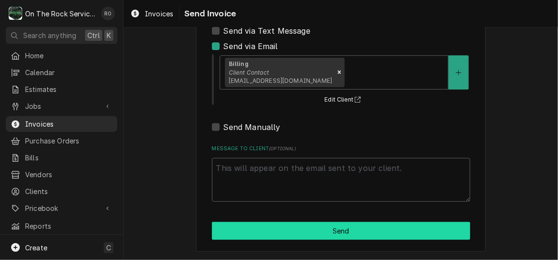
click at [268, 229] on button "Send" at bounding box center [341, 231] width 258 height 18
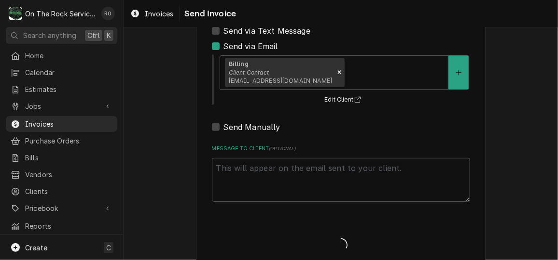
type textarea "x"
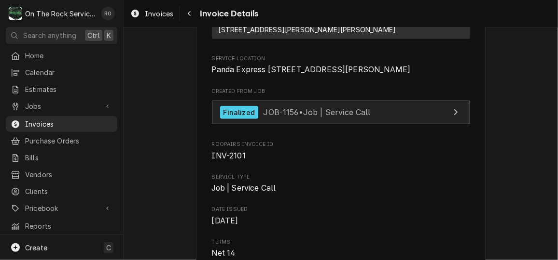
scroll to position [201, 0]
click at [339, 125] on link "Finalized JOB-1156 • Job | Service Call" at bounding box center [341, 114] width 258 height 24
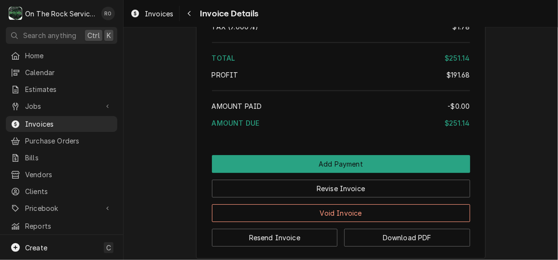
scroll to position [1311, 0]
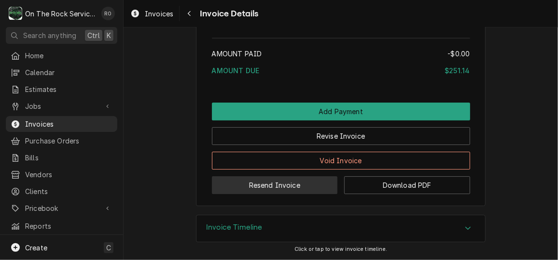
click at [314, 194] on button "Resend Invoice" at bounding box center [275, 186] width 126 height 18
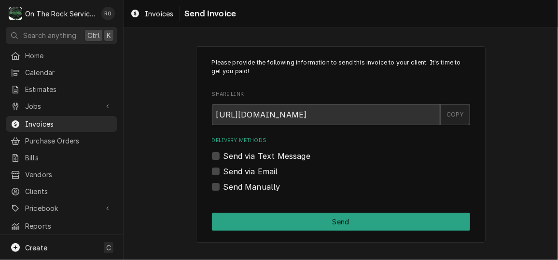
click at [460, 110] on div "COPY" at bounding box center [455, 114] width 30 height 21
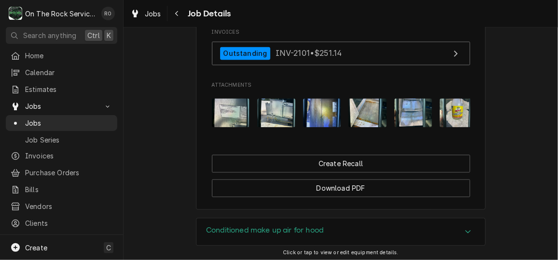
scroll to position [874, 0]
click at [227, 115] on img "Attachments" at bounding box center [231, 113] width 38 height 28
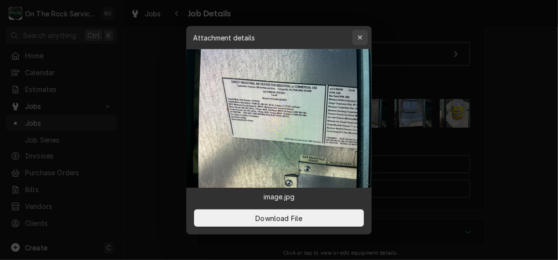
click at [356, 33] on div "button" at bounding box center [360, 38] width 10 height 10
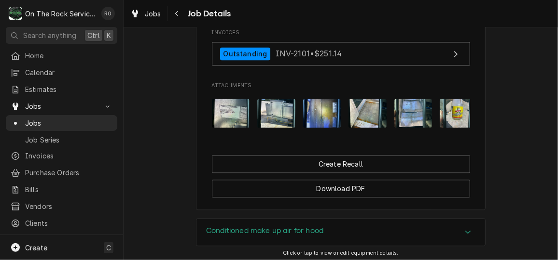
click at [283, 106] on div "Attachments" at bounding box center [341, 114] width 258 height 44
click at [283, 119] on img "Attachments" at bounding box center [276, 113] width 38 height 28
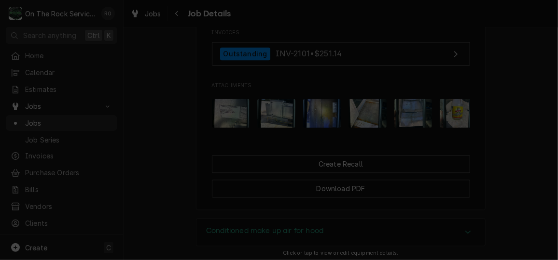
click at [356, 36] on div "button" at bounding box center [360, 38] width 10 height 10
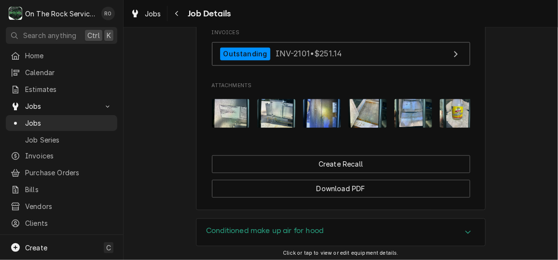
click at [330, 121] on img "Attachments" at bounding box center [322, 113] width 38 height 28
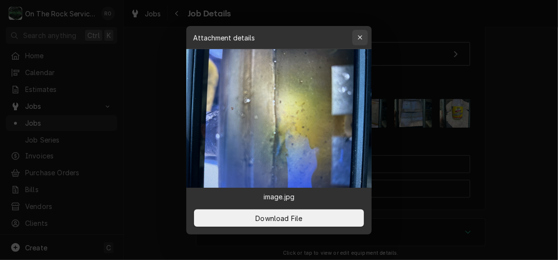
click at [357, 34] on icon "button" at bounding box center [359, 37] width 5 height 7
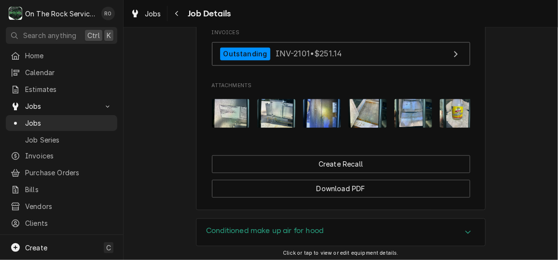
click at [374, 124] on img "Attachments" at bounding box center [367, 113] width 38 height 28
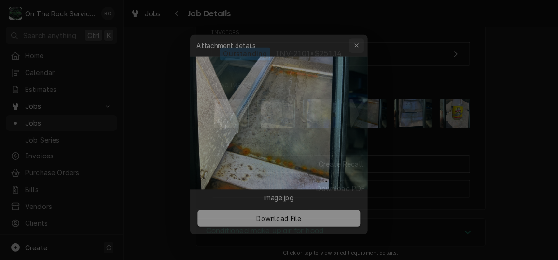
click at [363, 35] on div "button" at bounding box center [360, 38] width 10 height 10
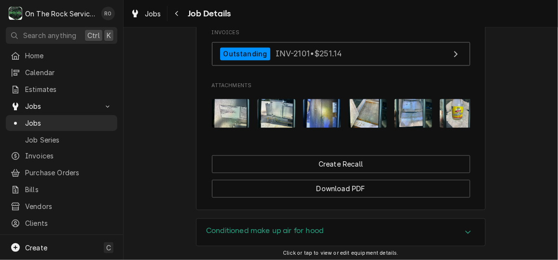
click at [403, 119] on img "Attachments" at bounding box center [413, 113] width 38 height 28
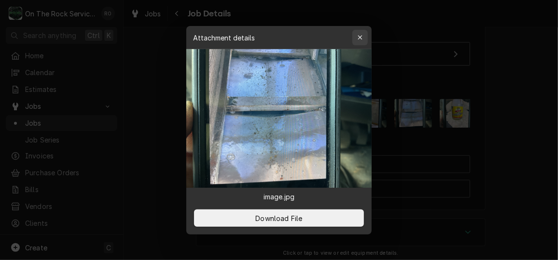
click at [366, 39] on button "button" at bounding box center [359, 37] width 15 height 15
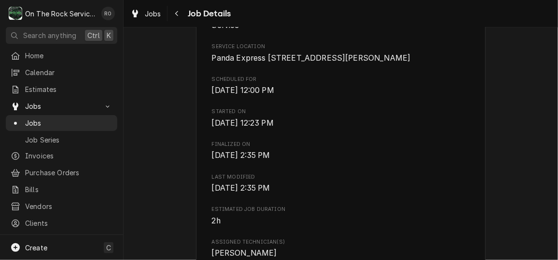
scroll to position [0, 0]
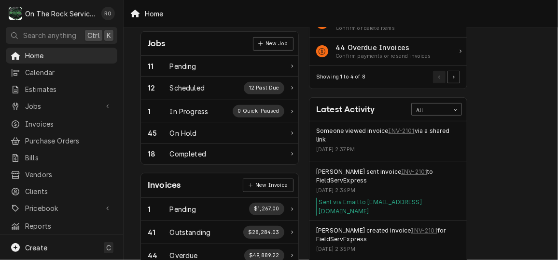
scroll to position [175, 0]
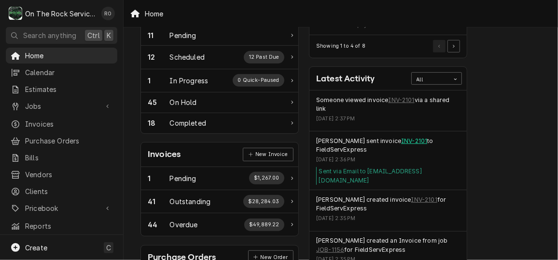
click at [401, 137] on link "INV-2101" at bounding box center [414, 141] width 26 height 9
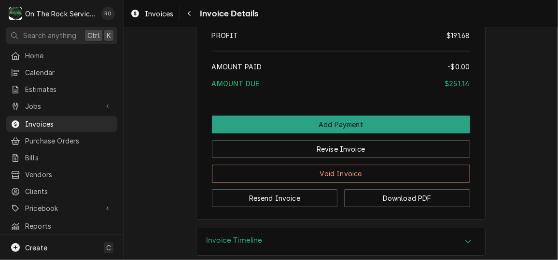
scroll to position [1344, 0]
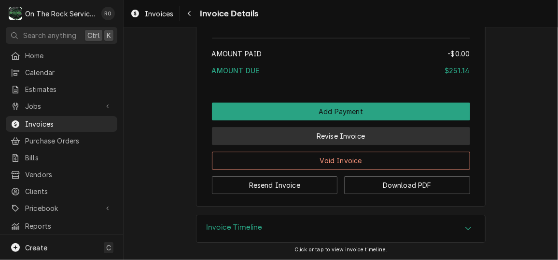
click at [351, 136] on button "Revise Invoice" at bounding box center [341, 136] width 258 height 18
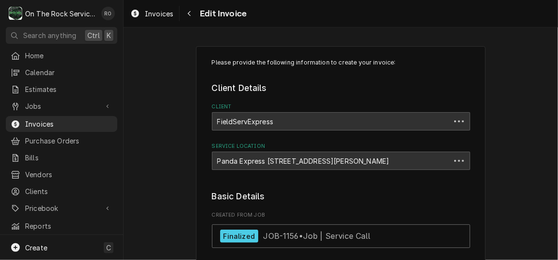
type textarea "x"
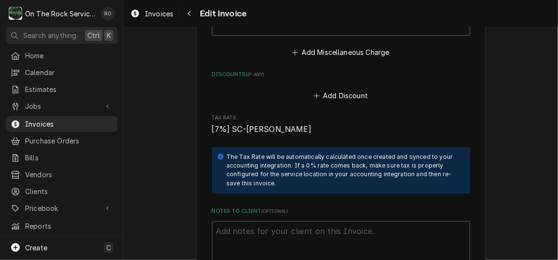
scroll to position [1168, 0]
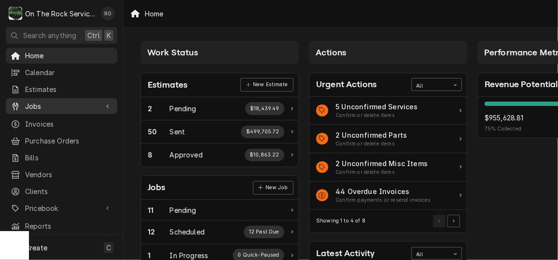
click at [38, 101] on span "Jobs" at bounding box center [61, 106] width 73 height 10
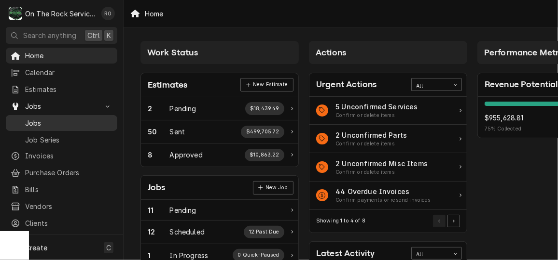
click at [38, 118] on span "Jobs" at bounding box center [68, 123] width 87 height 10
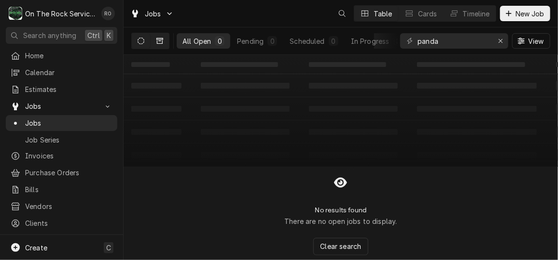
click at [159, 47] on button "Dynamic Content Wrapper" at bounding box center [159, 40] width 18 height 15
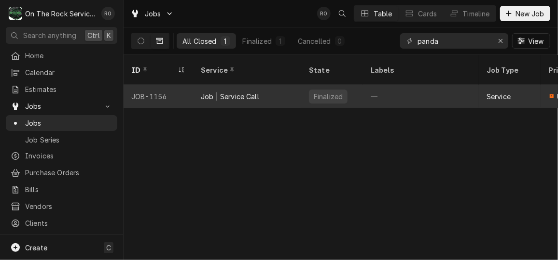
click at [316, 92] on div "Finalized" at bounding box center [328, 97] width 31 height 10
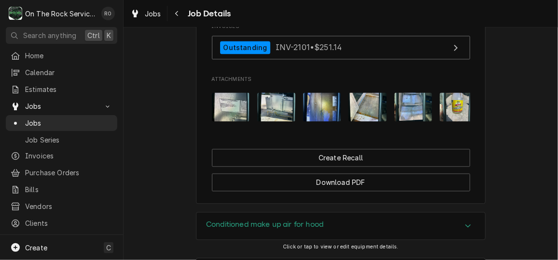
scroll to position [880, 0]
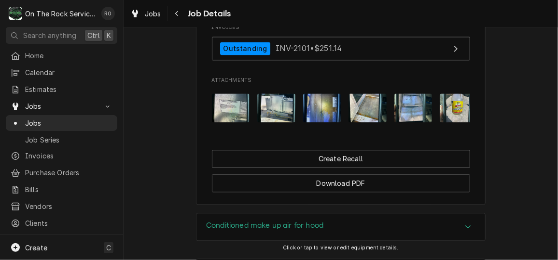
drag, startPoint x: 225, startPoint y: 125, endPoint x: 301, endPoint y: 77, distance: 89.9
click at [265, 122] on img "Attachments" at bounding box center [276, 108] width 38 height 28
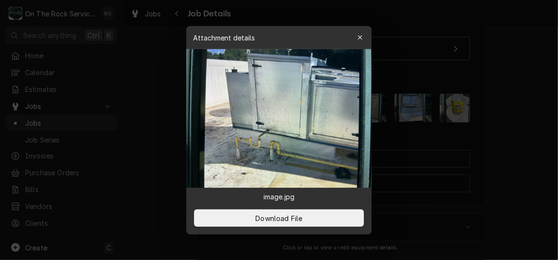
click at [469, 129] on div at bounding box center [279, 130] width 558 height 260
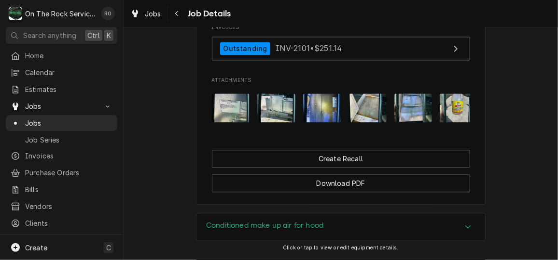
click at [339, 121] on div "Attachments" at bounding box center [341, 108] width 258 height 44
click at [364, 115] on img "Attachments" at bounding box center [367, 108] width 38 height 28
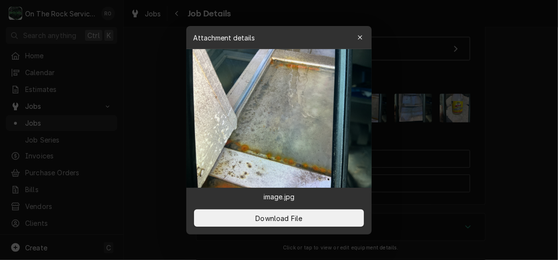
click at [396, 119] on div at bounding box center [279, 130] width 558 height 260
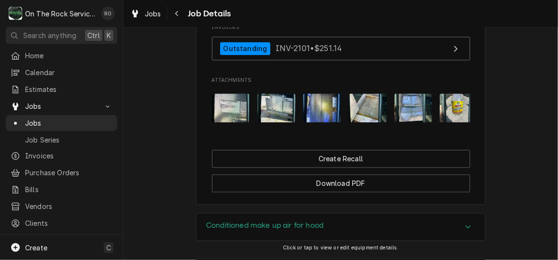
click at [403, 118] on img "Attachments" at bounding box center [413, 108] width 38 height 28
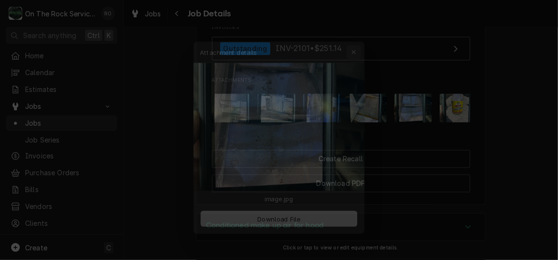
click at [361, 30] on button "button" at bounding box center [359, 37] width 15 height 15
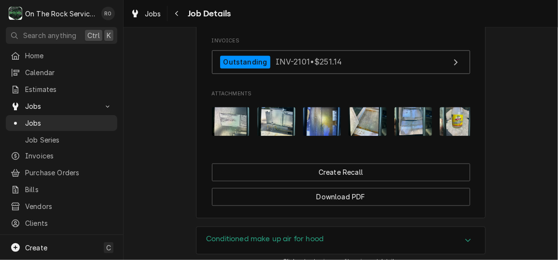
scroll to position [861, 0]
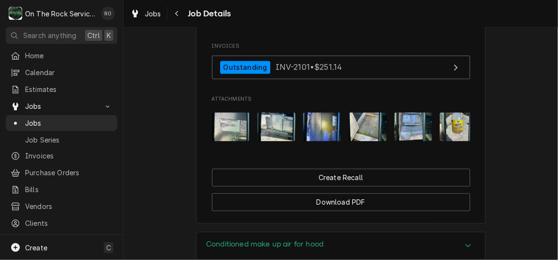
click at [457, 136] on img "Attachments" at bounding box center [458, 126] width 38 height 28
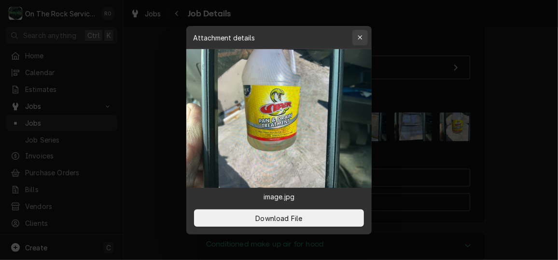
click at [355, 33] on div "button" at bounding box center [360, 38] width 10 height 10
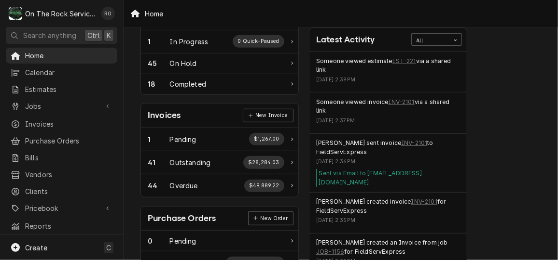
scroll to position [215, 0]
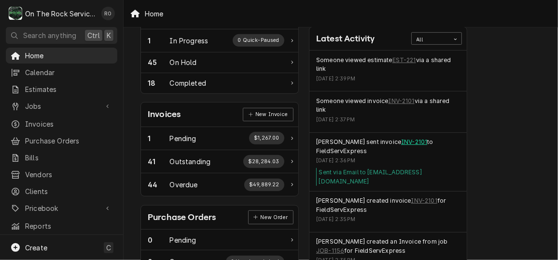
click at [403, 138] on link "INV-2101" at bounding box center [414, 142] width 26 height 9
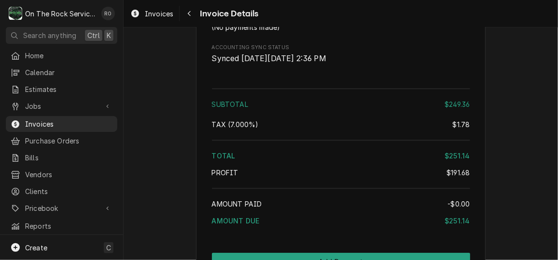
click at [293, 135] on div "Subtotal $249.36 Tax ( 7.000% ) $1.78 Total $251.14 Profit $191.68 Amount Paid …" at bounding box center [341, 159] width 258 height 148
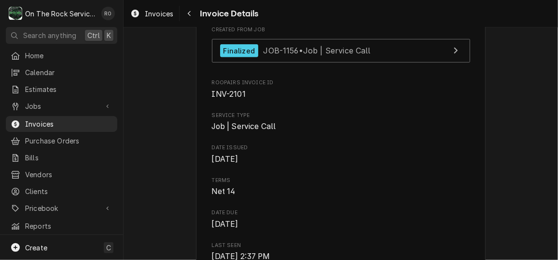
scroll to position [263, 0]
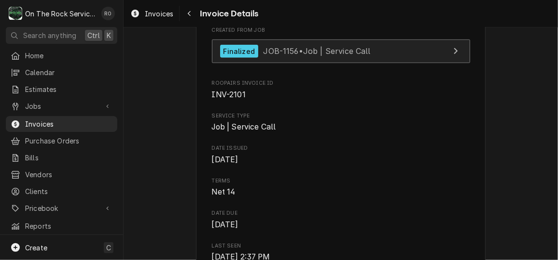
click at [302, 58] on div "Finalized JOB-1156 • Job | Service Call" at bounding box center [295, 51] width 150 height 13
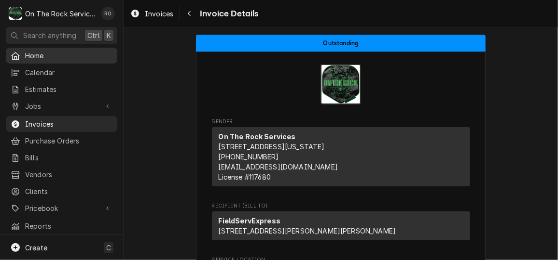
click at [73, 51] on span "Home" at bounding box center [68, 56] width 87 height 10
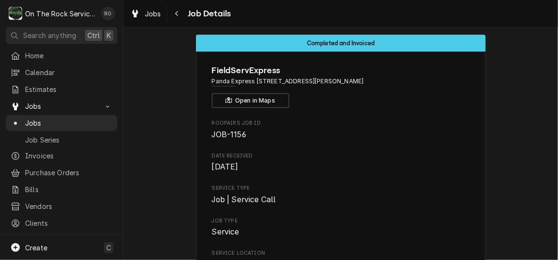
scroll to position [9, 0]
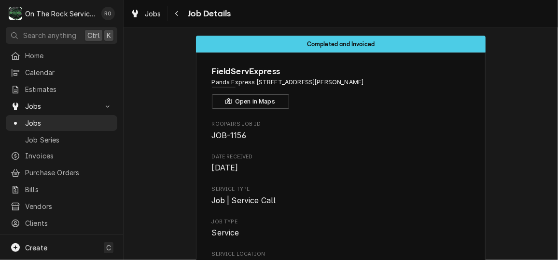
drag, startPoint x: 0, startPoint y: 0, endPoint x: 302, endPoint y: 88, distance: 314.4
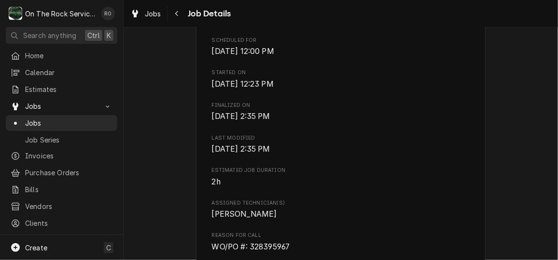
scroll to position [257, 0]
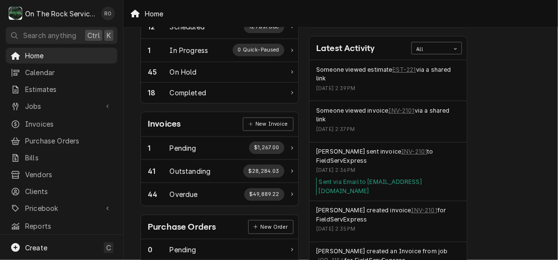
scroll to position [192, 0]
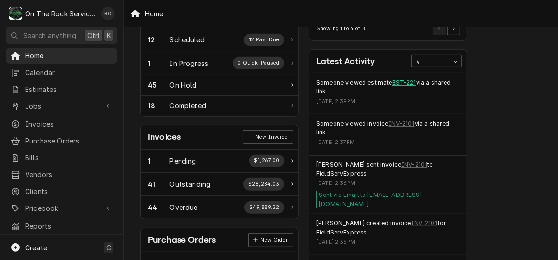
click at [399, 82] on link "EST-221" at bounding box center [404, 83] width 24 height 9
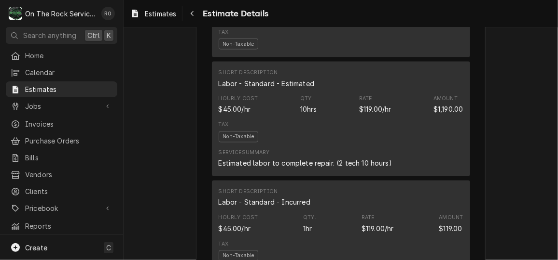
scroll to position [697, 0]
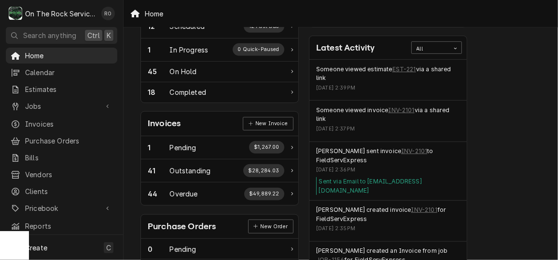
scroll to position [215, 0]
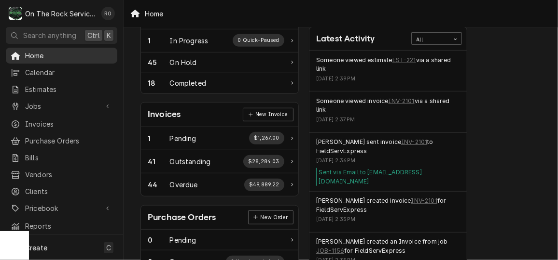
click at [73, 54] on span "Home" at bounding box center [68, 56] width 87 height 10
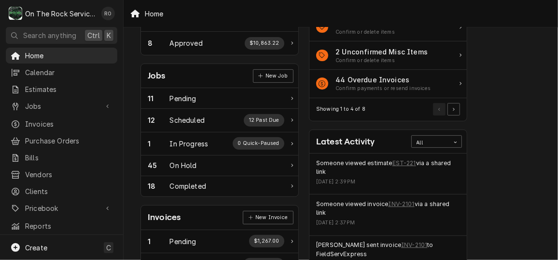
scroll to position [113, 0]
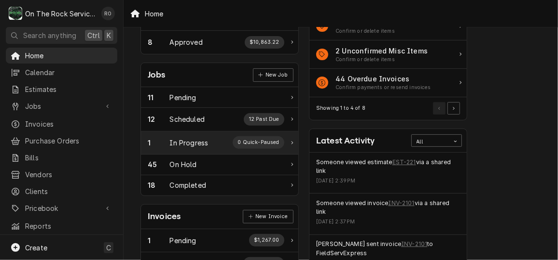
click at [209, 142] on div "1 In Progress 0 Quick-Paused" at bounding box center [216, 142] width 136 height 13
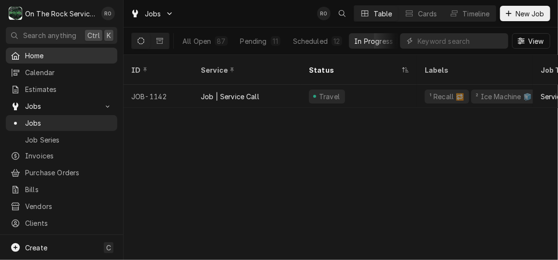
click at [47, 58] on span "Home" at bounding box center [68, 56] width 87 height 10
